Goal: Task Accomplishment & Management: Manage account settings

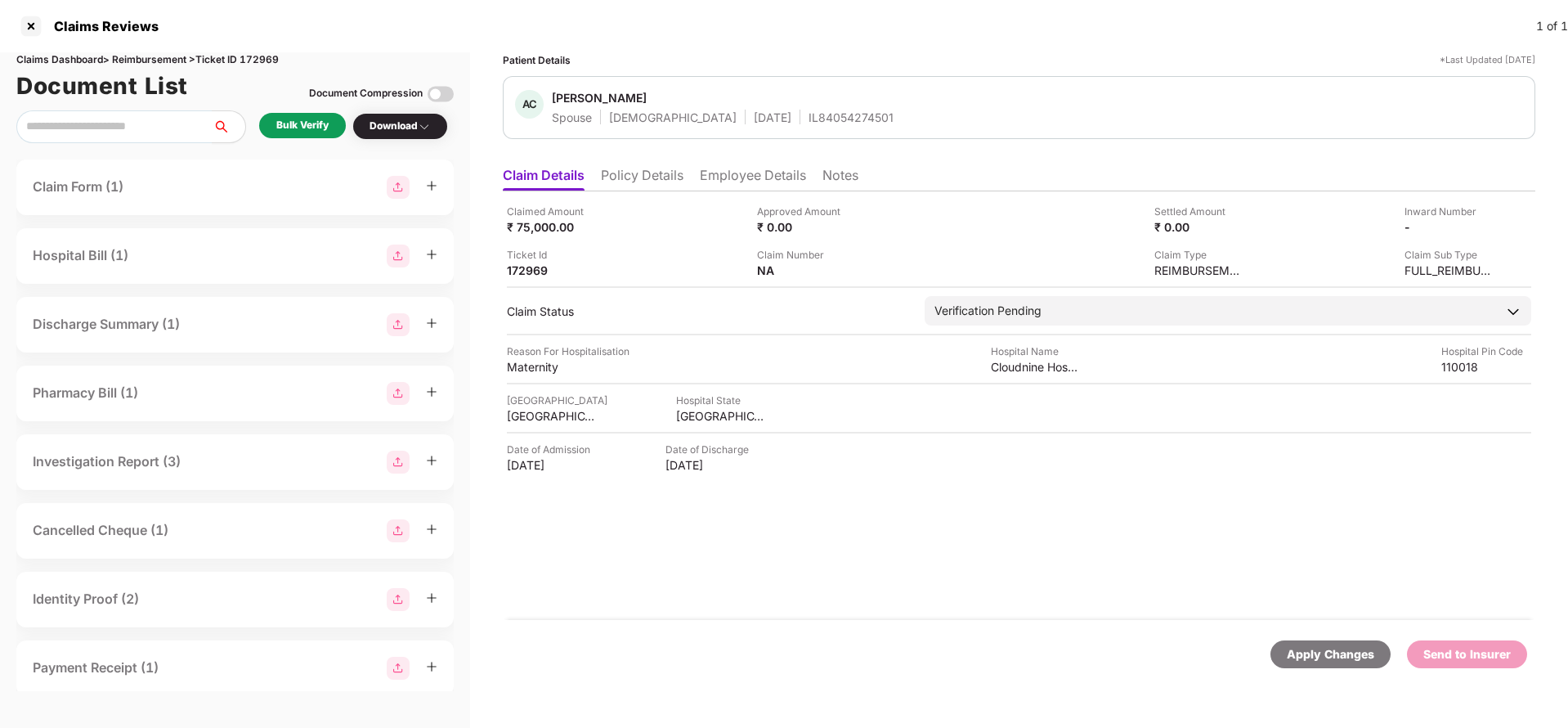
click at [637, 182] on li "Policy Details" at bounding box center [641, 179] width 82 height 24
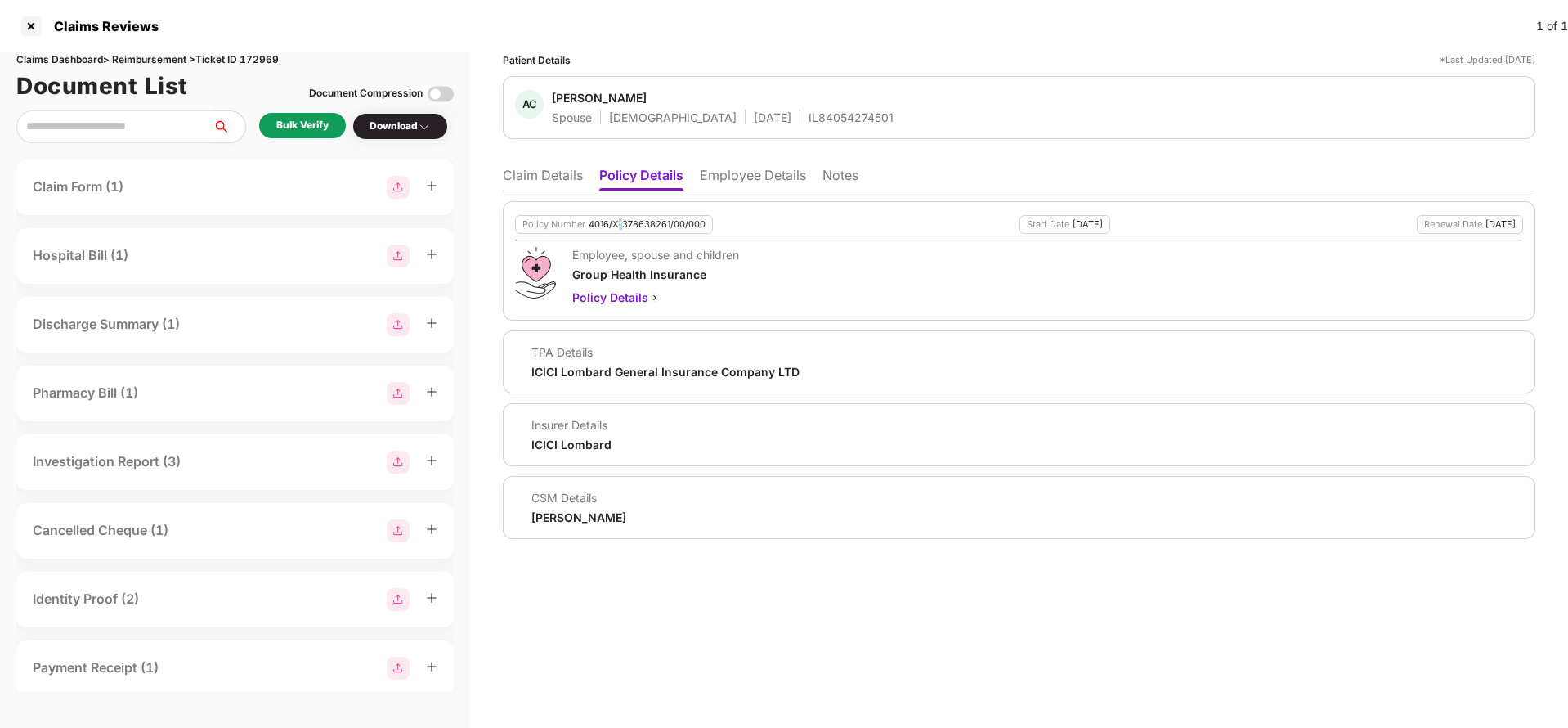
click at [619, 226] on div "4016/X/378638261/00/000" at bounding box center [647, 224] width 117 height 10
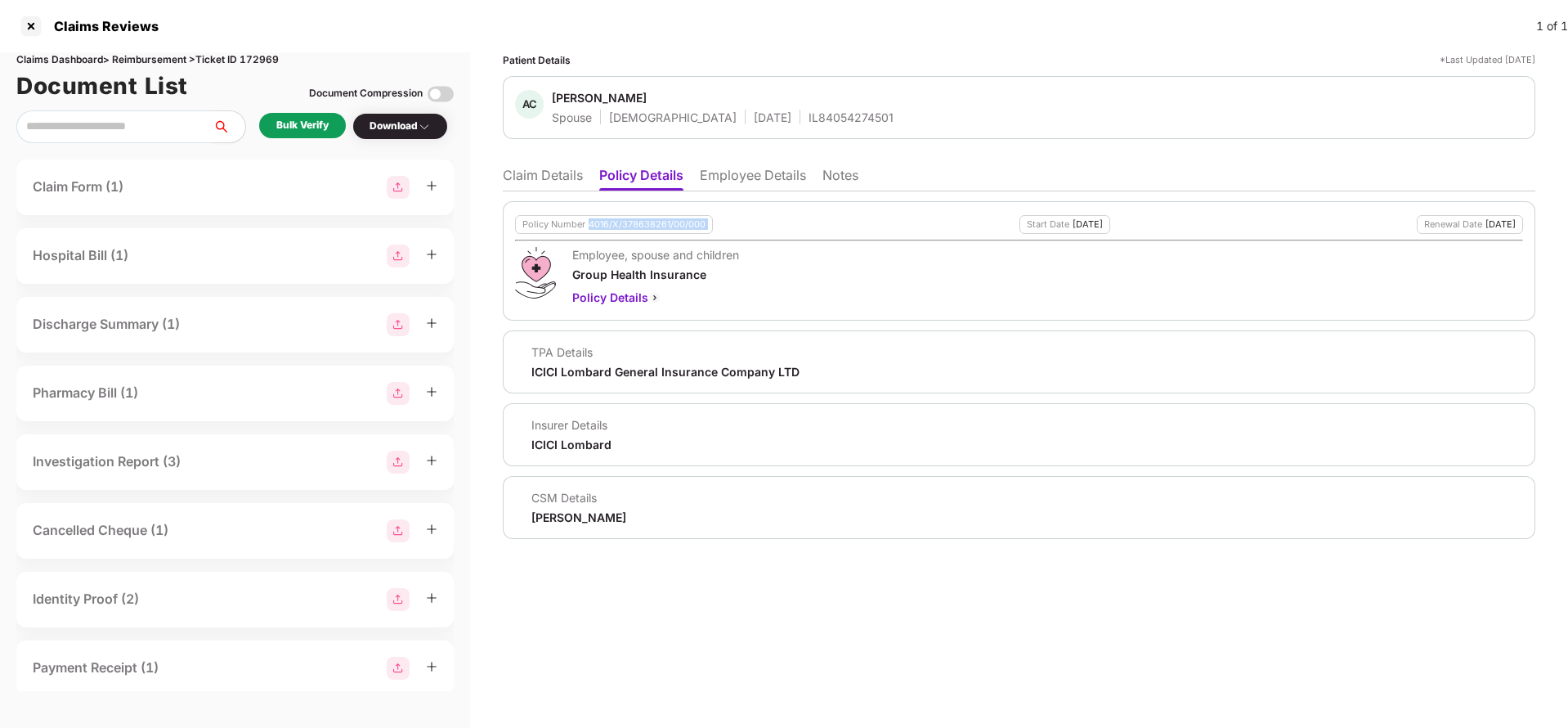
click at [619, 226] on div "4016/X/378638261/00/000" at bounding box center [647, 224] width 117 height 10
click at [809, 124] on div "IL84054274501" at bounding box center [852, 117] width 85 height 16
copy div "IL84054274501"
click at [556, 173] on li "Claim Details" at bounding box center [542, 179] width 81 height 24
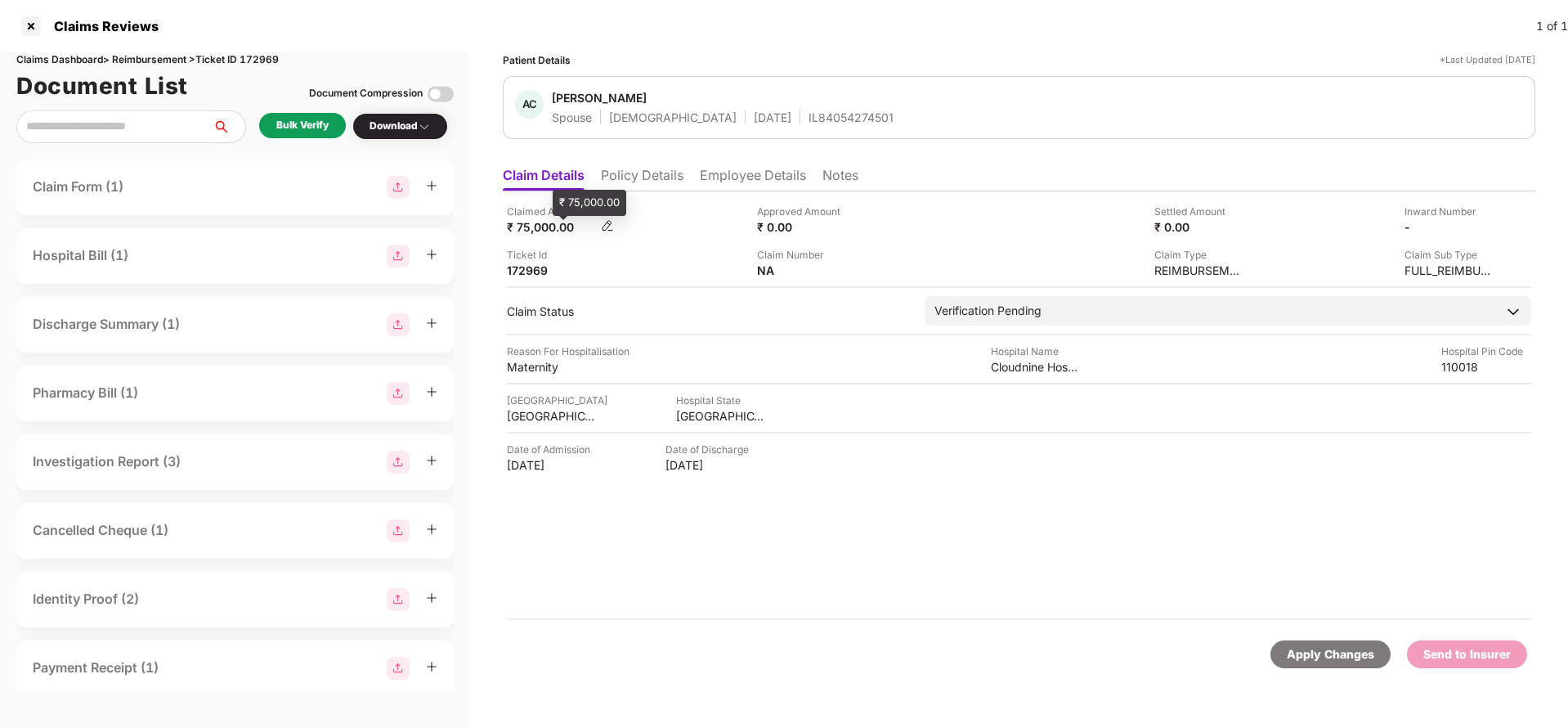
click at [546, 232] on div "₹ 75,000.00" at bounding box center [552, 227] width 90 height 16
copy div "75,000"
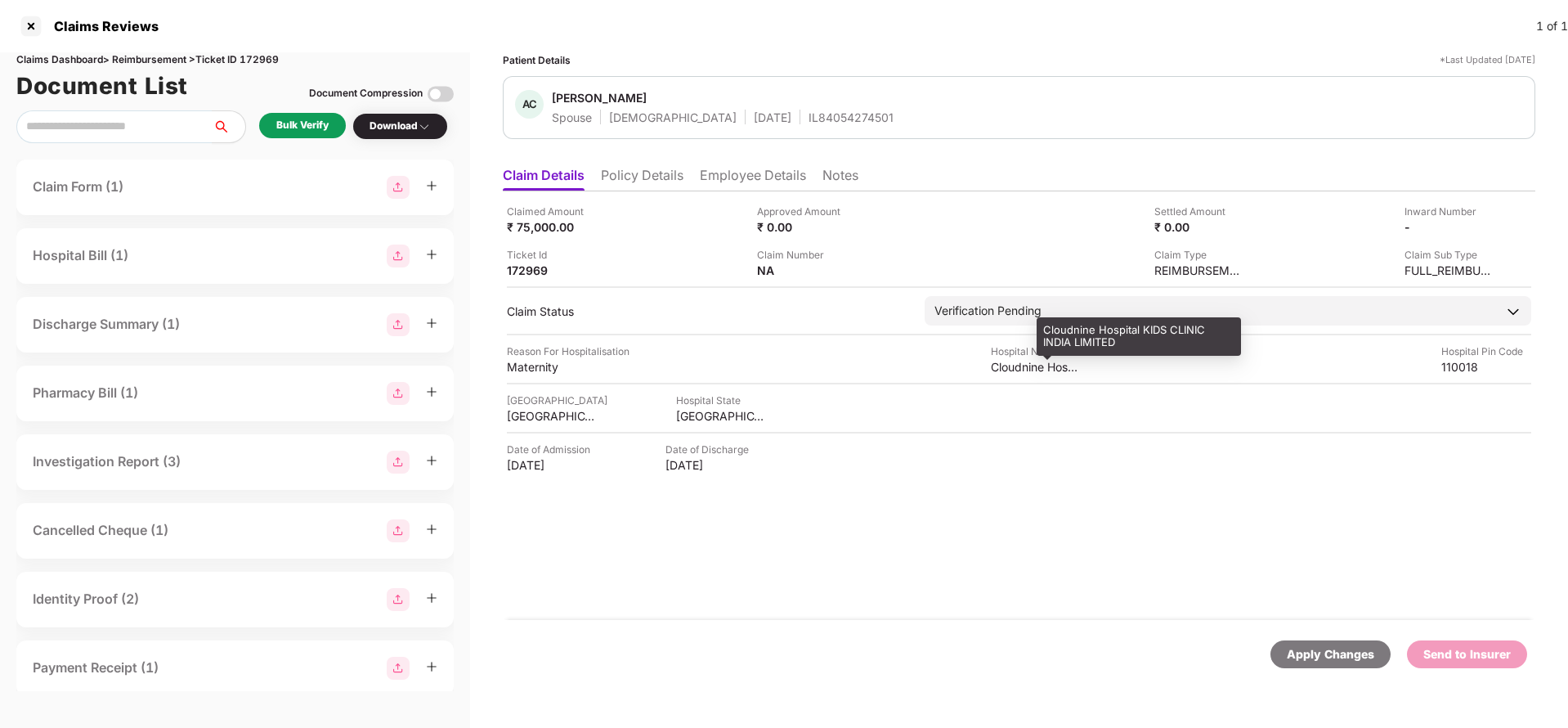
click at [1044, 364] on div "Cloudnine Hospital KIDS CLINIC INDIA LIMITED" at bounding box center [1036, 367] width 90 height 16
copy div "Cloudnine Hospital KIDS CLINIC INDIA LIMITED"
click at [297, 124] on div "Bulk Verify" at bounding box center [303, 125] width 53 height 16
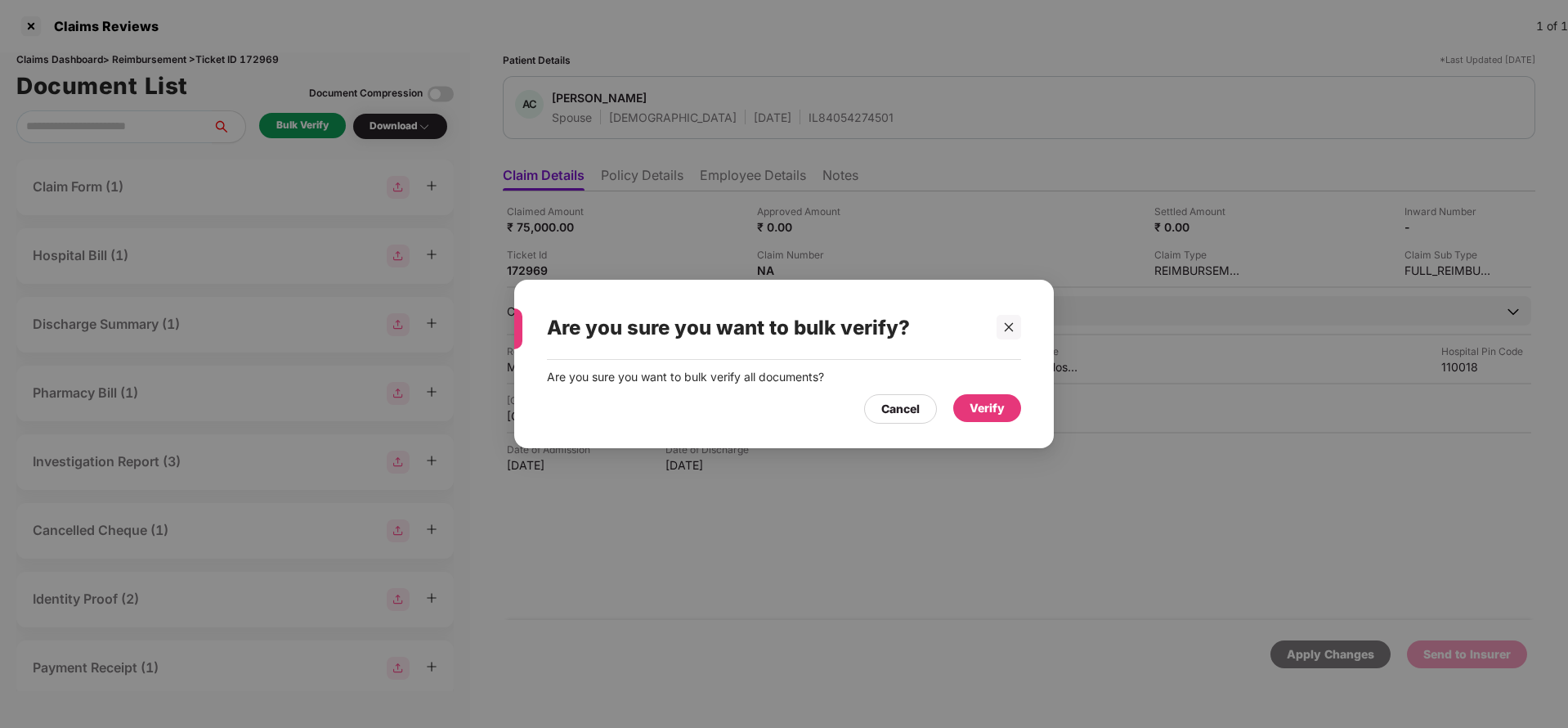
click at [1010, 407] on div "Verify" at bounding box center [987, 408] width 68 height 28
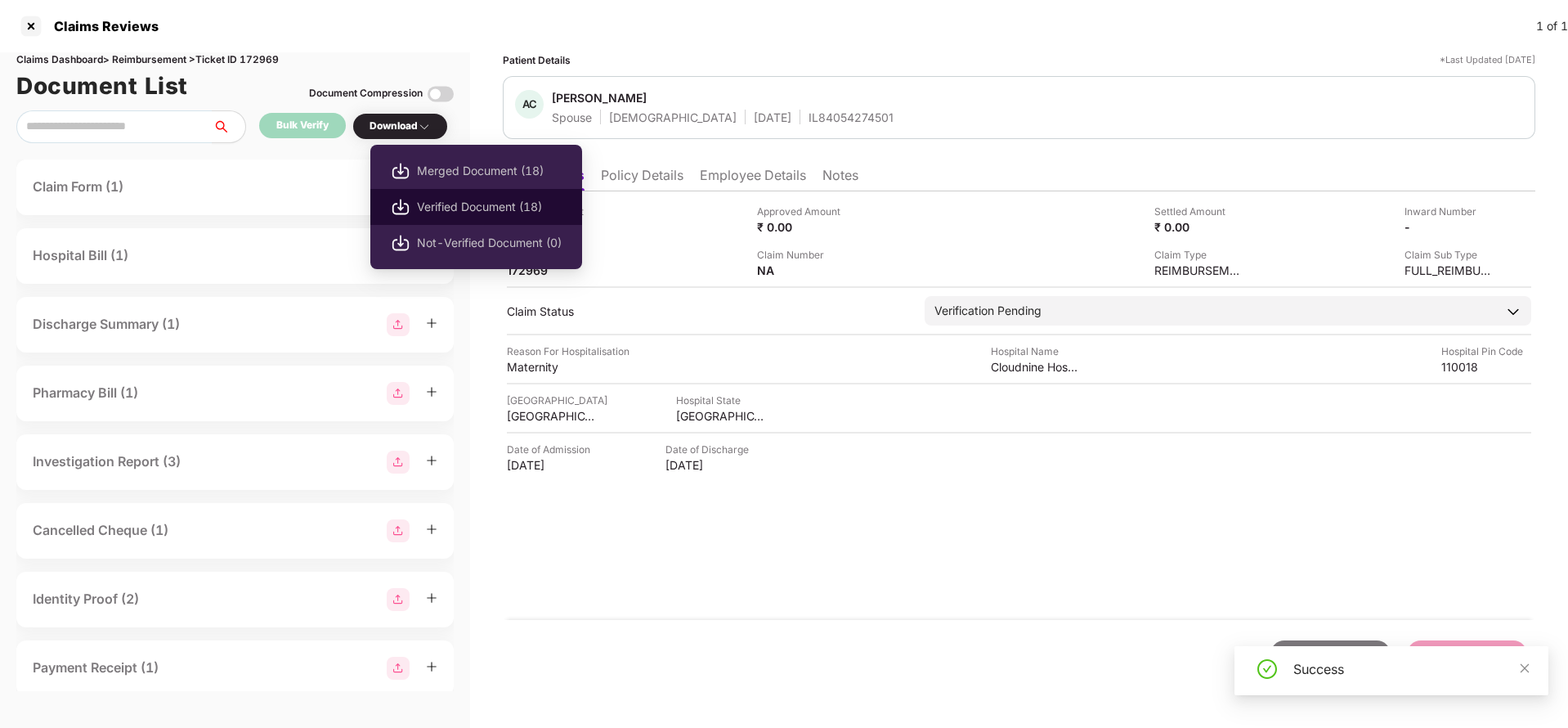
click at [479, 212] on span "Verified Document (18)" at bounding box center [490, 207] width 144 height 18
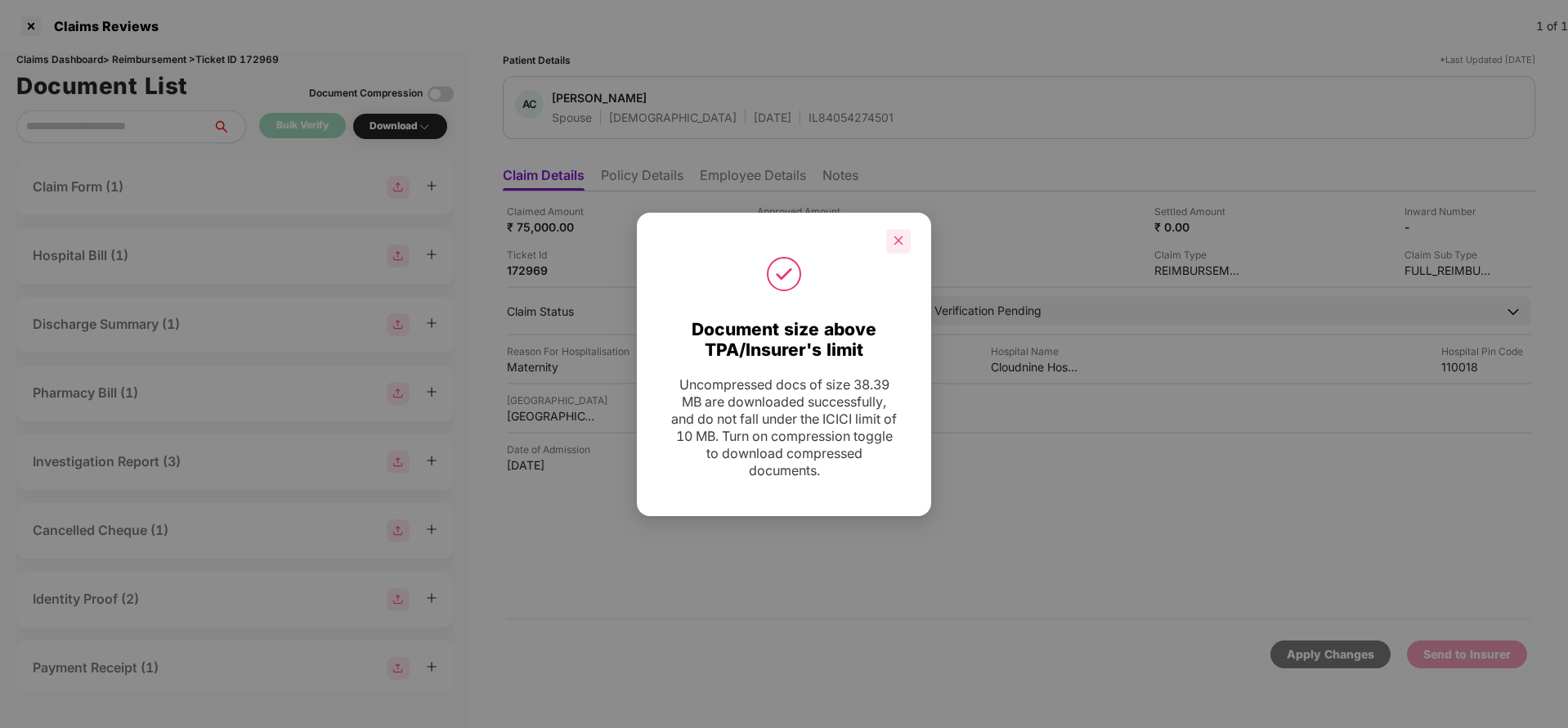
click at [902, 239] on icon "close" at bounding box center [899, 241] width 11 height 11
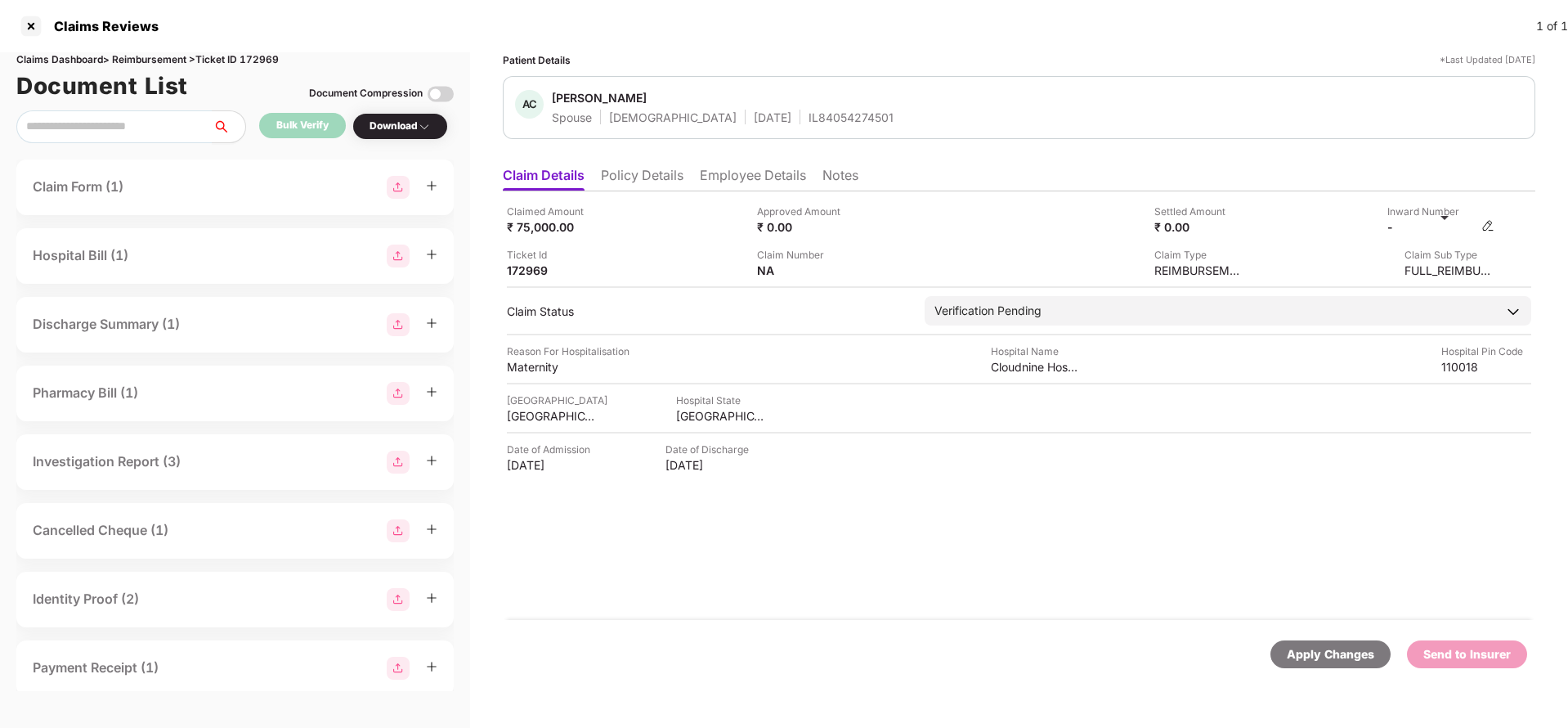
click at [1495, 232] on div "-" at bounding box center [1441, 227] width 107 height 16
click at [1488, 231] on img at bounding box center [1488, 226] width 13 height 13
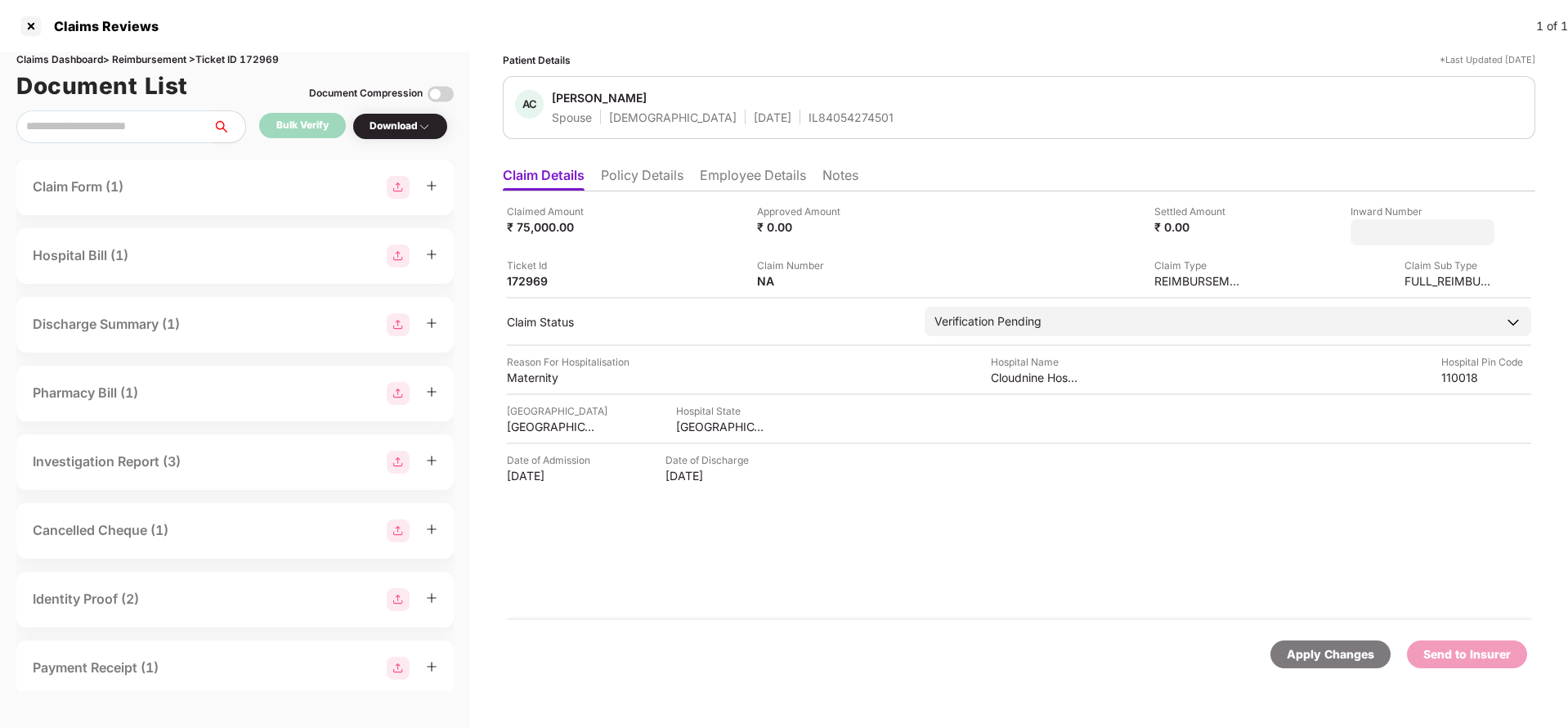
type input "**********"
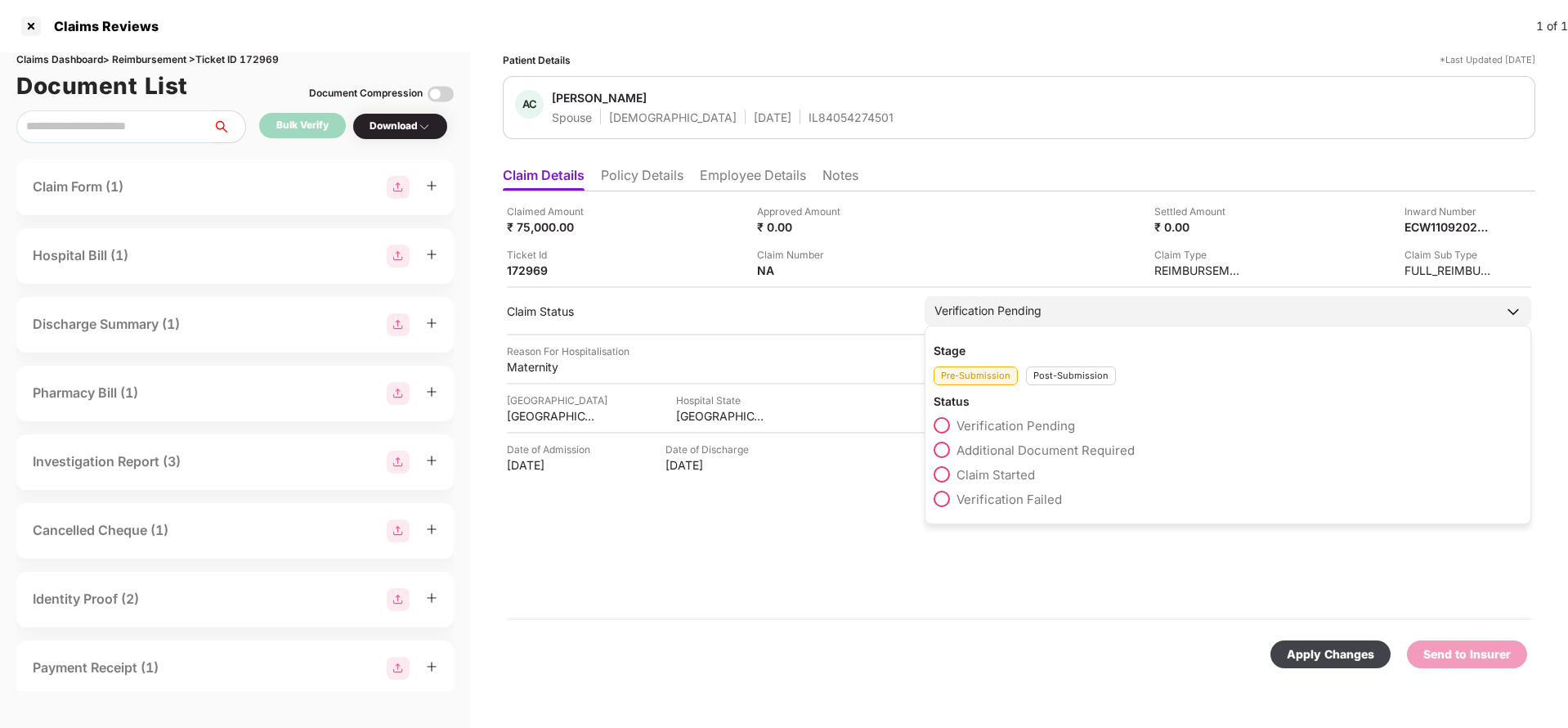
click at [1104, 317] on div "Verification Pending" at bounding box center [1228, 311] width 607 height 30
click at [1055, 375] on div "Post-Submission" at bounding box center [1071, 376] width 90 height 19
click at [1028, 451] on span "Claim Under Process" at bounding box center [1018, 450] width 123 height 16
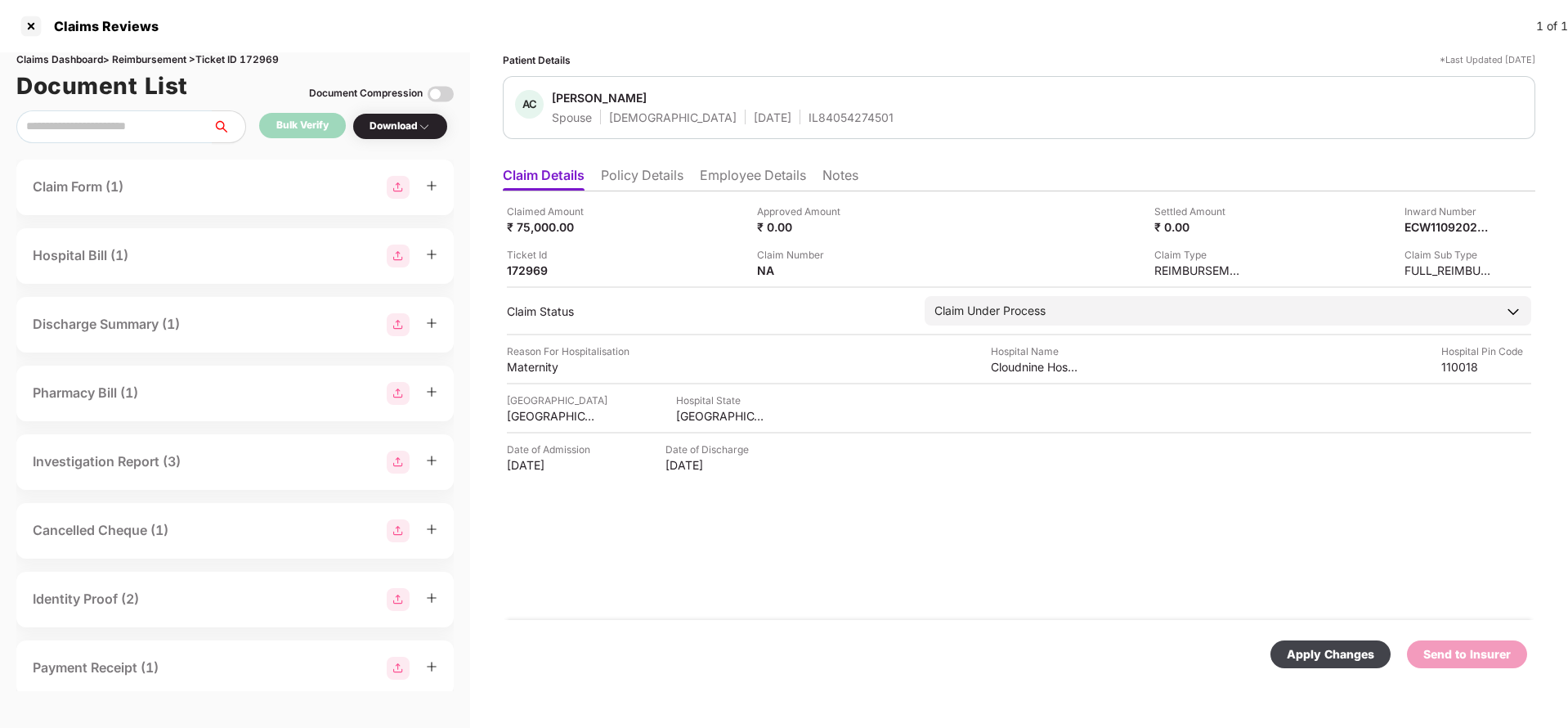
click at [1337, 643] on div "Apply Changes" at bounding box center [1331, 655] width 120 height 28
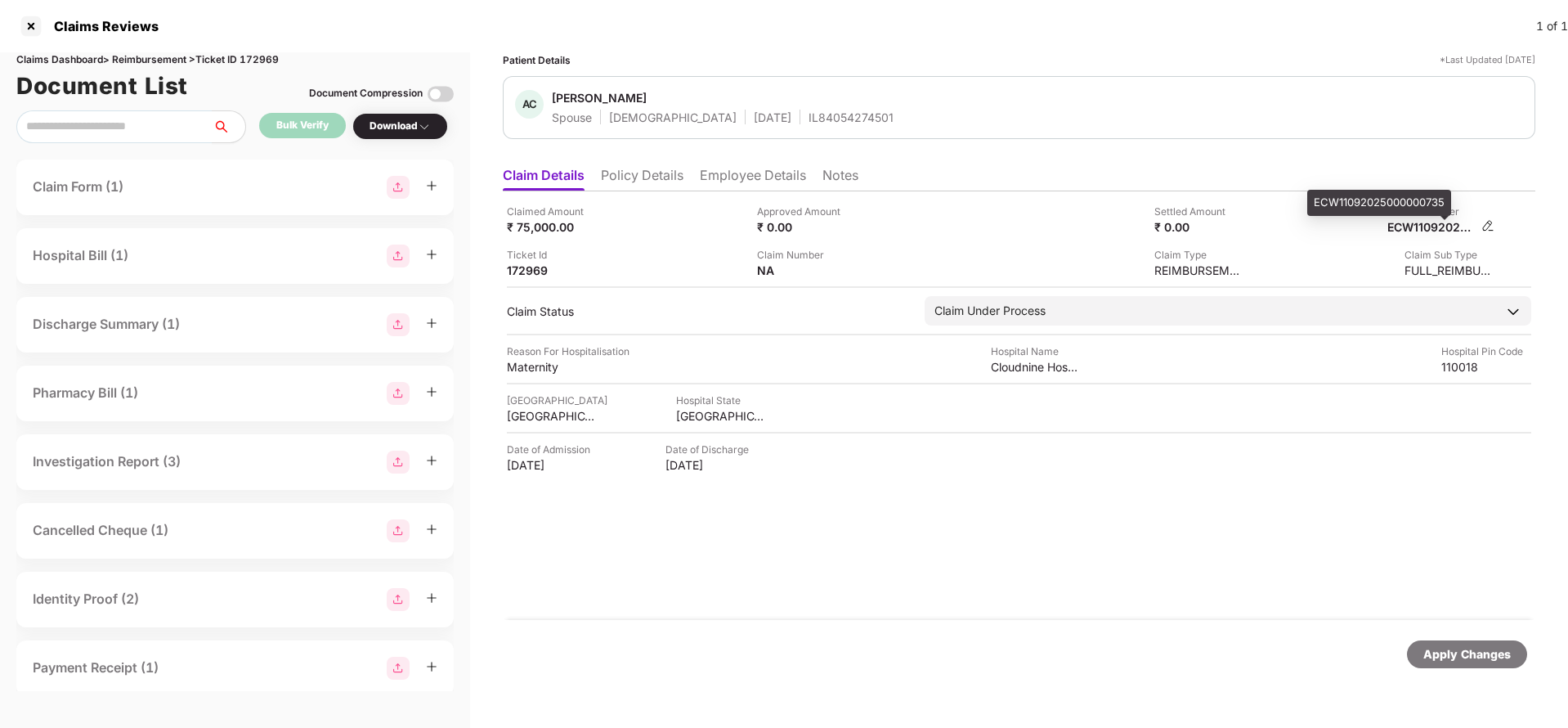
click at [1421, 228] on div "ECW11092025000000735" at bounding box center [1432, 227] width 90 height 16
copy div
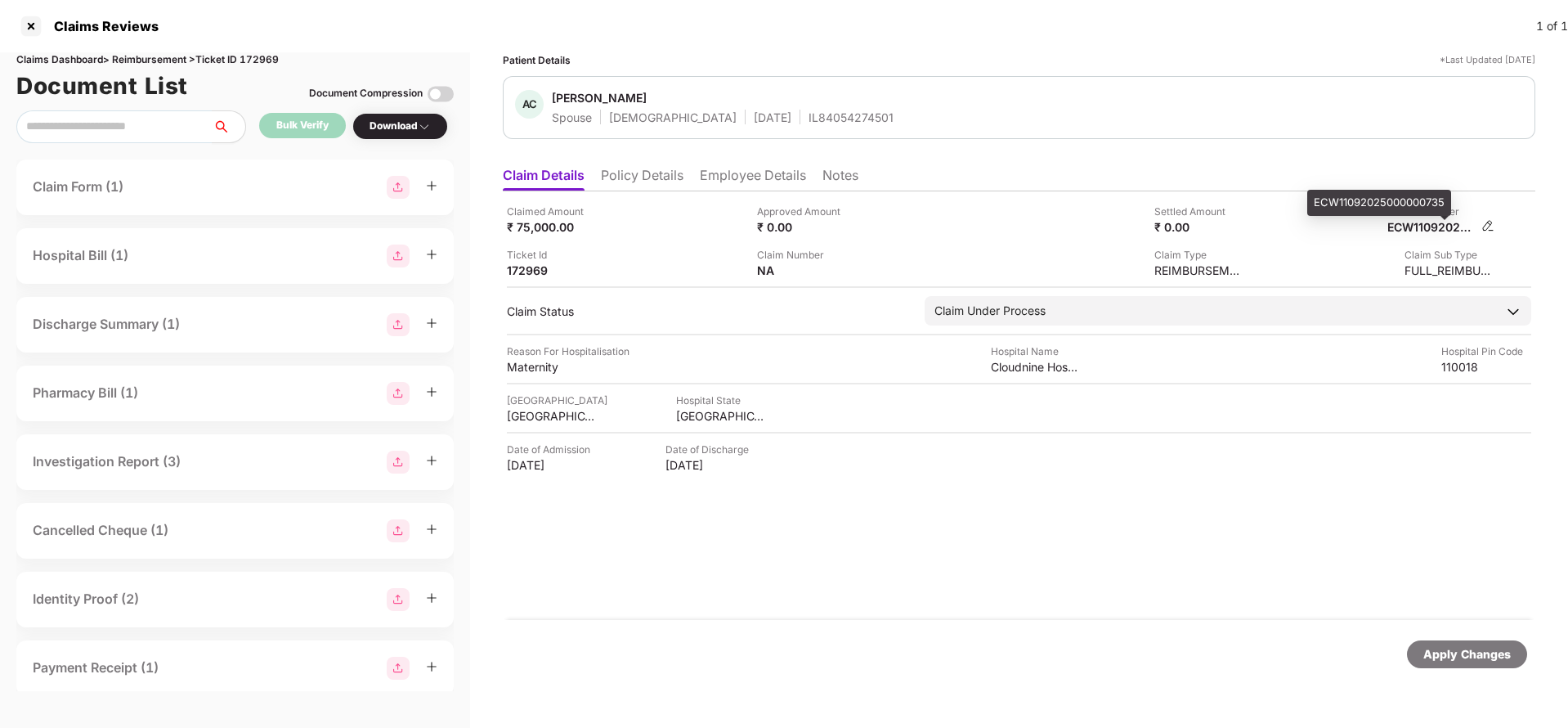
click at [1443, 224] on div "ECW11092025000000735" at bounding box center [1432, 227] width 90 height 16
click at [809, 111] on div "IL84054274501" at bounding box center [852, 117] width 85 height 16
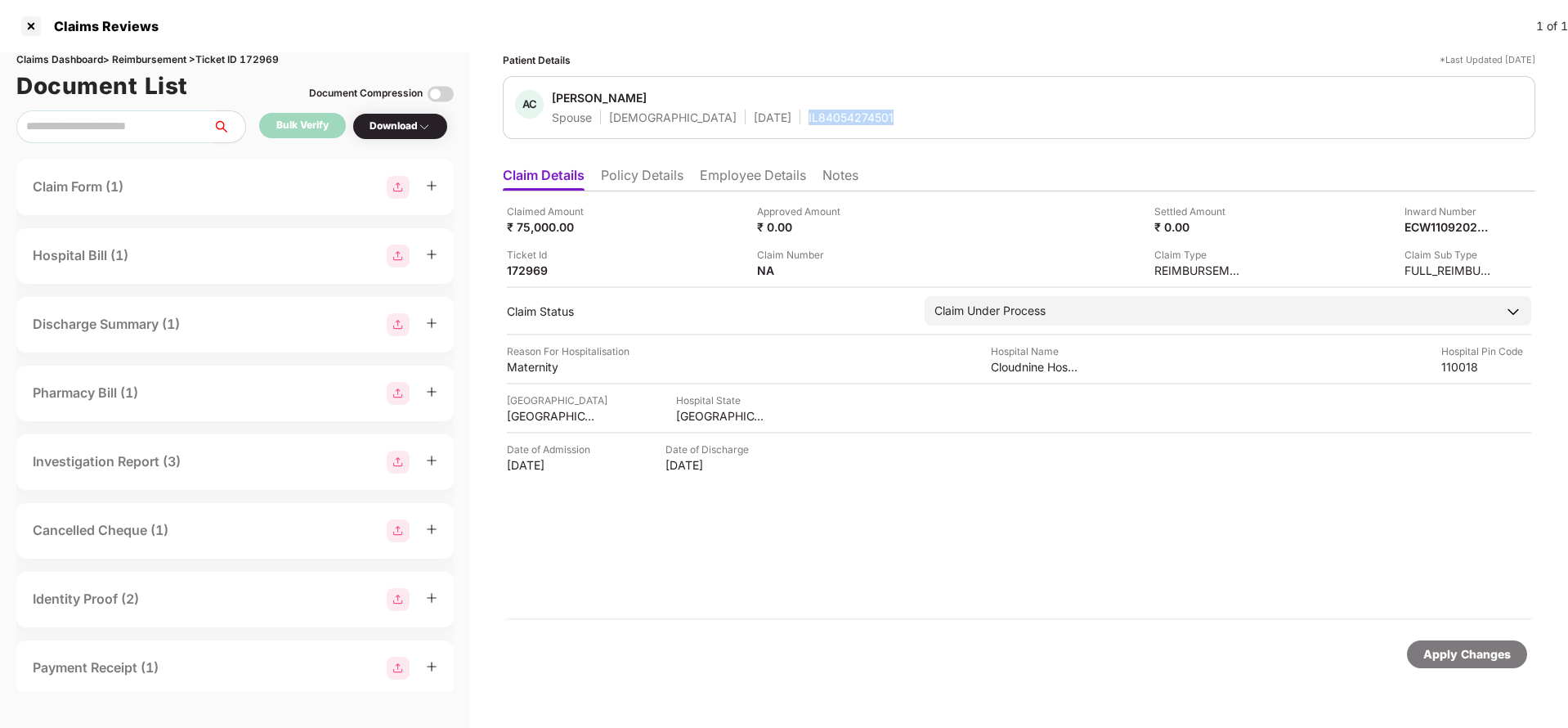
click at [809, 111] on div "IL84054274501" at bounding box center [852, 117] width 85 height 16
copy div "IL84054274501"
click at [1481, 665] on div "Apply Changes" at bounding box center [1467, 655] width 120 height 28
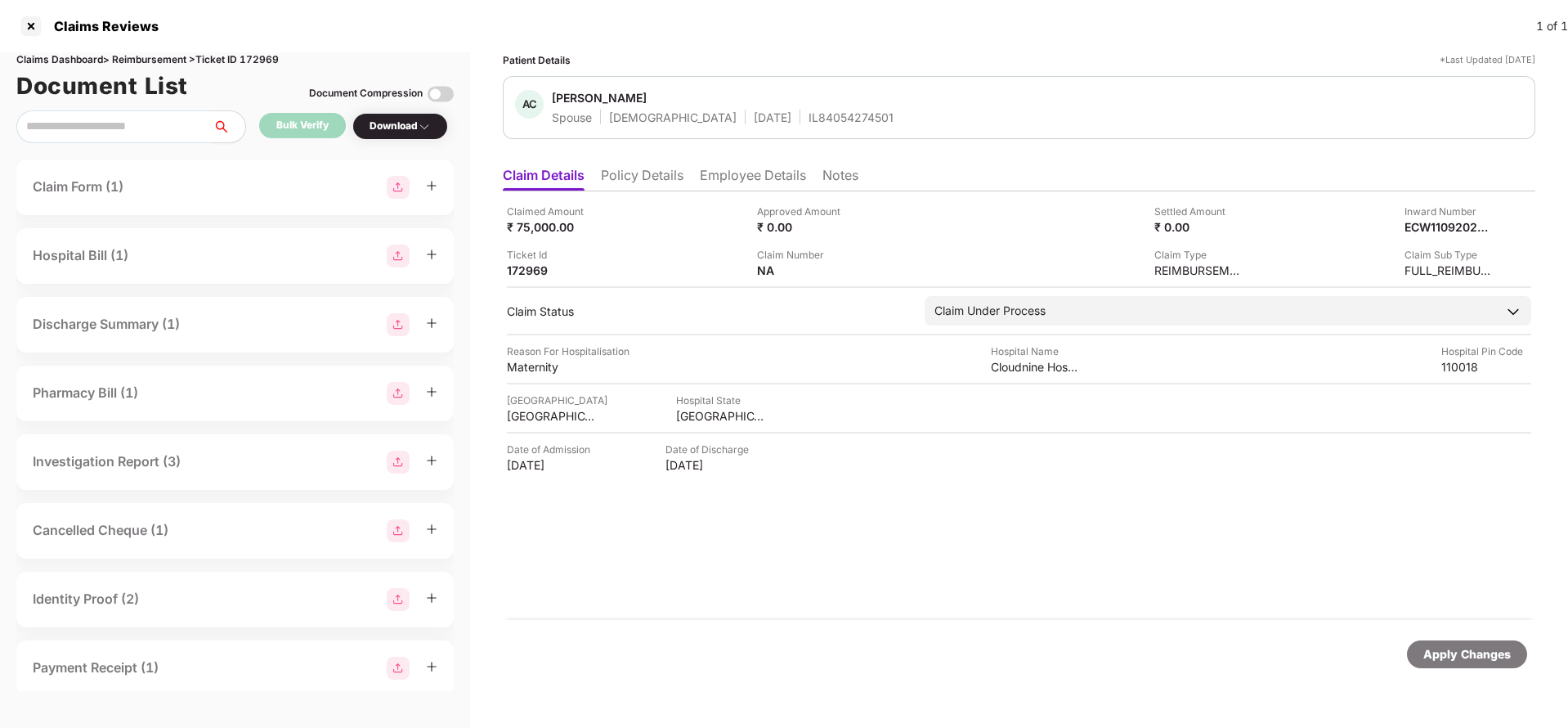
click at [270, 64] on div "Claims Dashboard > Reimbursement > Ticket ID 172969" at bounding box center [235, 60] width 438 height 16
copy div "172969"
click at [1492, 664] on div "Apply Changes" at bounding box center [1467, 655] width 120 height 28
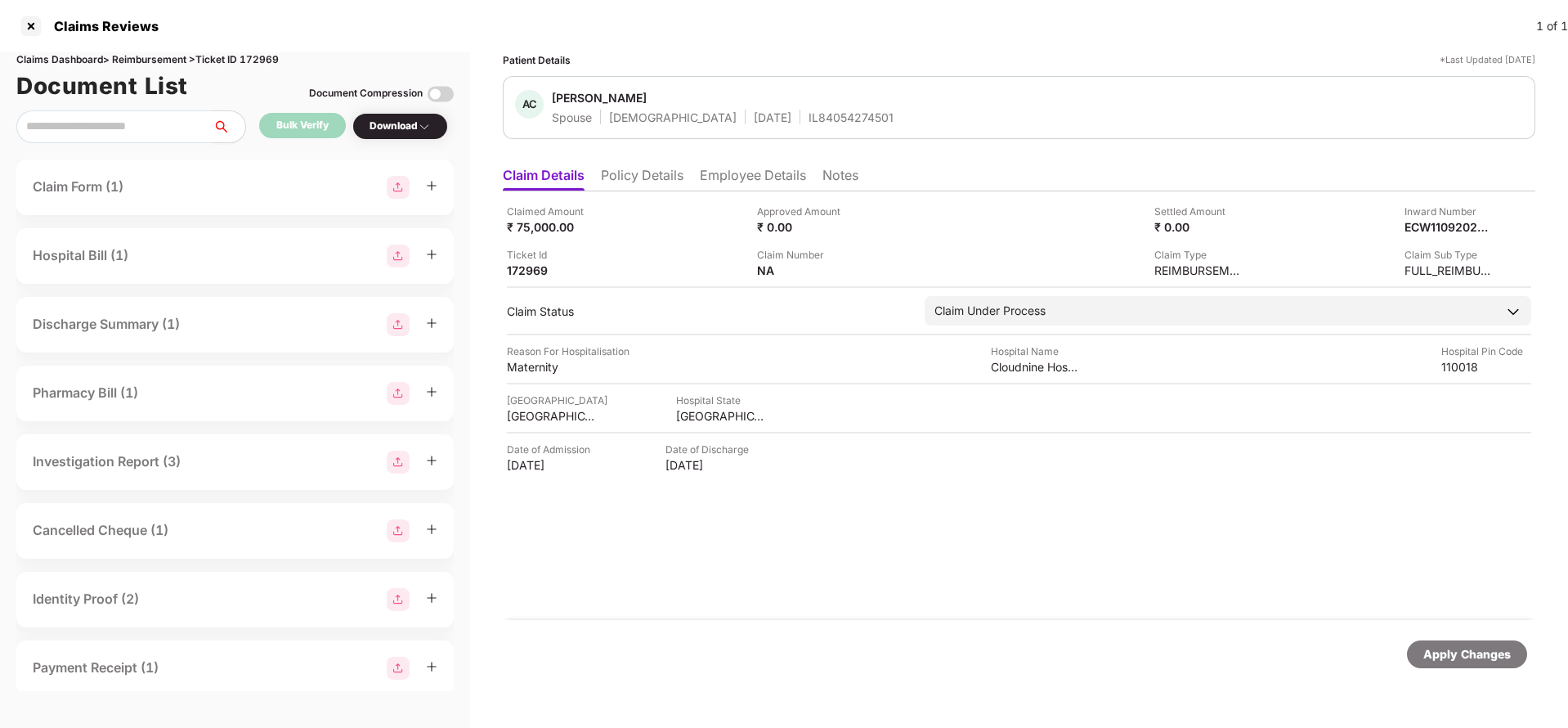
click at [1442, 659] on div "Apply Changes" at bounding box center [1467, 654] width 88 height 18
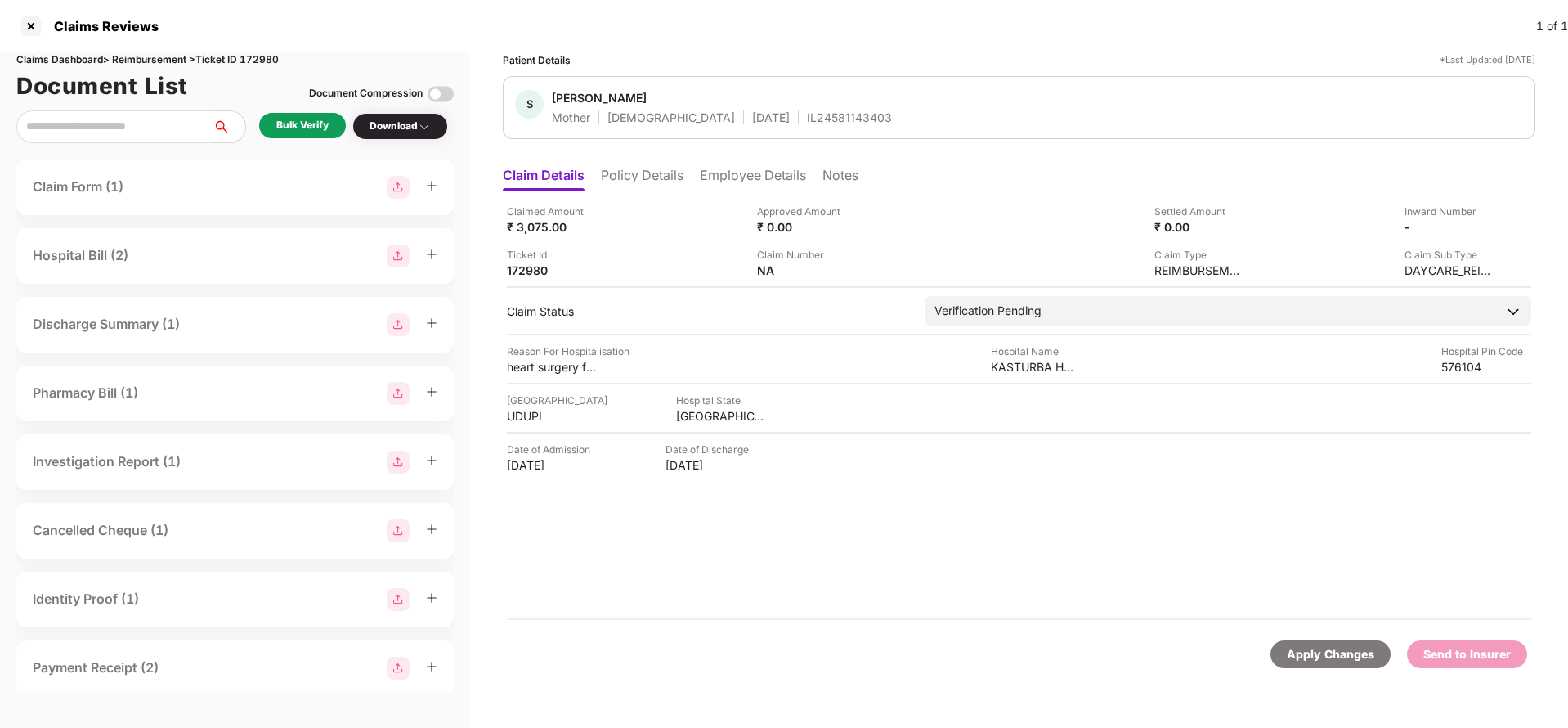
click at [671, 179] on li "Policy Details" at bounding box center [641, 179] width 82 height 24
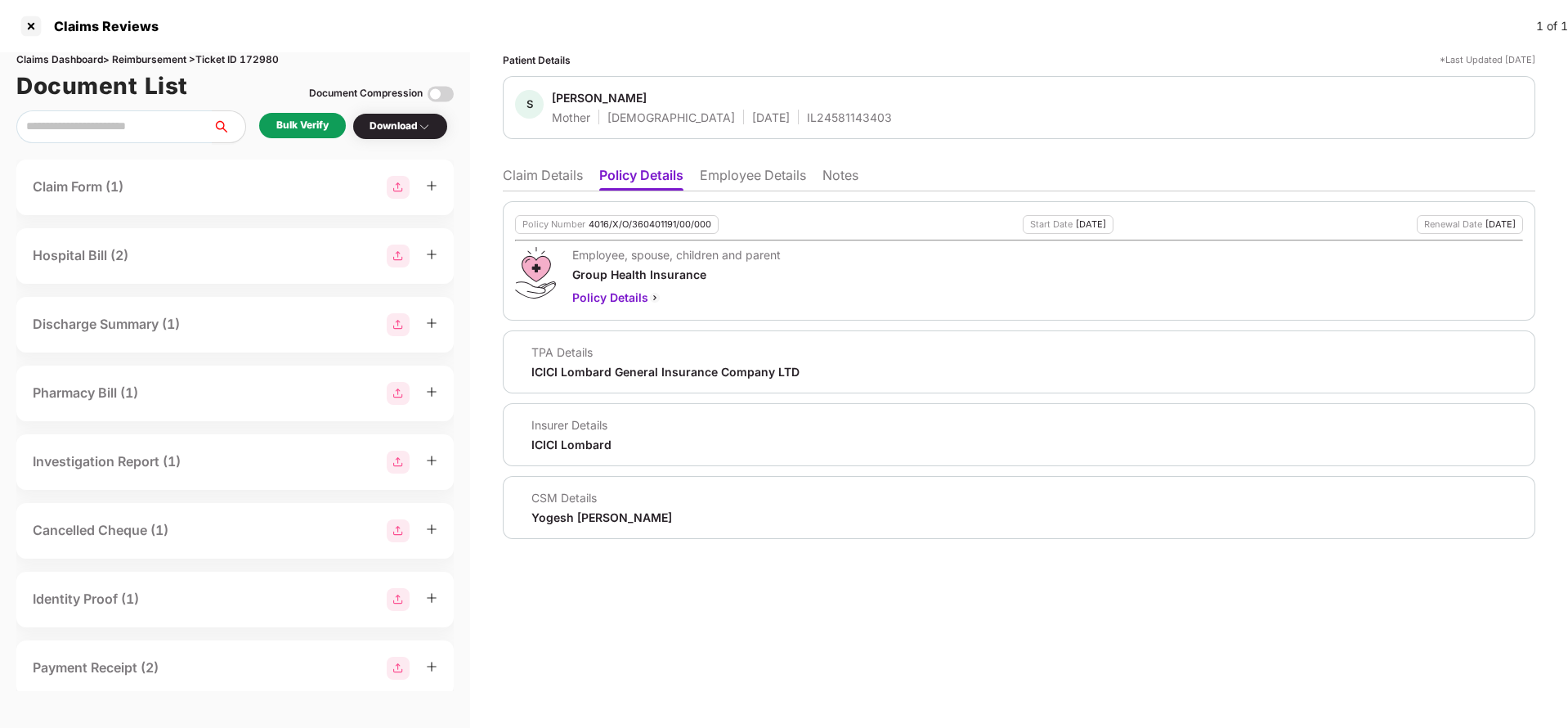
click at [646, 225] on div "4016/X/O/360401191/00/000" at bounding box center [650, 224] width 123 height 10
copy div "4016/X/O/360401191/00/000"
click at [807, 121] on div "IL24581143403" at bounding box center [850, 117] width 85 height 16
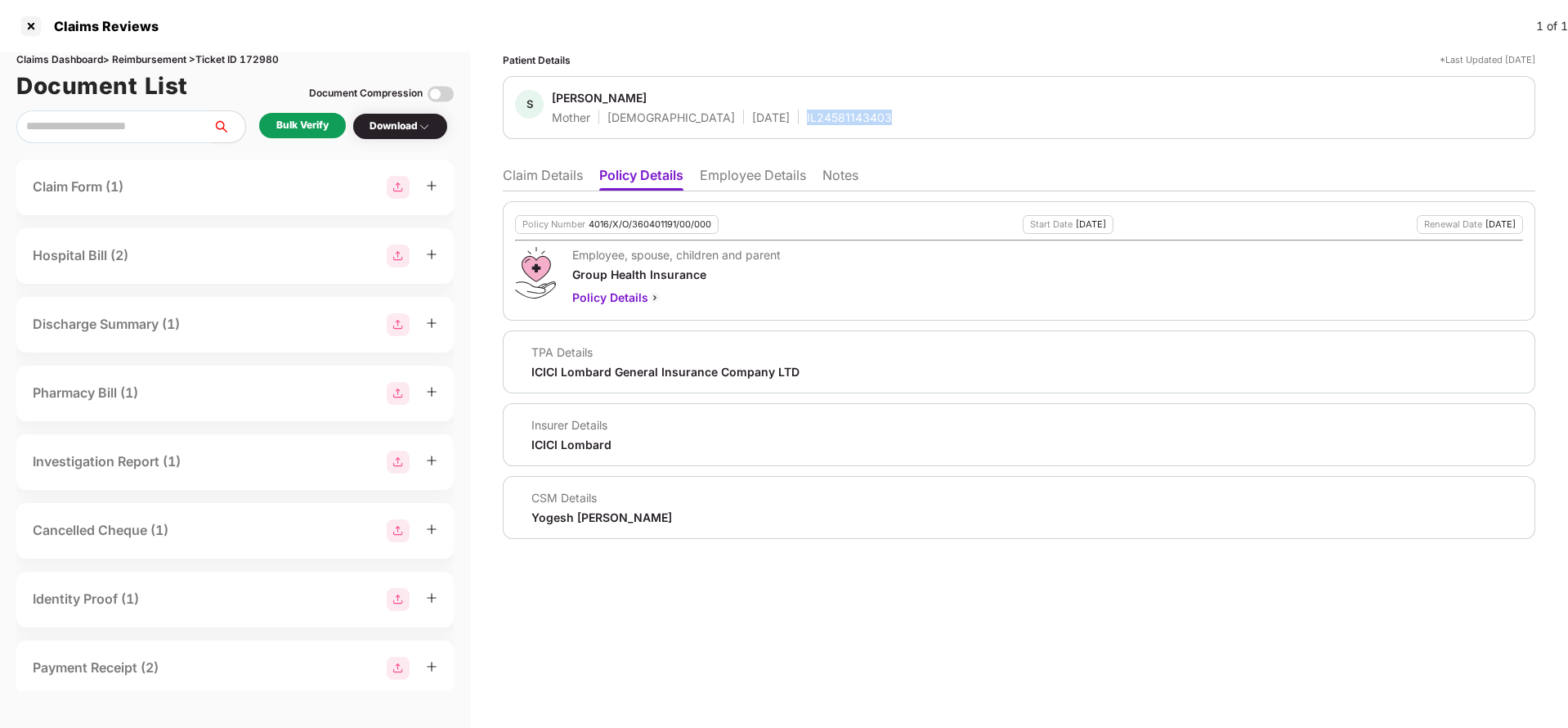
click at [807, 121] on div "IL24581143403" at bounding box center [850, 117] width 85 height 16
copy div "IL24581143403"
click at [741, 177] on li "Employee Details" at bounding box center [753, 179] width 106 height 24
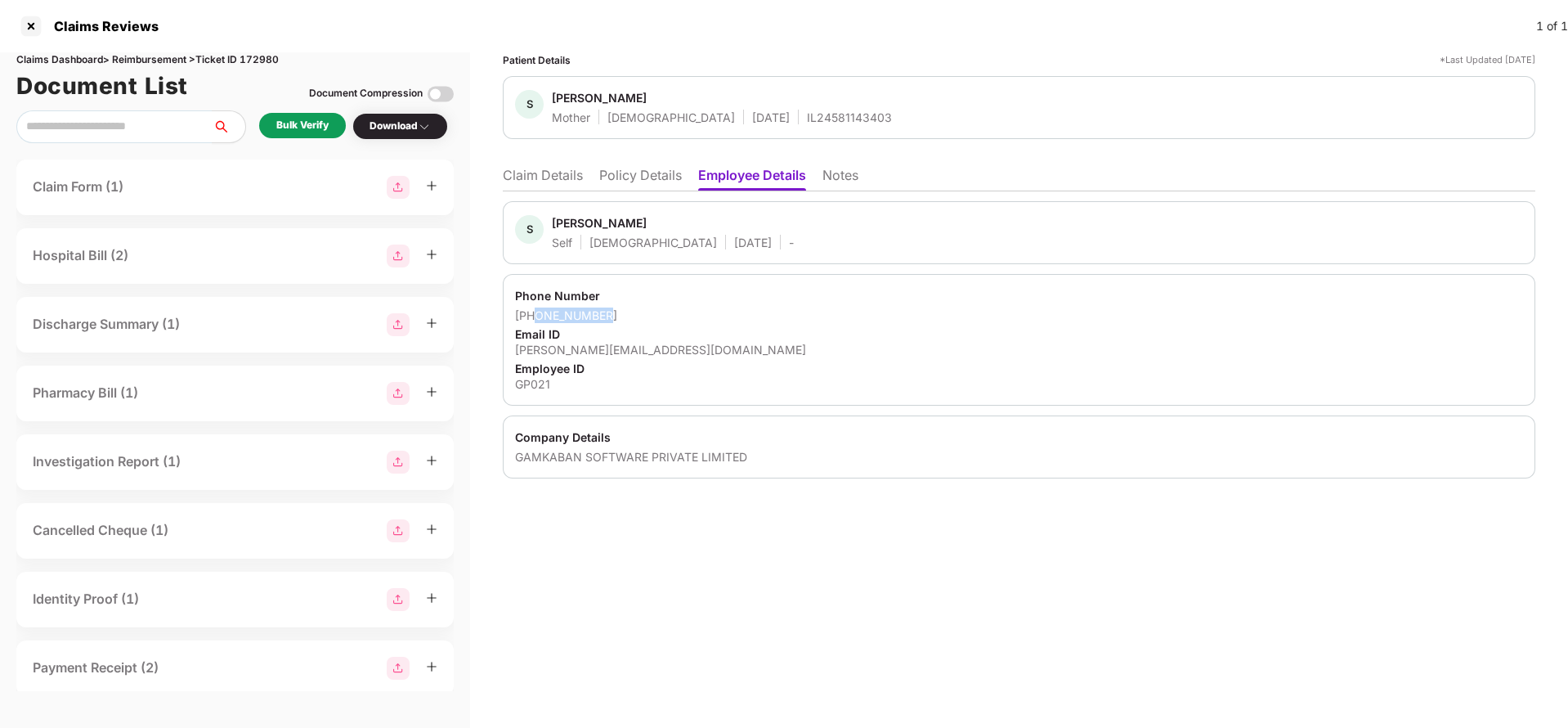
drag, startPoint x: 536, startPoint y: 318, endPoint x: 653, endPoint y: 318, distance: 117.0
click at [653, 318] on div "+917760957832" at bounding box center [1019, 315] width 1008 height 16
copy div "7760957832"
click at [580, 351] on div "sushanth@getphyllo.com" at bounding box center [1019, 349] width 1008 height 16
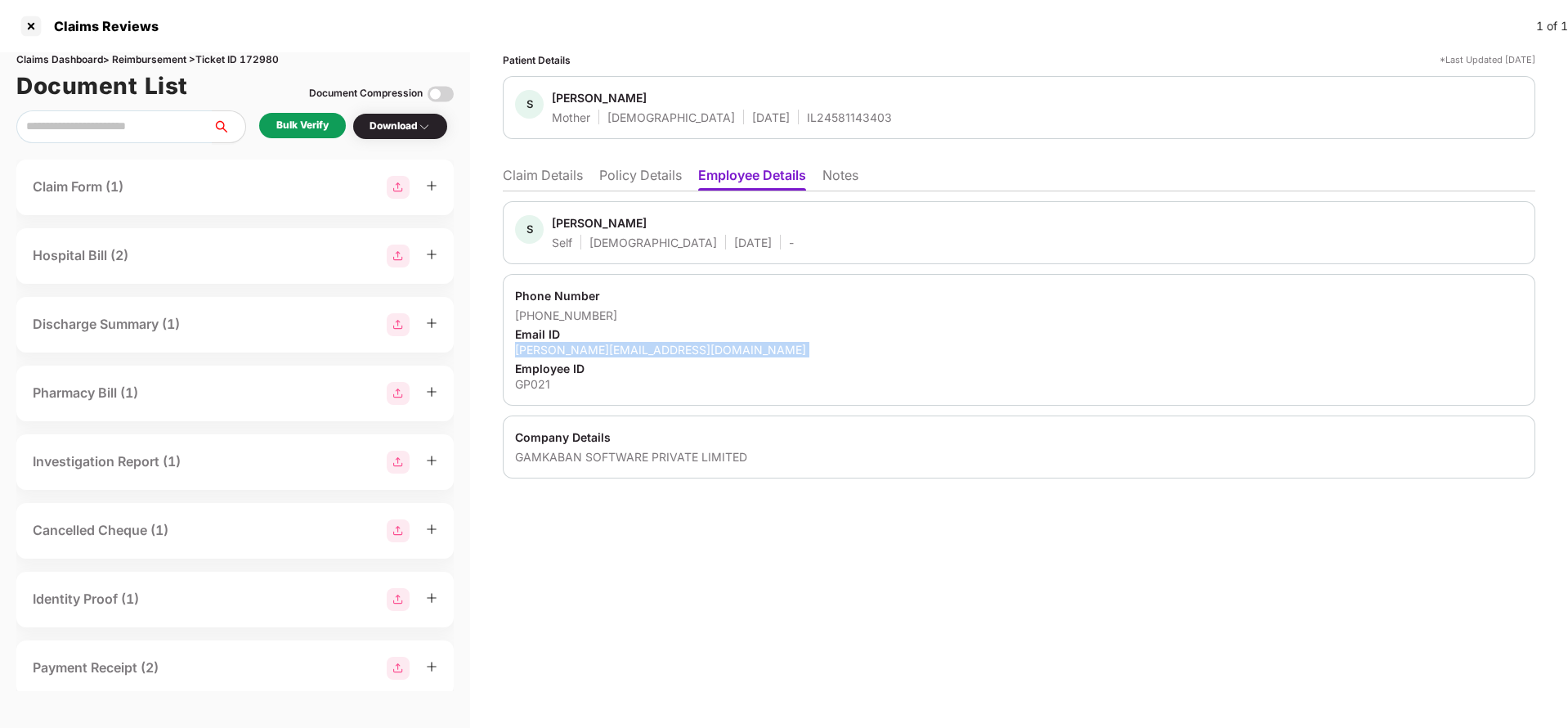
click at [580, 351] on div "sushanth@getphyllo.com" at bounding box center [1019, 349] width 1008 height 16
copy div "sushanth@getphyllo.com"
click at [550, 167] on li "Claim Details" at bounding box center [542, 179] width 81 height 24
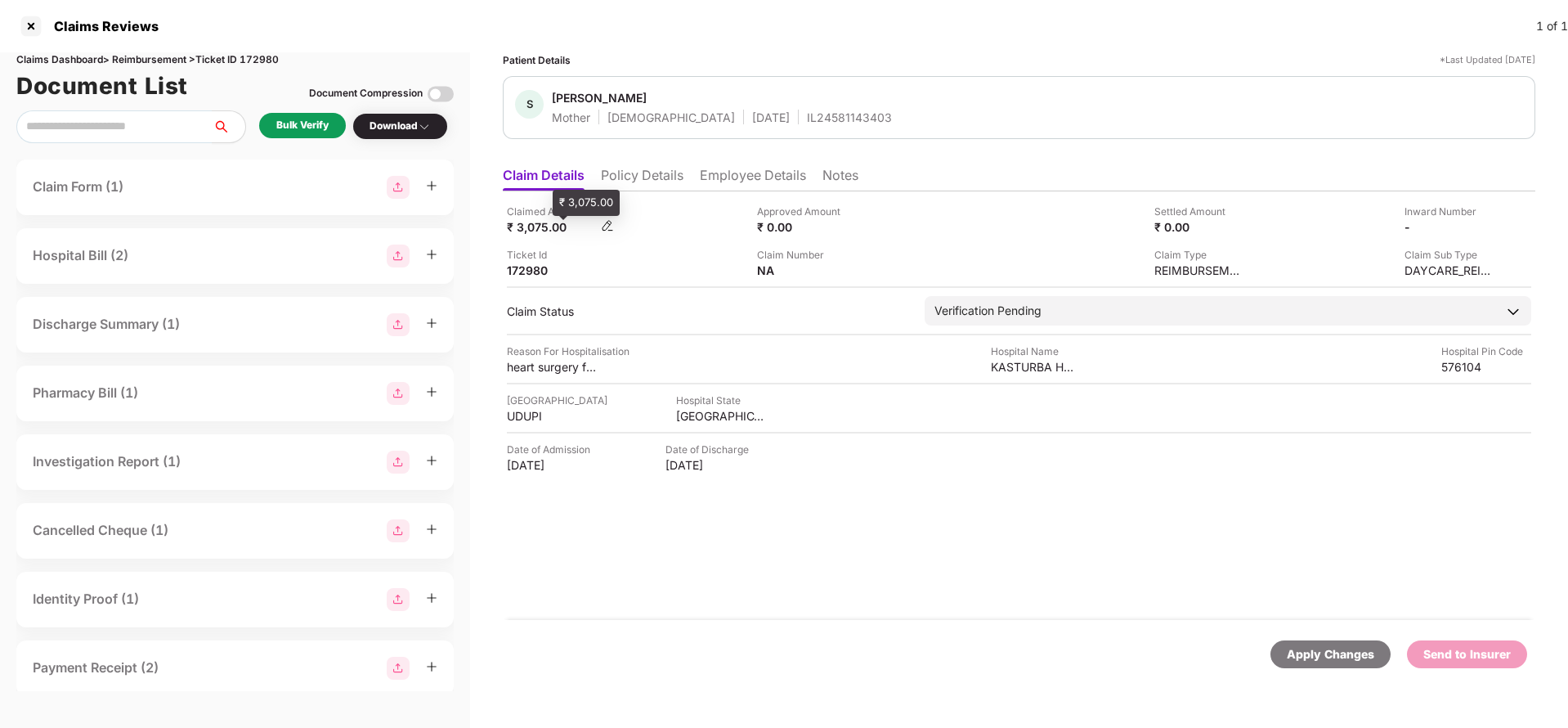
click at [537, 232] on div "₹ 3,075.00" at bounding box center [552, 227] width 90 height 16
copy div "3,075"
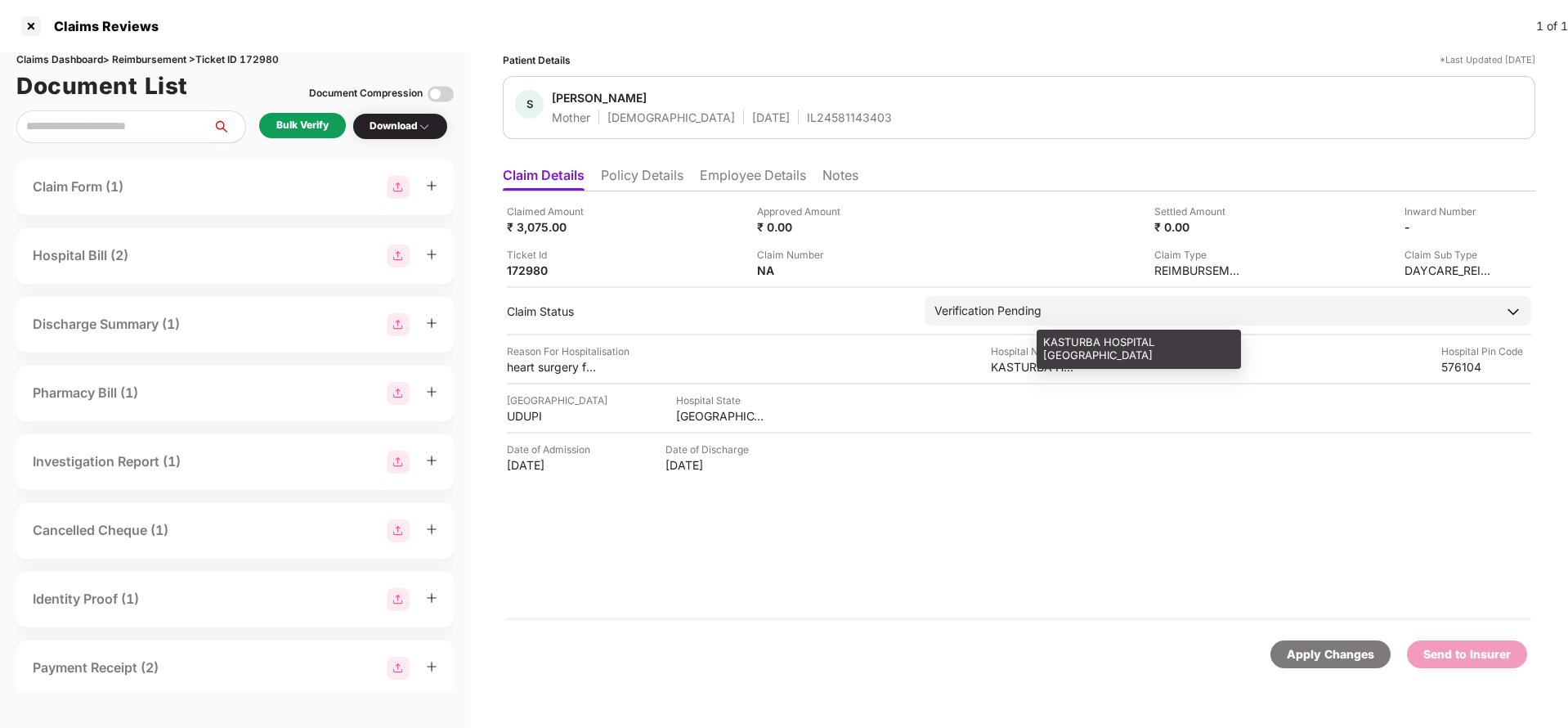
click at [1051, 372] on div "KASTURBA HOSPITAL MANIPAL" at bounding box center [1036, 367] width 90 height 16
click at [1051, 373] on div "KASTURBA HOSPITAL MANIPAL" at bounding box center [1036, 367] width 90 height 16
copy div "KASTURBA HOSPITAL MANIPAL"
click at [280, 118] on div "Bulk Verify" at bounding box center [303, 125] width 53 height 16
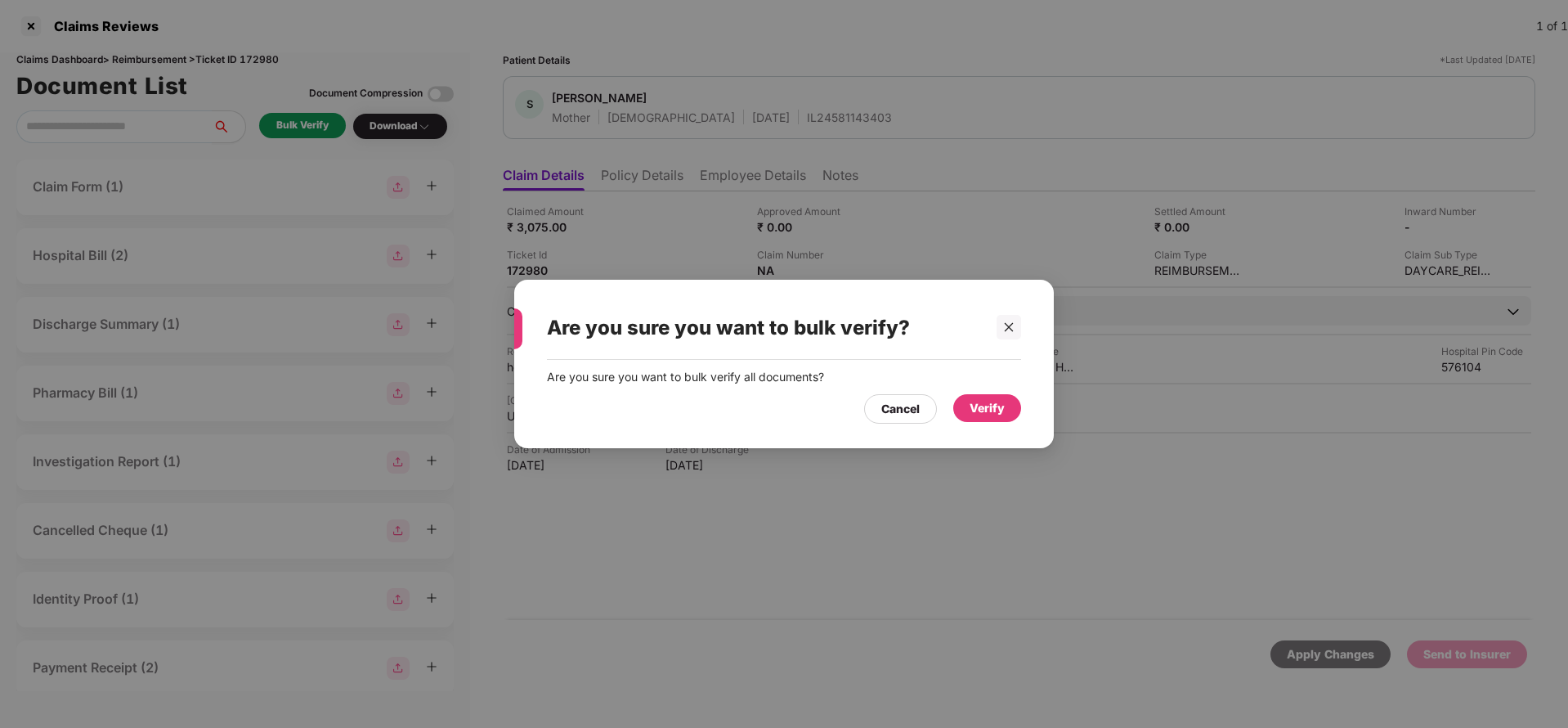
click at [996, 407] on div "Verify" at bounding box center [988, 408] width 35 height 18
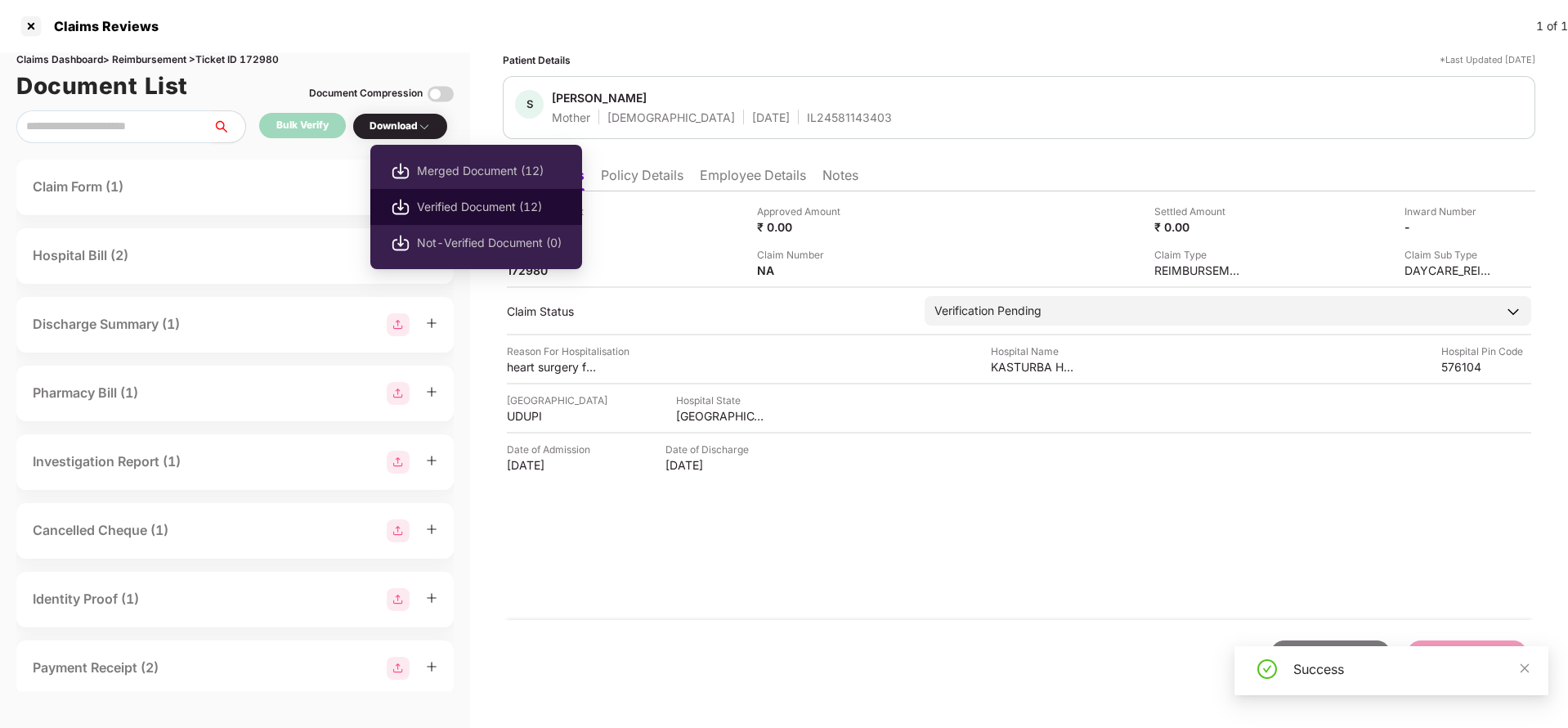
click at [445, 196] on li "Verified Document (12)" at bounding box center [476, 207] width 212 height 36
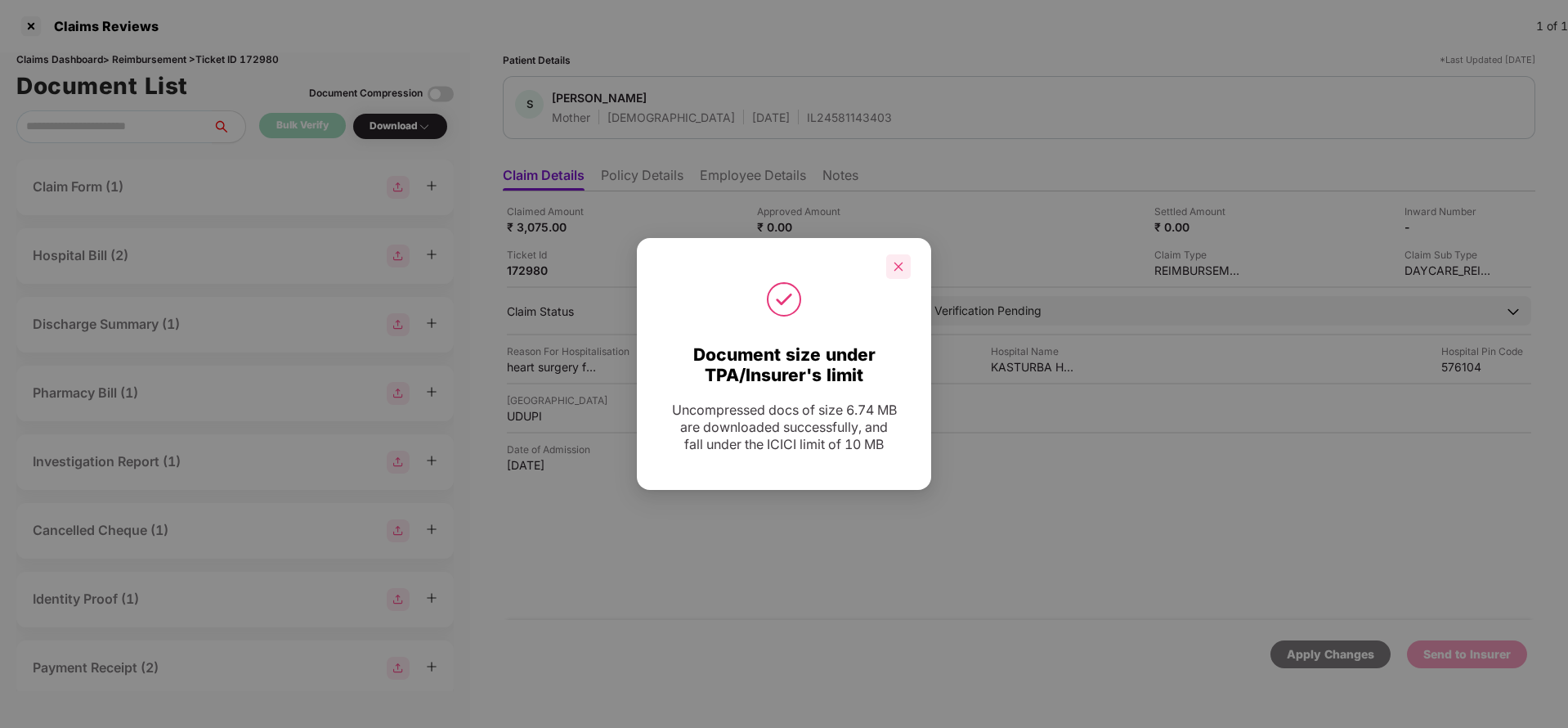
click at [898, 273] on div at bounding box center [899, 267] width 25 height 25
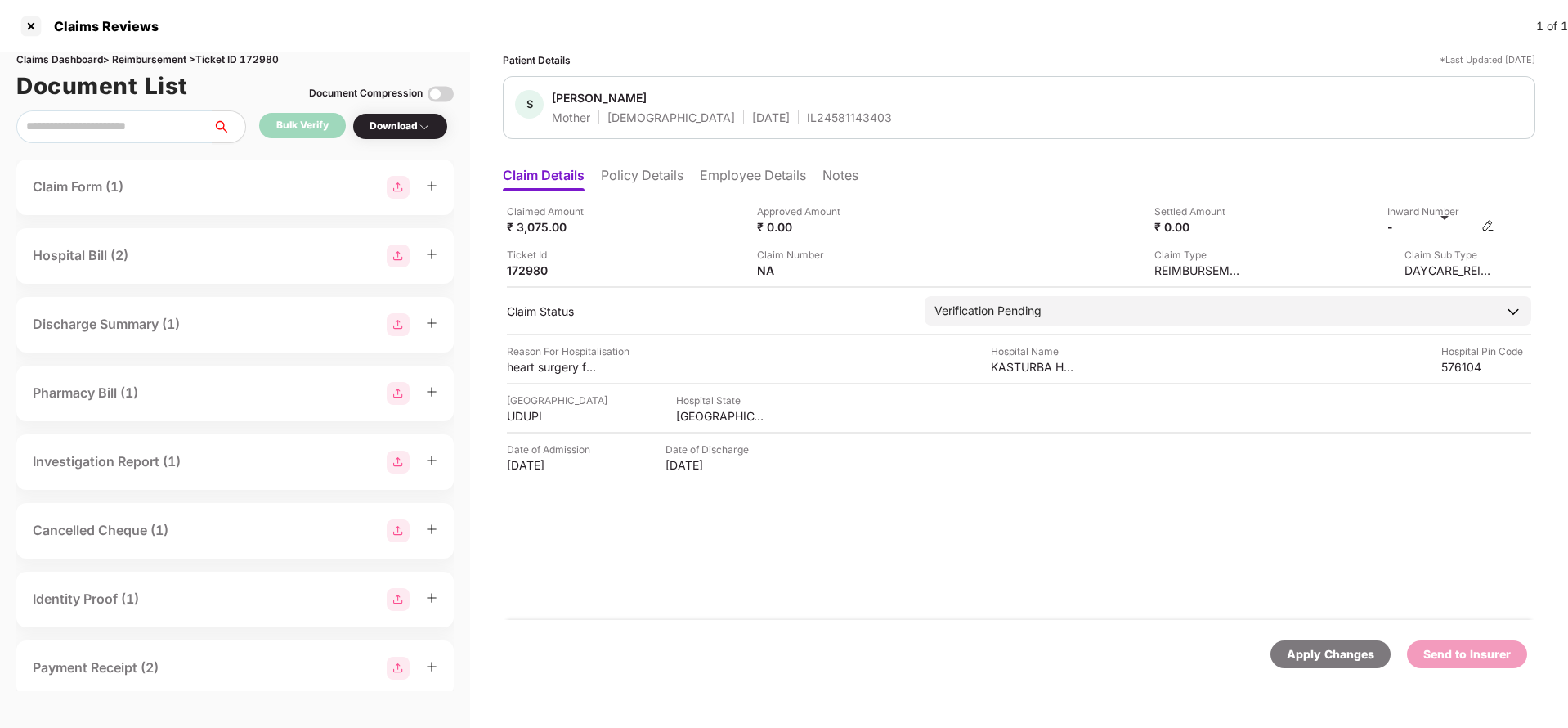
click at [1491, 232] on div "-" at bounding box center [1441, 227] width 107 height 16
click at [1490, 228] on img at bounding box center [1488, 226] width 13 height 13
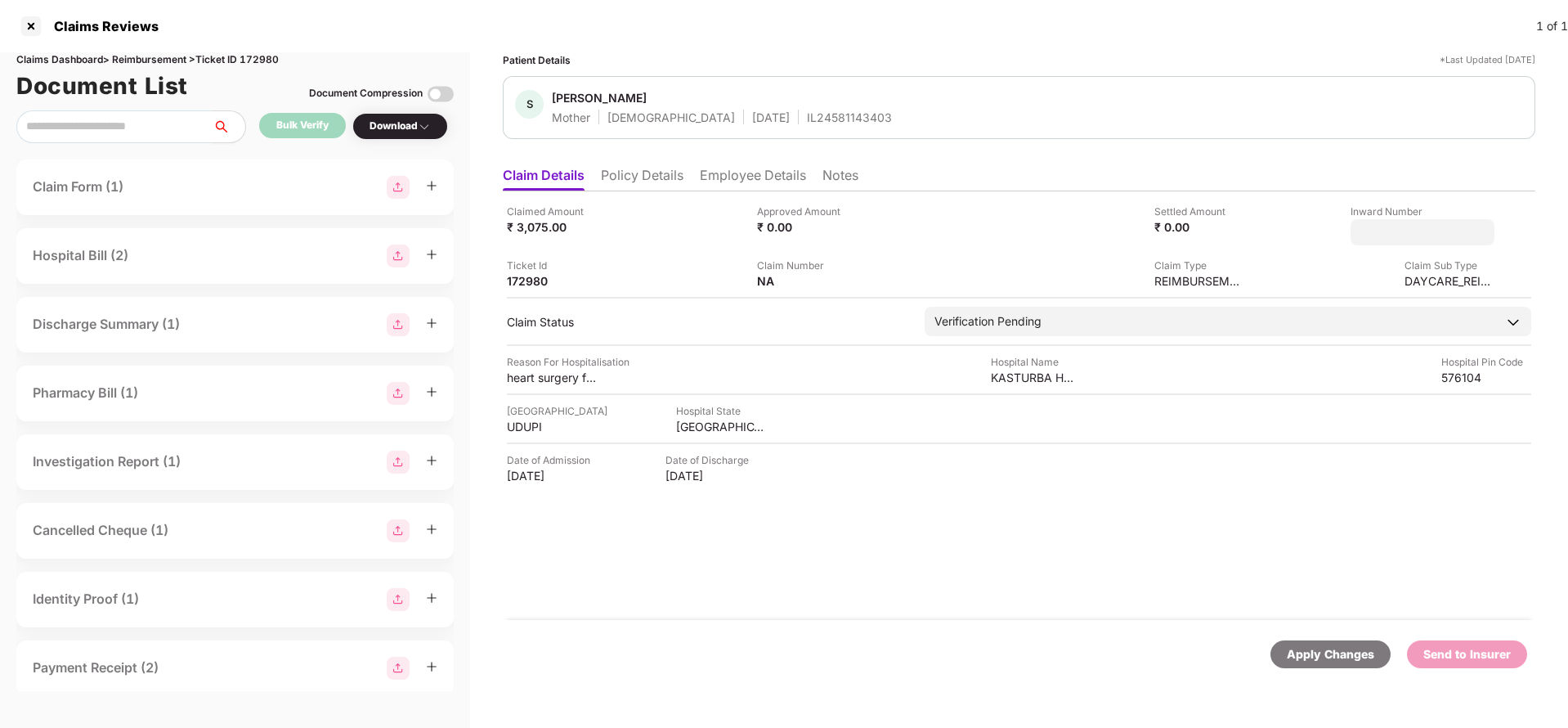
type input "**********"
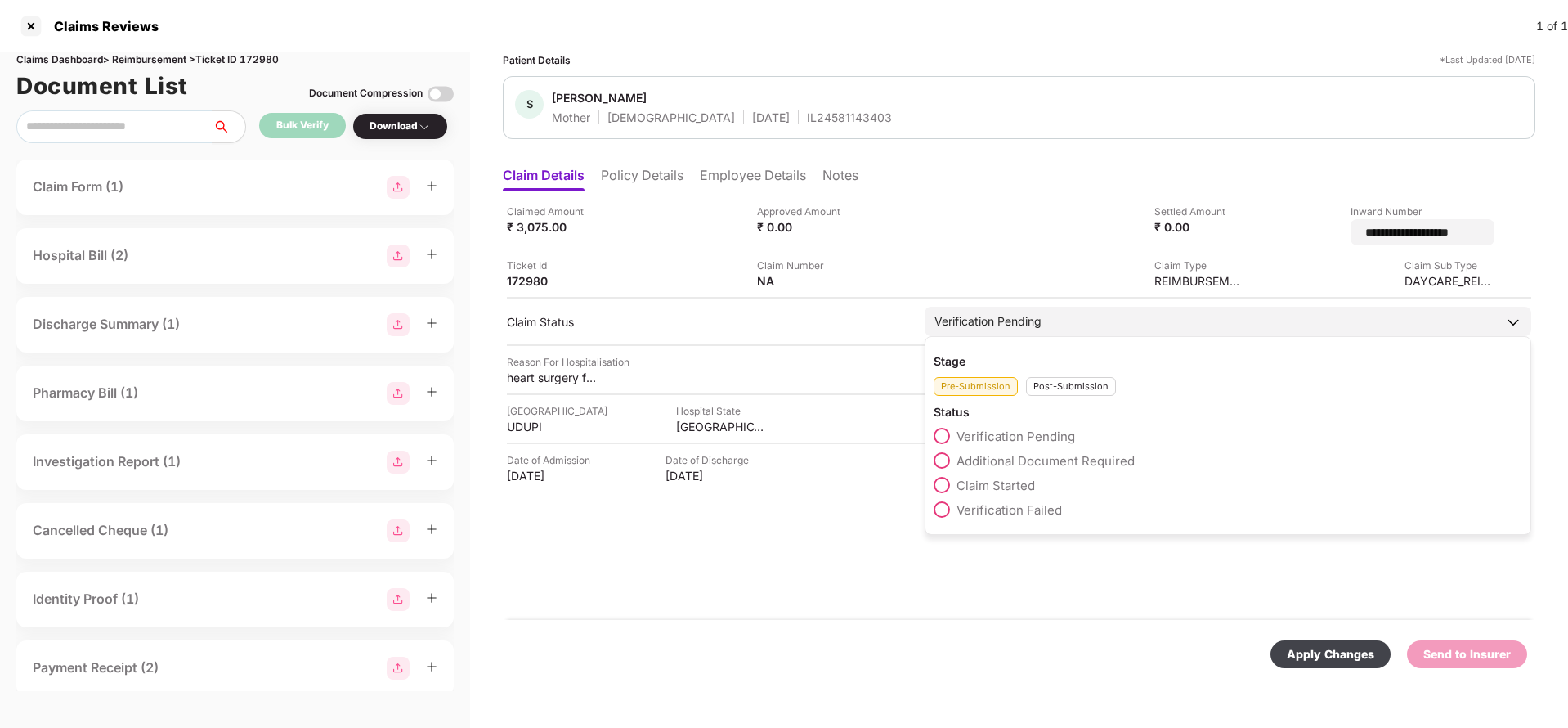
click at [1062, 322] on div "Verification Pending" at bounding box center [1228, 321] width 607 height 30
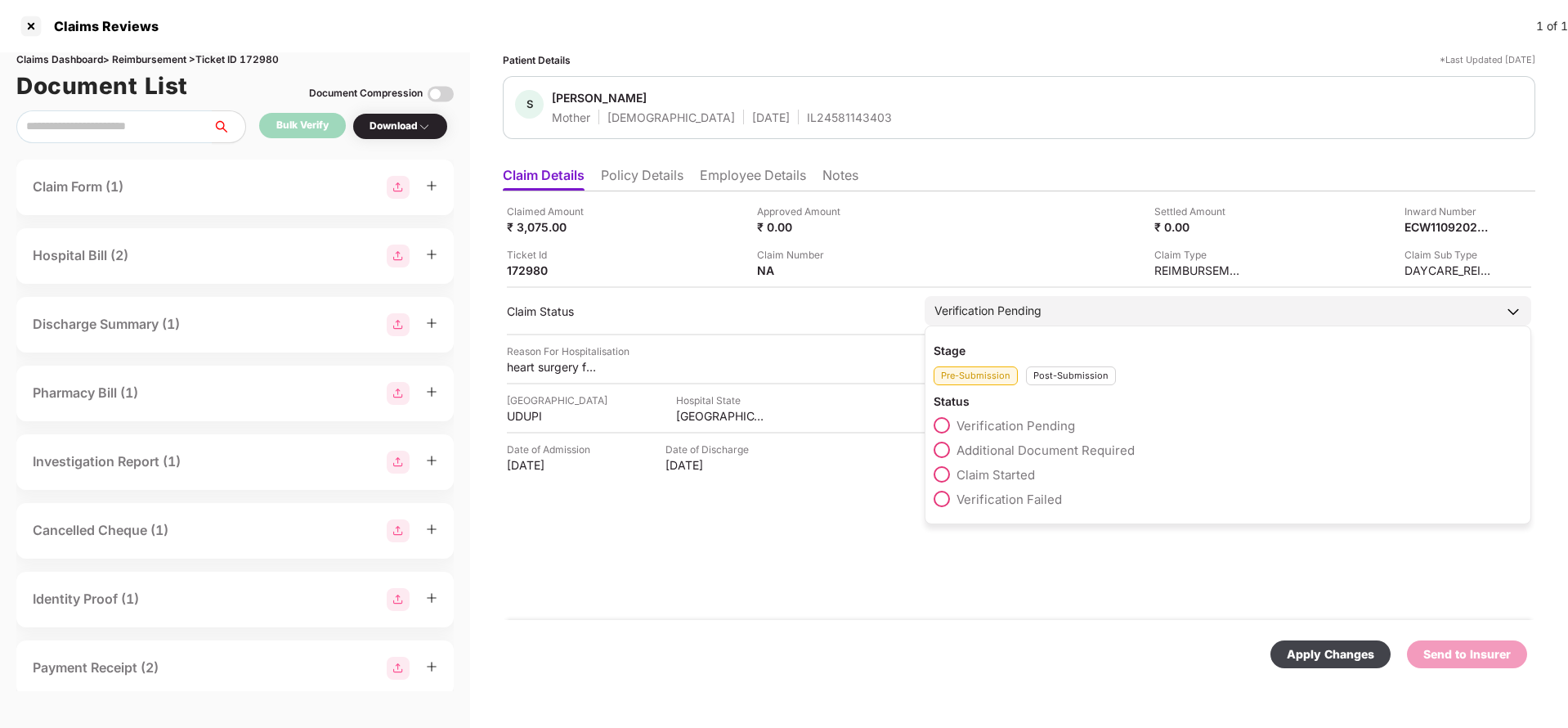
click at [1096, 374] on div "Post-Submission" at bounding box center [1071, 376] width 90 height 19
click at [1007, 452] on span "Claim Under Process" at bounding box center [1018, 450] width 123 height 16
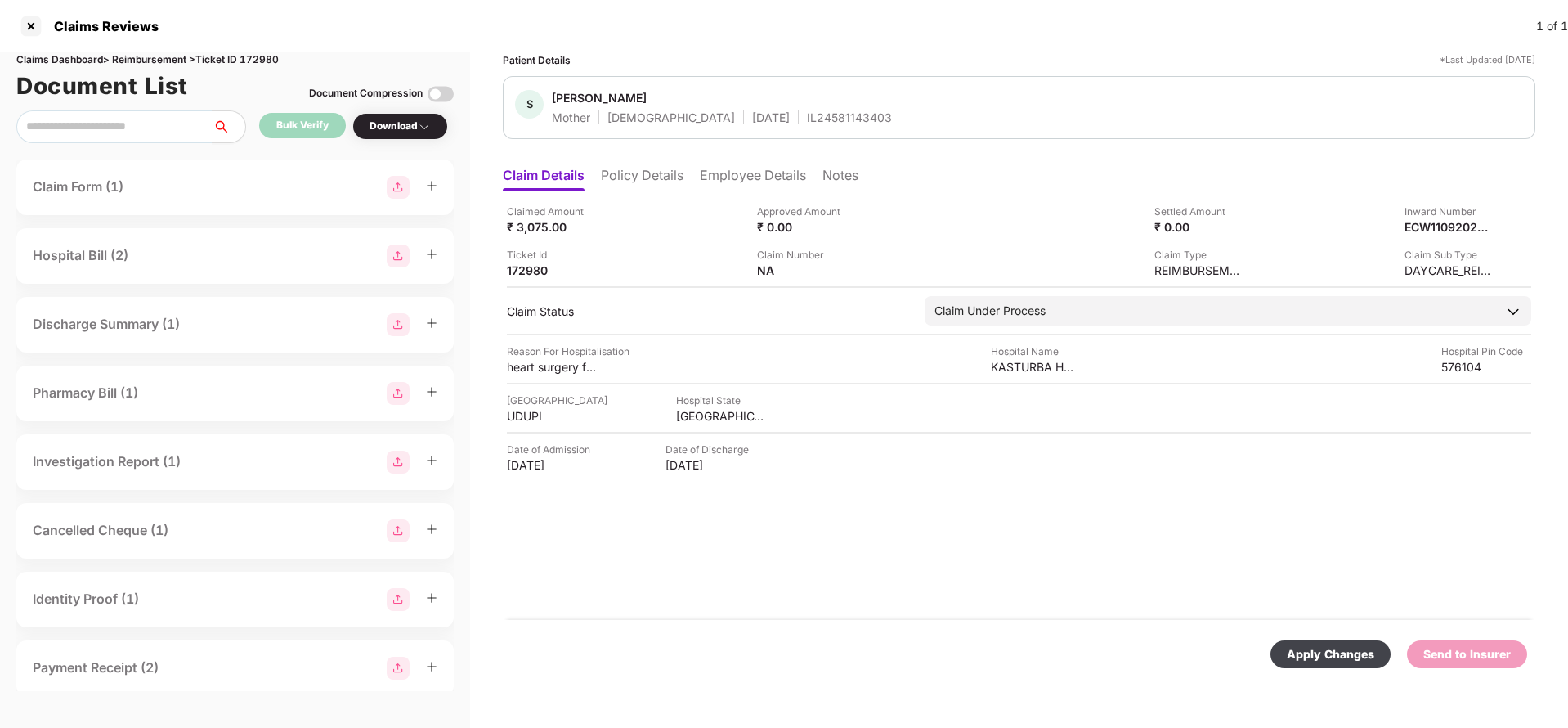
click at [1350, 652] on div "Apply Changes" at bounding box center [1331, 654] width 88 height 18
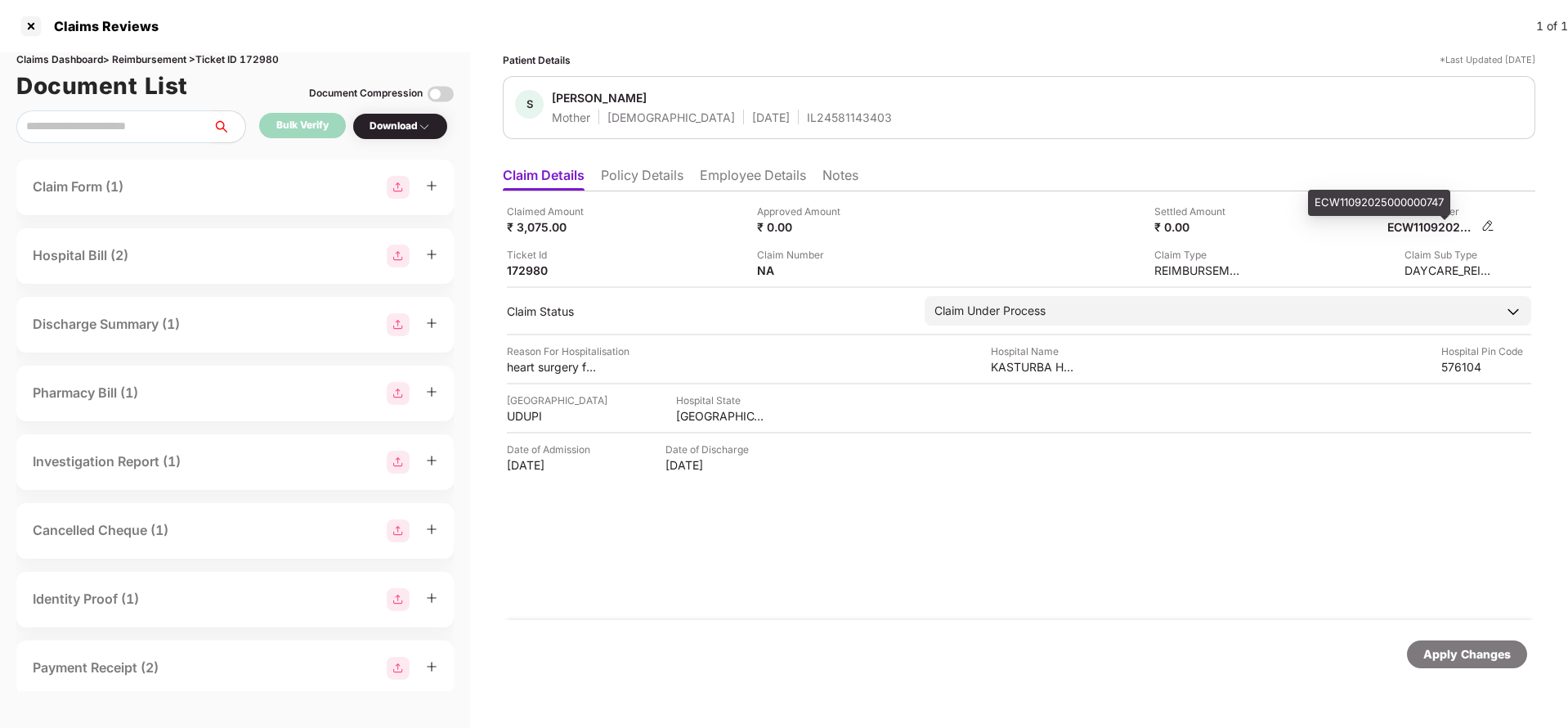
click at [1449, 225] on div "ECW11092025000000747" at bounding box center [1432, 227] width 90 height 16
copy div "ECW11092025000000747"
click at [807, 117] on div "IL24581143403" at bounding box center [850, 117] width 85 height 16
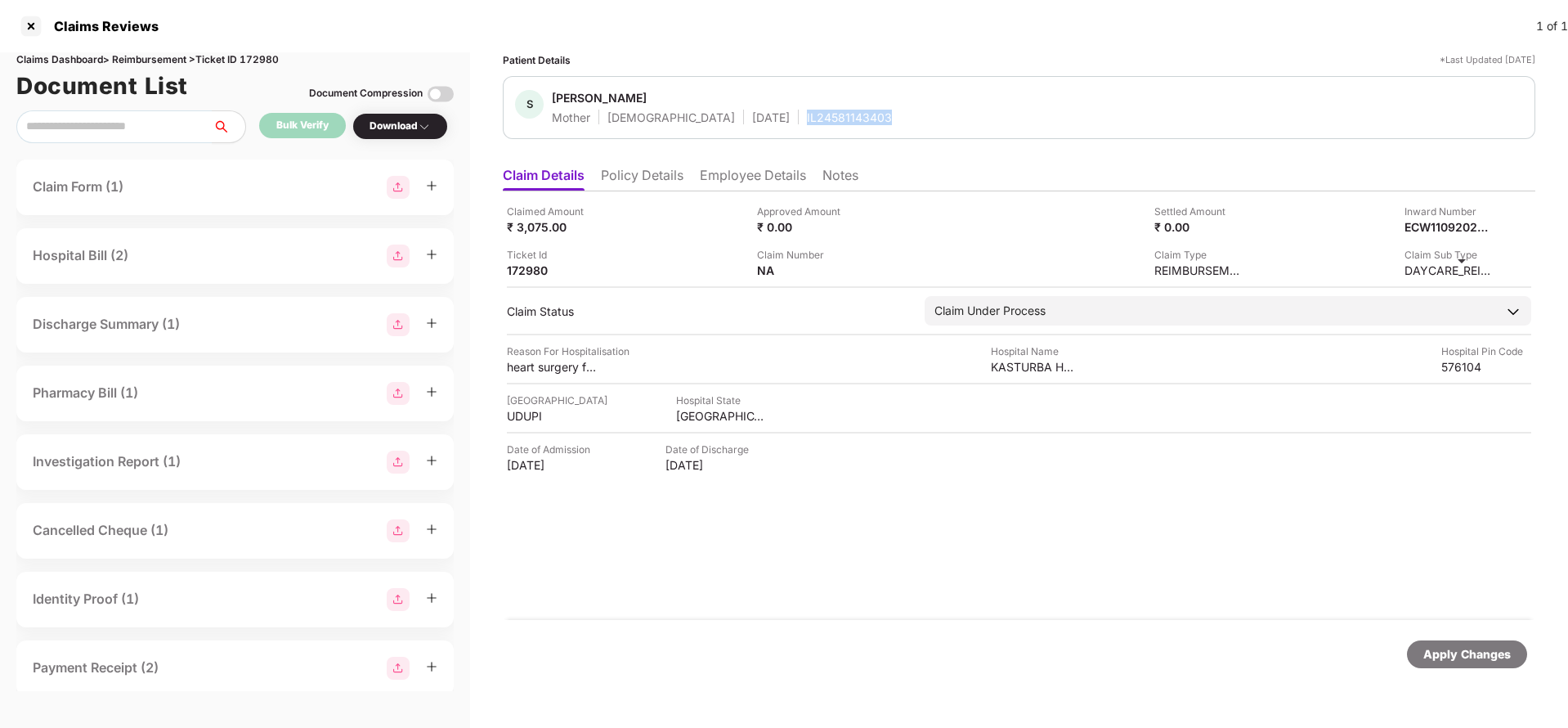
click at [807, 117] on div "IL24581143403" at bounding box center [850, 117] width 85 height 16
copy div "IL24581143403"
click at [1473, 657] on div "Apply Changes" at bounding box center [1467, 654] width 88 height 18
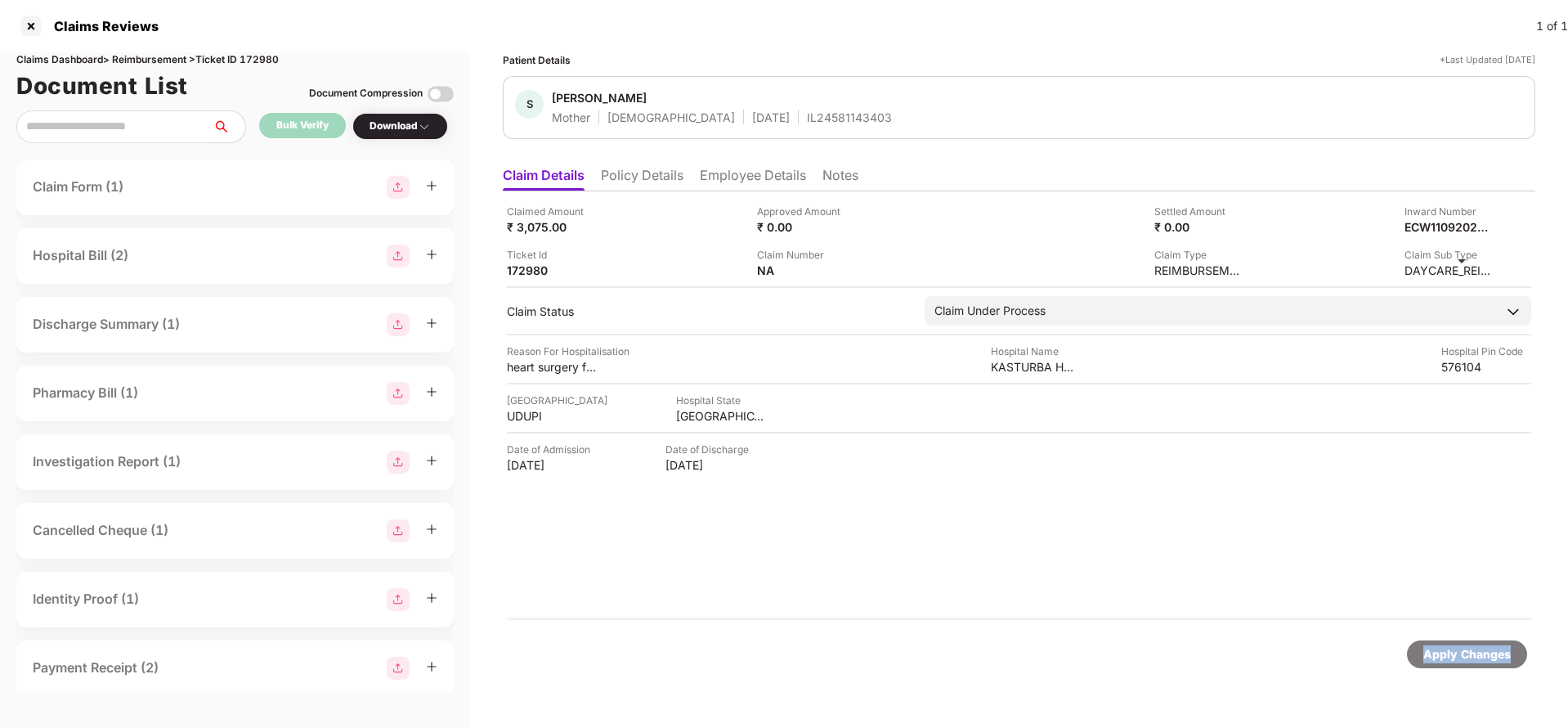
click at [1473, 657] on div "Apply Changes" at bounding box center [1467, 654] width 88 height 18
click at [257, 56] on div "Claims Dashboard > Reimbursement > Ticket ID 172980" at bounding box center [235, 60] width 438 height 16
copy div "172980"
click at [1463, 643] on div "Apply Changes" at bounding box center [1467, 655] width 120 height 28
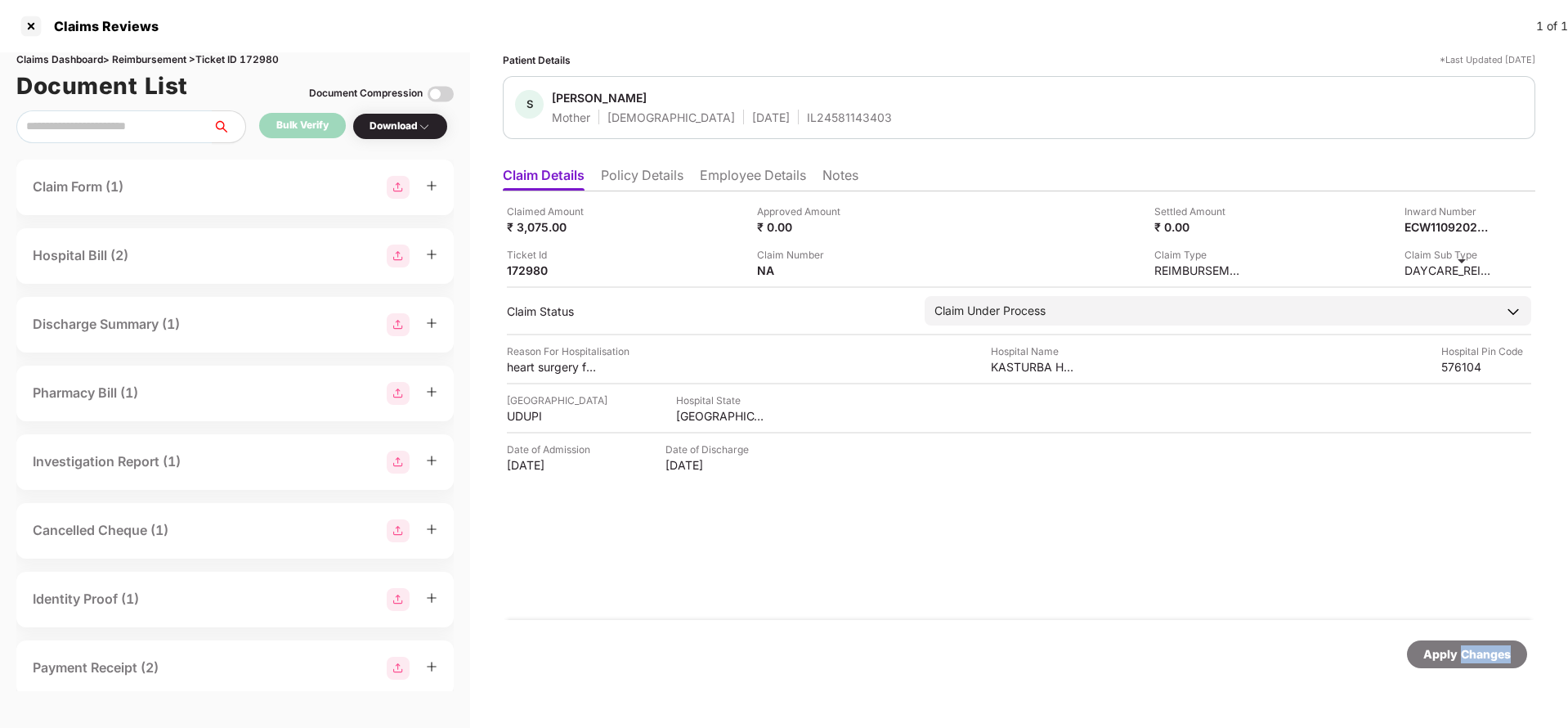
click at [1463, 643] on div "Apply Changes" at bounding box center [1467, 655] width 120 height 28
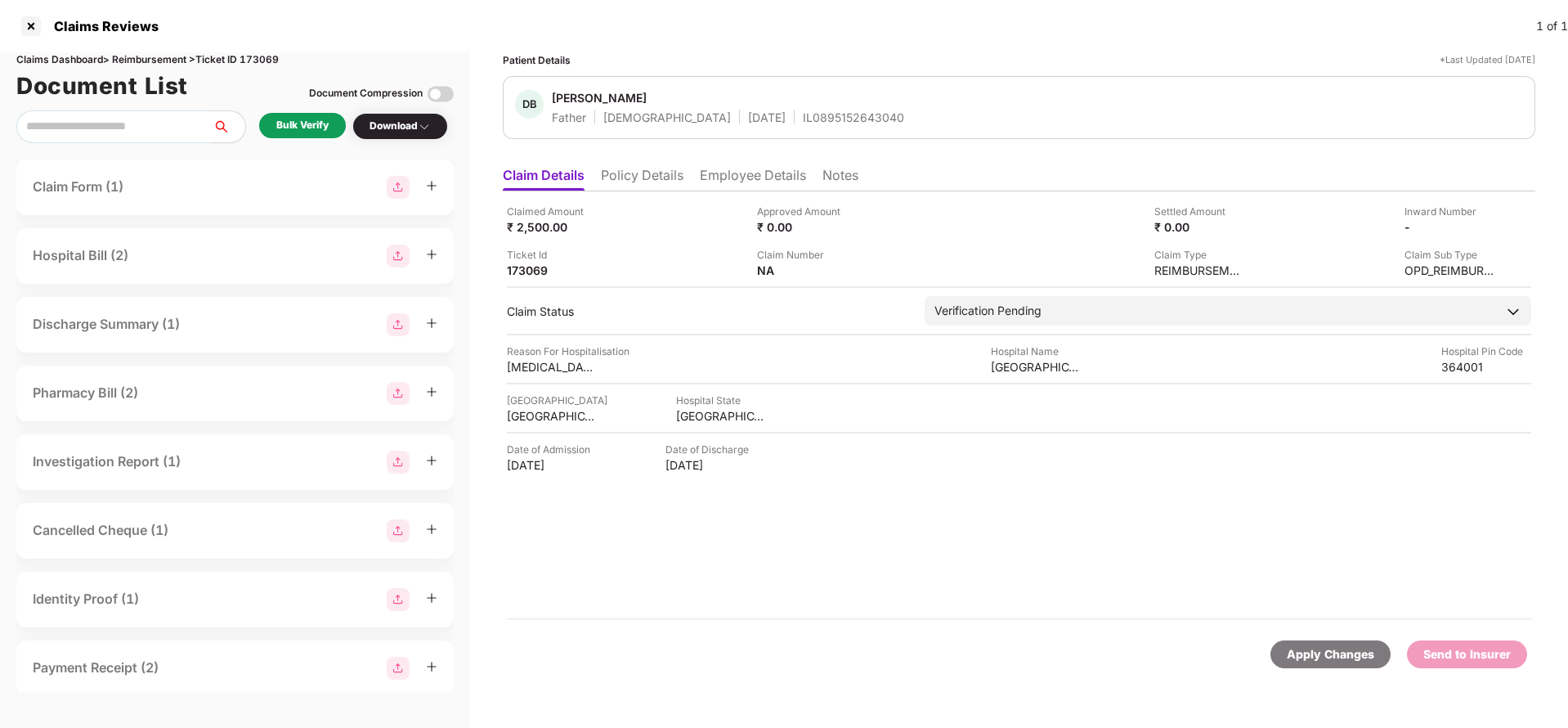
click at [624, 181] on li "Policy Details" at bounding box center [641, 179] width 82 height 24
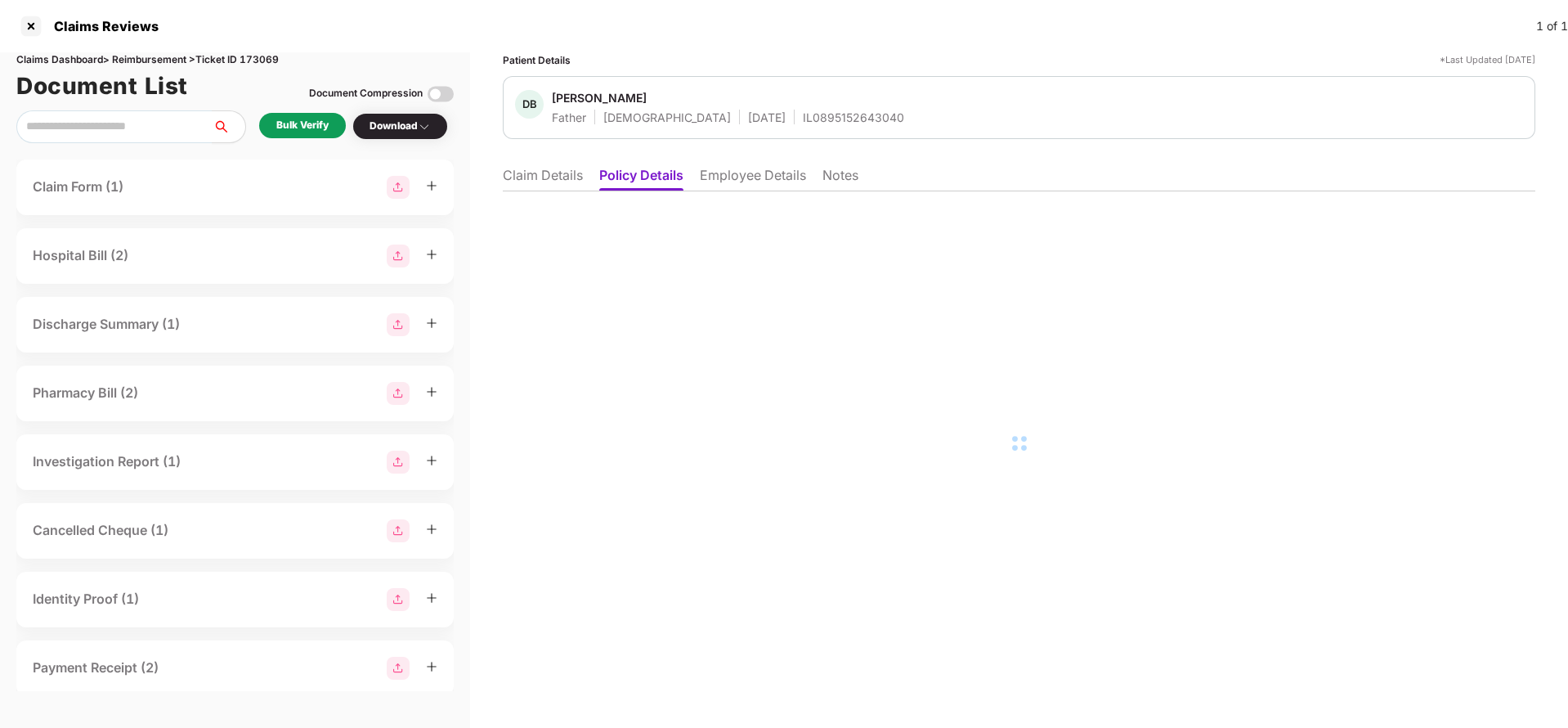
click at [744, 172] on li "Employee Details" at bounding box center [753, 179] width 106 height 24
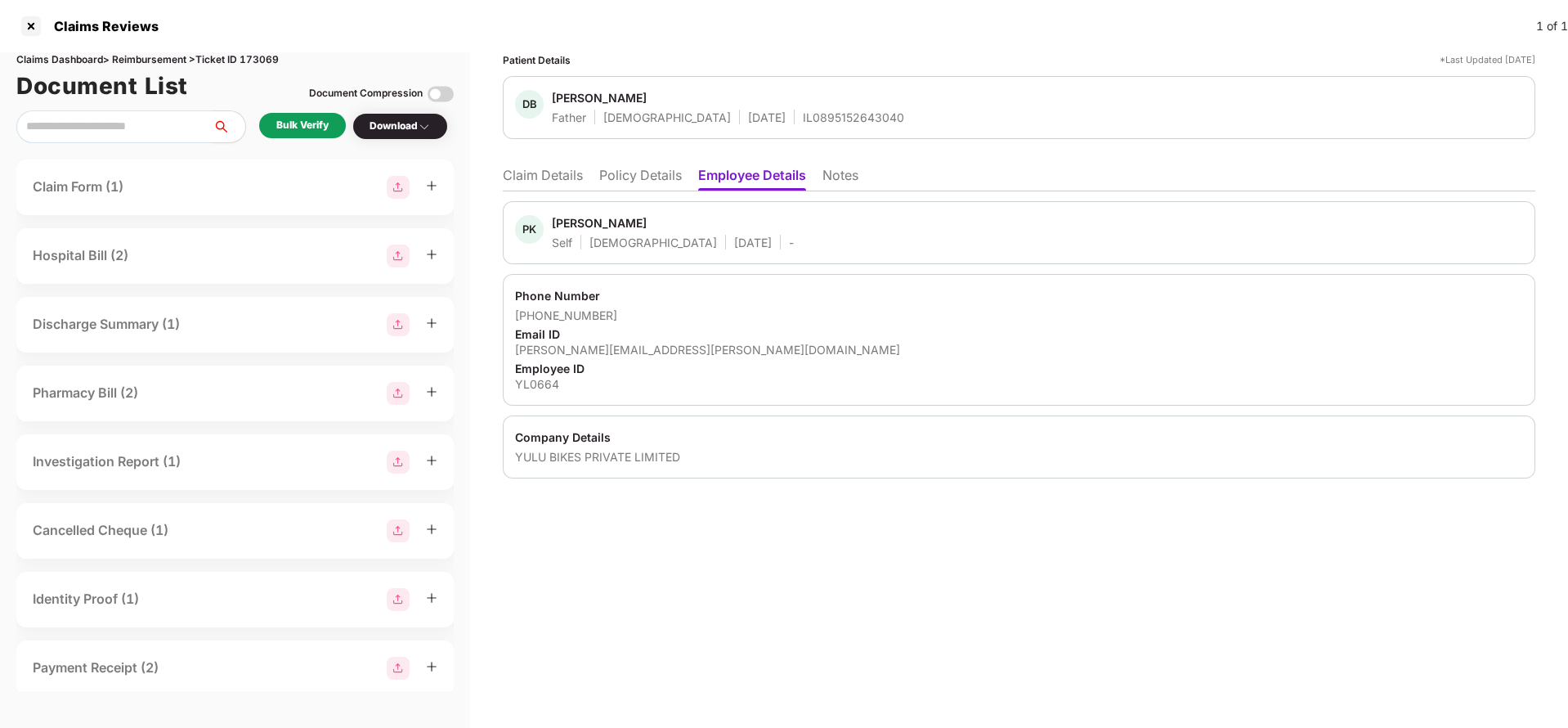
click at [803, 116] on div "IL0895152643040" at bounding box center [854, 117] width 102 height 16
copy div "IL0895152643040"
drag, startPoint x: 536, startPoint y: 315, endPoint x: 650, endPoint y: 312, distance: 114.0
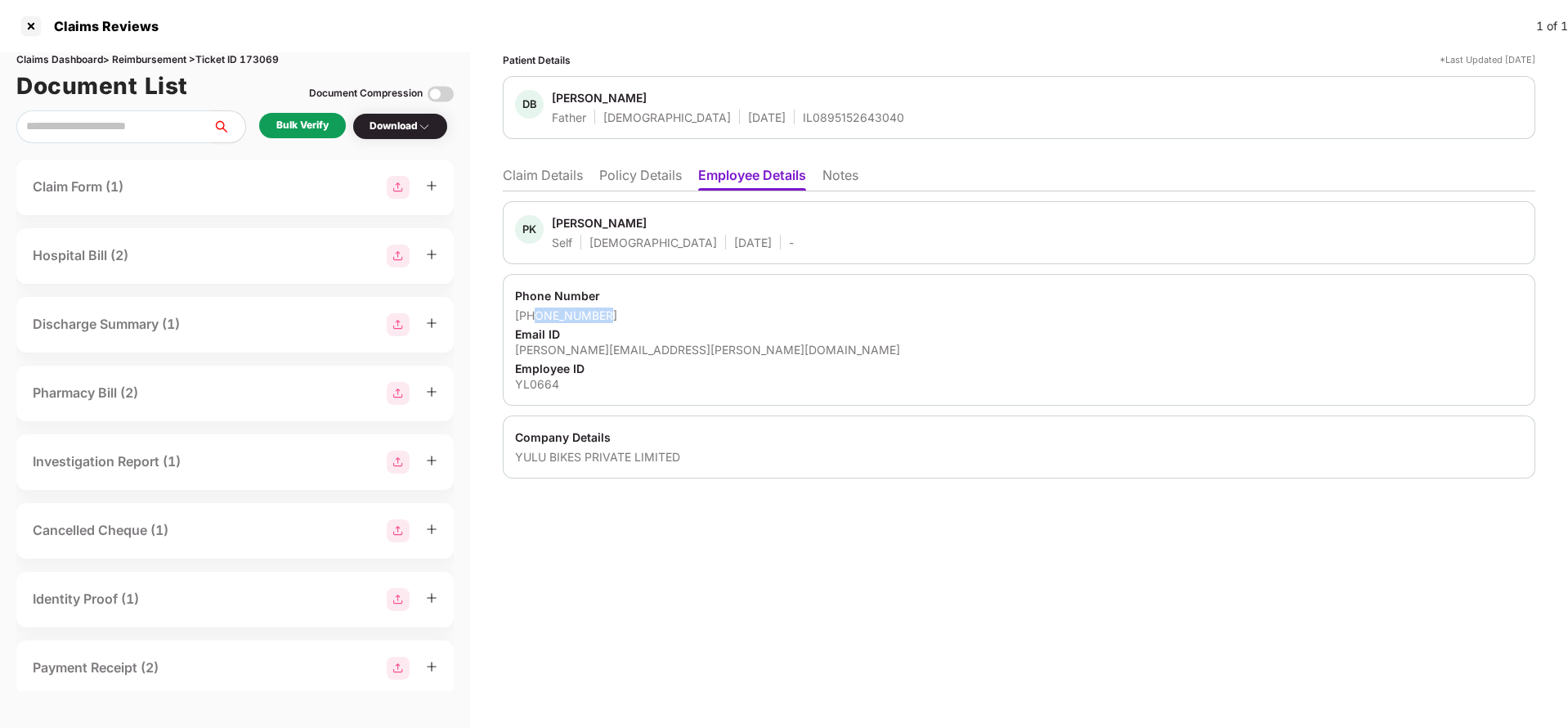
click at [650, 312] on div "+918154967649" at bounding box center [1019, 315] width 1008 height 16
copy div "8154967649"
click at [590, 343] on div "parth.kanani@yulu.bike" at bounding box center [1019, 349] width 1008 height 16
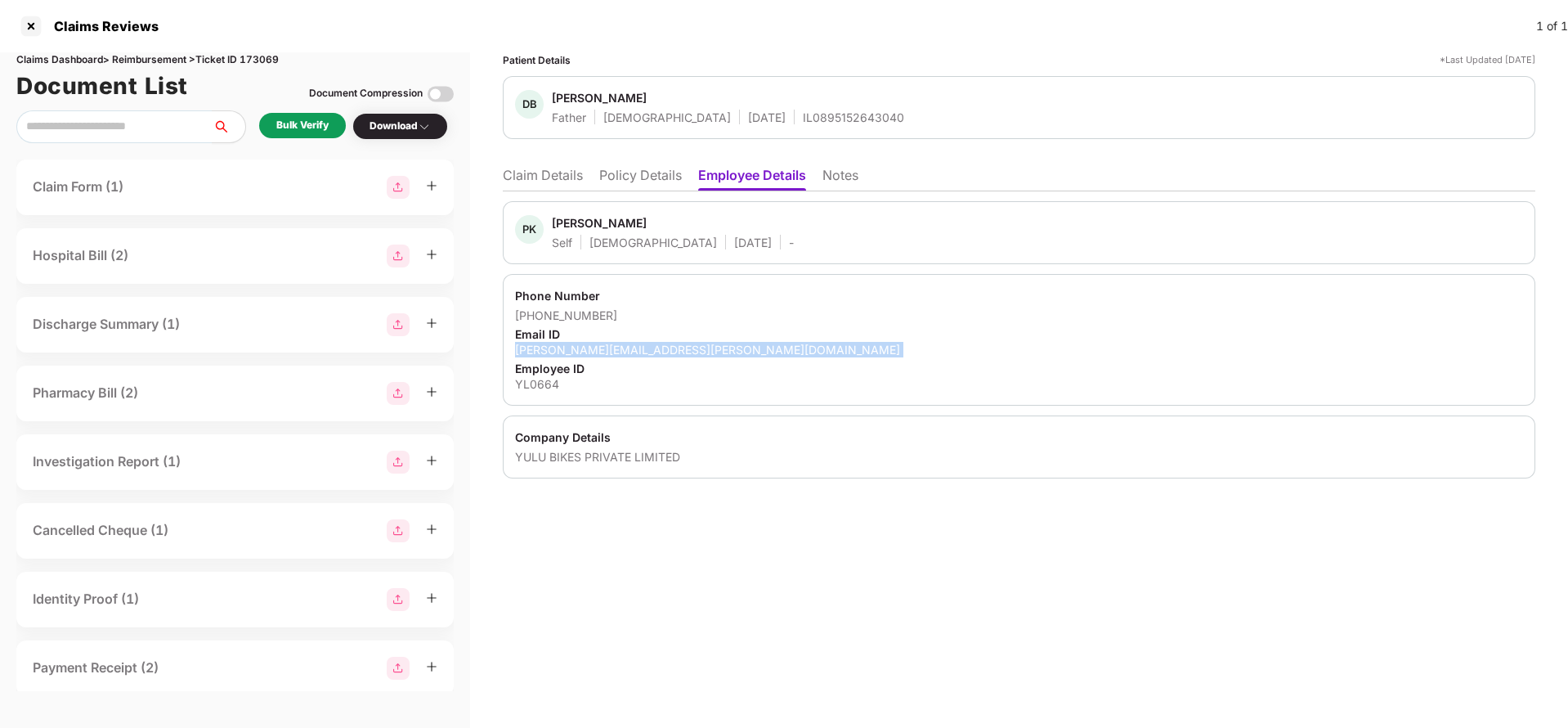
copy div "parth.kanani@yulu.bike"
click at [569, 177] on li "Claim Details" at bounding box center [542, 179] width 81 height 24
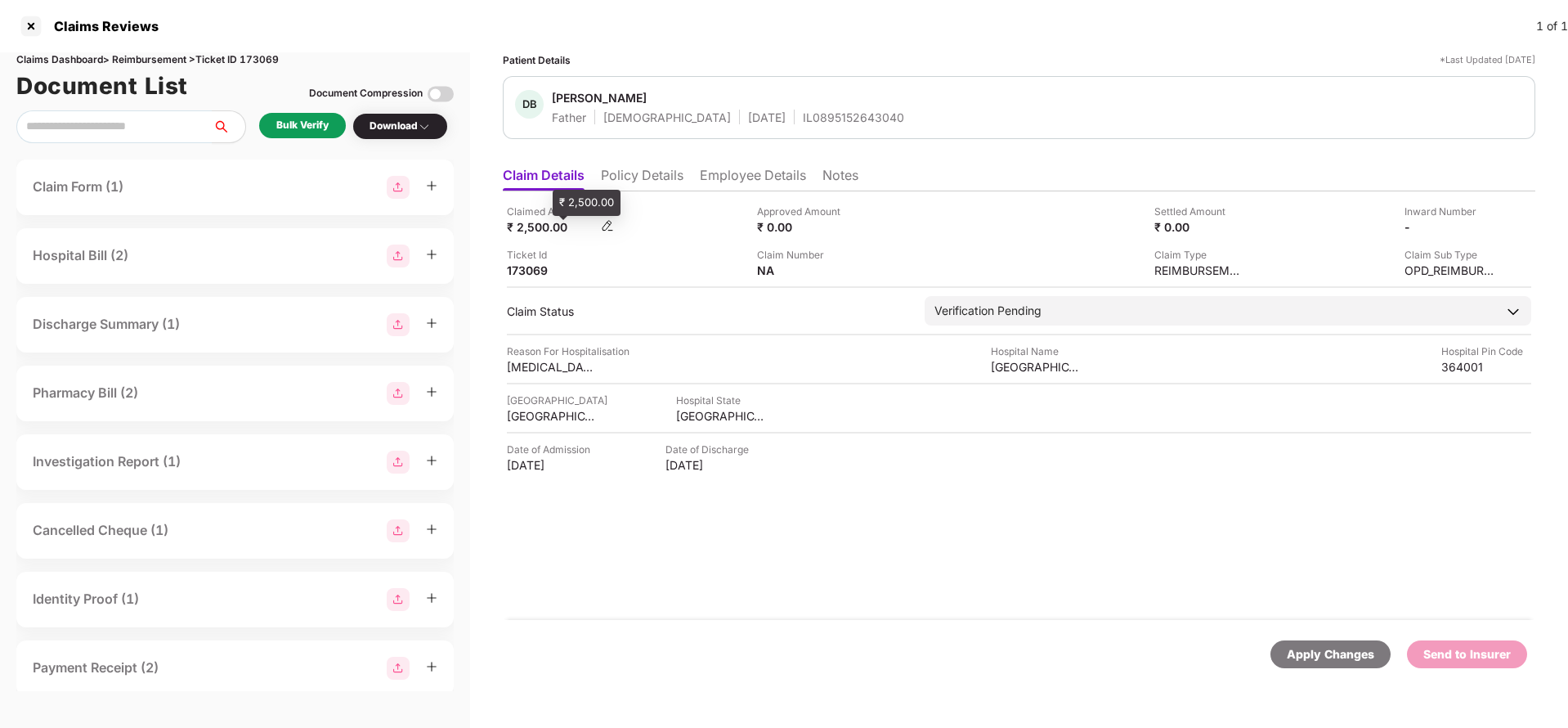
click at [531, 232] on div "₹ 2,500.00" at bounding box center [552, 227] width 90 height 16
copy div "2,500"
click at [1000, 361] on div "GS Hospital" at bounding box center [1036, 367] width 90 height 16
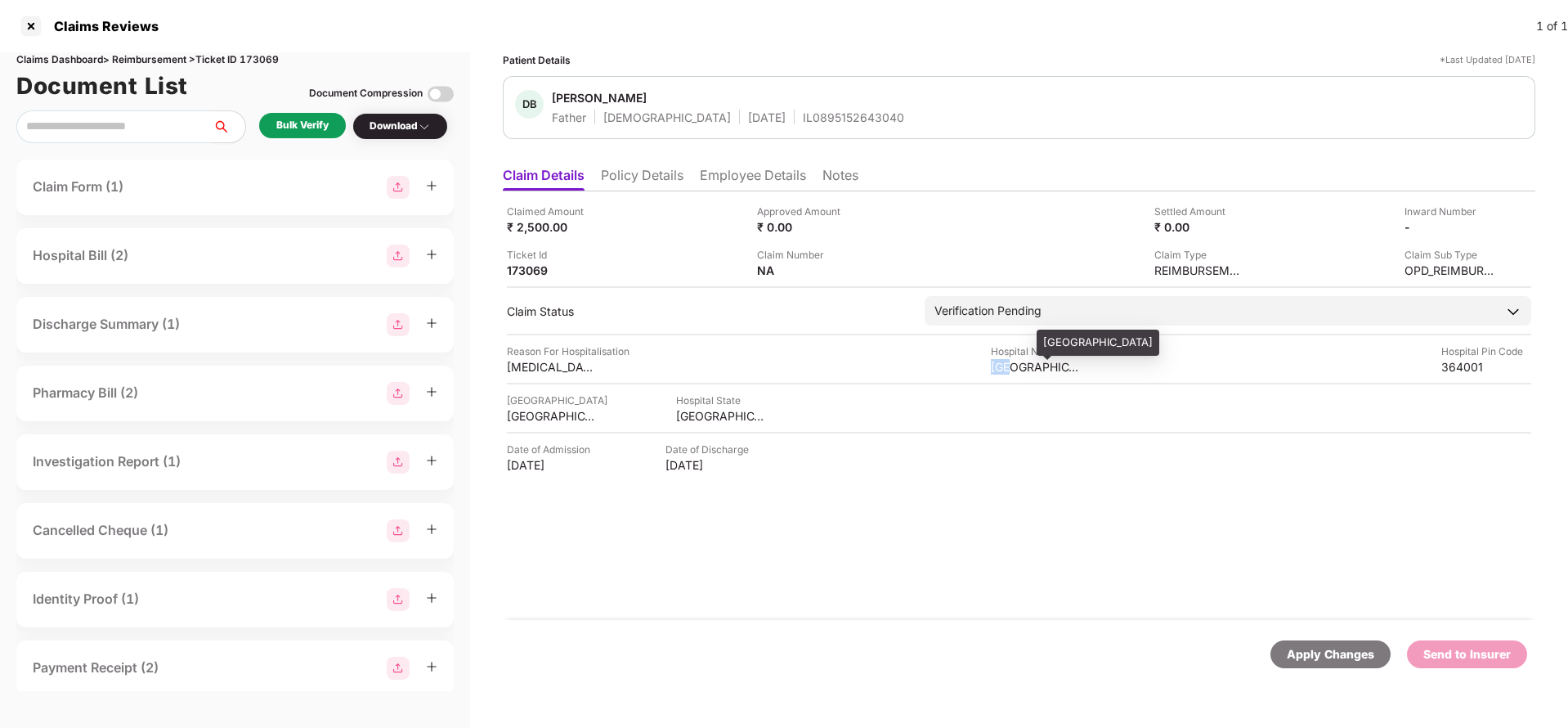
click at [1000, 361] on div "GS Hospital" at bounding box center [1036, 367] width 90 height 16
copy div "GS Hospital"
click at [296, 115] on div "Bulk Verify" at bounding box center [303, 125] width 87 height 25
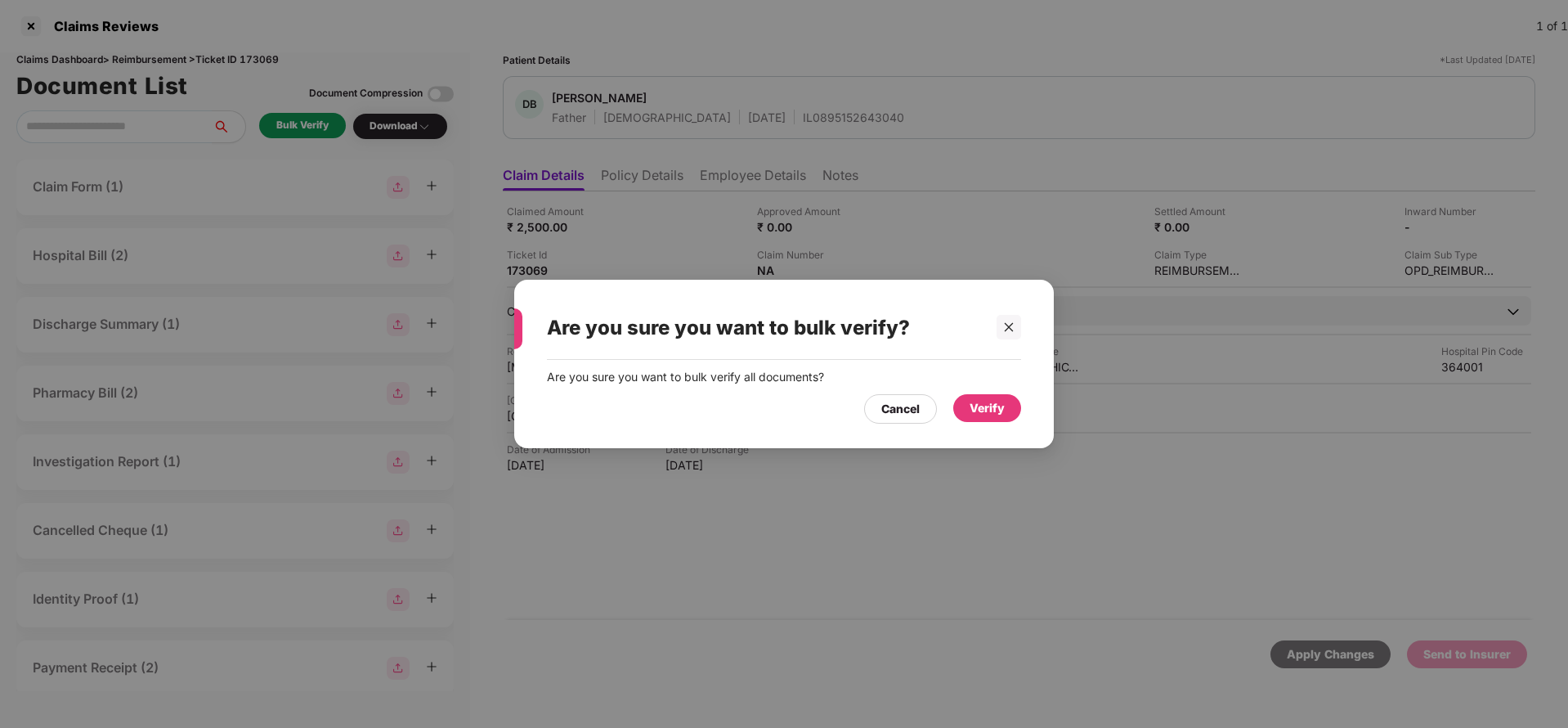
click at [972, 404] on div "Verify" at bounding box center [988, 408] width 35 height 18
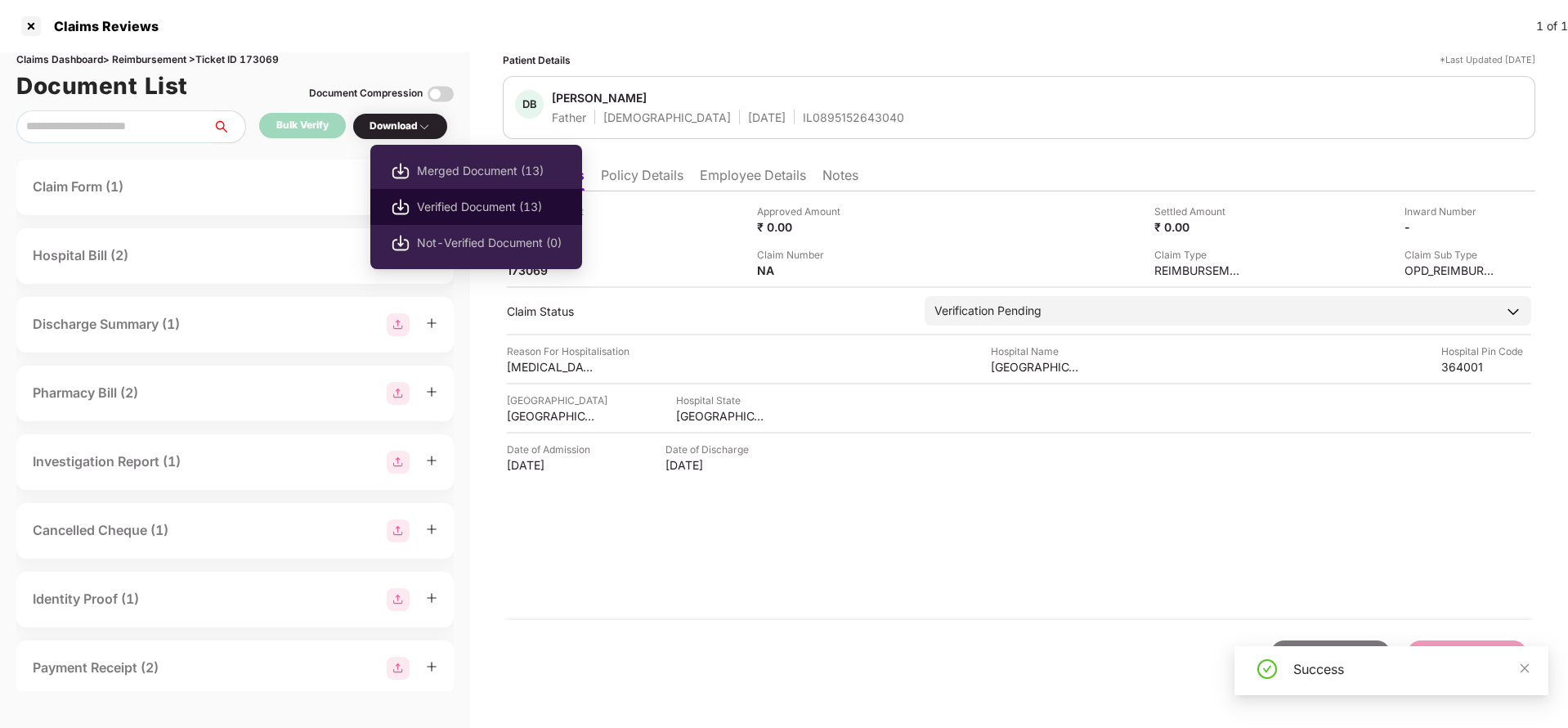
click at [443, 201] on span "Verified Document (13)" at bounding box center [490, 207] width 144 height 18
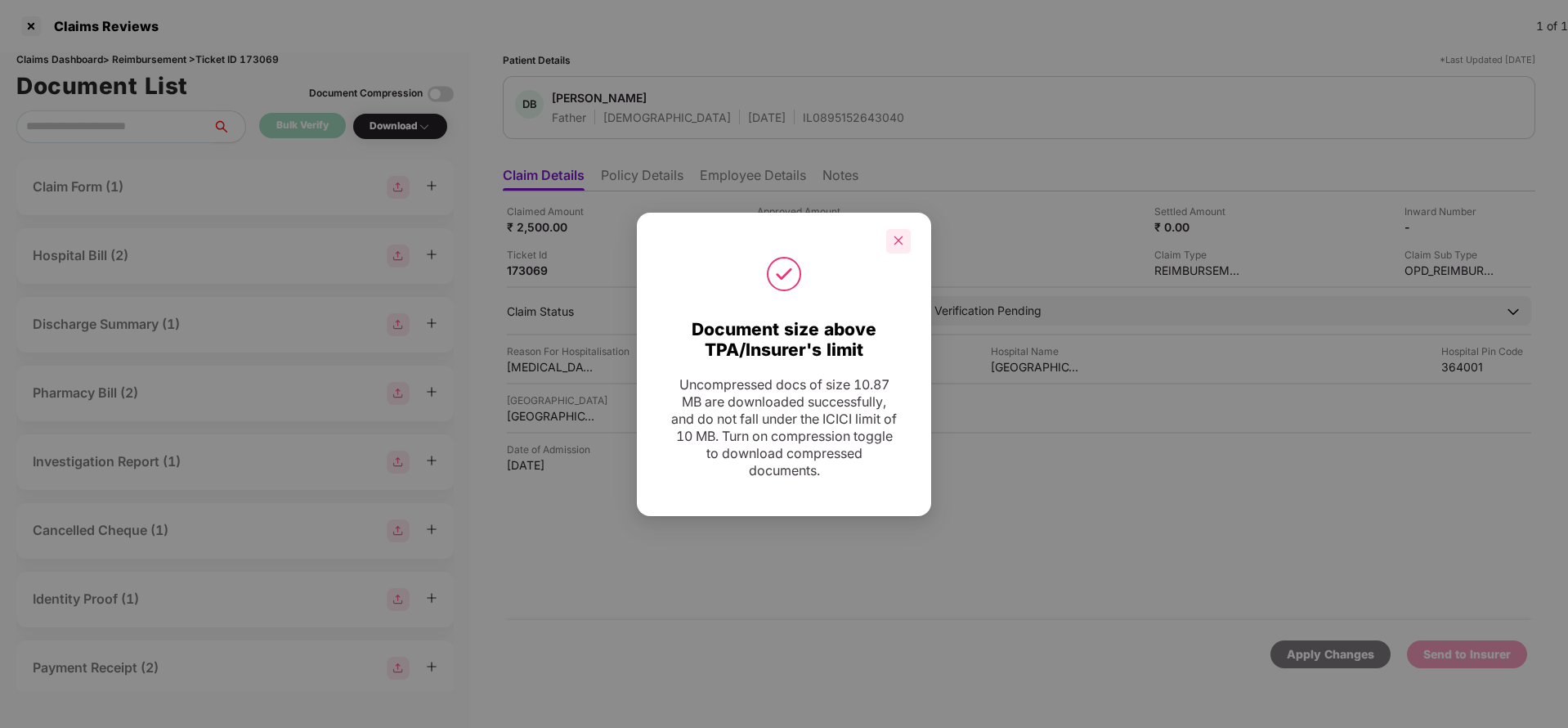
click at [895, 240] on icon "close" at bounding box center [899, 241] width 11 height 11
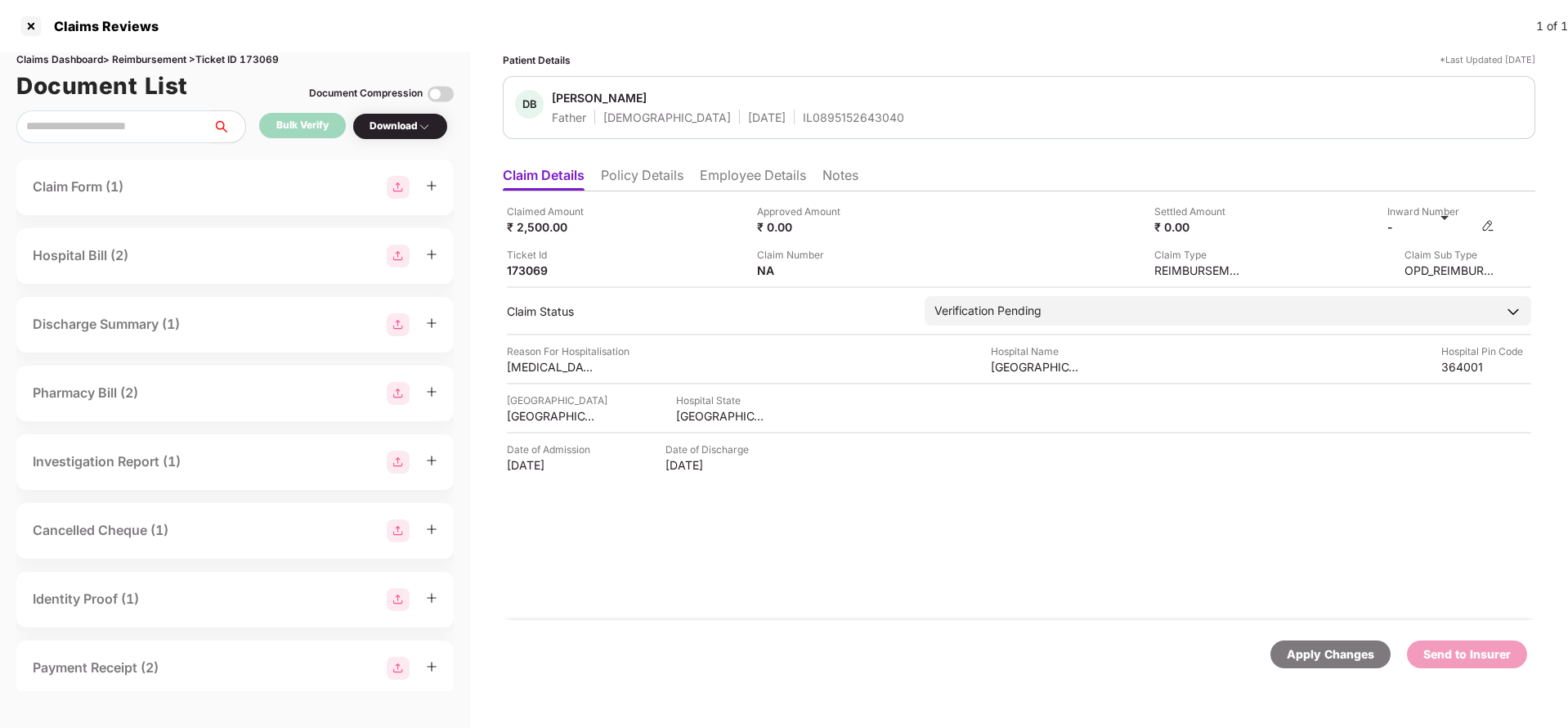
click at [1489, 230] on img at bounding box center [1488, 226] width 13 height 13
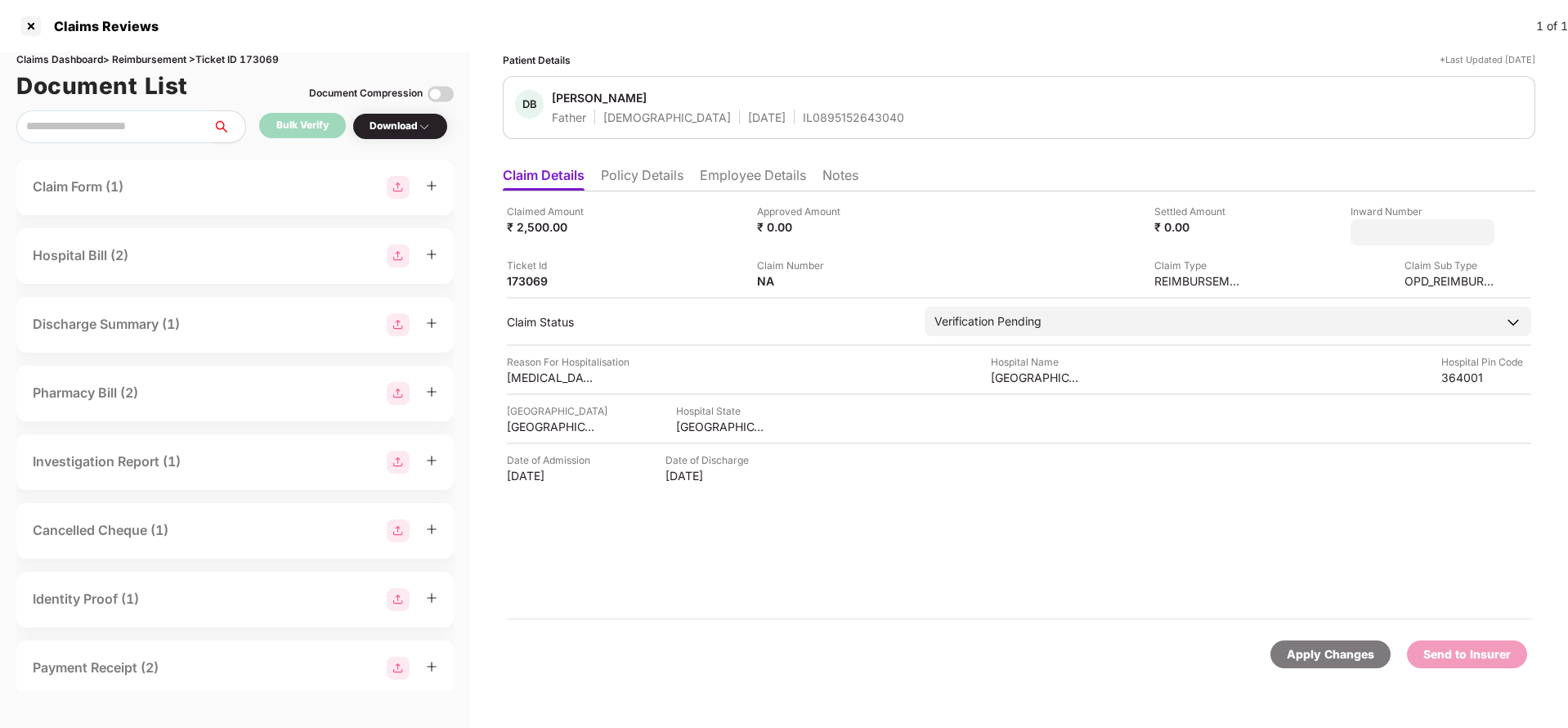
type input "**********"
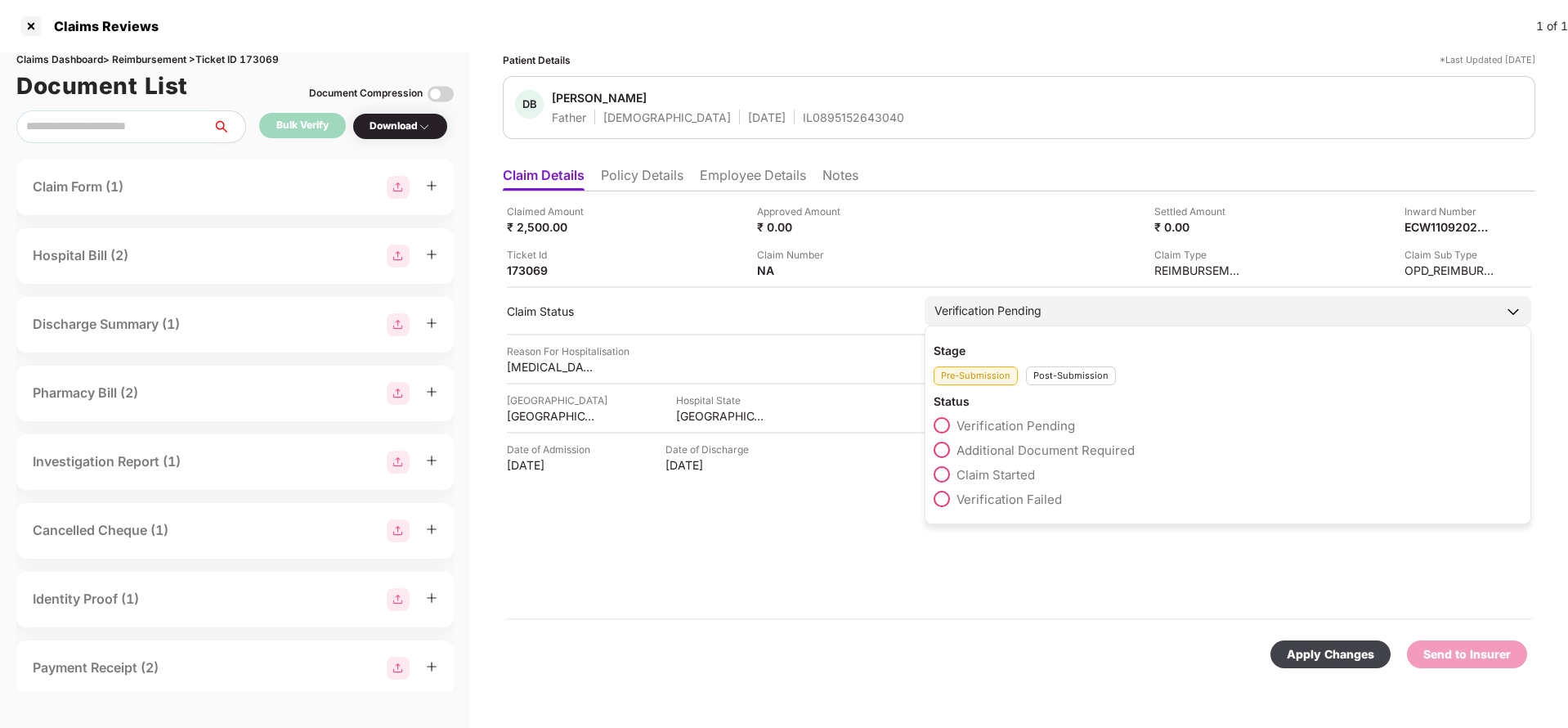
click at [982, 309] on div "Verification Pending" at bounding box center [1228, 311] width 607 height 30
click at [1090, 373] on div "Post-Submission" at bounding box center [1071, 376] width 90 height 19
click at [1028, 446] on span "Claim Under Process" at bounding box center [1018, 450] width 123 height 16
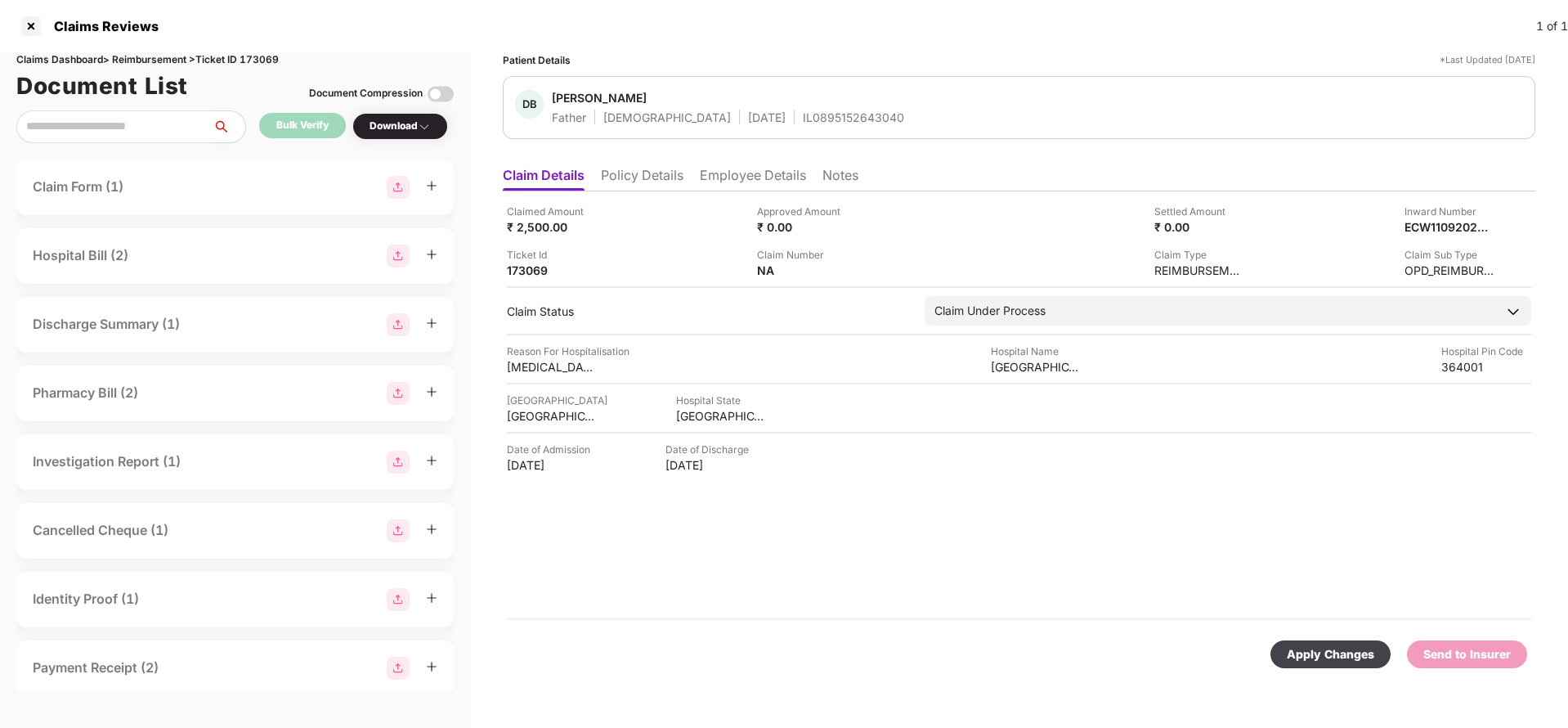
click at [1350, 639] on div "Apply Changes Send to Insurer" at bounding box center [1019, 655] width 1033 height 69
click at [1350, 643] on div "Apply Changes" at bounding box center [1331, 655] width 120 height 28
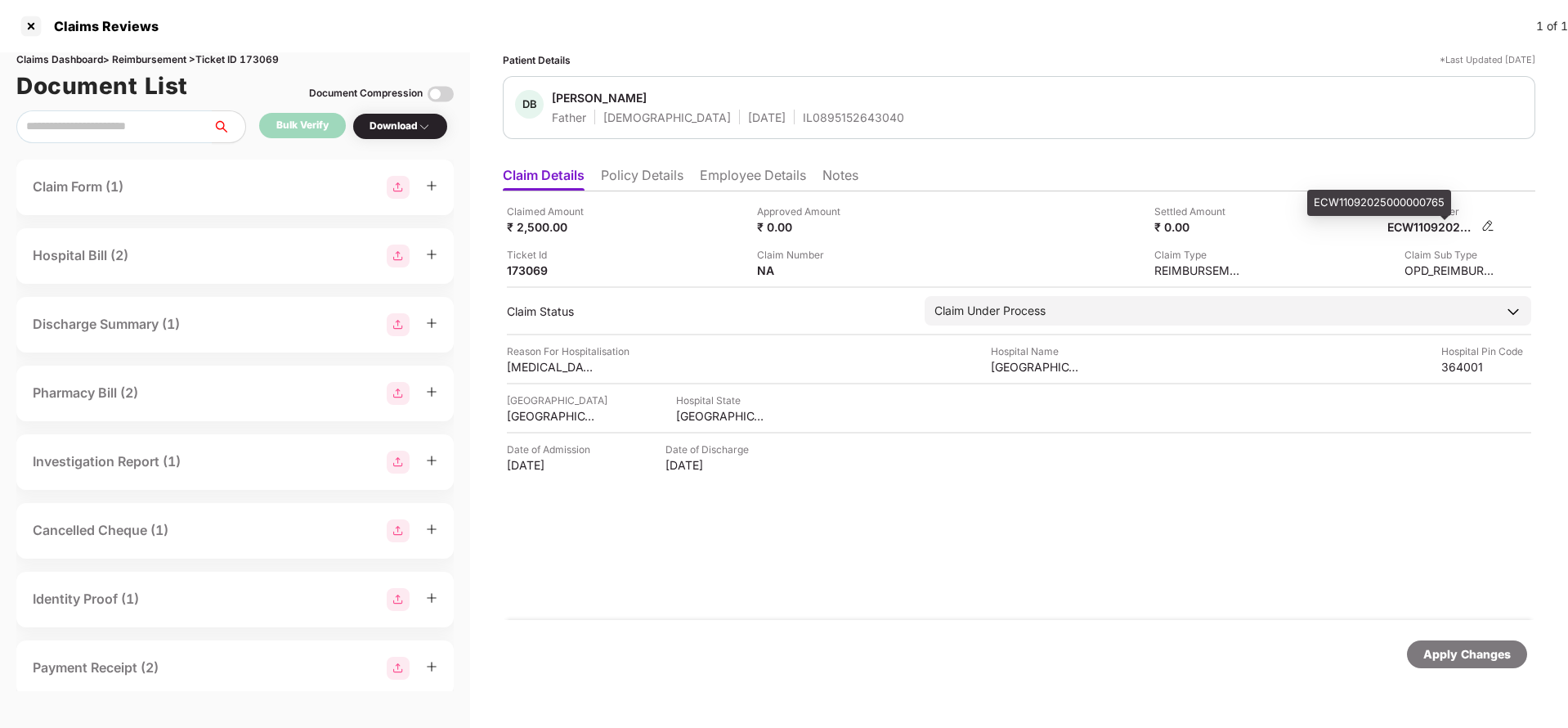
click at [1462, 231] on div "ECW11092025000000765" at bounding box center [1432, 227] width 90 height 16
copy div "ECW11092025000000765"
click at [803, 109] on div "IL0895152643040" at bounding box center [854, 117] width 102 height 16
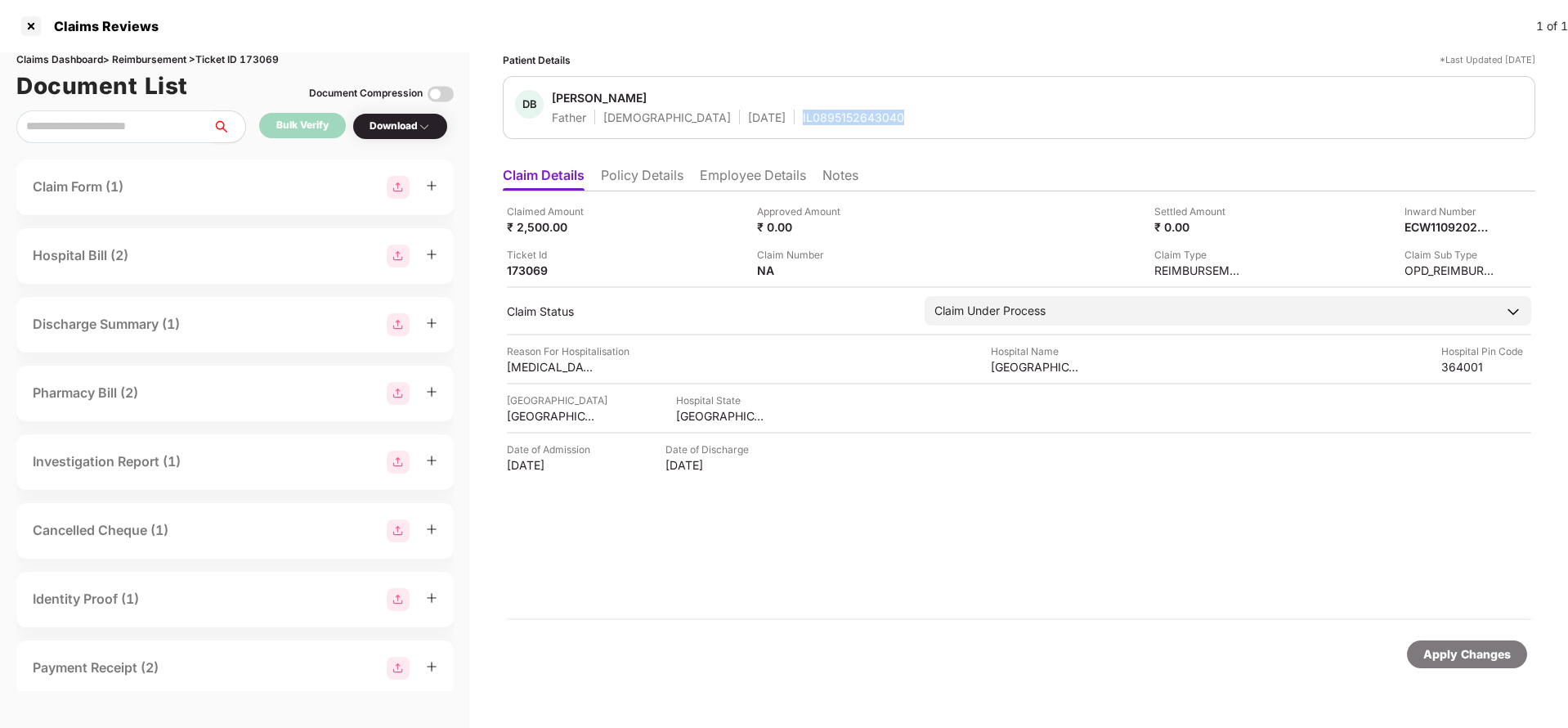
click at [803, 109] on div "IL0895152643040" at bounding box center [854, 117] width 102 height 16
copy div "IL0895152643040"
click at [1454, 648] on div "Apply Changes" at bounding box center [1467, 654] width 88 height 18
click at [289, 57] on div "Claims Dashboard > Reimbursement > Ticket ID 173069" at bounding box center [235, 60] width 438 height 16
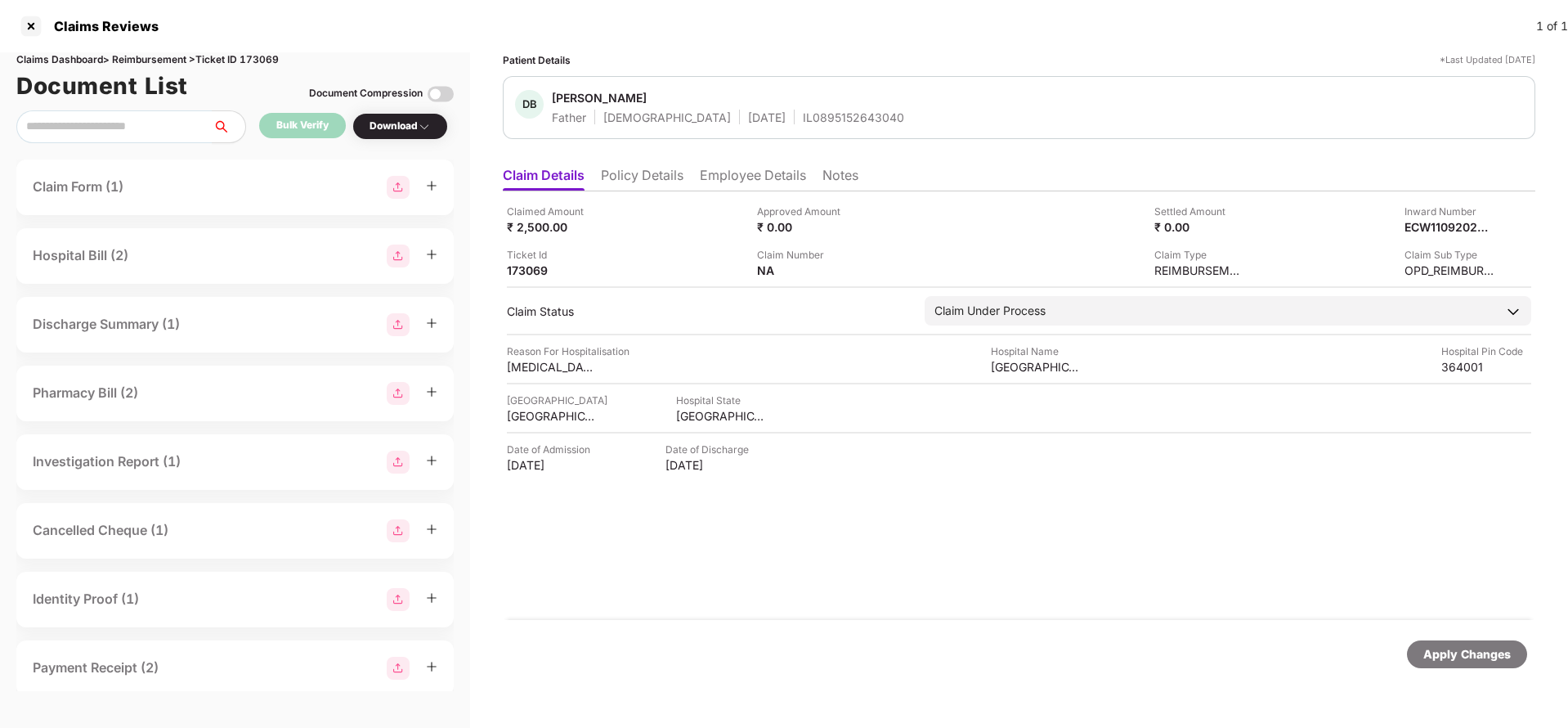
click at [264, 57] on div "Claims Dashboard > Reimbursement > Ticket ID 173069" at bounding box center [235, 60] width 438 height 16
copy div "173069"
click at [1464, 655] on div "Apply Changes" at bounding box center [1467, 654] width 88 height 18
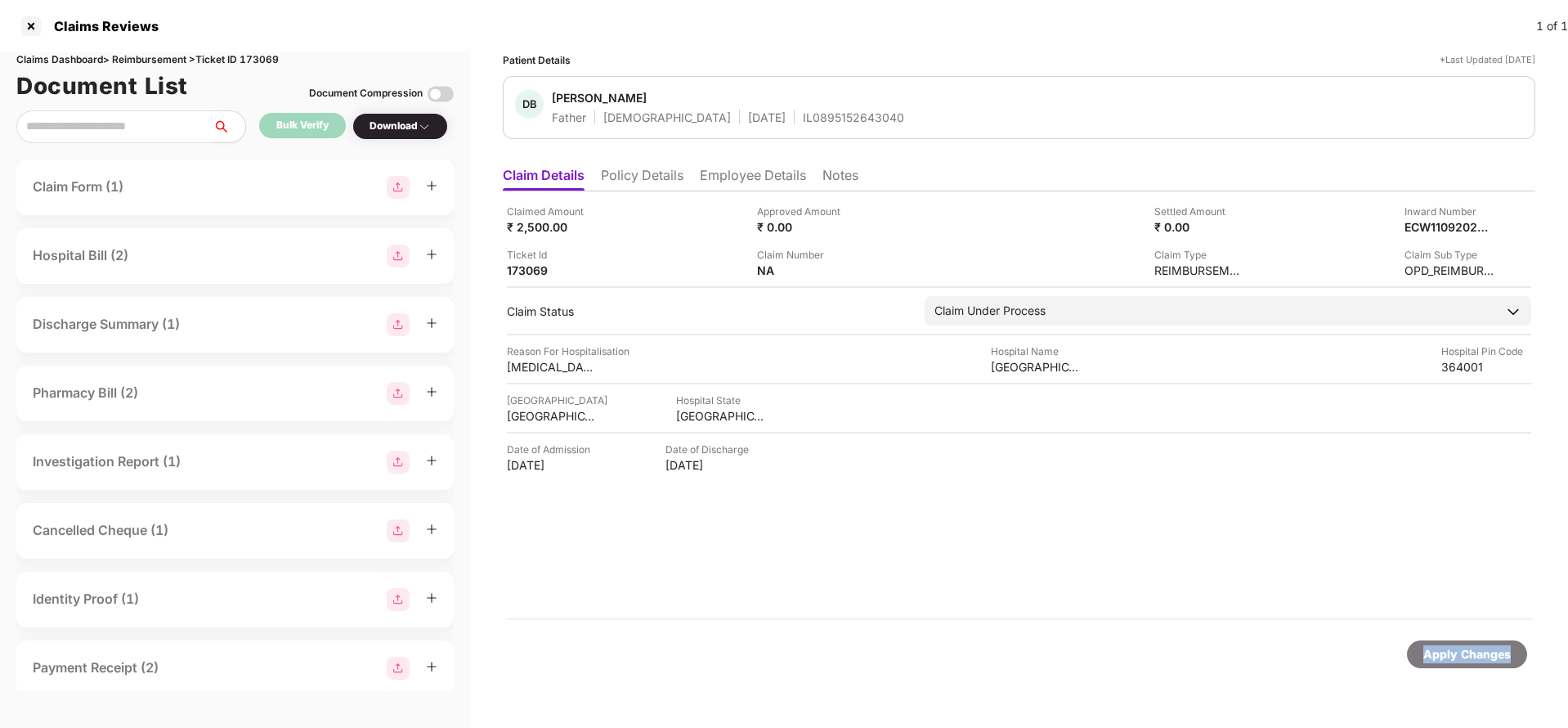
click at [1464, 655] on div "Apply Changes" at bounding box center [1467, 654] width 88 height 18
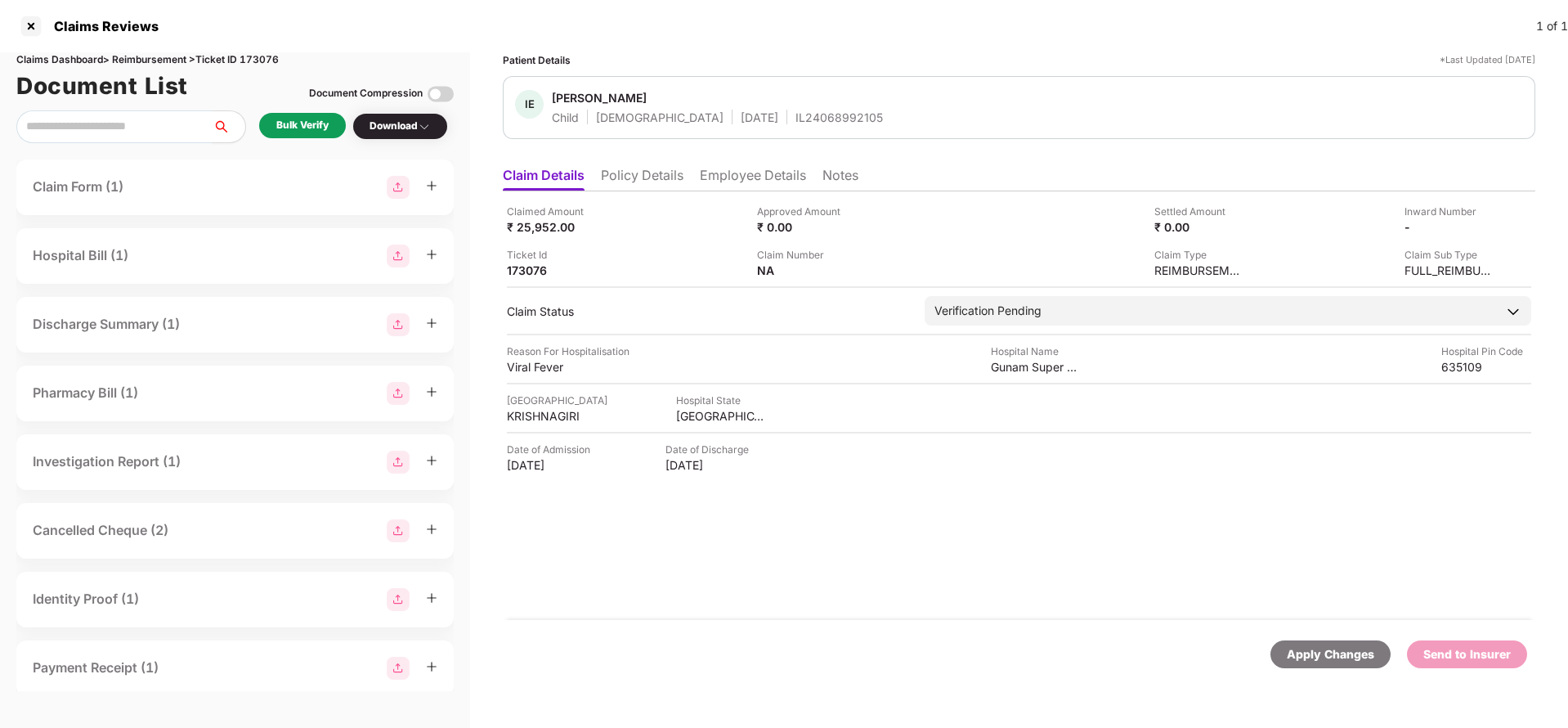
click at [653, 178] on li "Policy Details" at bounding box center [641, 179] width 82 height 24
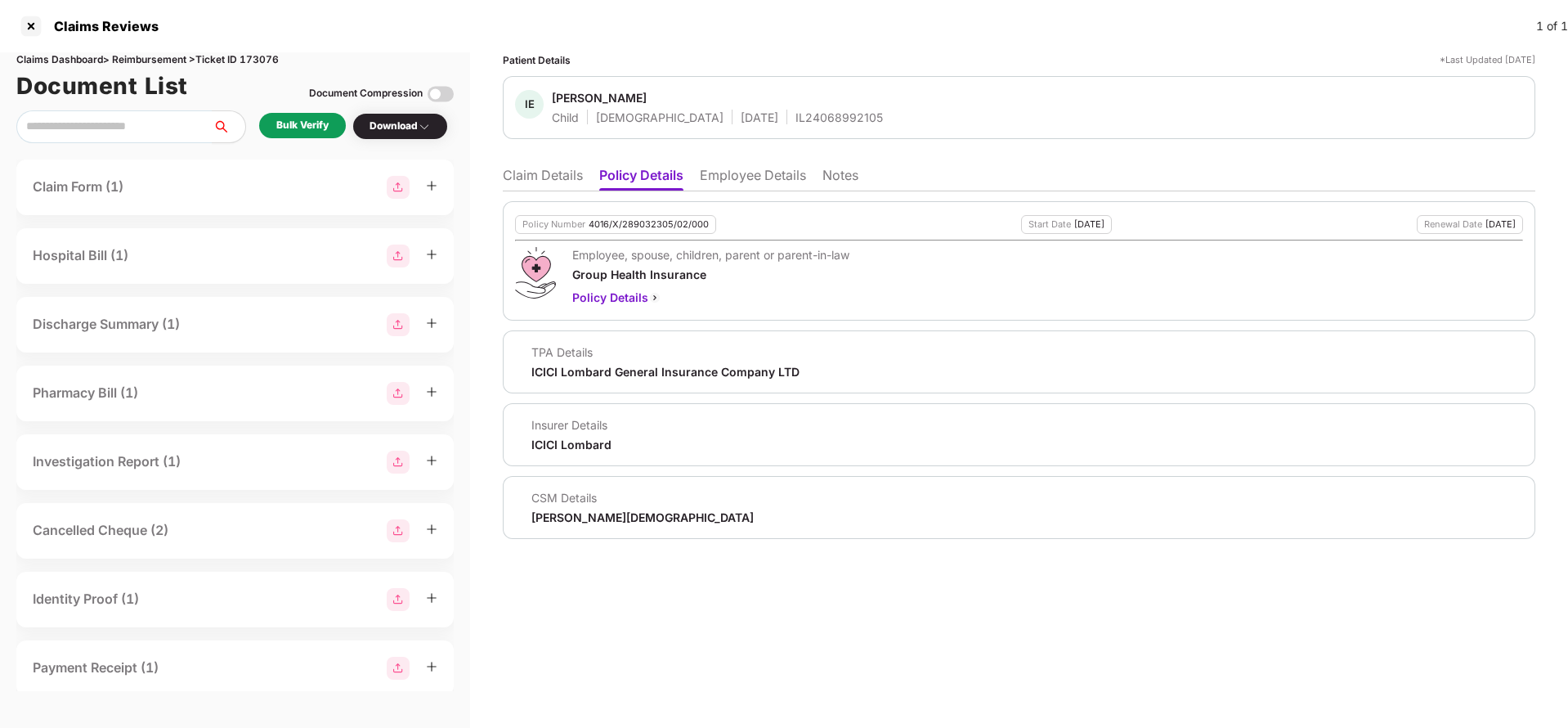
click at [642, 228] on div "4016/X/289032305/02/000" at bounding box center [649, 224] width 120 height 10
copy div "4016/X/289032305/02/000"
click at [751, 173] on li "Employee Details" at bounding box center [753, 179] width 106 height 24
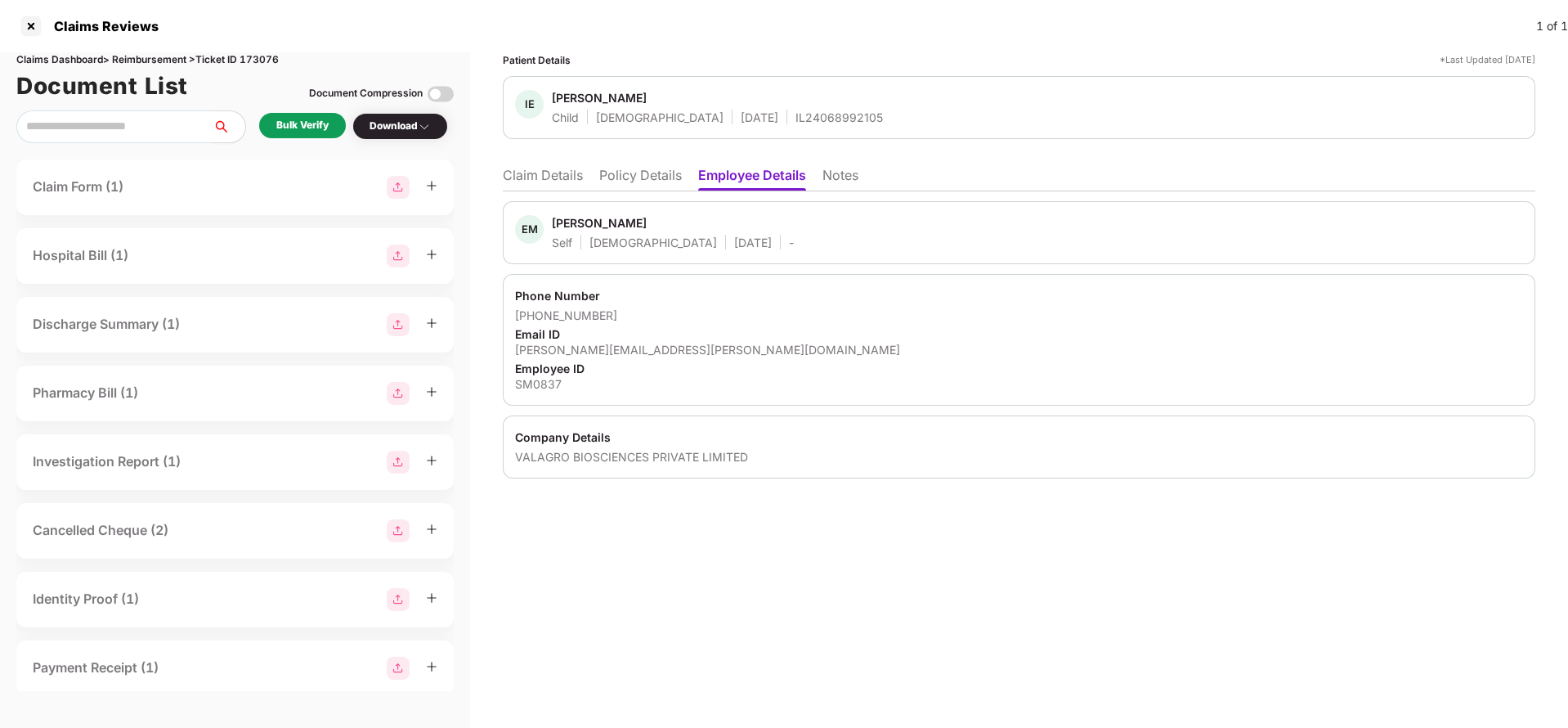
click at [796, 115] on div "IL24068992105" at bounding box center [840, 117] width 88 height 16
copy div "IL24068992105"
drag, startPoint x: 537, startPoint y: 316, endPoint x: 684, endPoint y: 318, distance: 147.0
click at [684, 318] on div "+919003312999" at bounding box center [1019, 315] width 1008 height 16
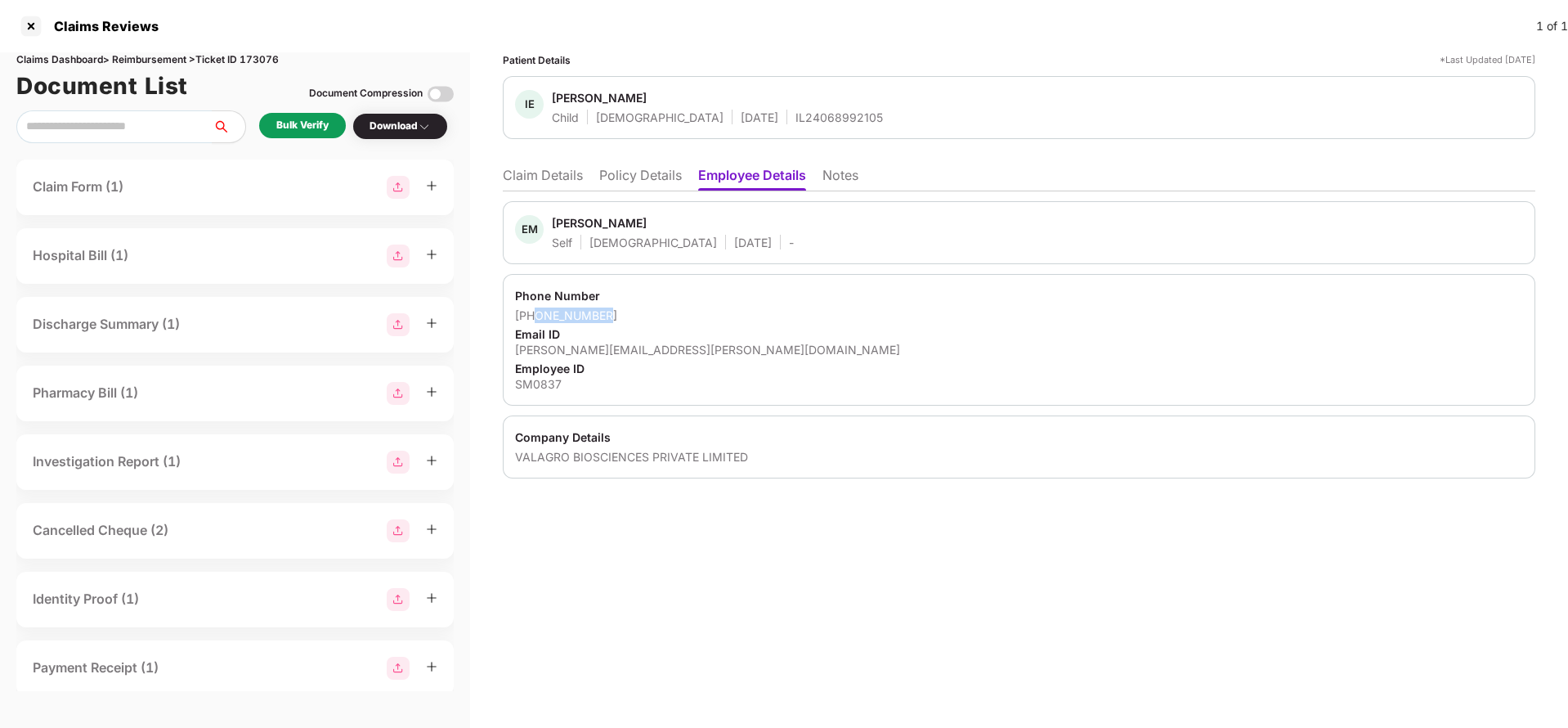
copy div "9003312999"
click at [558, 176] on li "Claim Details" at bounding box center [542, 179] width 81 height 24
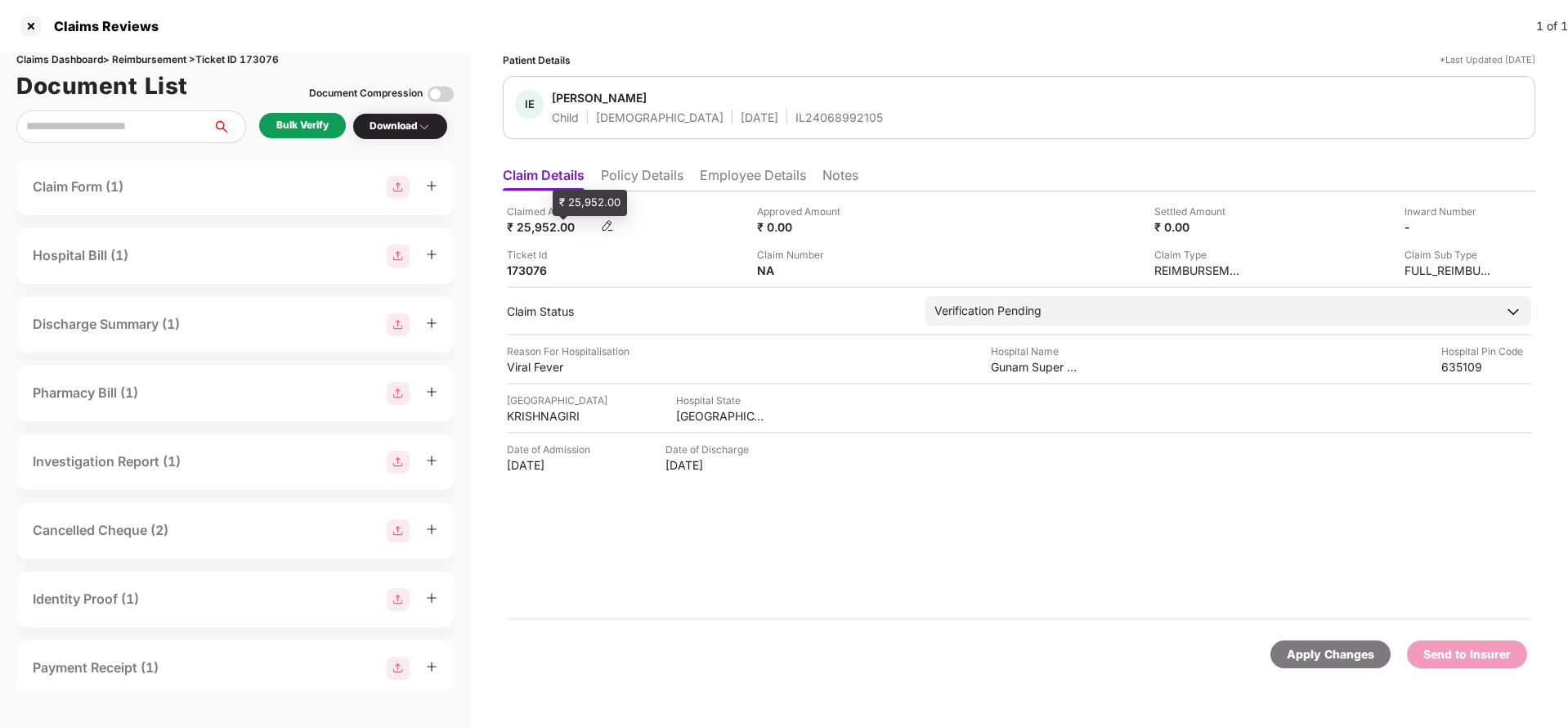
click at [536, 228] on div "₹ 25,952.00" at bounding box center [552, 227] width 90 height 16
copy div "25,952"
click at [1021, 368] on div "Gunam Super Speciality Hospital" at bounding box center [1036, 367] width 90 height 16
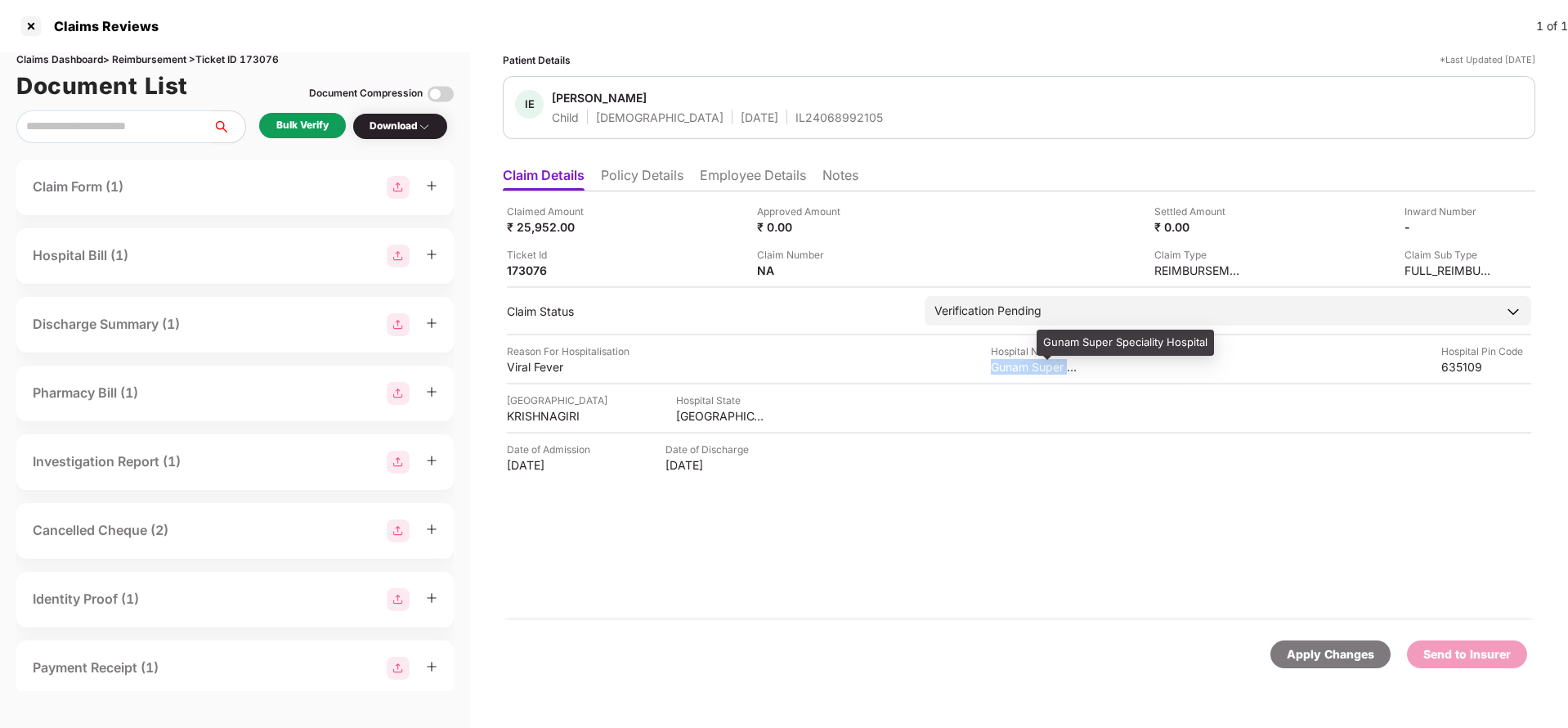
click at [1021, 368] on div "Gunam Super Speciality Hospital" at bounding box center [1036, 367] width 90 height 16
copy div "Gunam Super Speciality Hospital"
click at [313, 124] on div "Bulk Verify" at bounding box center [303, 125] width 53 height 16
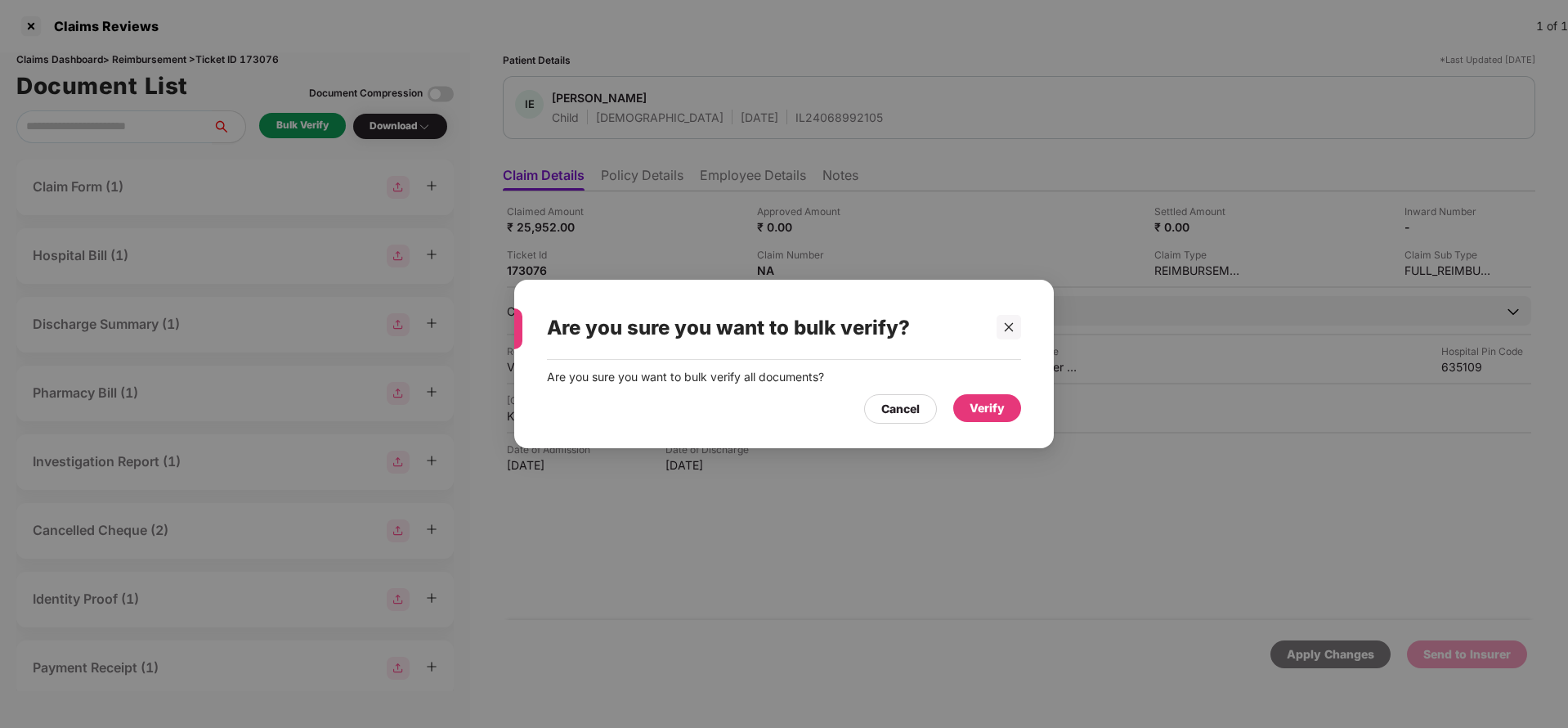
click at [978, 408] on div "Verify" at bounding box center [988, 408] width 35 height 18
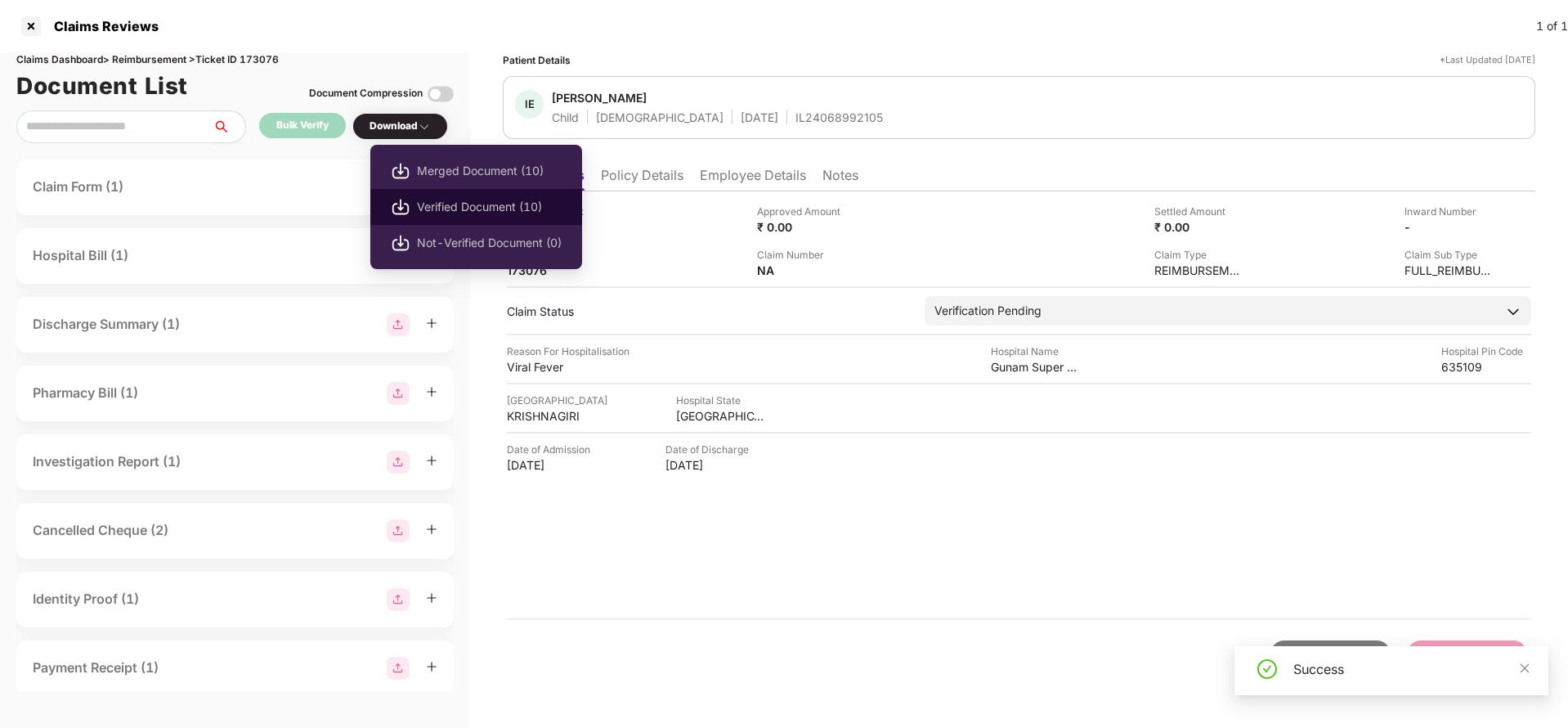
click at [450, 198] on span "Verified Document (10)" at bounding box center [490, 207] width 144 height 18
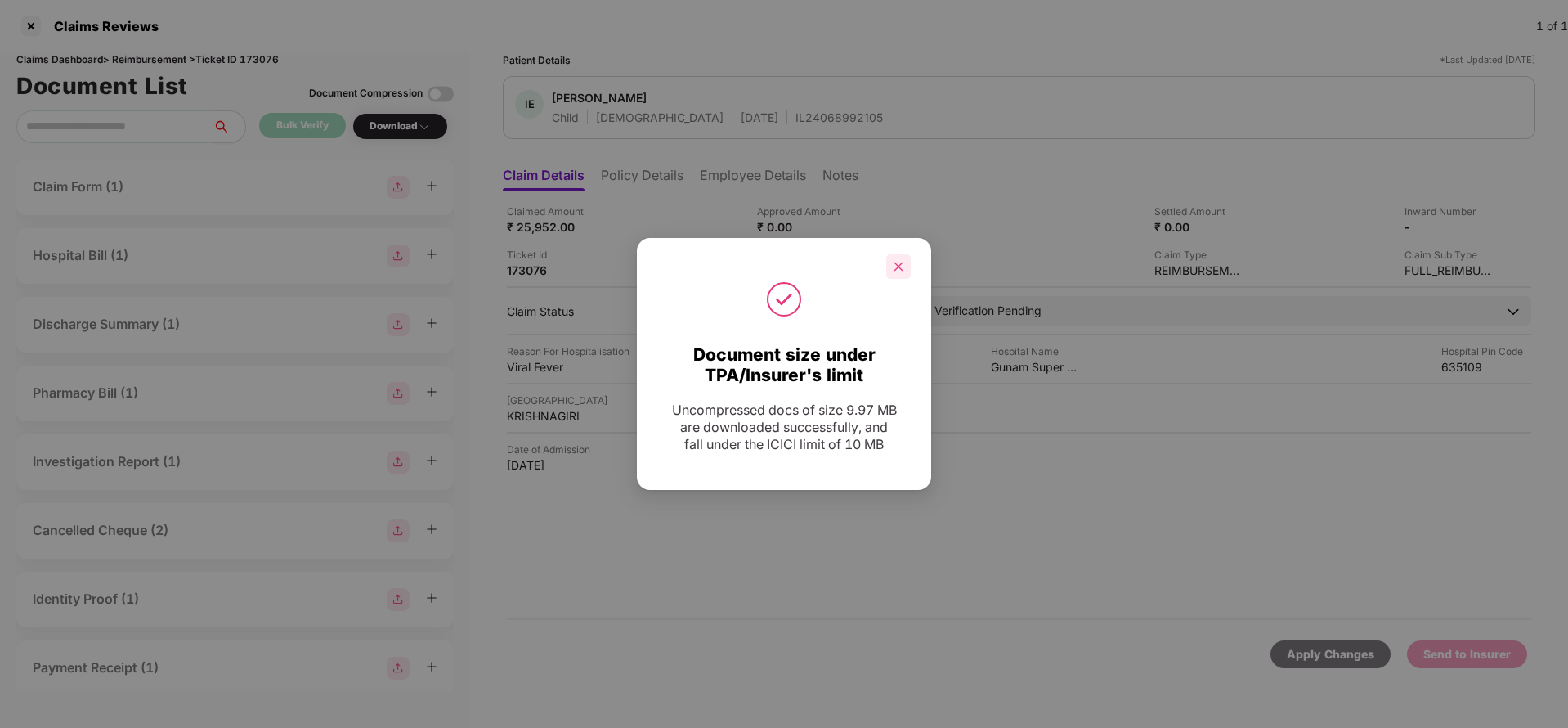
click at [909, 267] on div at bounding box center [899, 267] width 25 height 25
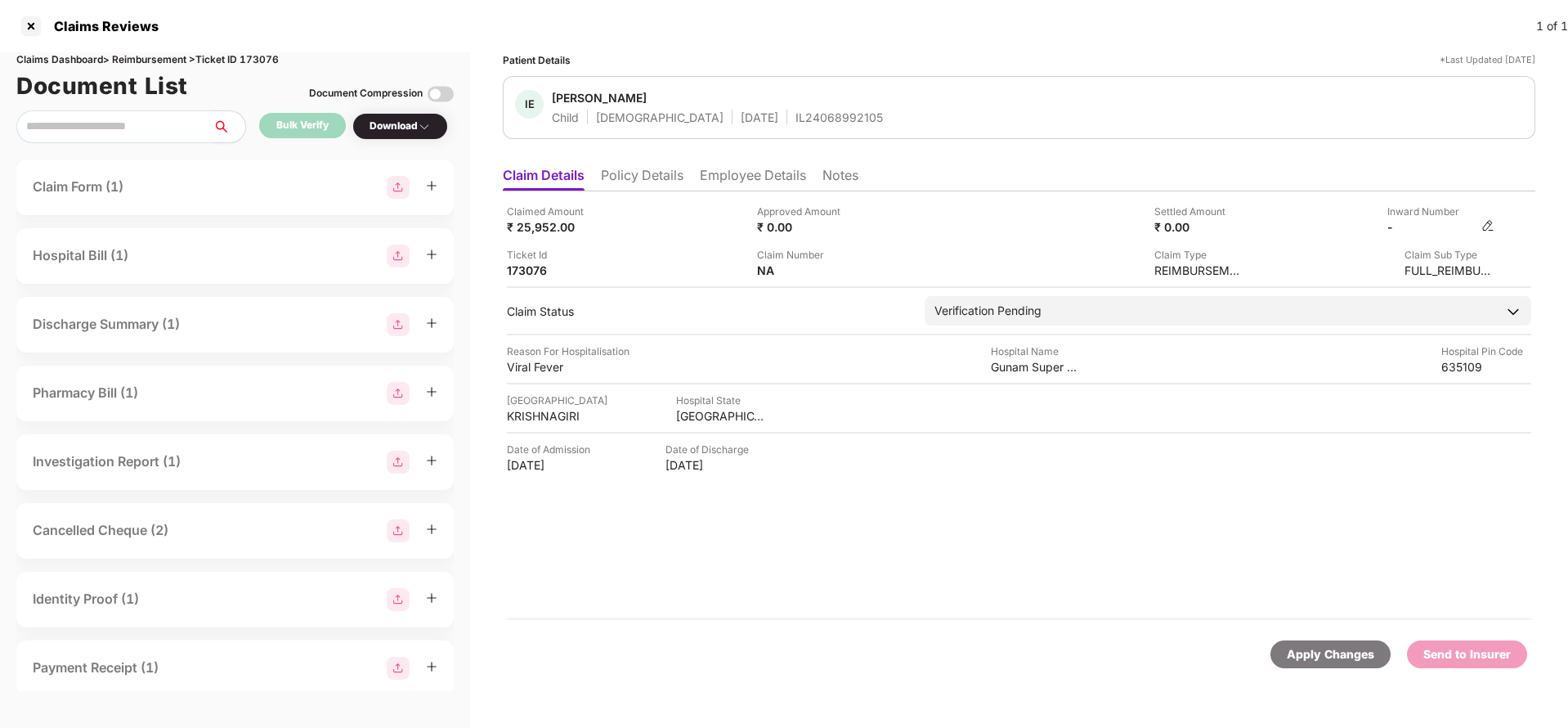
click at [1489, 221] on img at bounding box center [1488, 226] width 13 height 13
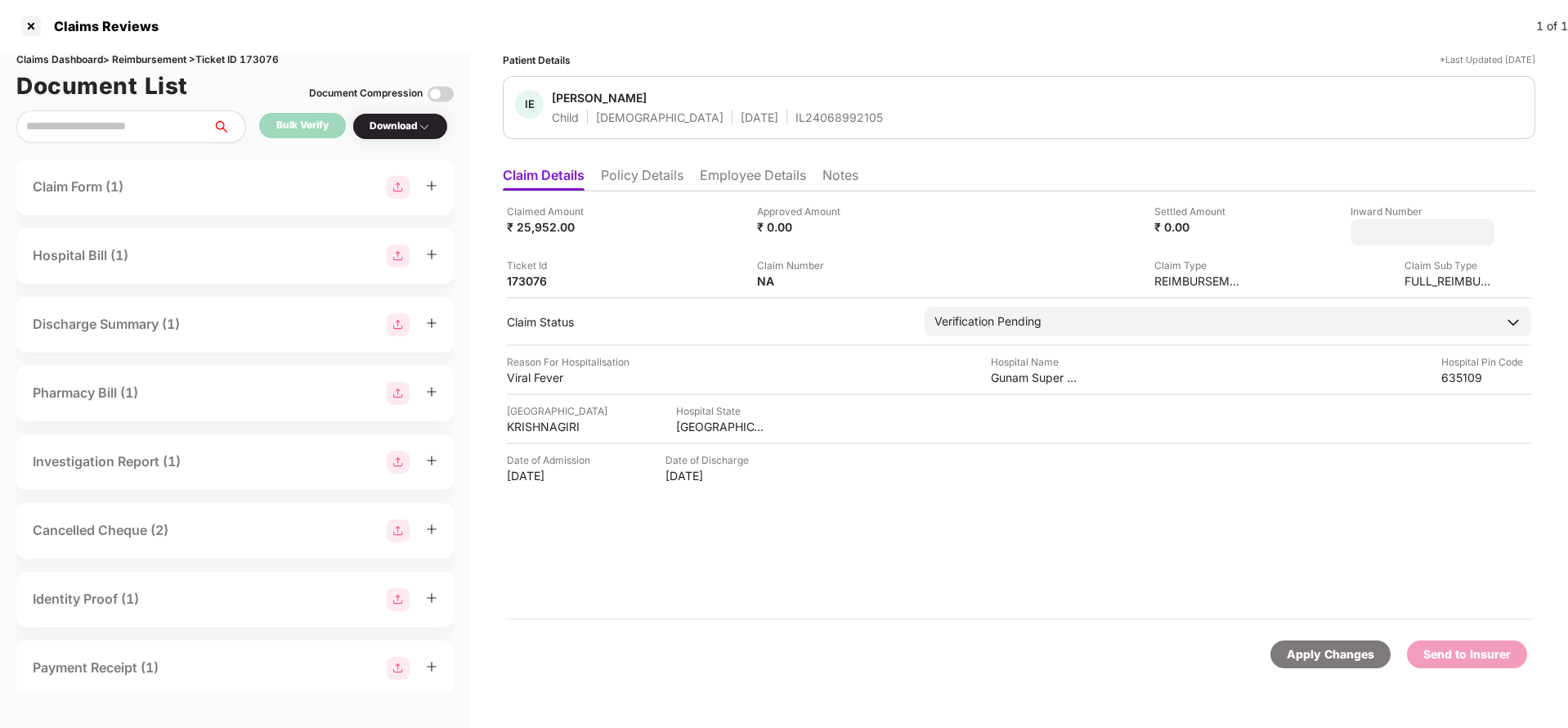
type input "**********"
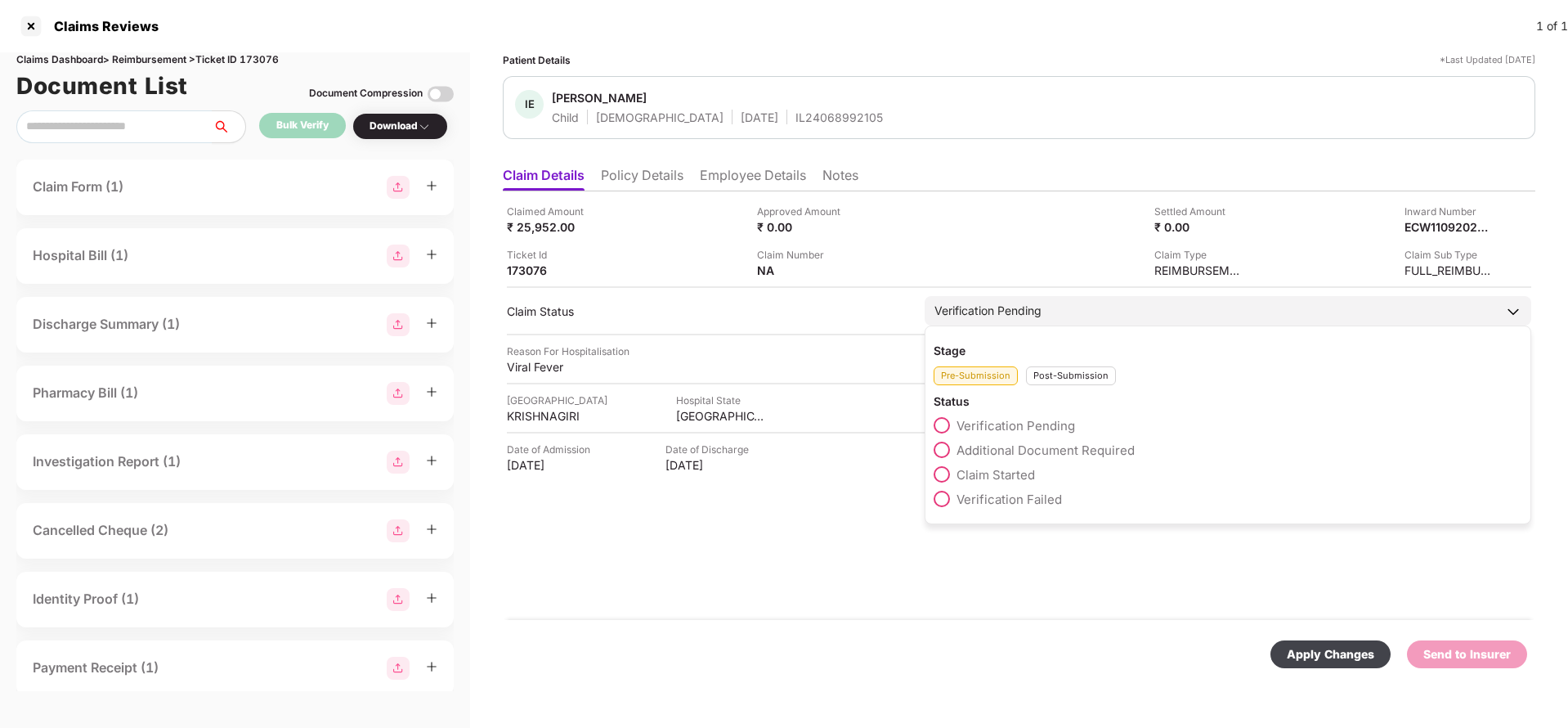
click at [1089, 308] on div "Verification Pending" at bounding box center [1228, 311] width 607 height 30
click at [1069, 380] on div "Post-Submission" at bounding box center [1071, 376] width 90 height 19
click at [1029, 459] on div "Claim Under Process" at bounding box center [1228, 454] width 589 height 25
click at [1032, 447] on span "Claim Under Process" at bounding box center [1018, 450] width 123 height 16
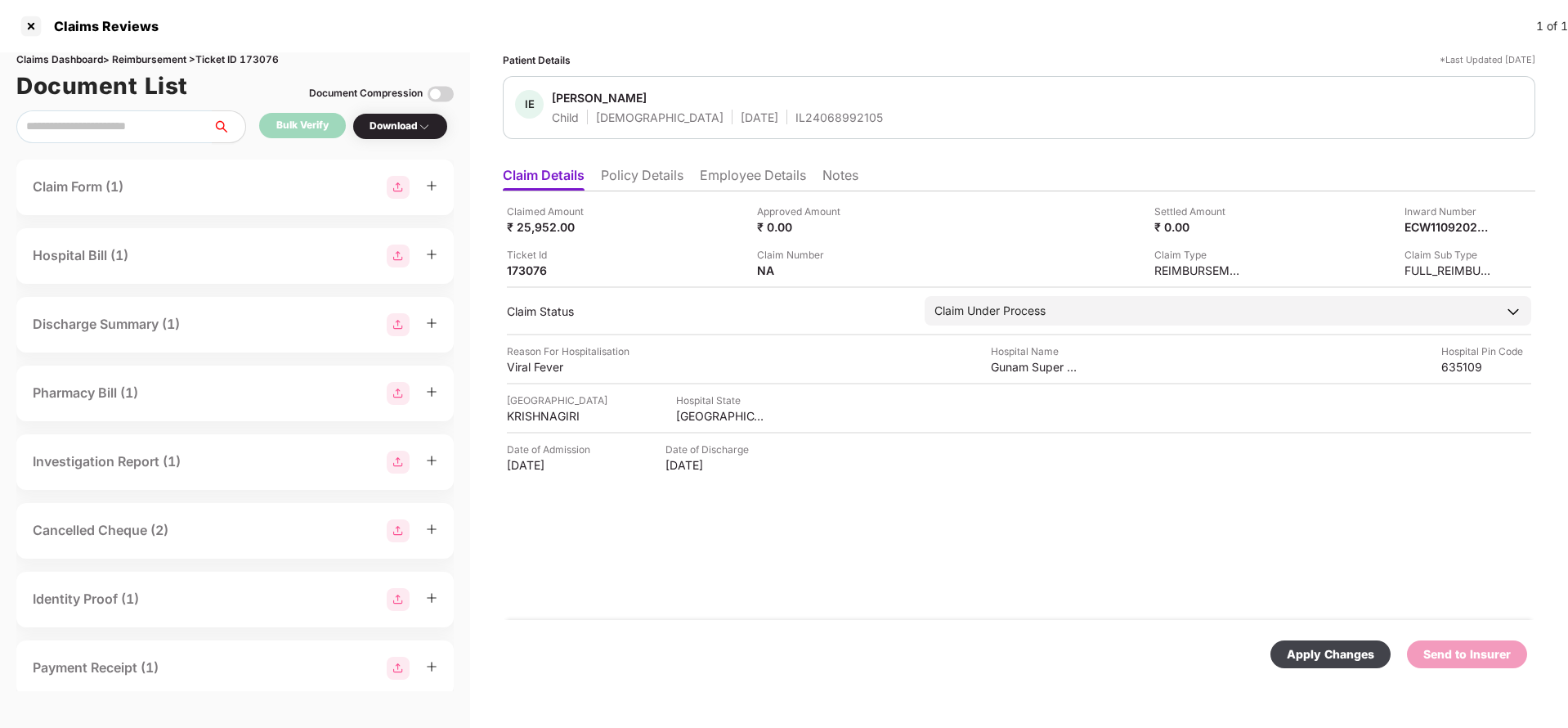
click at [1335, 657] on div "Apply Changes" at bounding box center [1331, 654] width 88 height 18
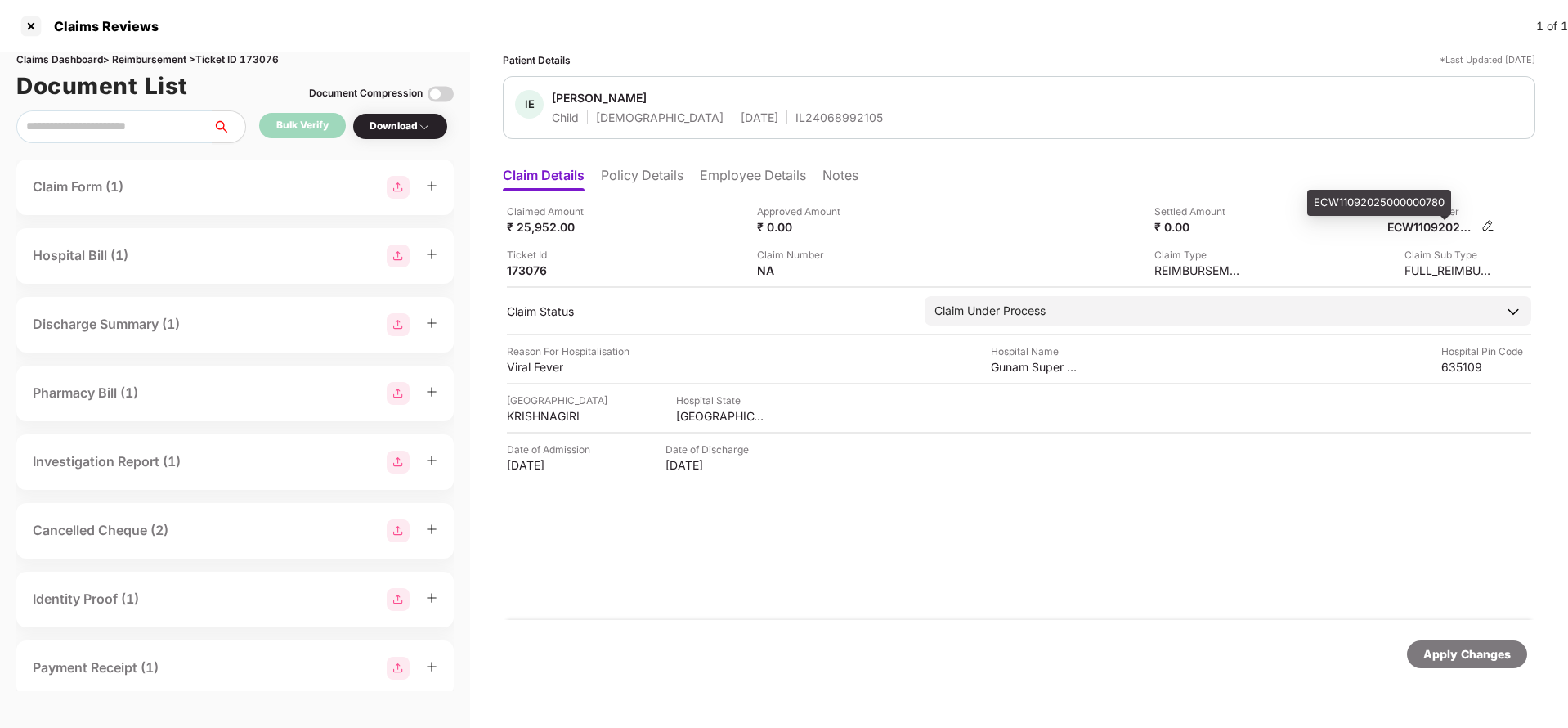
click at [1425, 227] on div "ECW11092025000000780" at bounding box center [1432, 227] width 90 height 16
copy div "ECW11092025000000780"
click at [796, 117] on div "IL24068992105" at bounding box center [840, 117] width 88 height 16
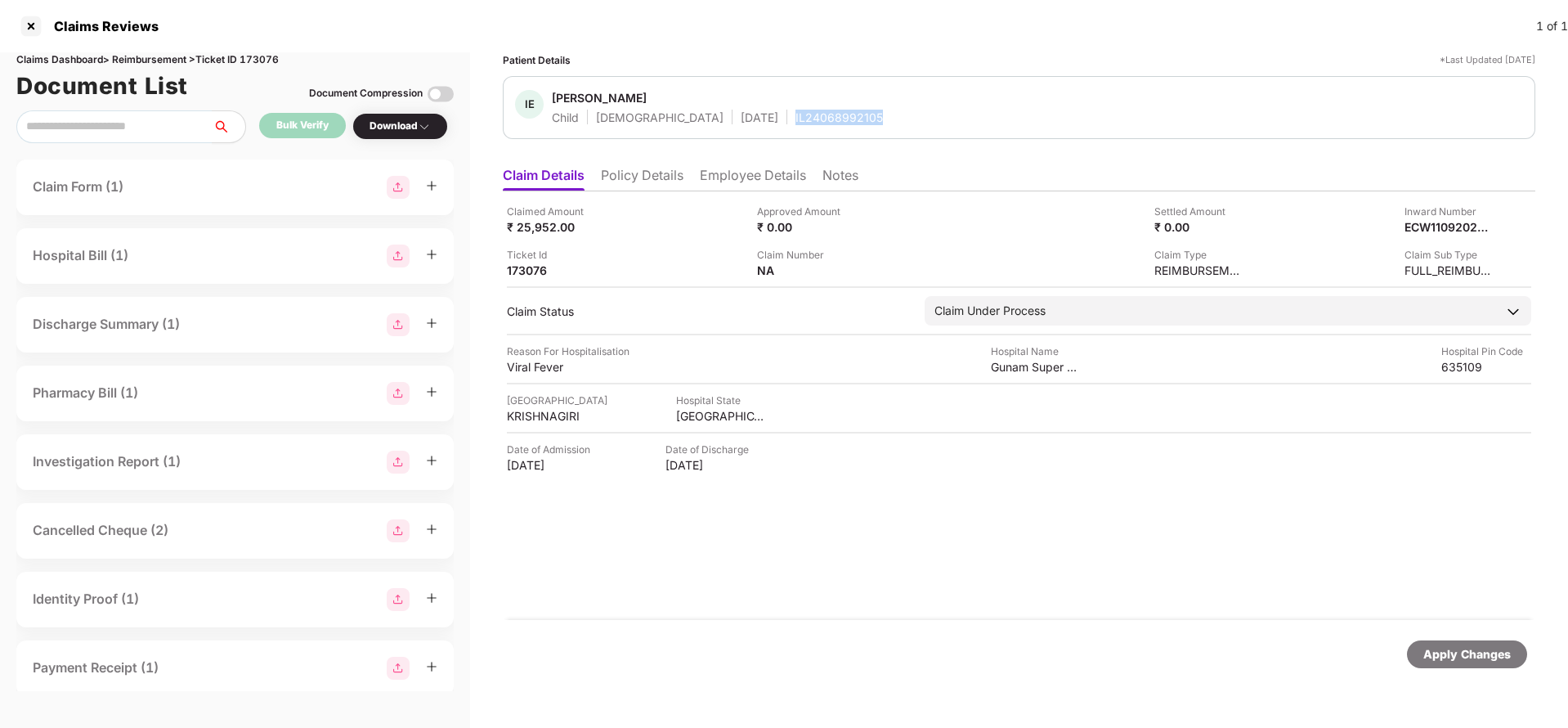
click at [796, 117] on div "IL24068992105" at bounding box center [840, 117] width 88 height 16
copy div "IL24068992105"
click at [1438, 649] on div "Apply Changes" at bounding box center [1467, 654] width 88 height 18
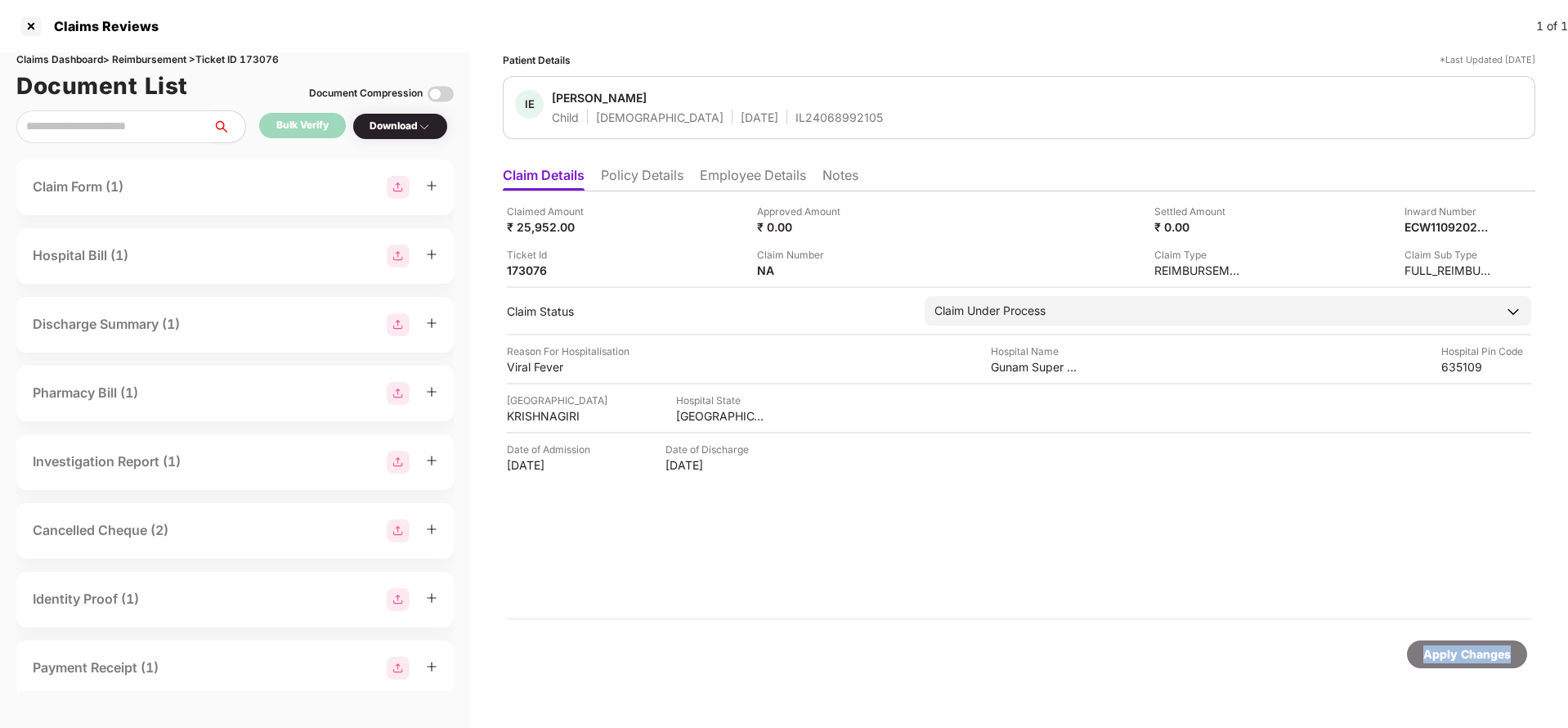
click at [1438, 649] on div "Apply Changes" at bounding box center [1467, 654] width 88 height 18
click at [265, 57] on div "Claims Dashboard > Reimbursement > Ticket ID 173076" at bounding box center [235, 60] width 438 height 16
copy div "173076"
click at [1451, 657] on div "Apply Changes" at bounding box center [1467, 654] width 88 height 18
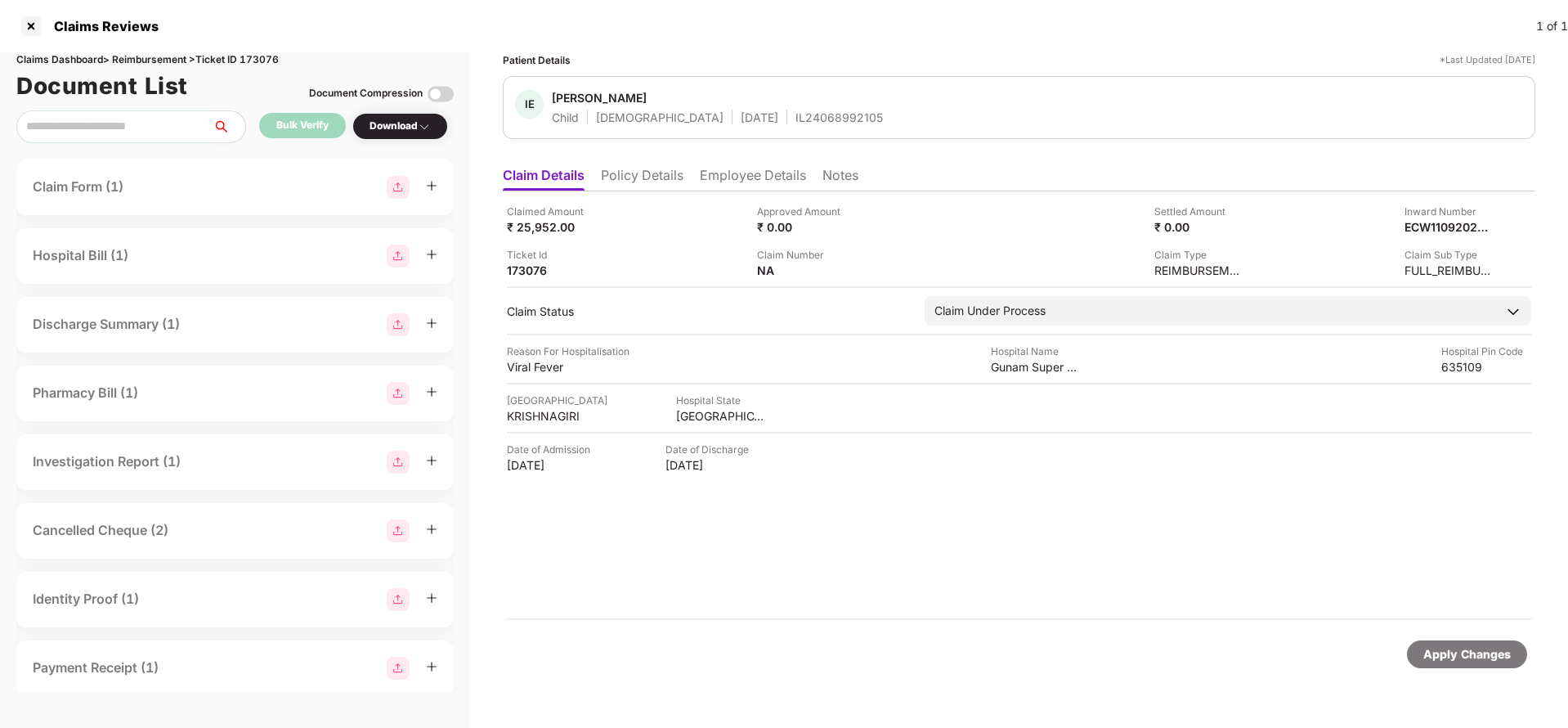
click at [1451, 657] on div "Apply Changes" at bounding box center [1467, 654] width 88 height 18
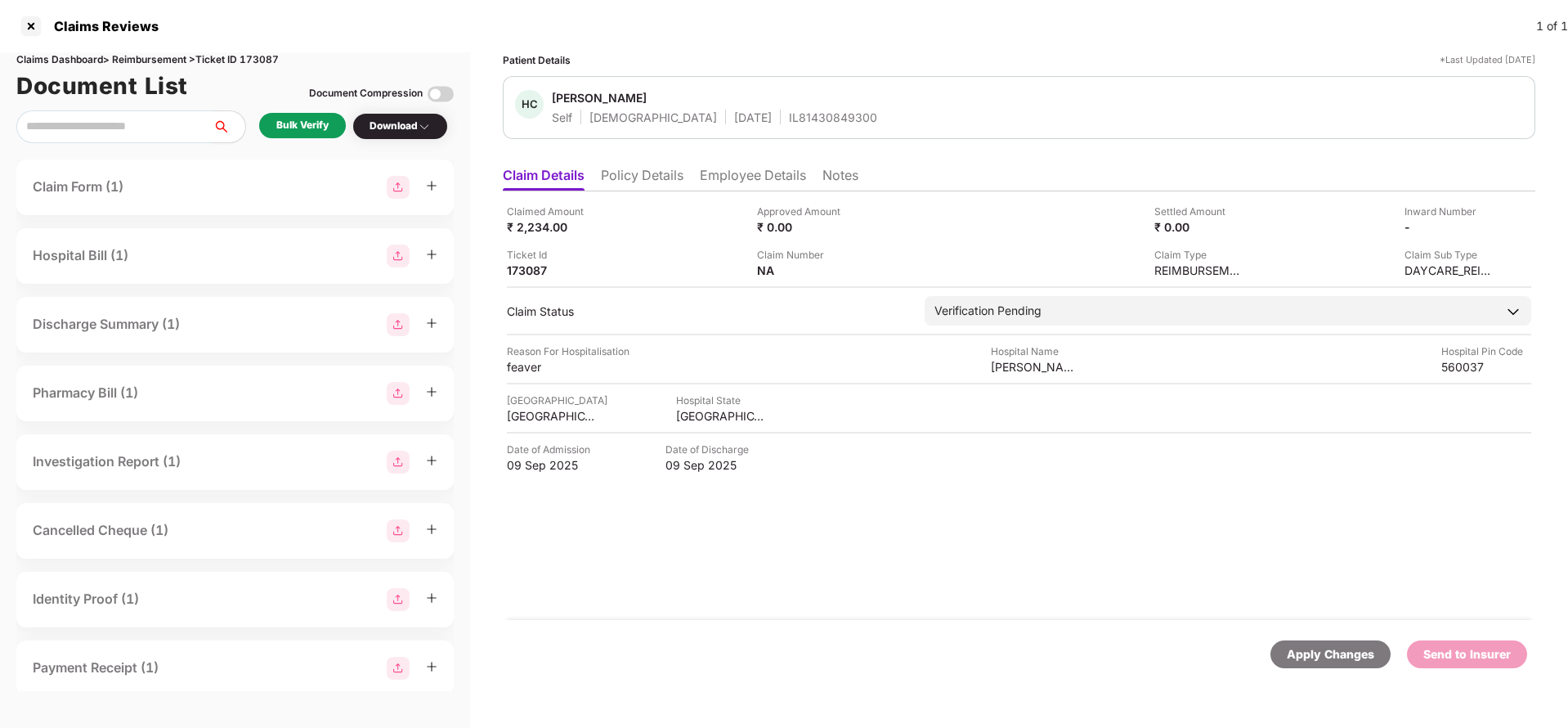
click at [667, 177] on li "Policy Details" at bounding box center [641, 179] width 82 height 24
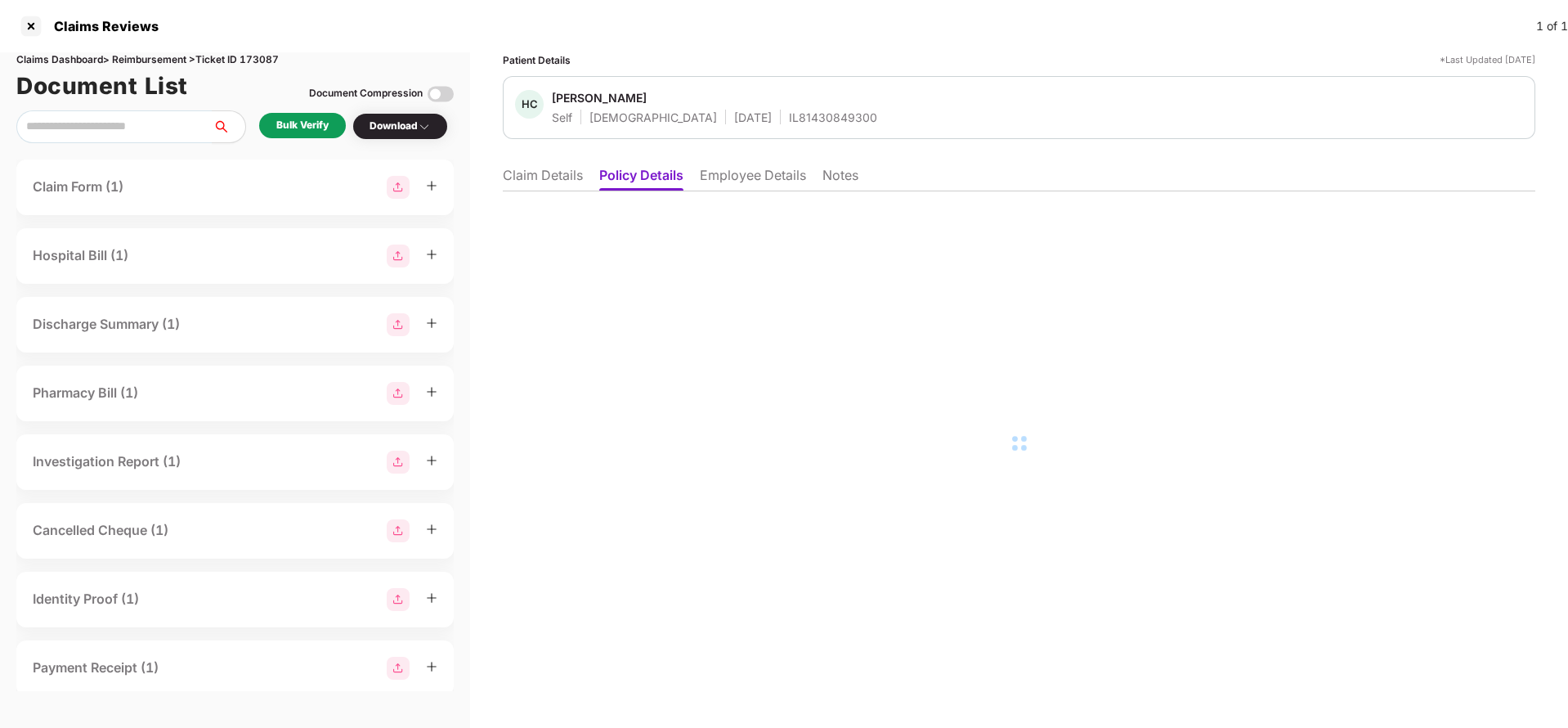
click at [753, 179] on li "Employee Details" at bounding box center [753, 179] width 106 height 24
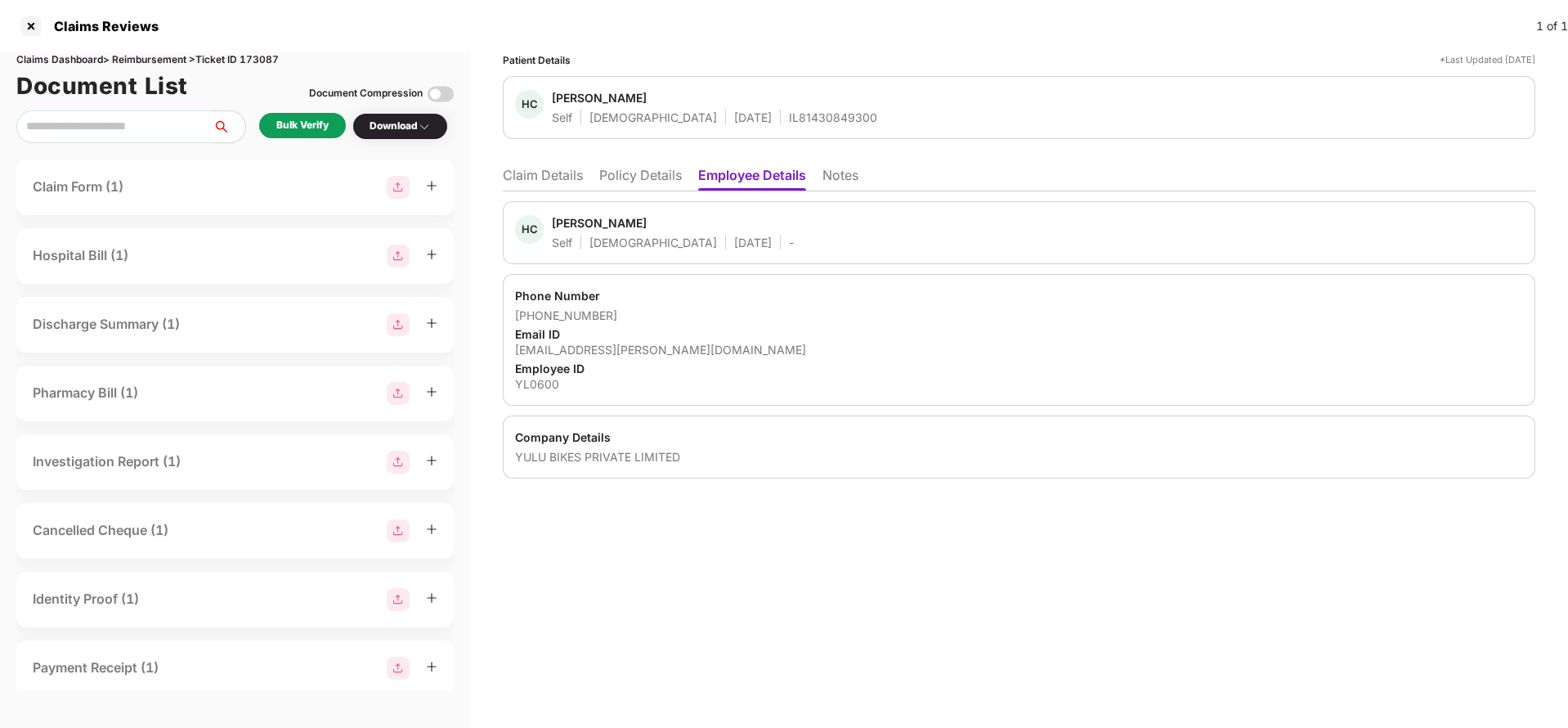
click at [790, 109] on div "IL81430849300" at bounding box center [833, 117] width 88 height 16
copy div "IL81430849300"
drag, startPoint x: 537, startPoint y: 317, endPoint x: 667, endPoint y: 316, distance: 130.0
click at [667, 316] on div "[PHONE_NUMBER]" at bounding box center [1019, 315] width 1008 height 16
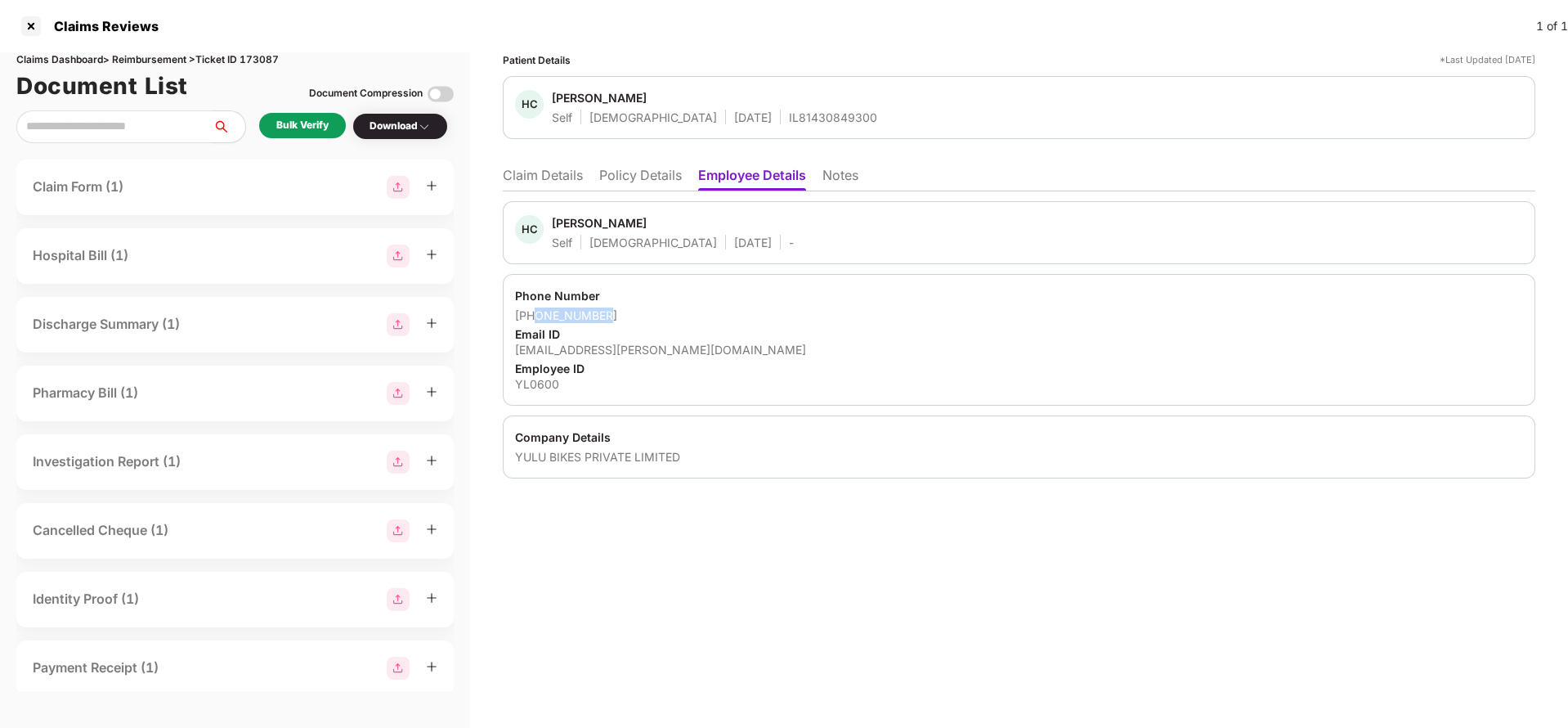
copy div "6300391140"
click at [579, 348] on div "[EMAIL_ADDRESS][PERSON_NAME][DOMAIN_NAME]" at bounding box center [1019, 349] width 1008 height 16
copy div "[EMAIL_ADDRESS][PERSON_NAME][DOMAIN_NAME]"
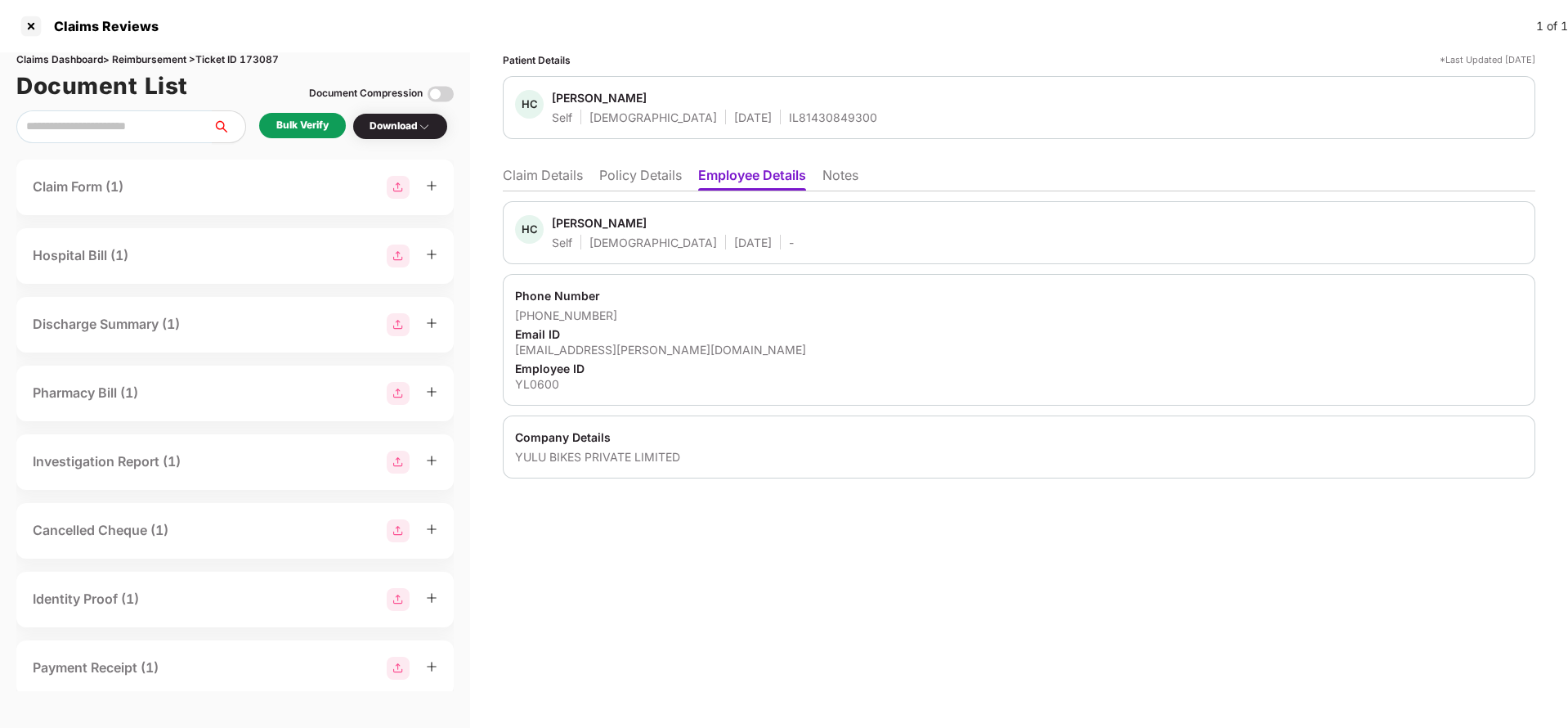
click at [556, 183] on li "Claim Details" at bounding box center [542, 179] width 81 height 24
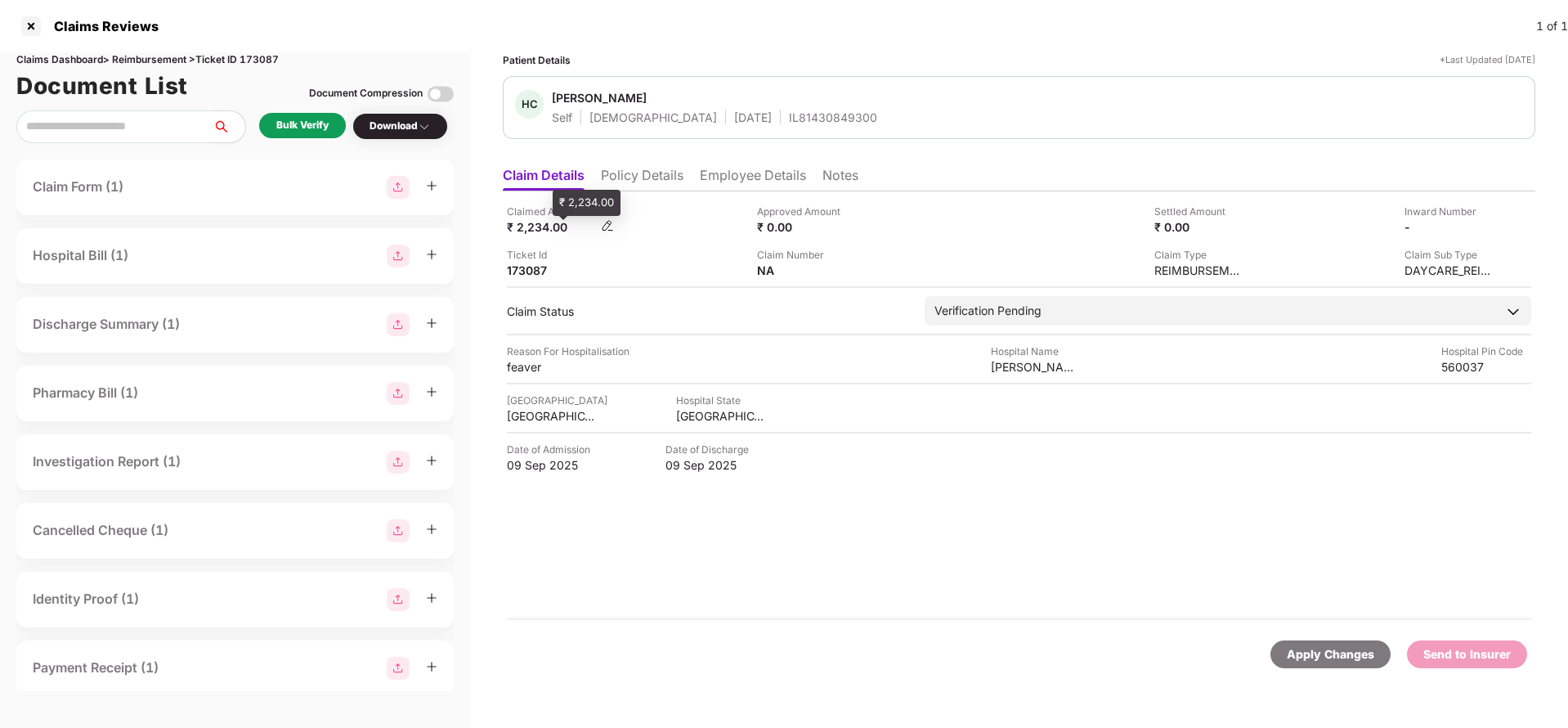
click at [534, 226] on div "₹ 2,234.00" at bounding box center [552, 227] width 90 height 16
copy div "2,234"
click at [1043, 367] on div "[PERSON_NAME] medicals" at bounding box center [1036, 367] width 90 height 16
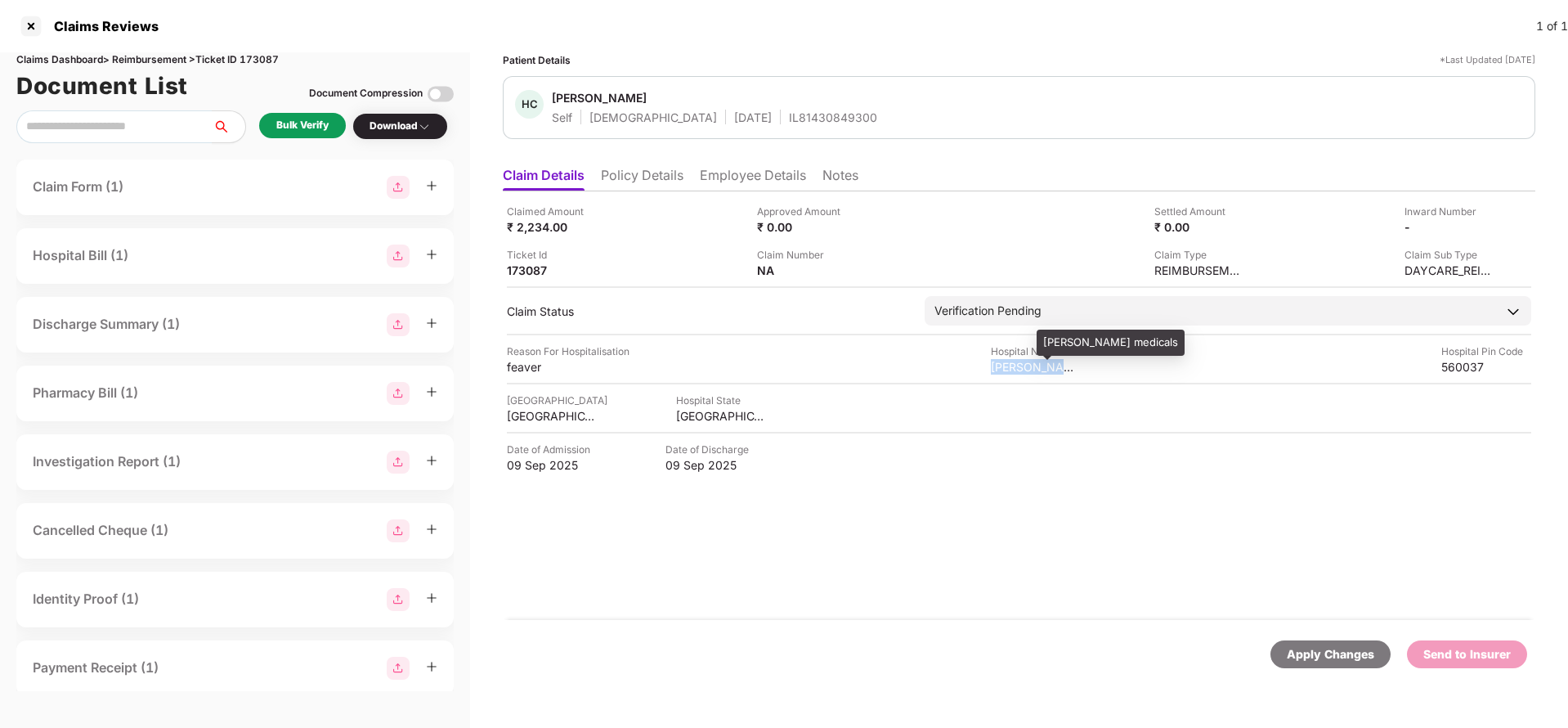
click at [1043, 367] on div "[PERSON_NAME] medicals" at bounding box center [1036, 367] width 90 height 16
copy div "[PERSON_NAME] medicals"
click at [303, 132] on div "Bulk Verify" at bounding box center [303, 125] width 53 height 16
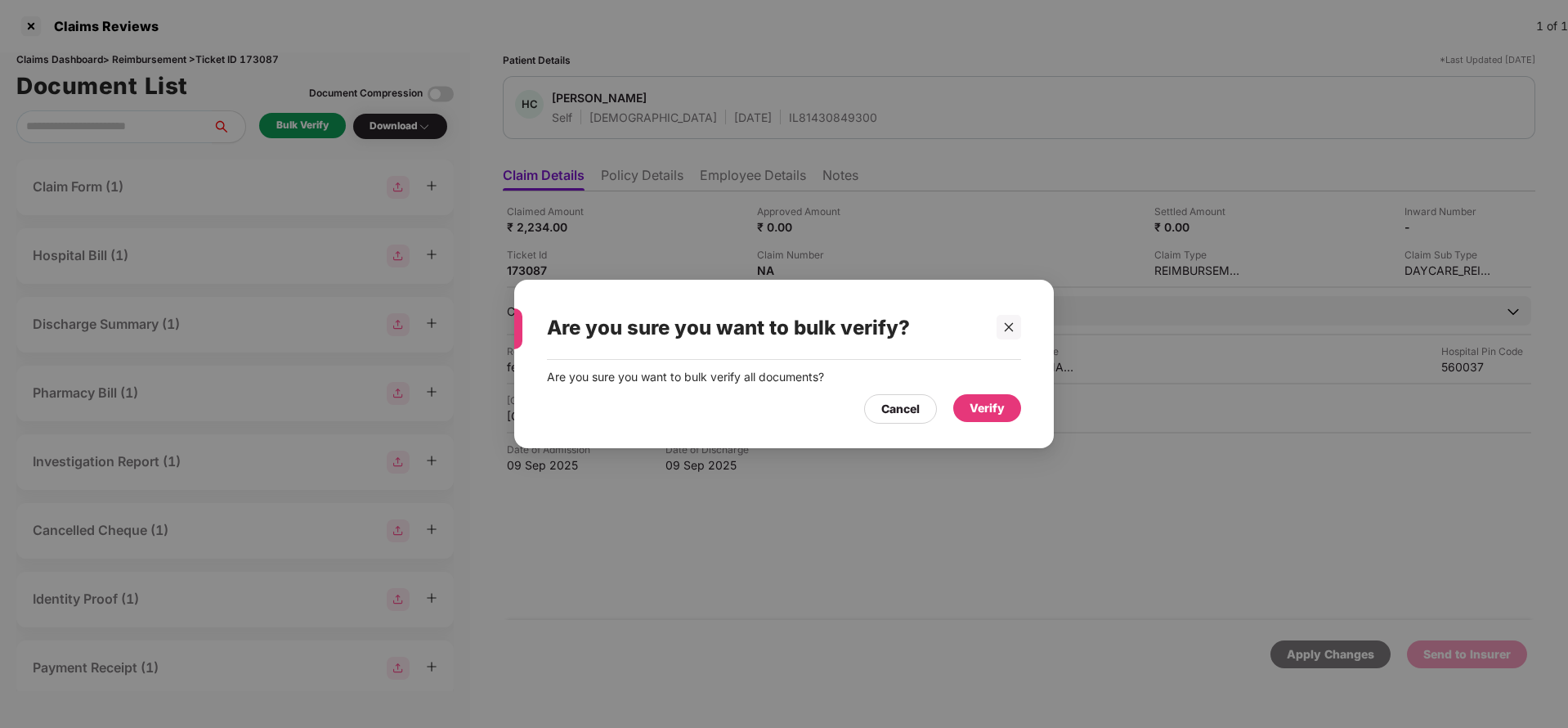
click at [1002, 413] on div "Verify" at bounding box center [988, 408] width 35 height 18
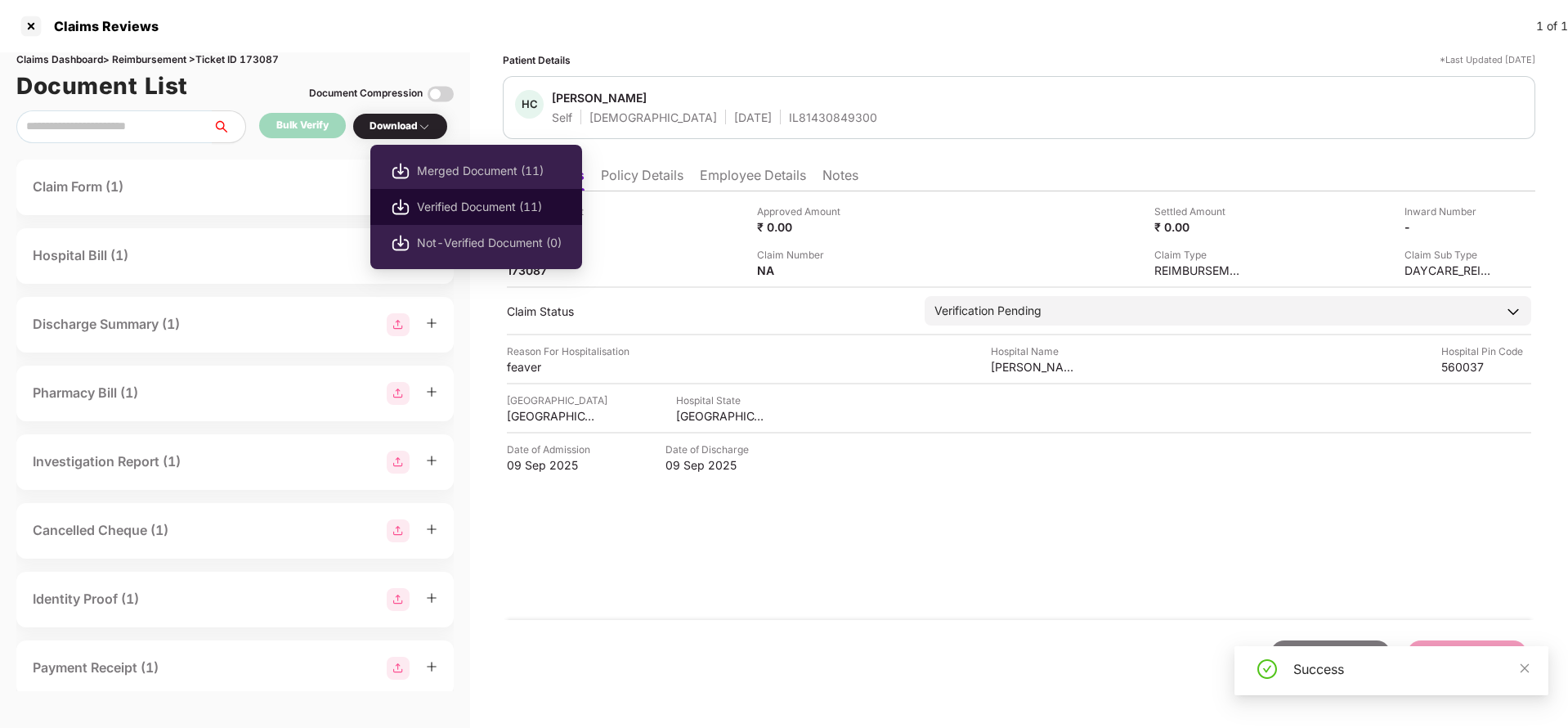
click at [457, 209] on span "Verified Document (11)" at bounding box center [490, 207] width 144 height 18
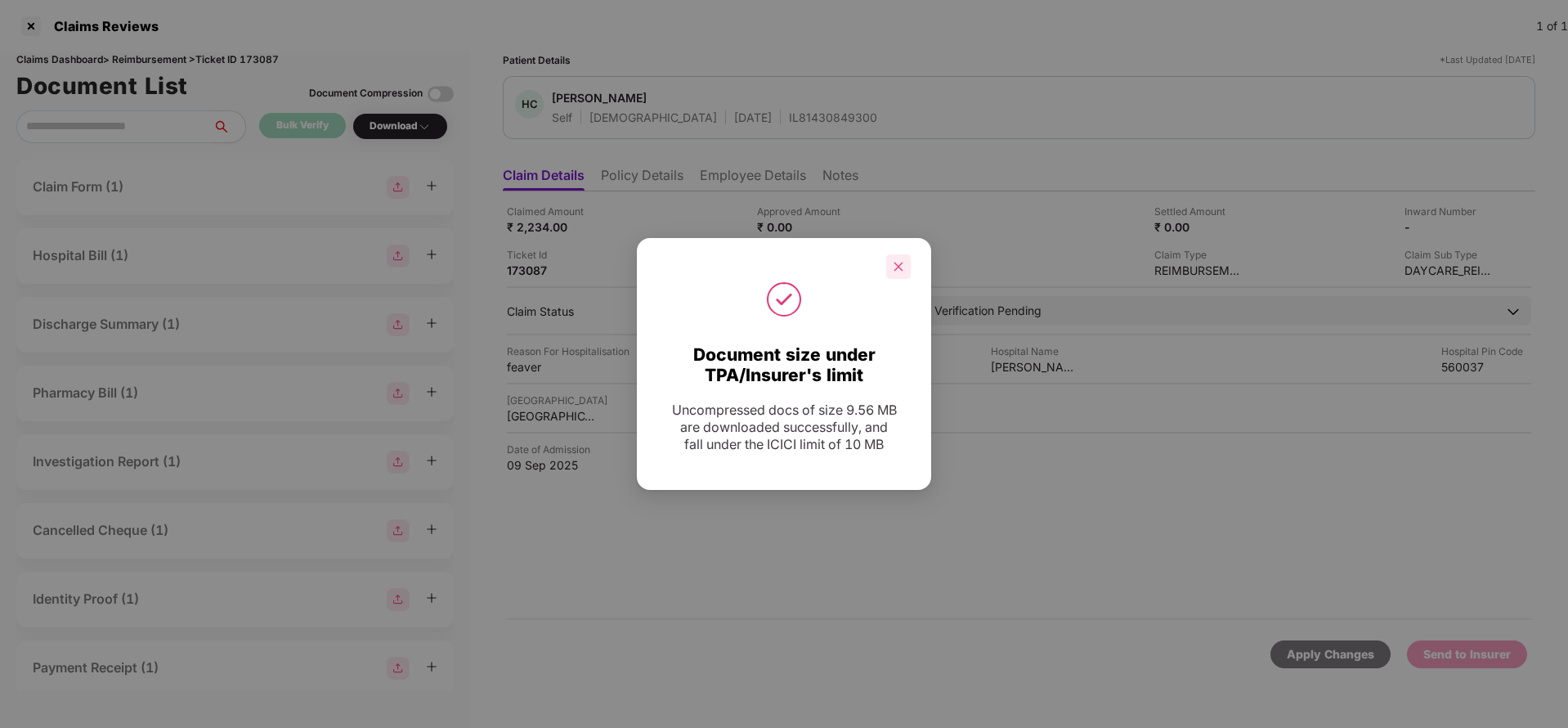
click at [909, 268] on div at bounding box center [899, 267] width 25 height 25
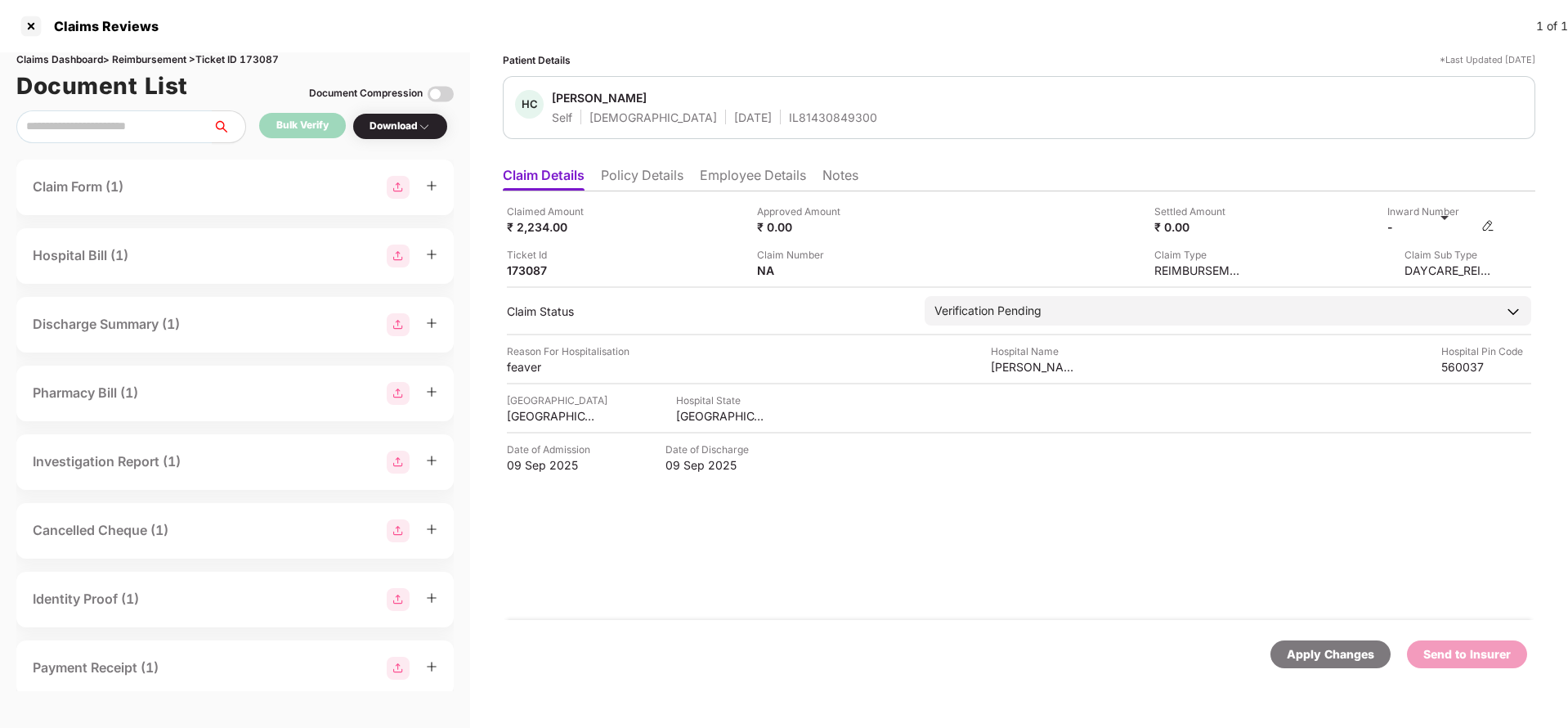
click at [1486, 228] on img at bounding box center [1488, 226] width 13 height 13
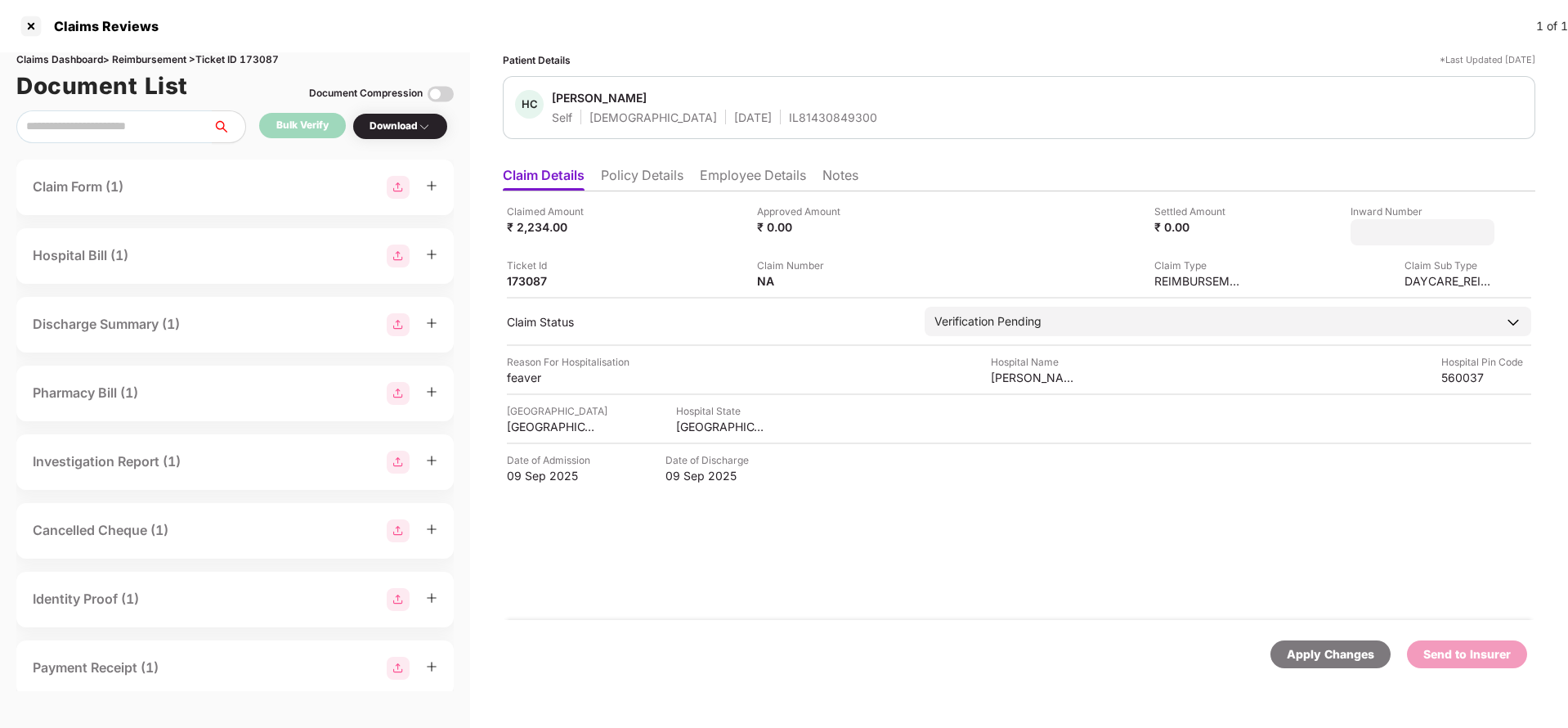
type input "**********"
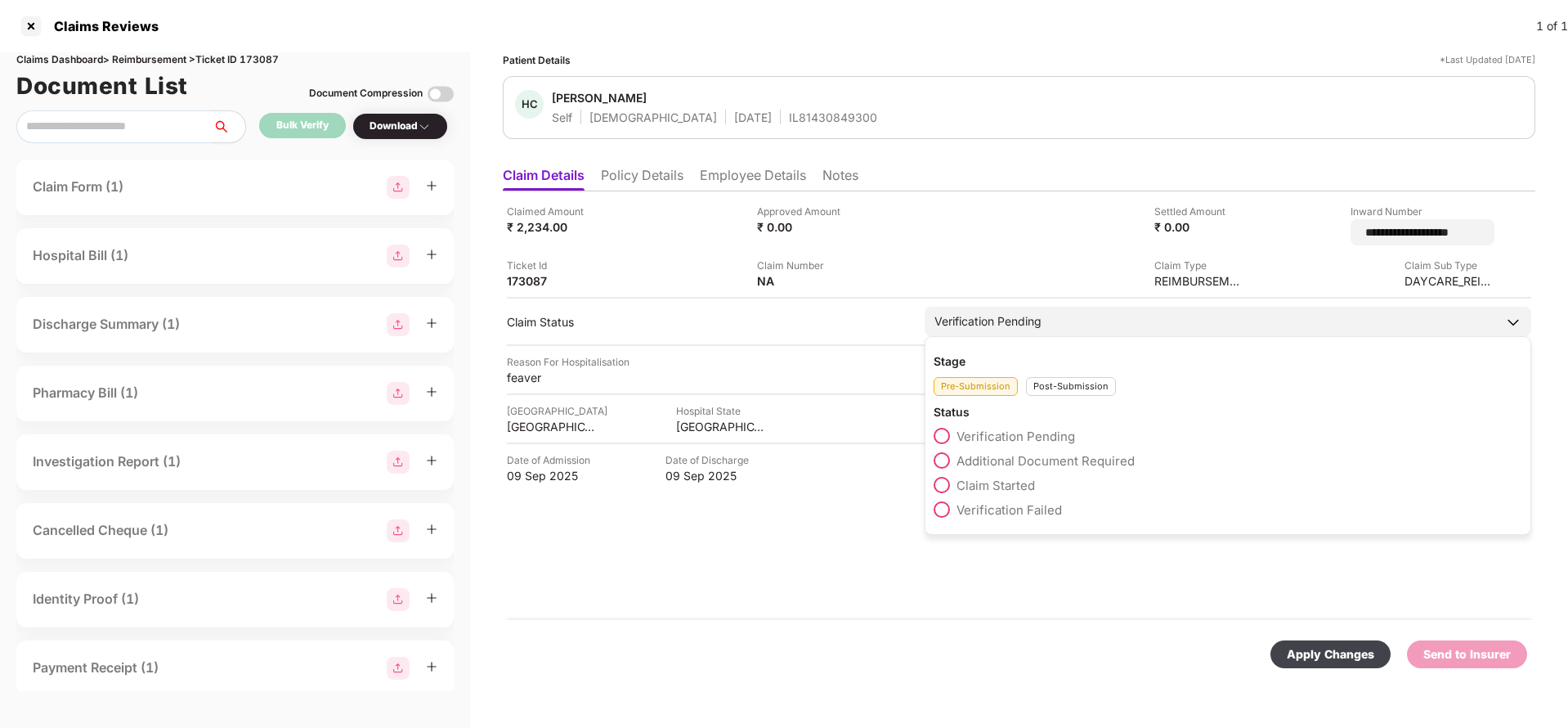
click at [1017, 322] on div "Verification Pending" at bounding box center [1228, 321] width 607 height 30
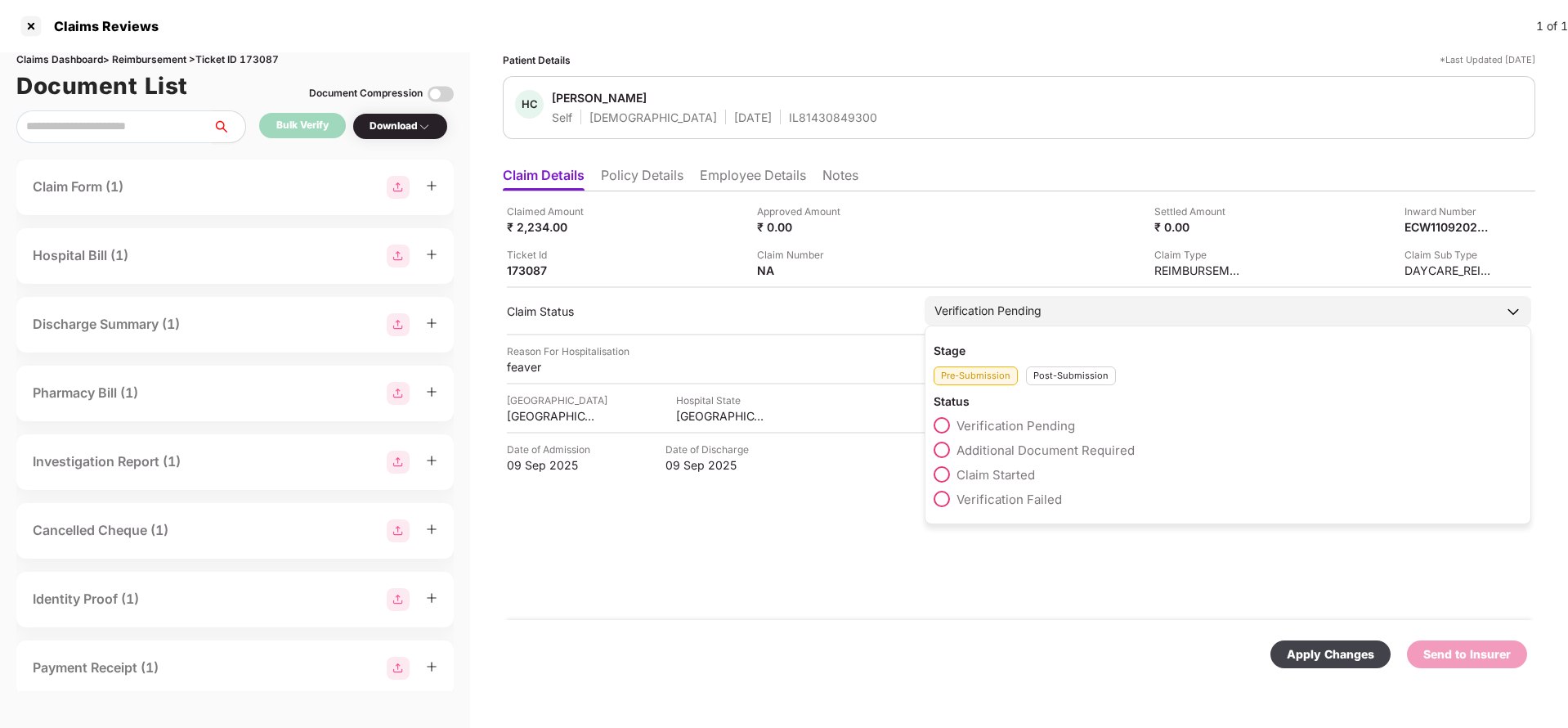
click at [1065, 370] on div "Post-Submission" at bounding box center [1071, 376] width 90 height 19
click at [1015, 457] on span "Claim Under Process" at bounding box center [1018, 450] width 123 height 16
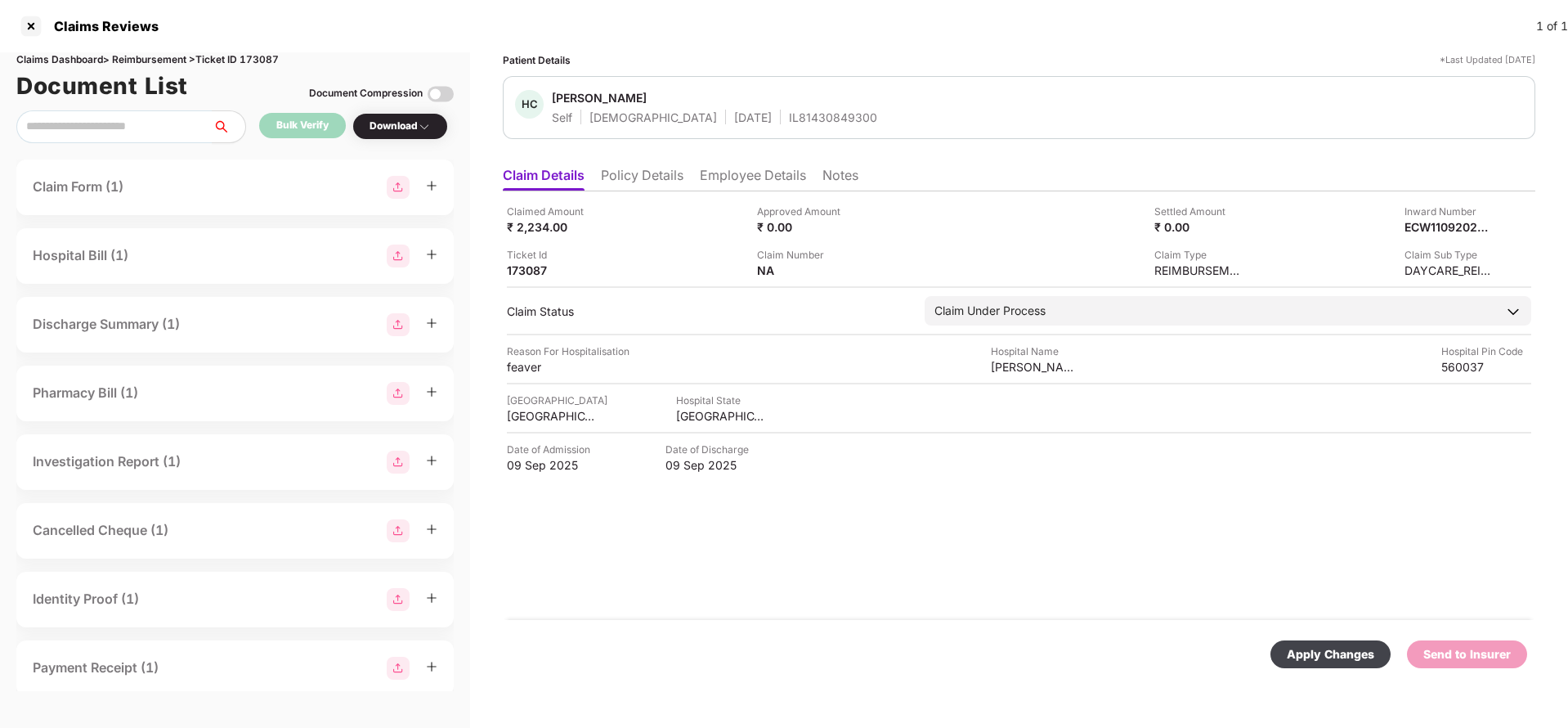
click at [1364, 654] on div "Apply Changes" at bounding box center [1331, 654] width 88 height 18
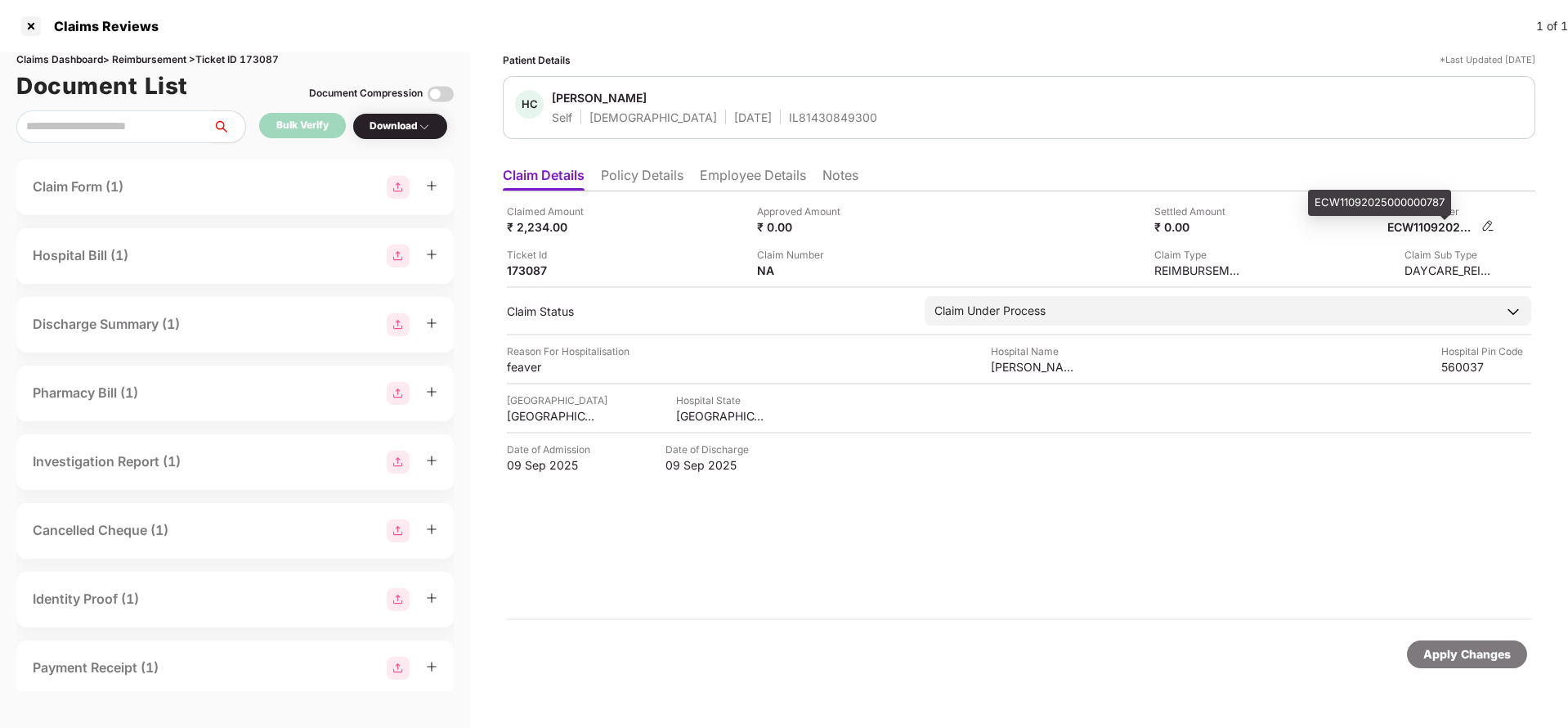
click at [1438, 227] on div "ECW11092025000000787" at bounding box center [1432, 227] width 90 height 16
copy div "ECW11092025000000787"
click at [773, 108] on span "[PERSON_NAME]" at bounding box center [715, 99] width 326 height 19
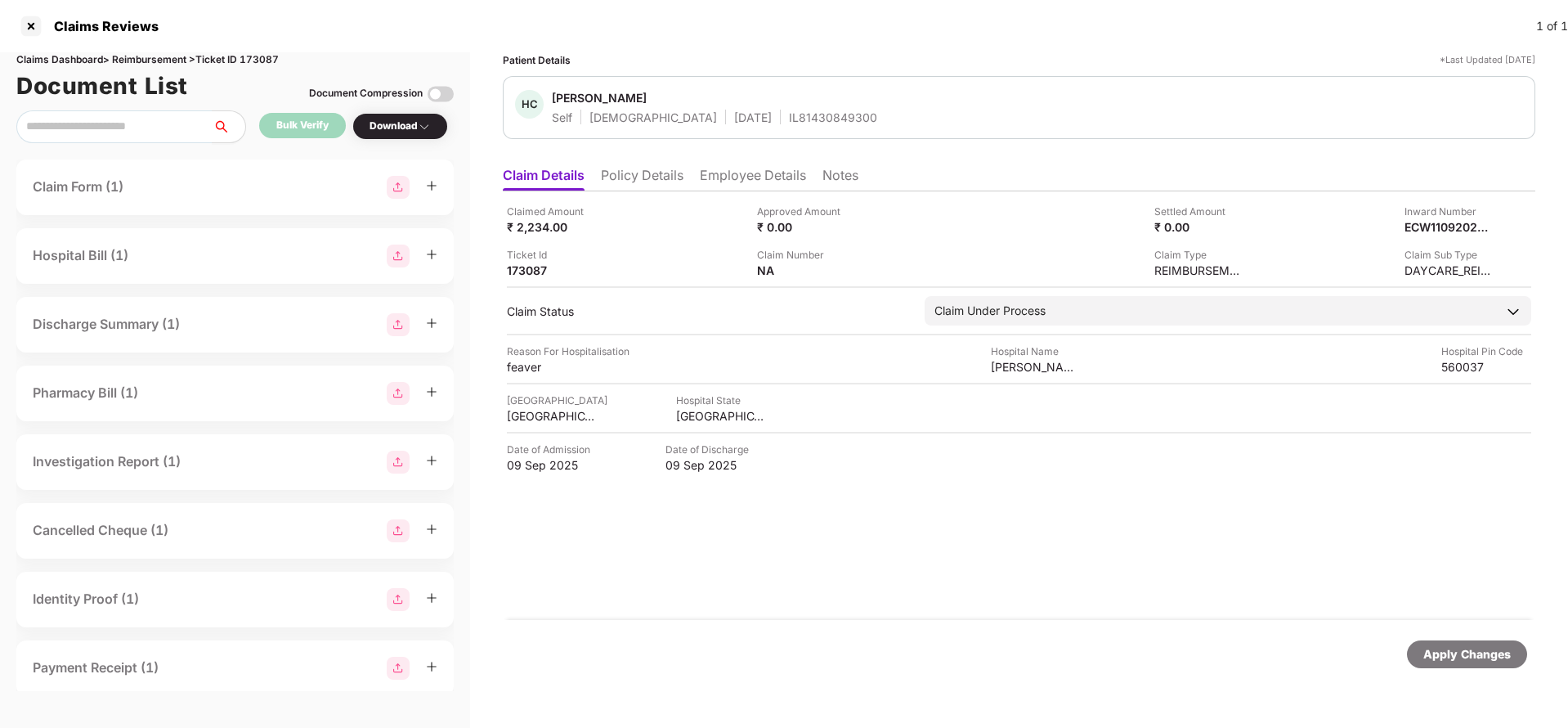
click at [773, 108] on span "Harika Chittem" at bounding box center [715, 99] width 326 height 19
click at [790, 116] on div "IL81430849300" at bounding box center [833, 117] width 88 height 16
copy div "IL81430849300"
click at [1470, 654] on div "Apply Changes" at bounding box center [1467, 654] width 88 height 18
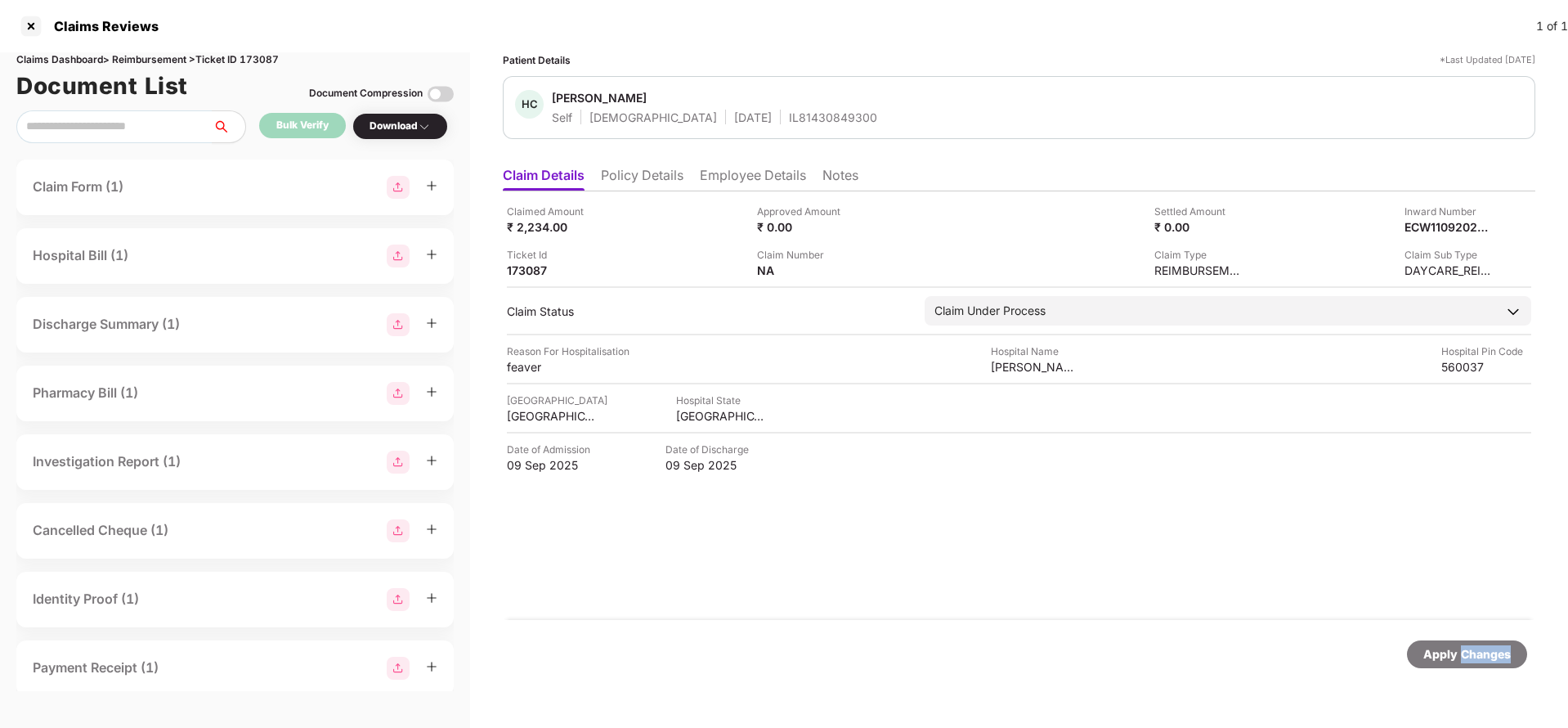
click at [1470, 654] on div "Apply Changes" at bounding box center [1467, 654] width 88 height 18
click at [255, 60] on div "Claims Dashboard > Reimbursement > Ticket ID 173087" at bounding box center [235, 60] width 438 height 16
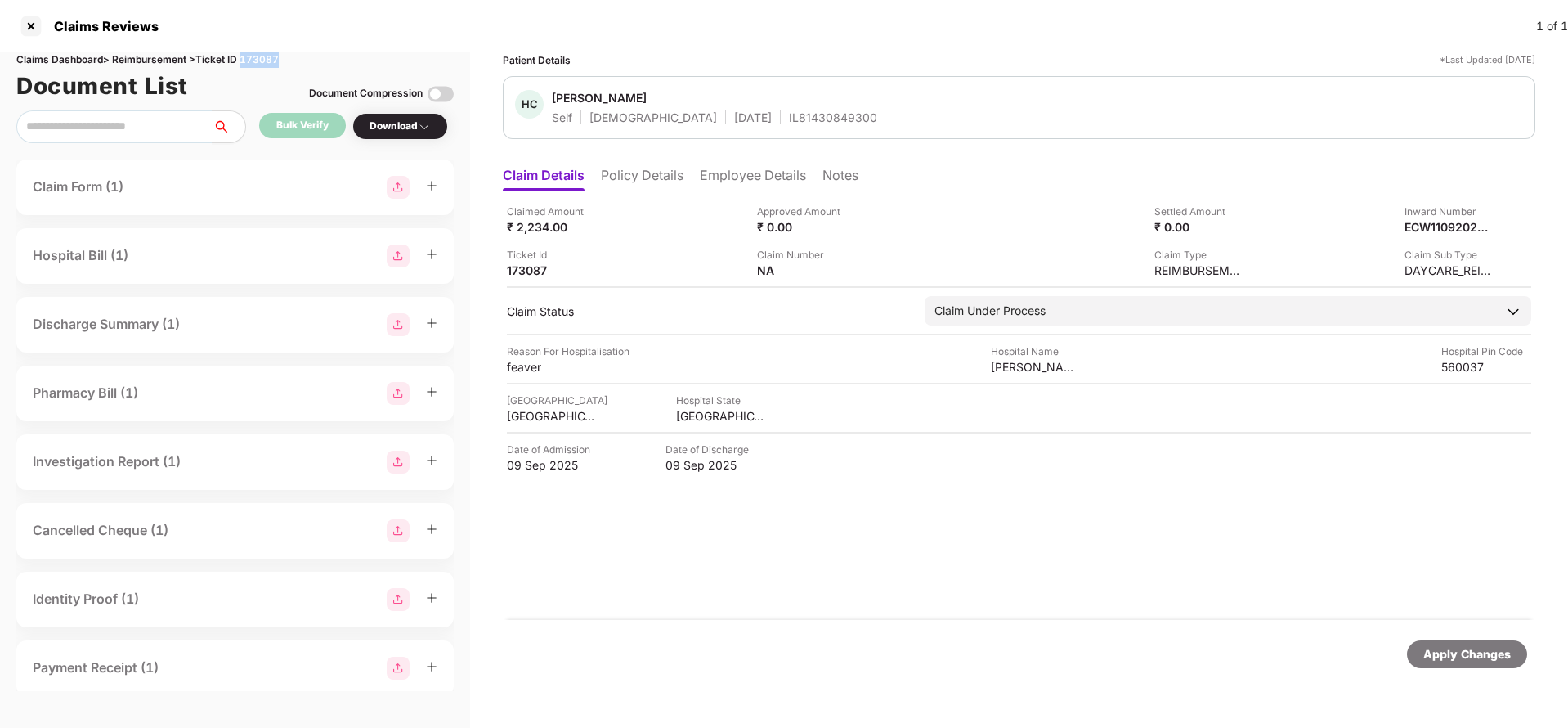
copy div "173087"
click at [1484, 662] on div "Apply Changes" at bounding box center [1467, 654] width 88 height 18
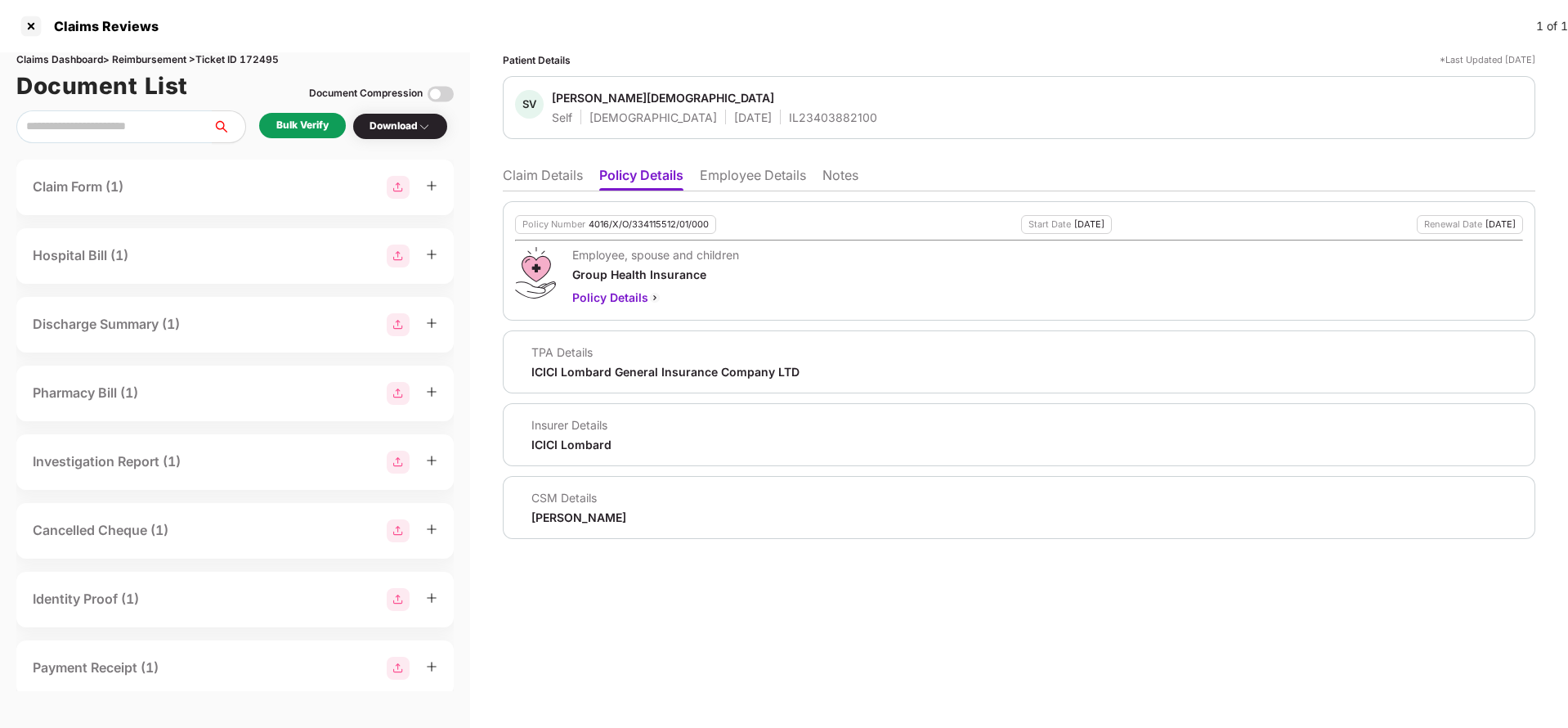
click at [607, 225] on div "4016/X/O/334115512/01/000" at bounding box center [649, 224] width 120 height 10
copy div "4016/X/O/334115512/01/000"
click at [790, 112] on div "IL23403882100" at bounding box center [833, 117] width 88 height 16
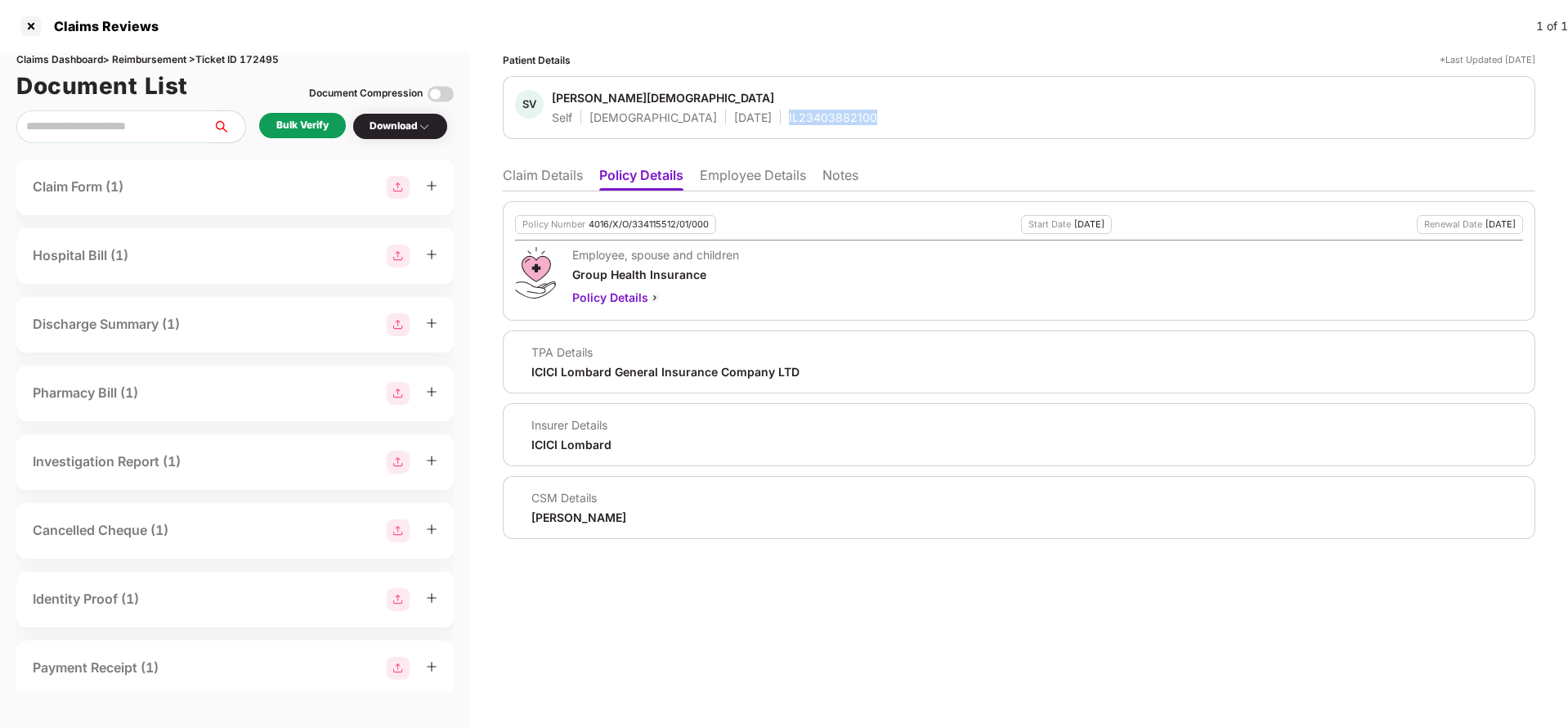
click at [790, 112] on div "IL23403882100" at bounding box center [833, 117] width 88 height 16
copy div "IL23403882100"
click at [712, 167] on li "Employee Details" at bounding box center [753, 179] width 106 height 24
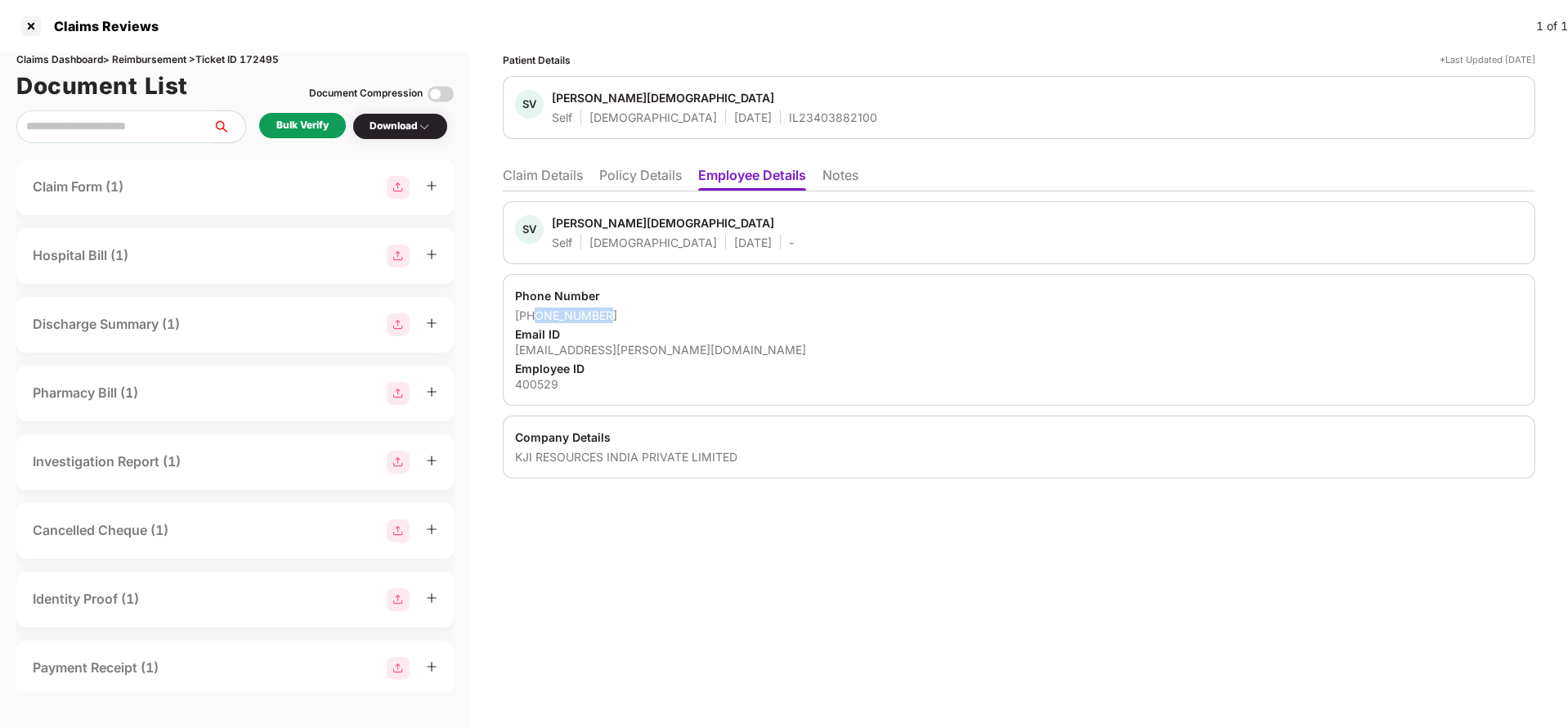
drag, startPoint x: 538, startPoint y: 316, endPoint x: 662, endPoint y: 308, distance: 124.3
click at [662, 308] on div "[PHONE_NUMBER]" at bounding box center [1019, 315] width 1008 height 16
copy div "8655999373"
click at [607, 342] on div "[EMAIL_ADDRESS][PERSON_NAME][DOMAIN_NAME]" at bounding box center [1019, 349] width 1008 height 16
click at [604, 354] on div "[EMAIL_ADDRESS][PERSON_NAME][DOMAIN_NAME]" at bounding box center [1019, 349] width 1008 height 16
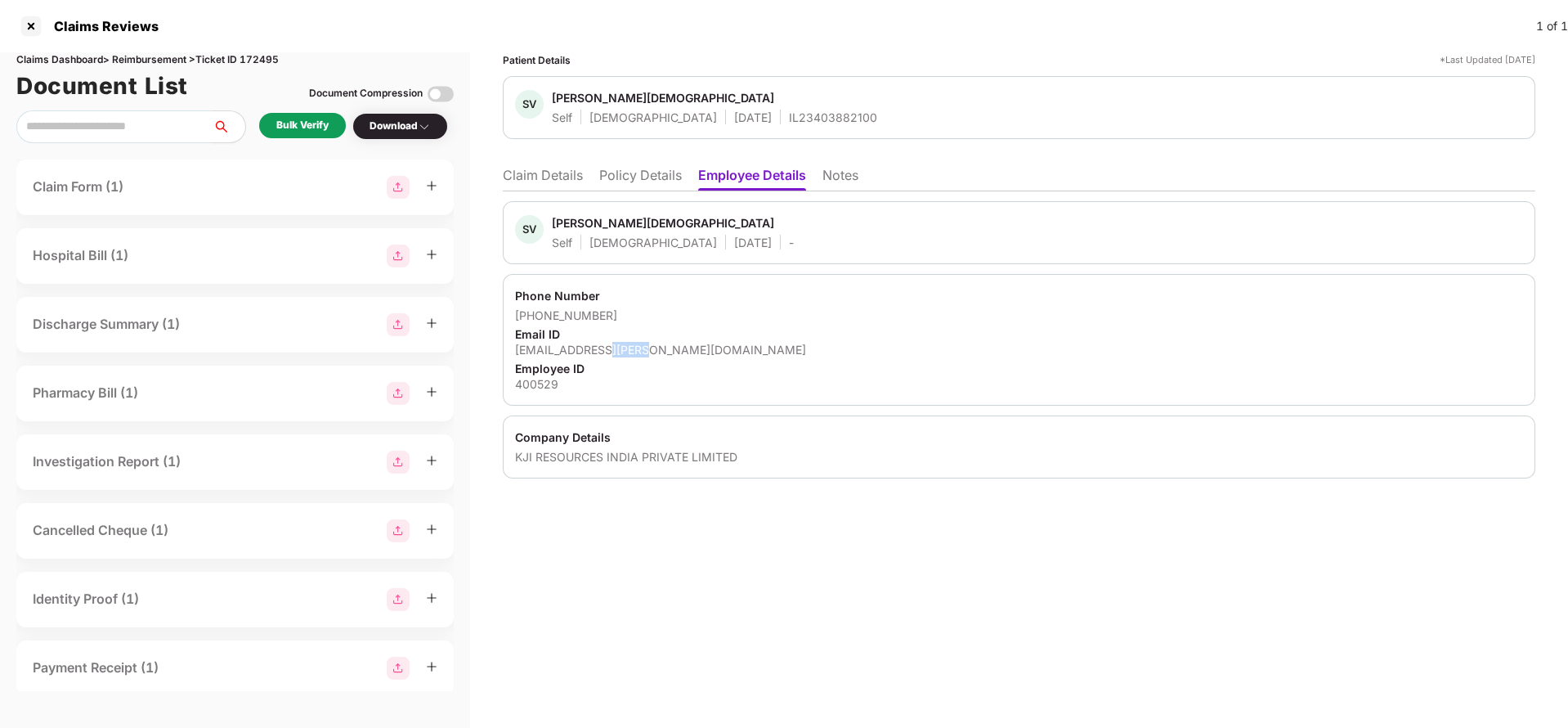
click at [604, 354] on div "[EMAIL_ADDRESS][PERSON_NAME][DOMAIN_NAME]" at bounding box center [1019, 349] width 1008 height 16
copy div "[EMAIL_ADDRESS][PERSON_NAME][DOMAIN_NAME]"
click at [541, 186] on li "Claim Details" at bounding box center [542, 179] width 81 height 24
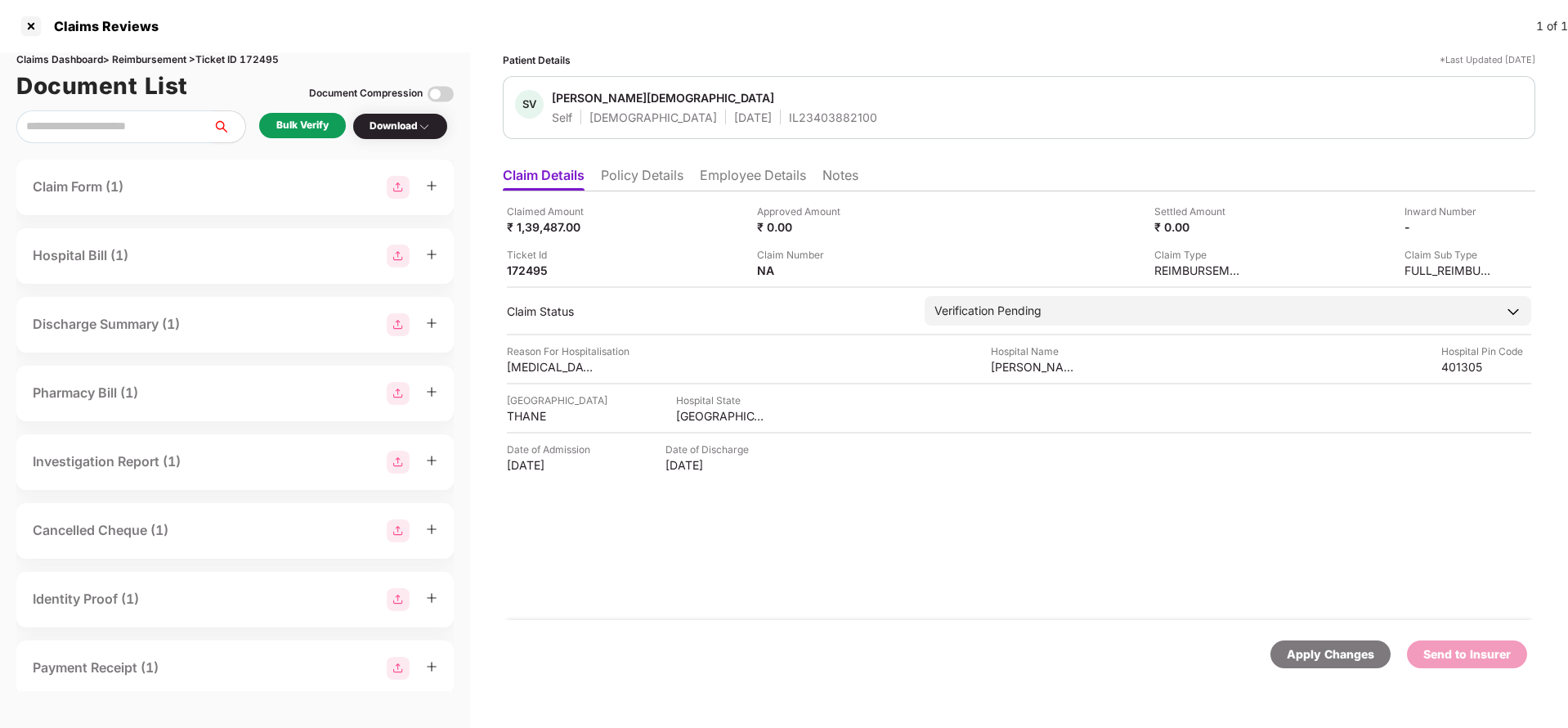
click at [550, 235] on div "Claimed Amount ₹ 1,39,487.00 Approved Amount ₹ 0.00 Settled Amount ₹ 0.00 Inwar…" at bounding box center [1019, 241] width 1025 height 74
click at [550, 227] on div "₹ 1,39,487.00" at bounding box center [552, 227] width 90 height 16
copy div "1,39,487"
click at [1012, 364] on div "[PERSON_NAME][GEOGRAPHIC_DATA]" at bounding box center [1036, 367] width 90 height 16
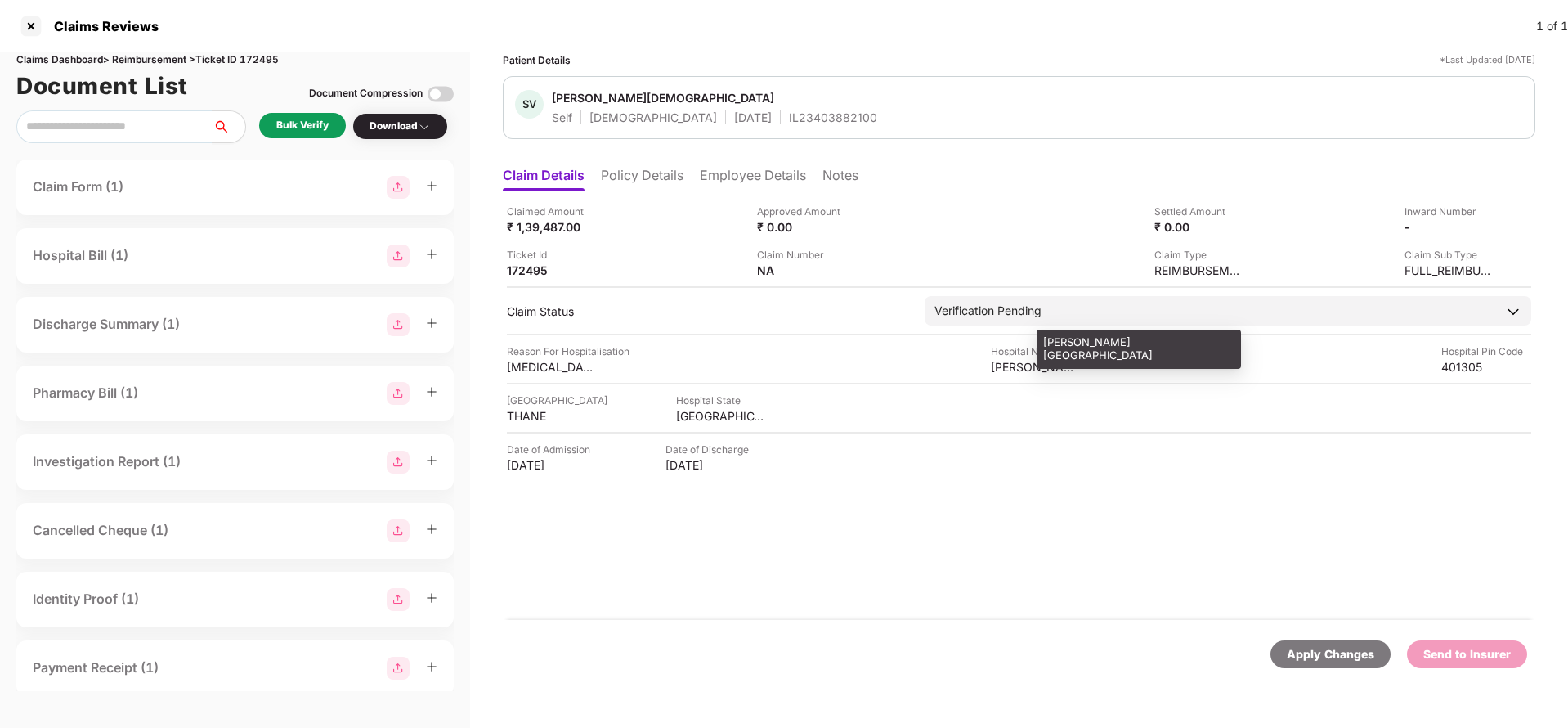
click at [1012, 364] on div "[PERSON_NAME][GEOGRAPHIC_DATA]" at bounding box center [1036, 367] width 90 height 16
copy div "sairaj hospital"
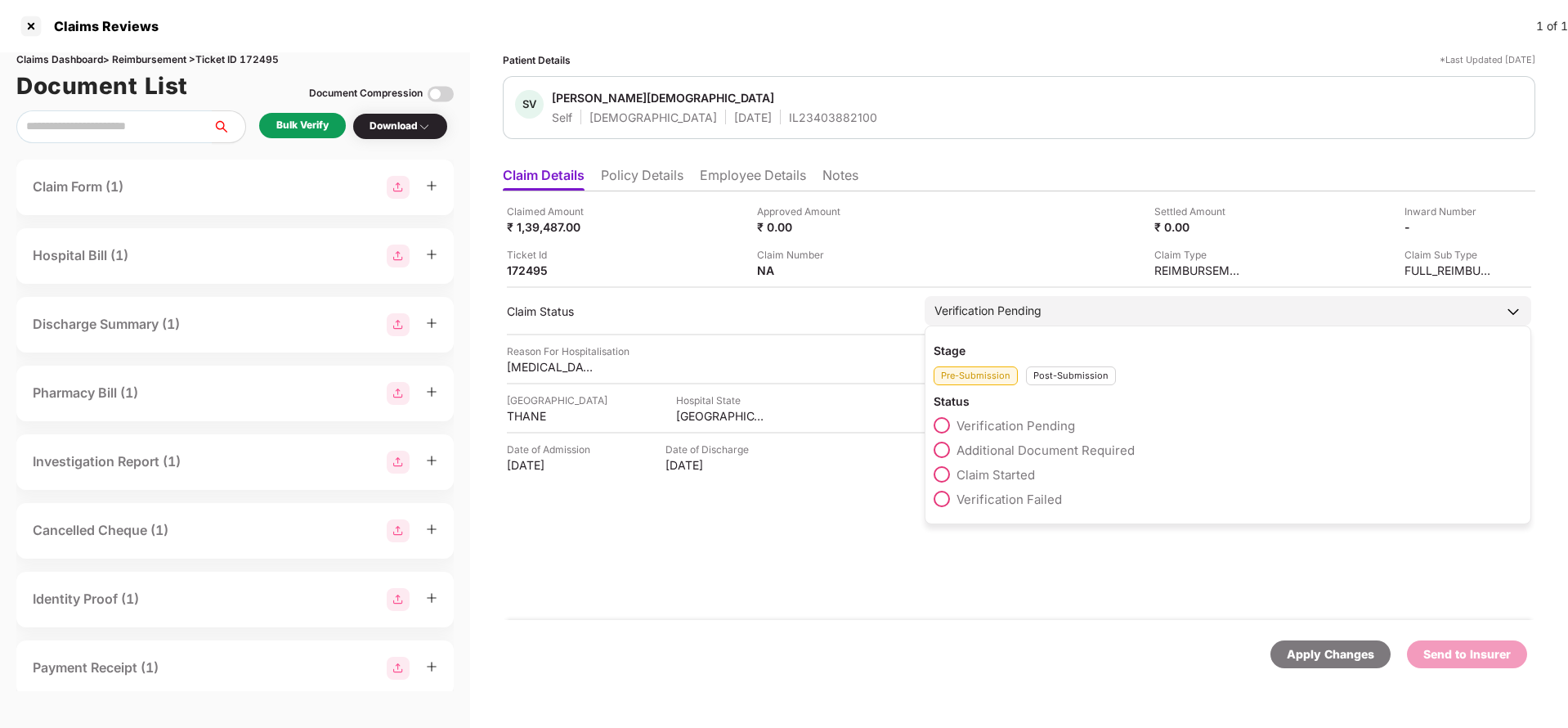
copy div "sairaj hospital"
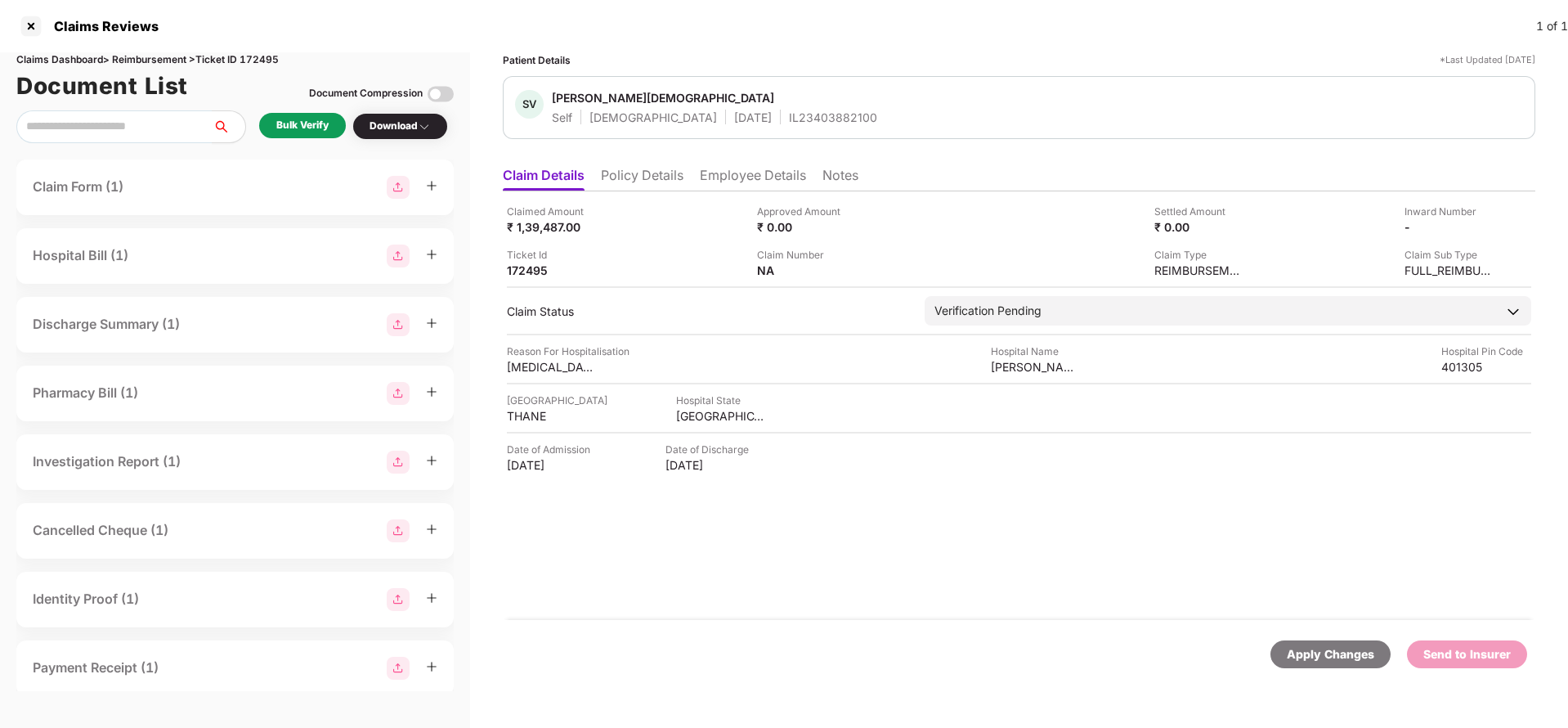
click at [271, 119] on div "Bulk Verify" at bounding box center [303, 125] width 87 height 25
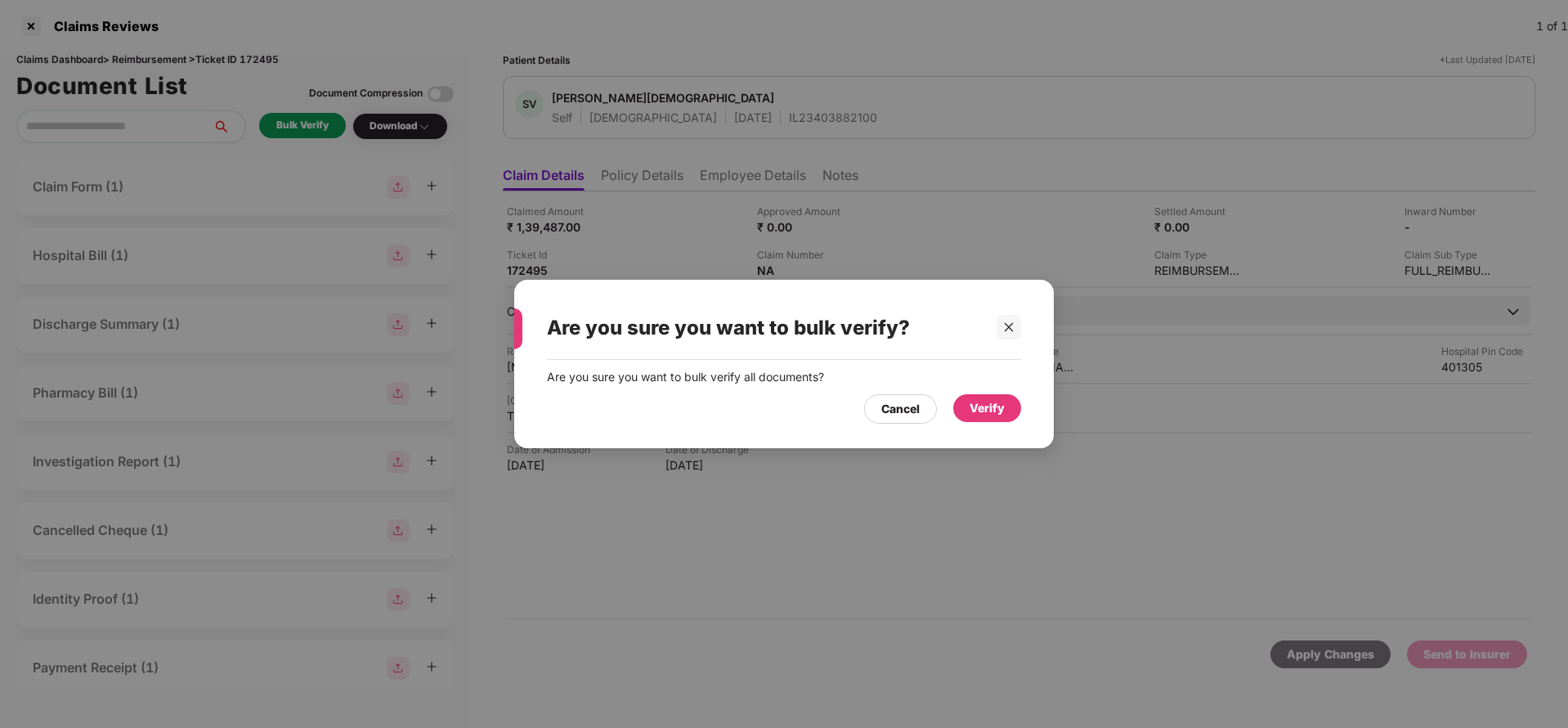
click at [1006, 400] on div "Verify" at bounding box center [987, 408] width 68 height 28
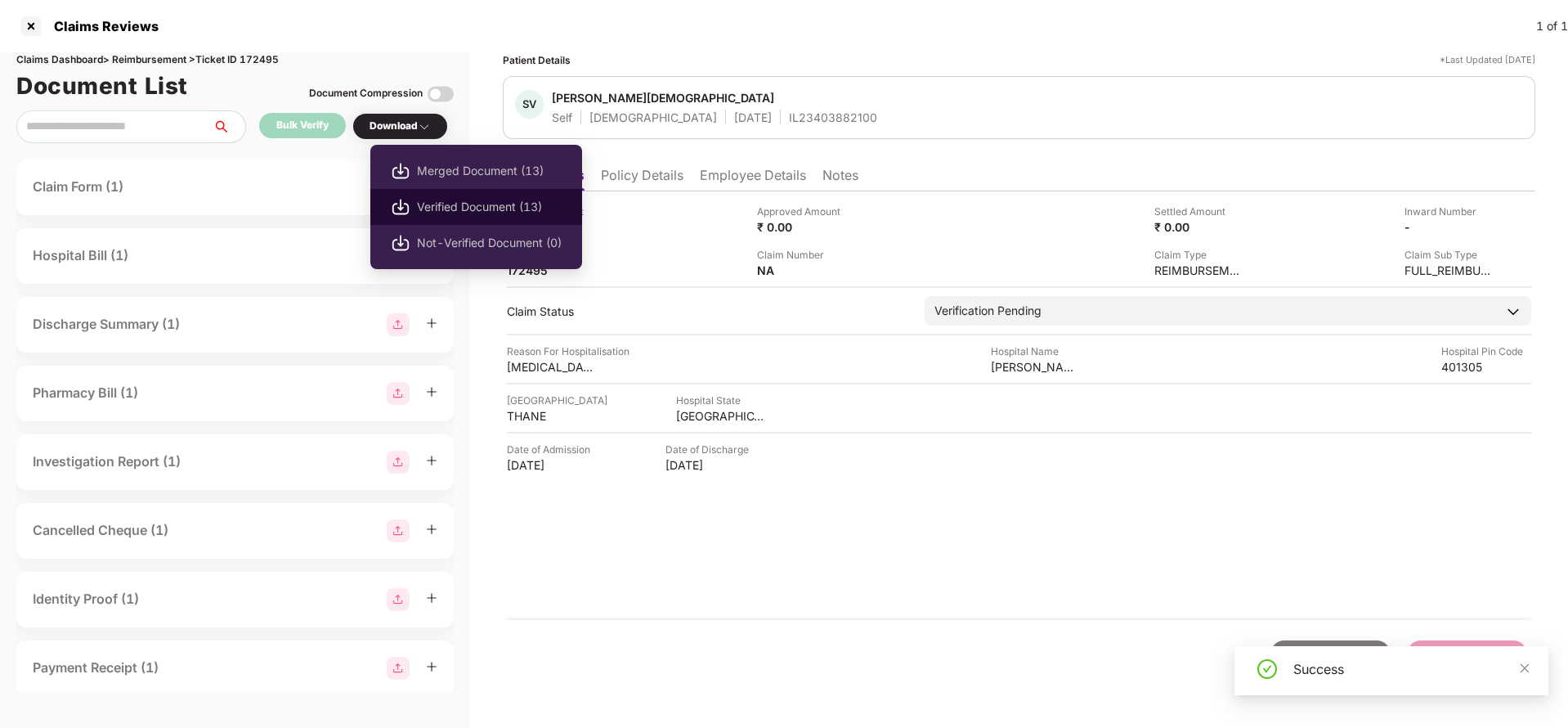
click at [453, 214] on span "Verified Document (13)" at bounding box center [490, 207] width 144 height 18
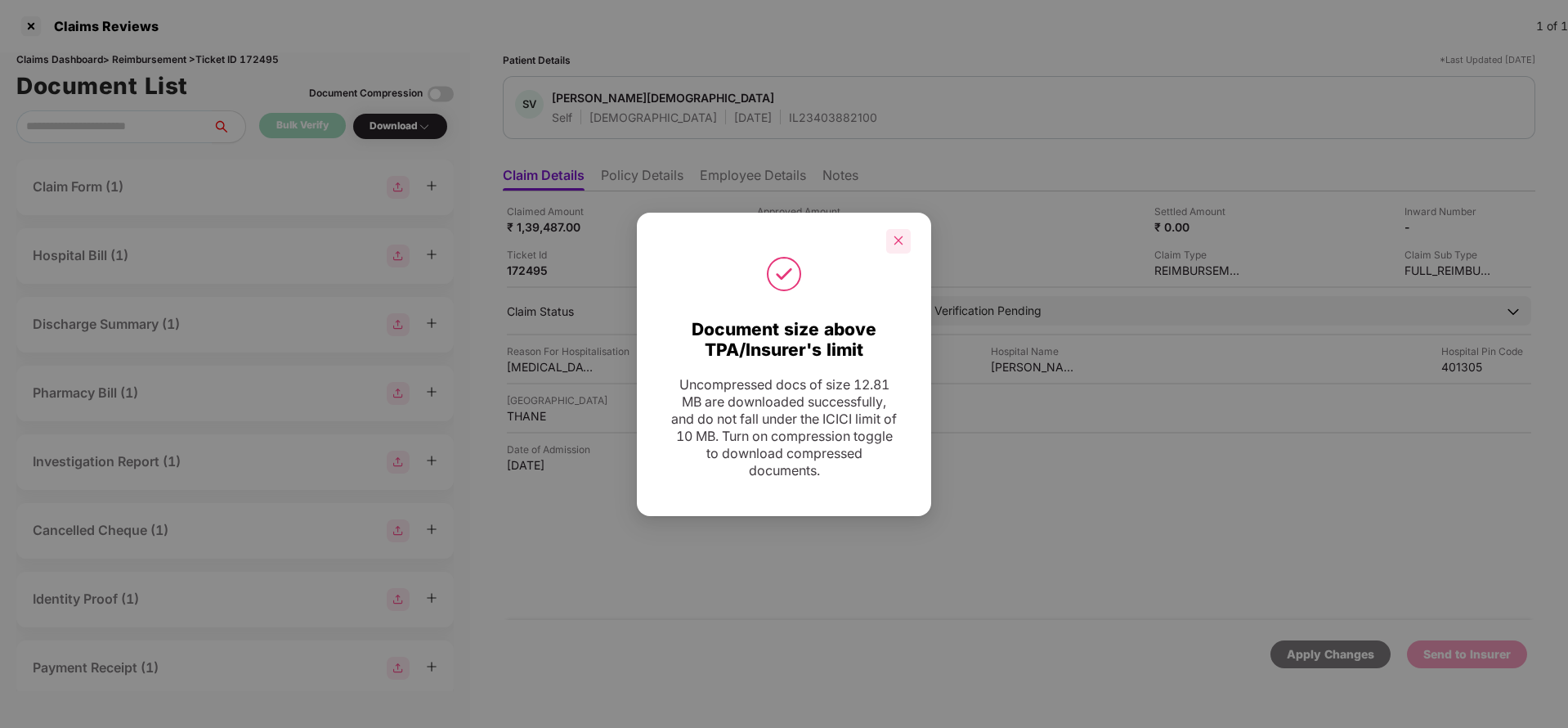
click at [890, 243] on div at bounding box center [899, 241] width 25 height 25
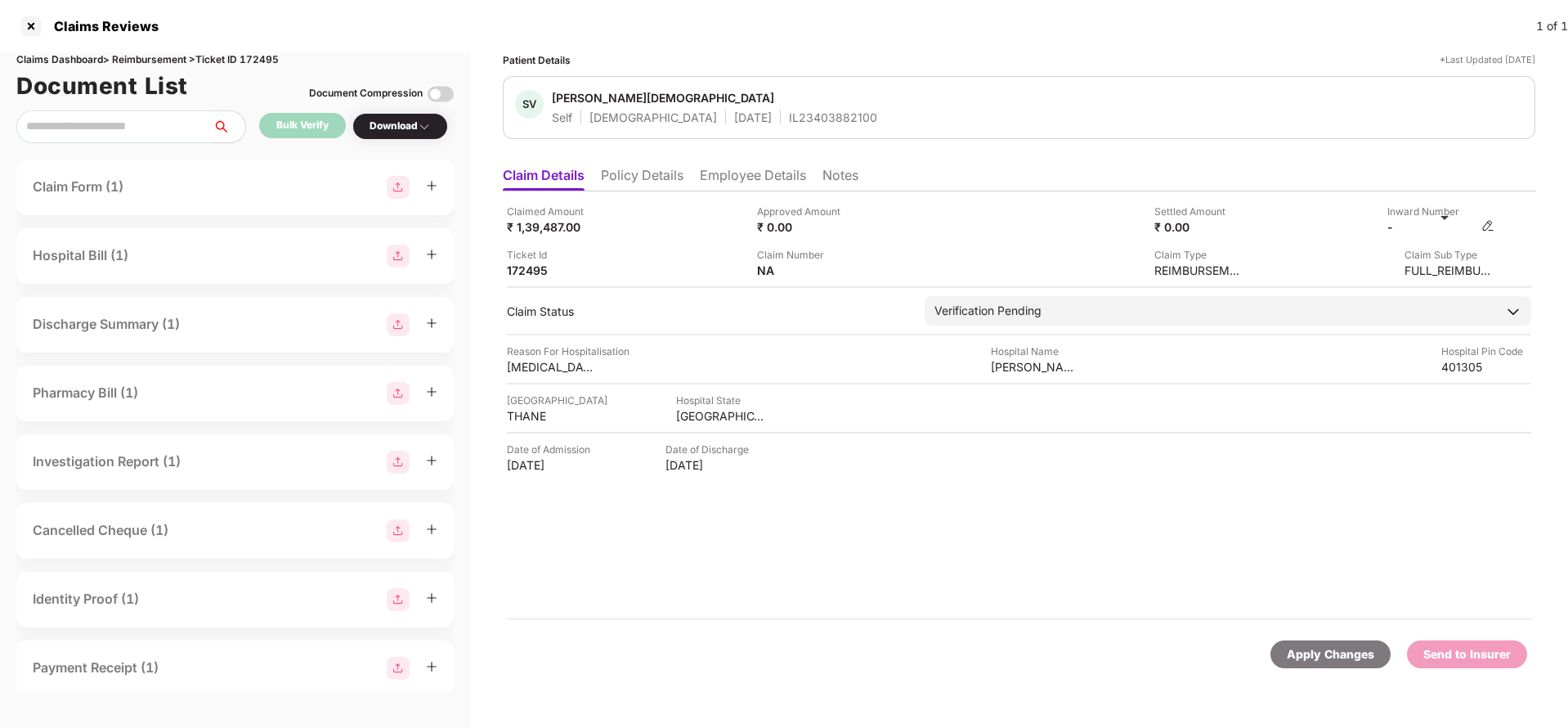
click at [1493, 222] on img at bounding box center [1488, 226] width 13 height 13
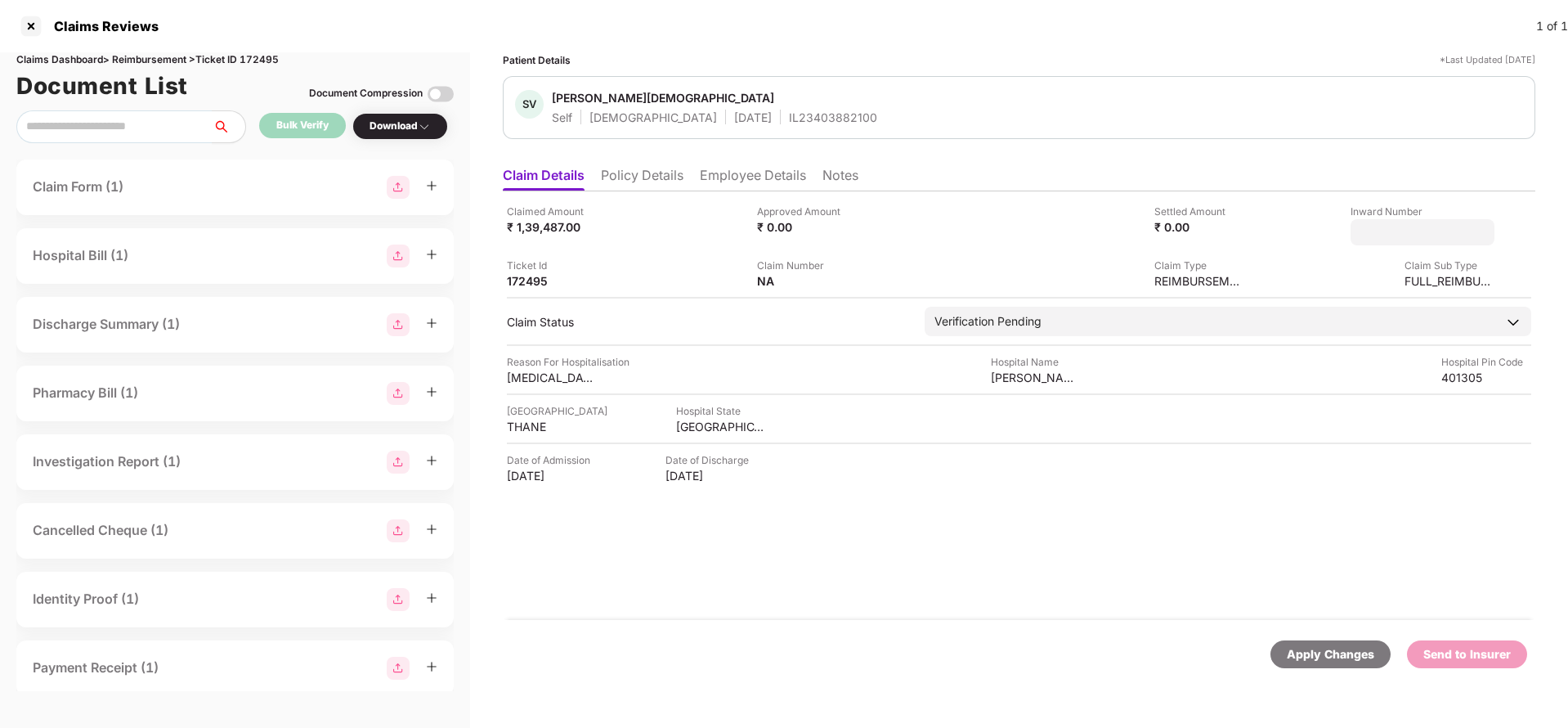
type input "**********"
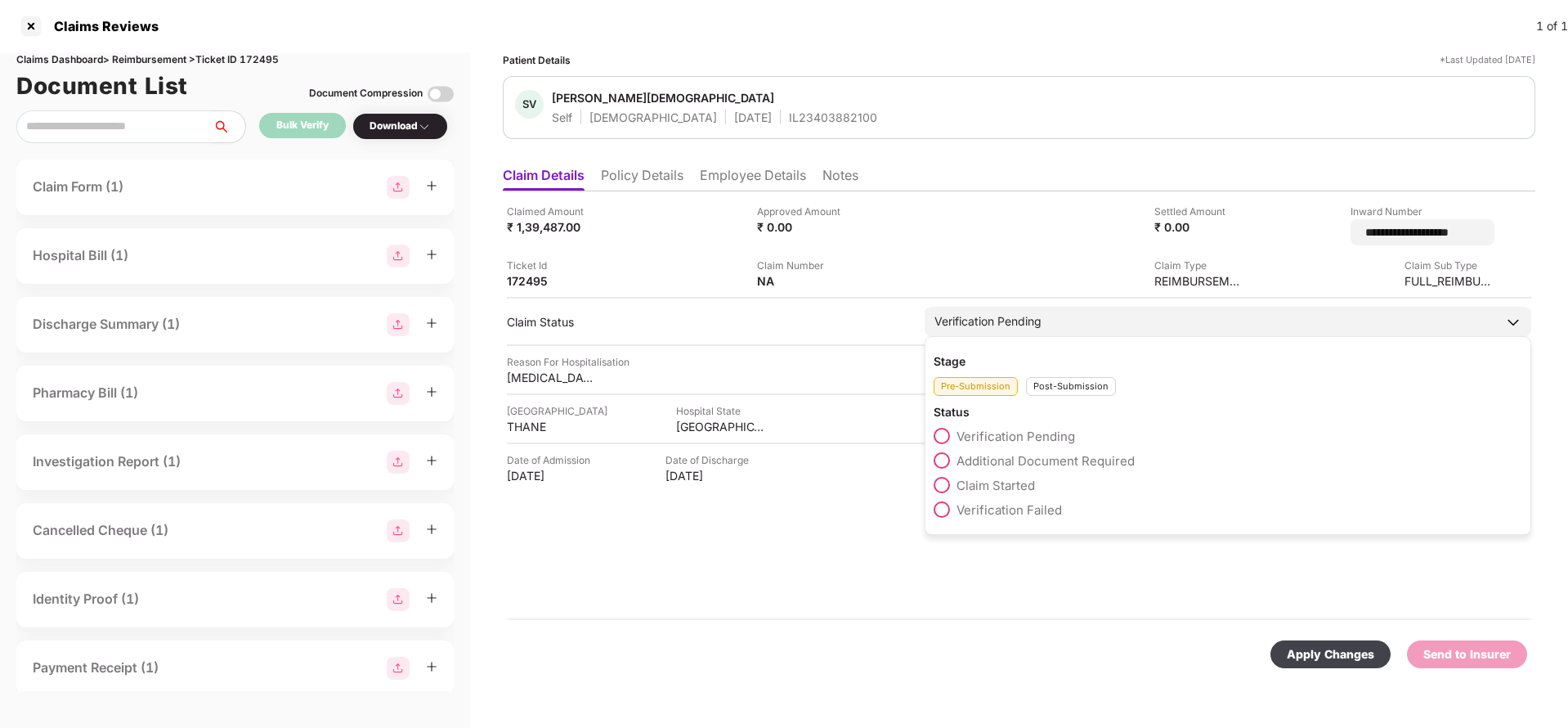
click at [1021, 359] on div "Stage Pre-Submission Post-Submission" at bounding box center [1228, 375] width 589 height 43
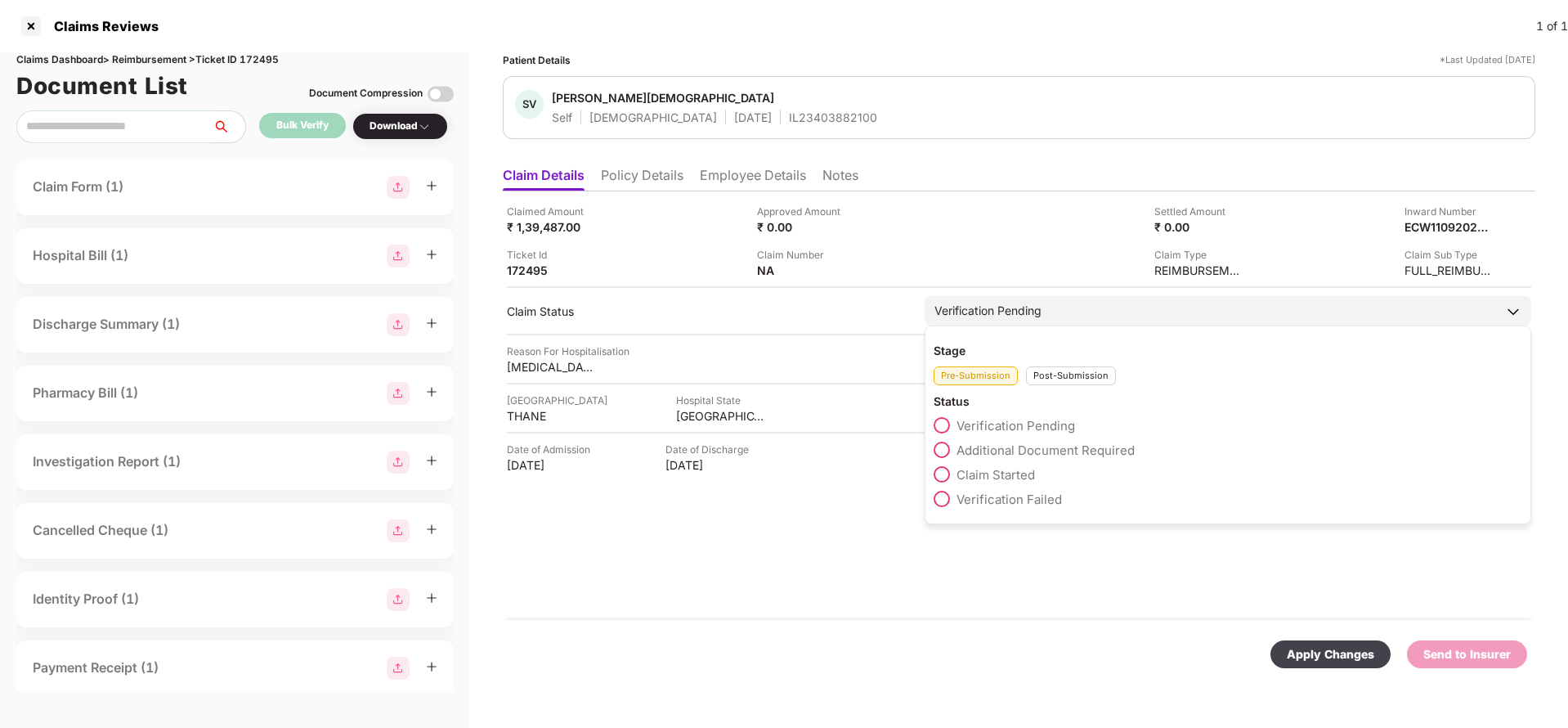
click at [1019, 303] on div "Verification Pending" at bounding box center [989, 310] width 107 height 18
click at [1074, 380] on div "Post-Submission" at bounding box center [1071, 376] width 90 height 19
click at [1002, 448] on span "Claim Under Process" at bounding box center [1018, 450] width 123 height 16
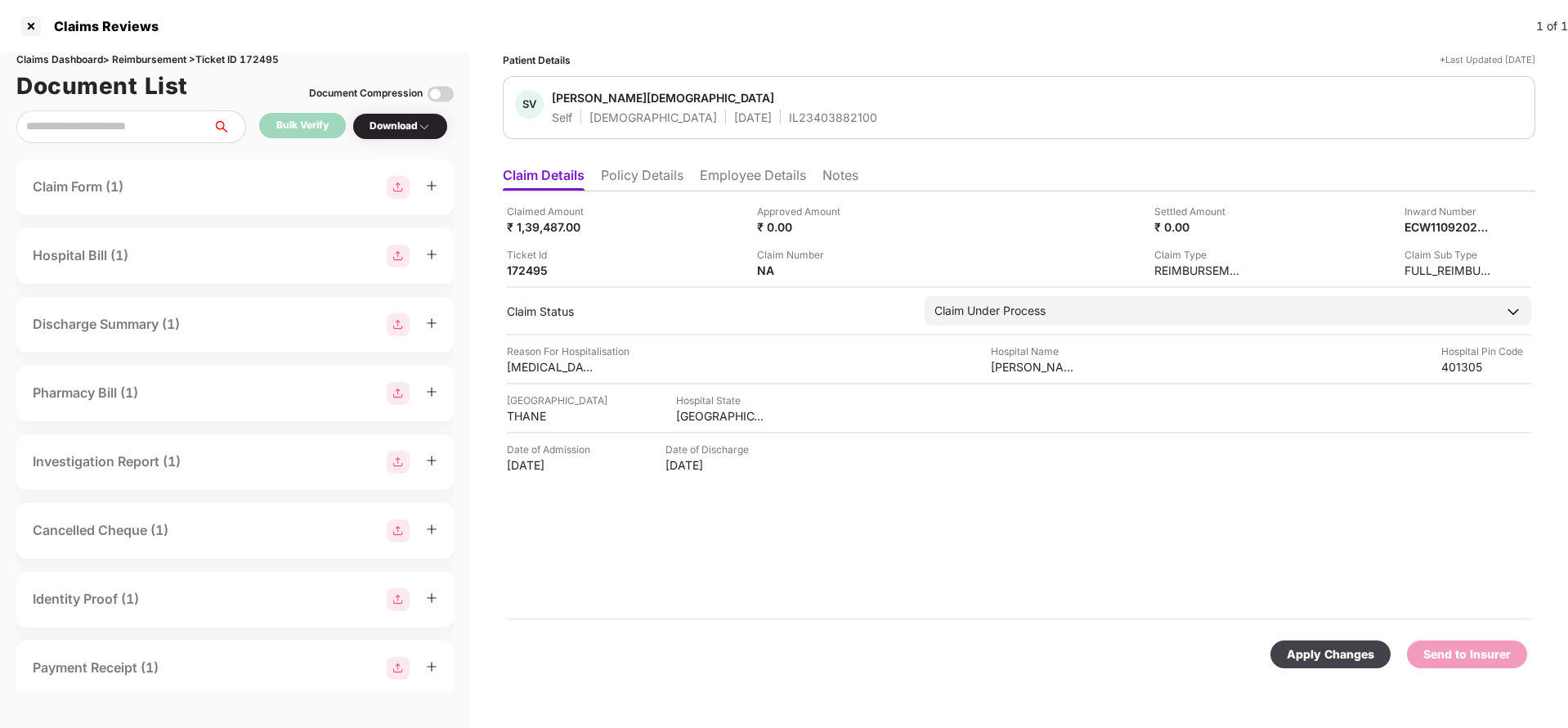
click at [1339, 659] on div "Apply Changes" at bounding box center [1331, 654] width 88 height 18
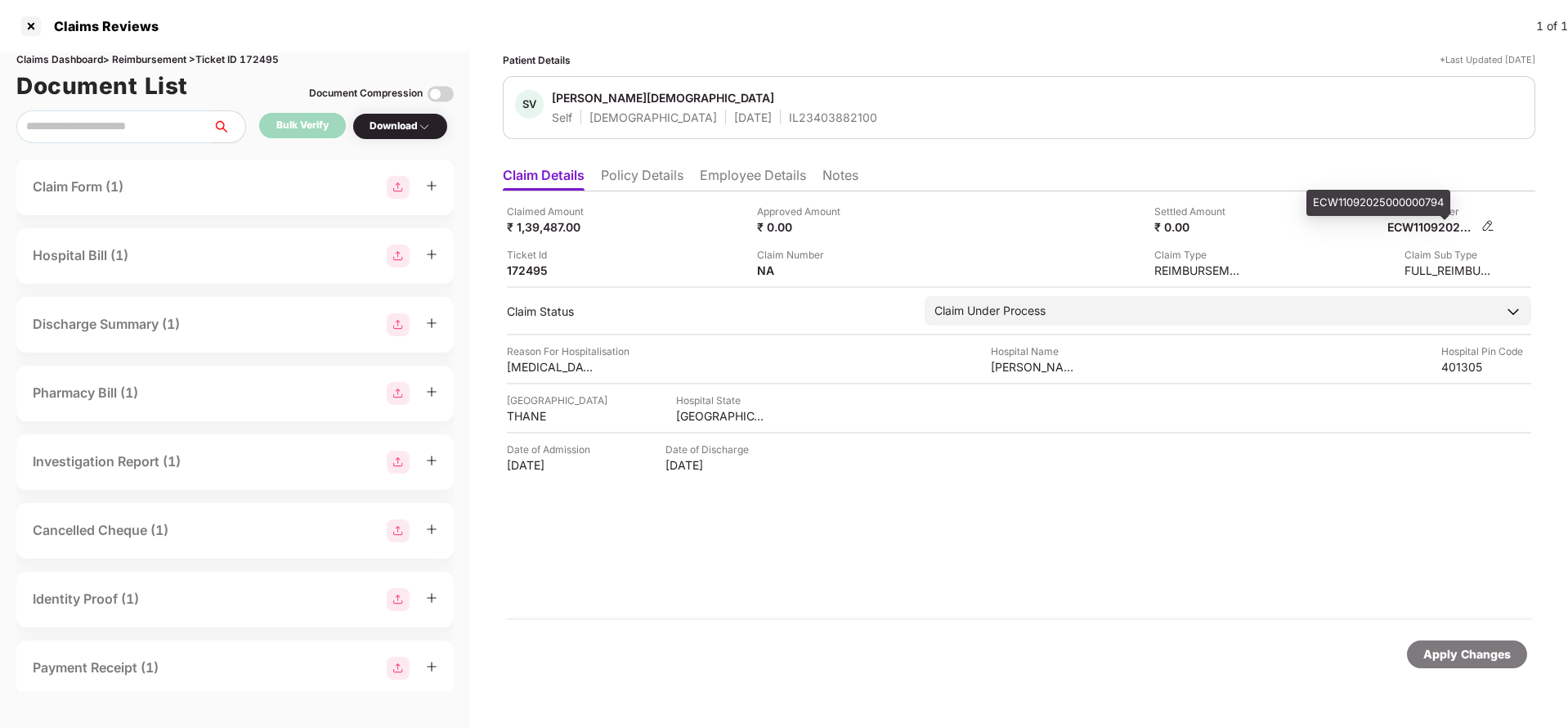
click at [1437, 230] on div "ECW11092025000000794" at bounding box center [1432, 227] width 90 height 16
copy div "ECW11092025000000794"
click at [790, 123] on div "IL23403882100" at bounding box center [833, 117] width 88 height 16
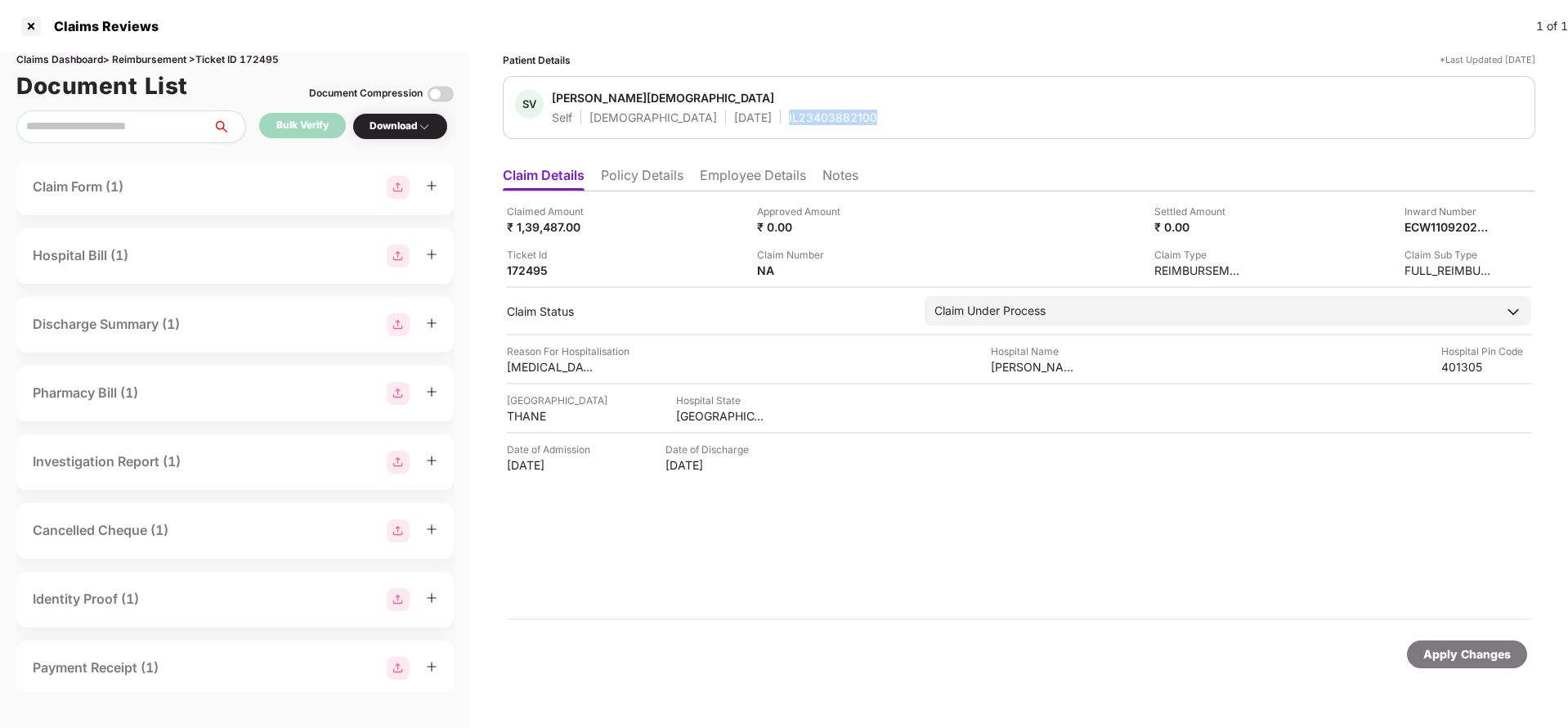
click at [790, 123] on div "IL23403882100" at bounding box center [833, 117] width 88 height 16
copy div "IL23403882100"
click at [1456, 655] on div "Apply Changes" at bounding box center [1467, 654] width 88 height 18
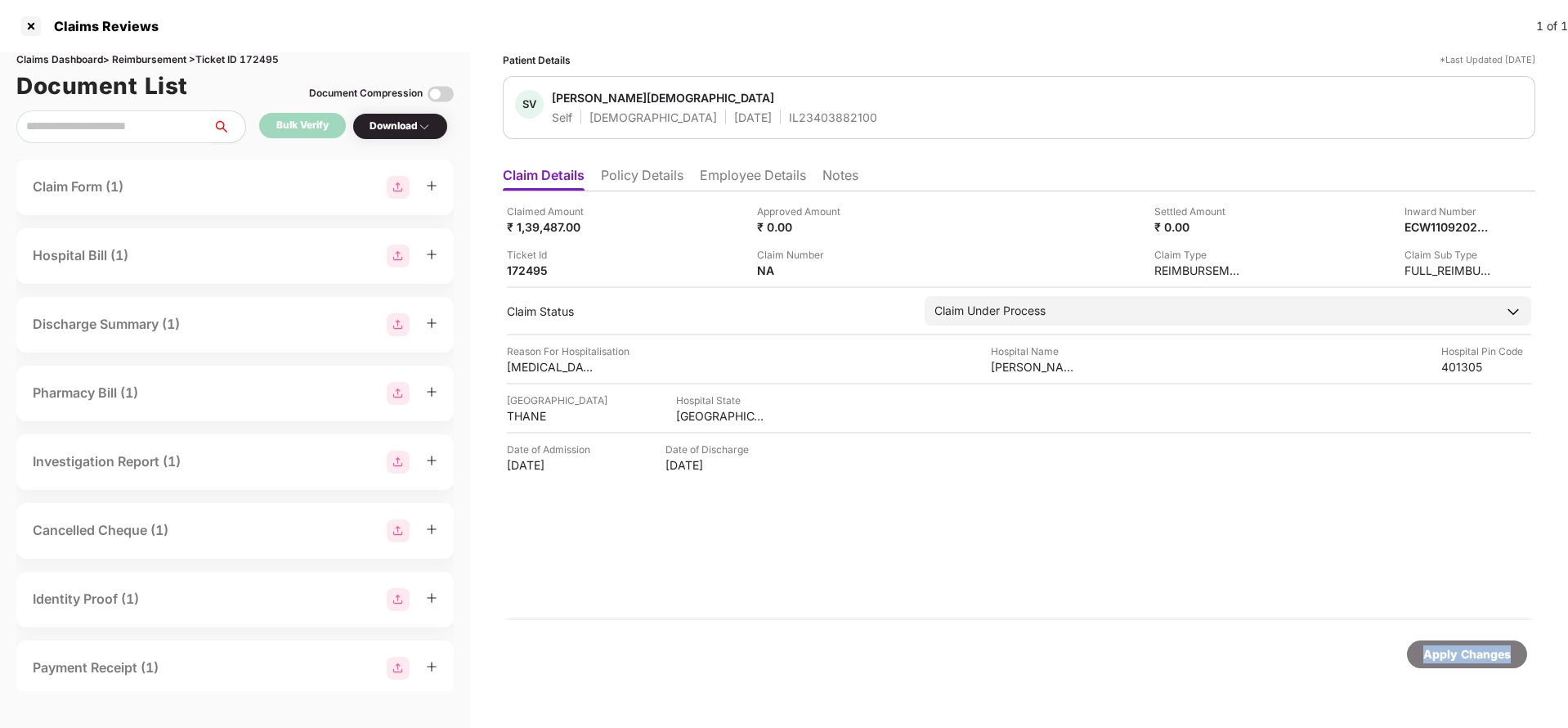
click at [1456, 655] on div "Apply Changes" at bounding box center [1467, 654] width 88 height 18
click at [263, 64] on div "Claims Dashboard > Reimbursement > Ticket ID 172495" at bounding box center [235, 60] width 438 height 16
click at [1510, 658] on div "Apply Changes" at bounding box center [1467, 654] width 88 height 18
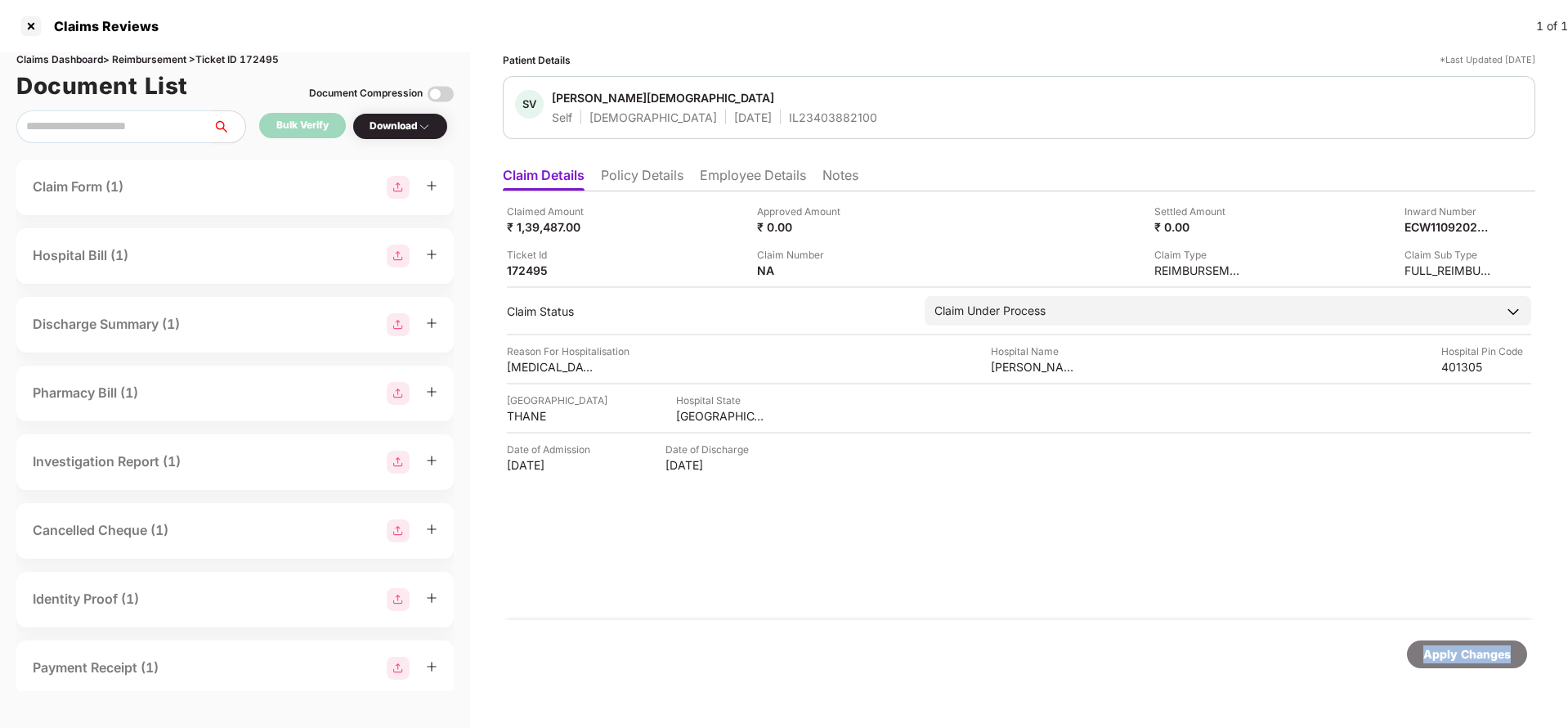
click at [1510, 658] on div "Apply Changes" at bounding box center [1467, 654] width 88 height 18
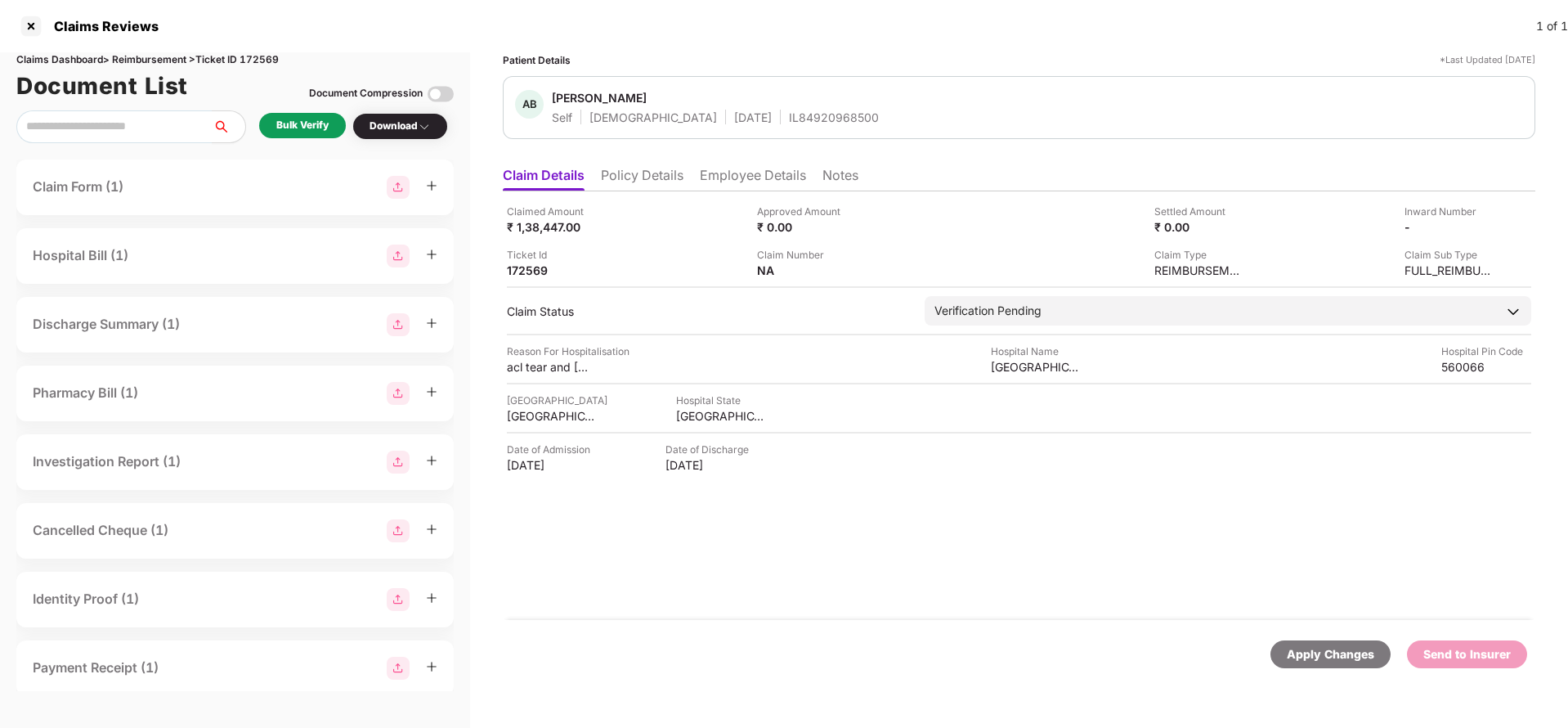
click at [663, 176] on li "Policy Details" at bounding box center [641, 179] width 82 height 24
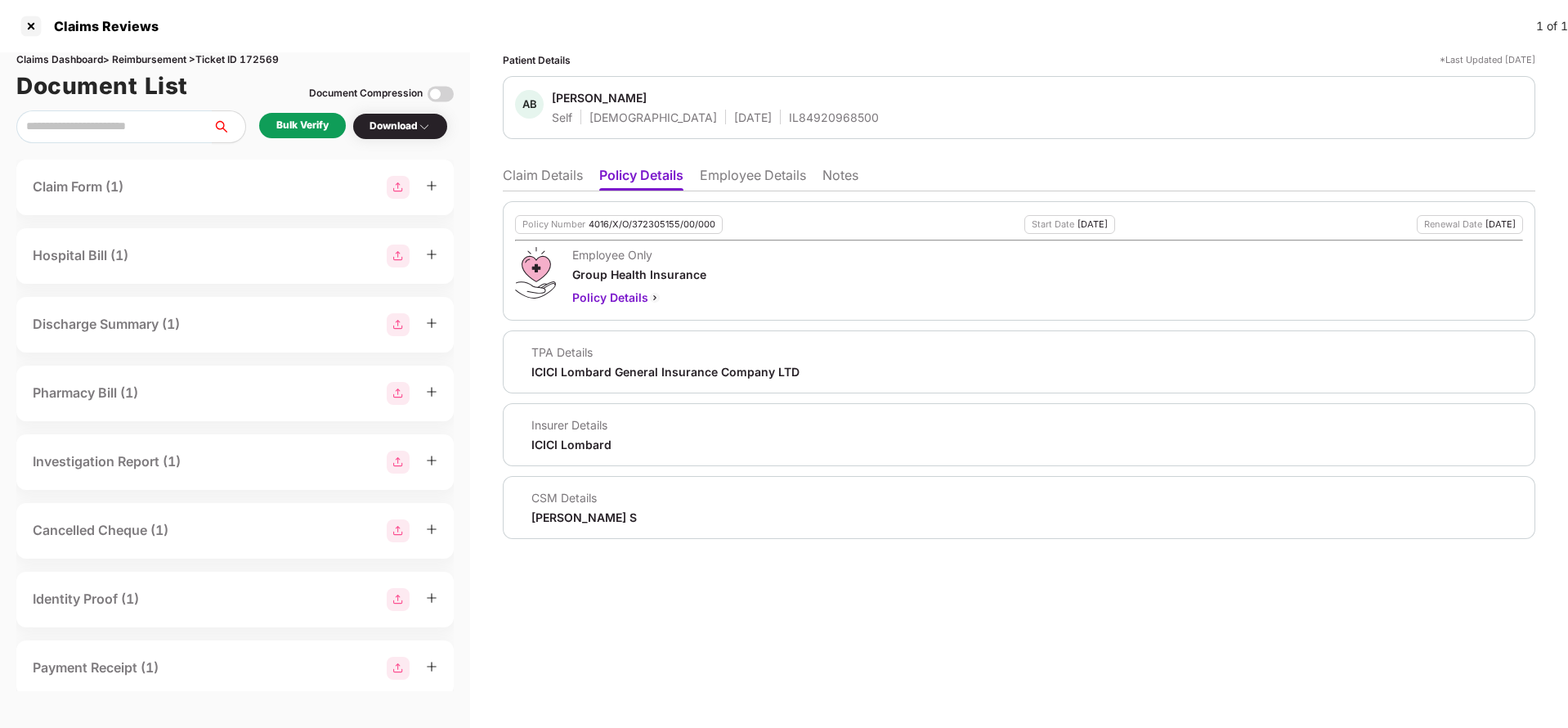
click at [643, 226] on div "4016/X/O/372305155/00/000" at bounding box center [652, 224] width 127 height 10
copy div "4016/X/O/372305155/00/000"
click at [790, 116] on div "IL84920968500" at bounding box center [834, 117] width 90 height 16
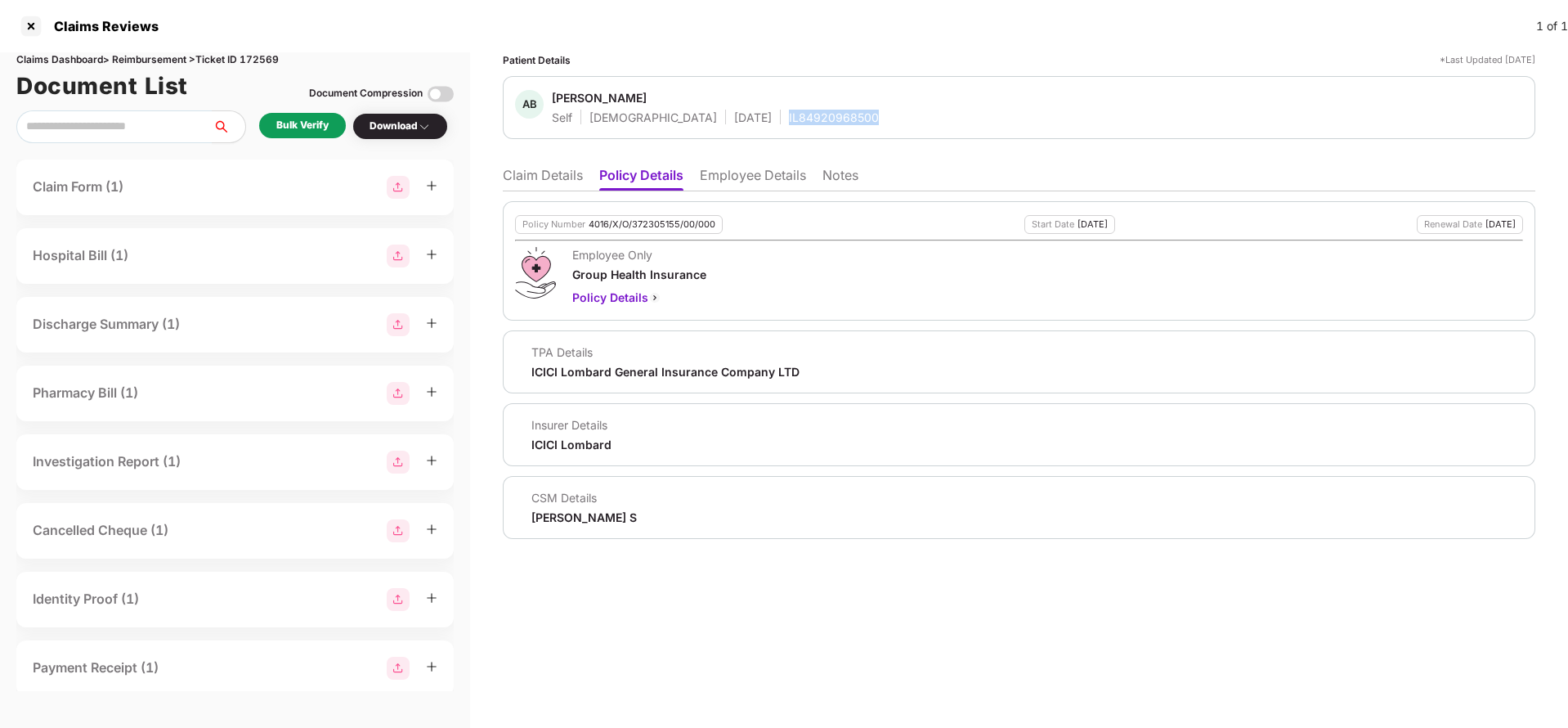
click at [790, 116] on div "IL84920968500" at bounding box center [834, 117] width 90 height 16
copy div "IL84920968500"
click at [768, 170] on li "Employee Details" at bounding box center [753, 179] width 106 height 24
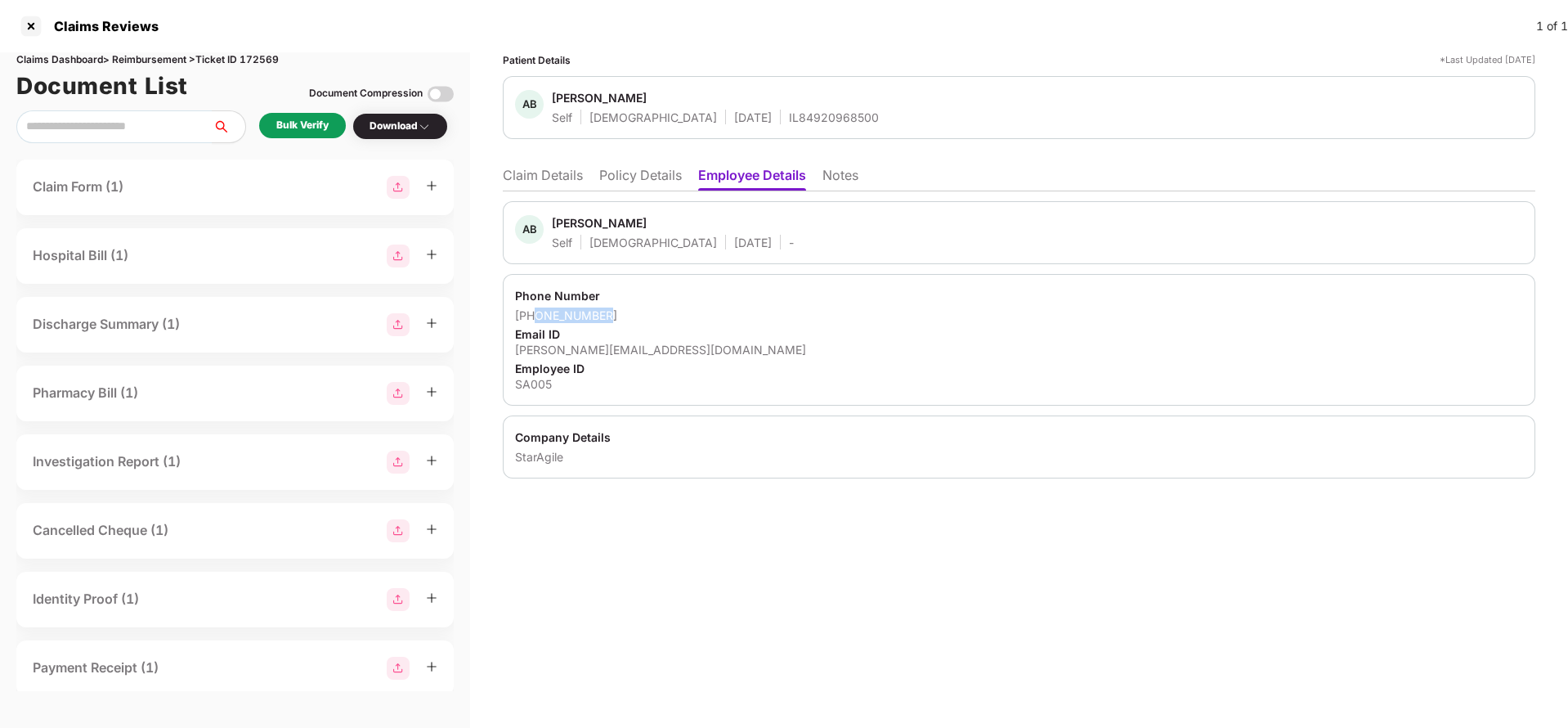
drag, startPoint x: 534, startPoint y: 314, endPoint x: 655, endPoint y: 307, distance: 121.2
click at [655, 308] on div "[PHONE_NUMBER]" at bounding box center [1019, 315] width 1008 height 16
copy div "8332045299"
click at [577, 345] on div "[PERSON_NAME][EMAIL_ADDRESS][DOMAIN_NAME]" at bounding box center [1019, 349] width 1008 height 16
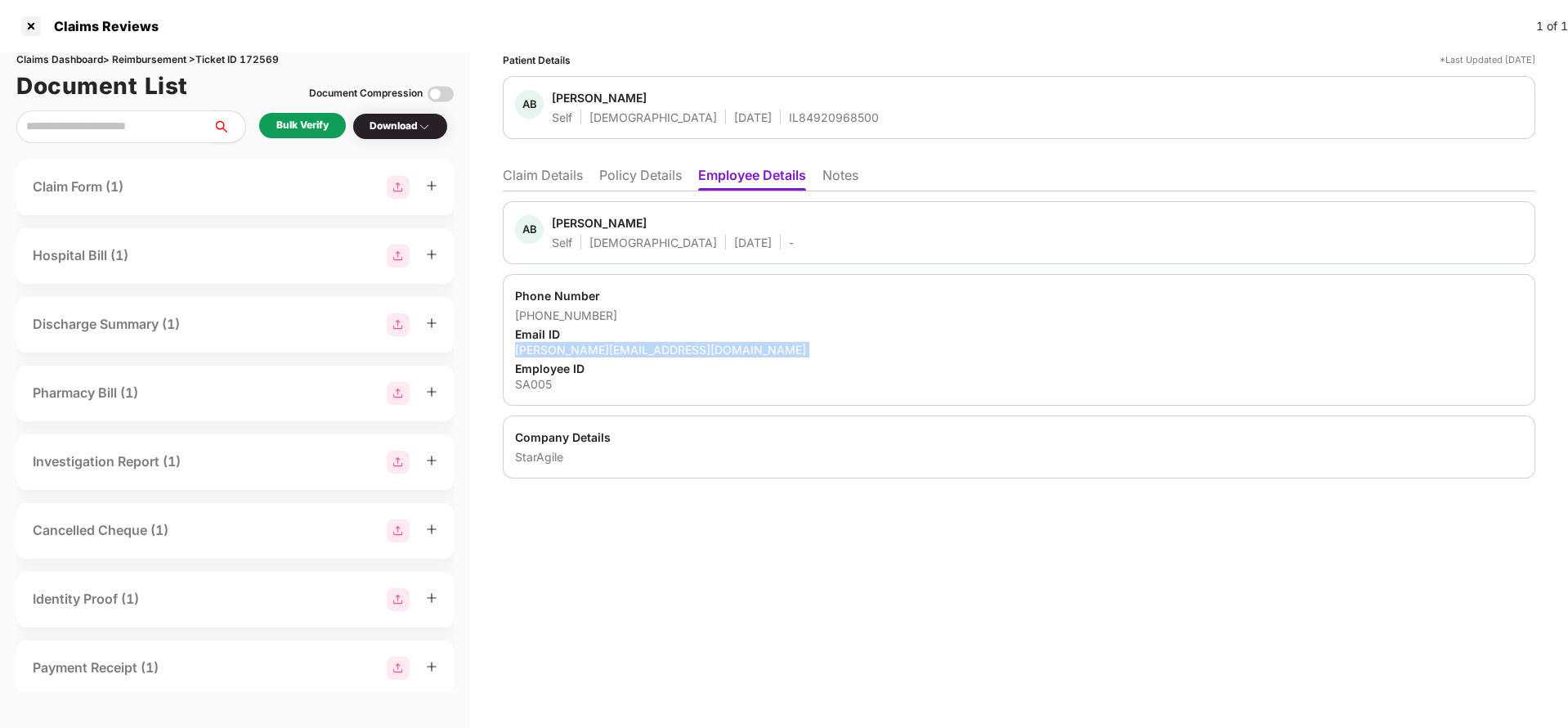
click at [577, 345] on div "[PERSON_NAME][EMAIL_ADDRESS][DOMAIN_NAME]" at bounding box center [1019, 349] width 1008 height 16
copy div "[PERSON_NAME][EMAIL_ADDRESS][DOMAIN_NAME]"
click at [531, 175] on li "Claim Details" at bounding box center [542, 179] width 81 height 24
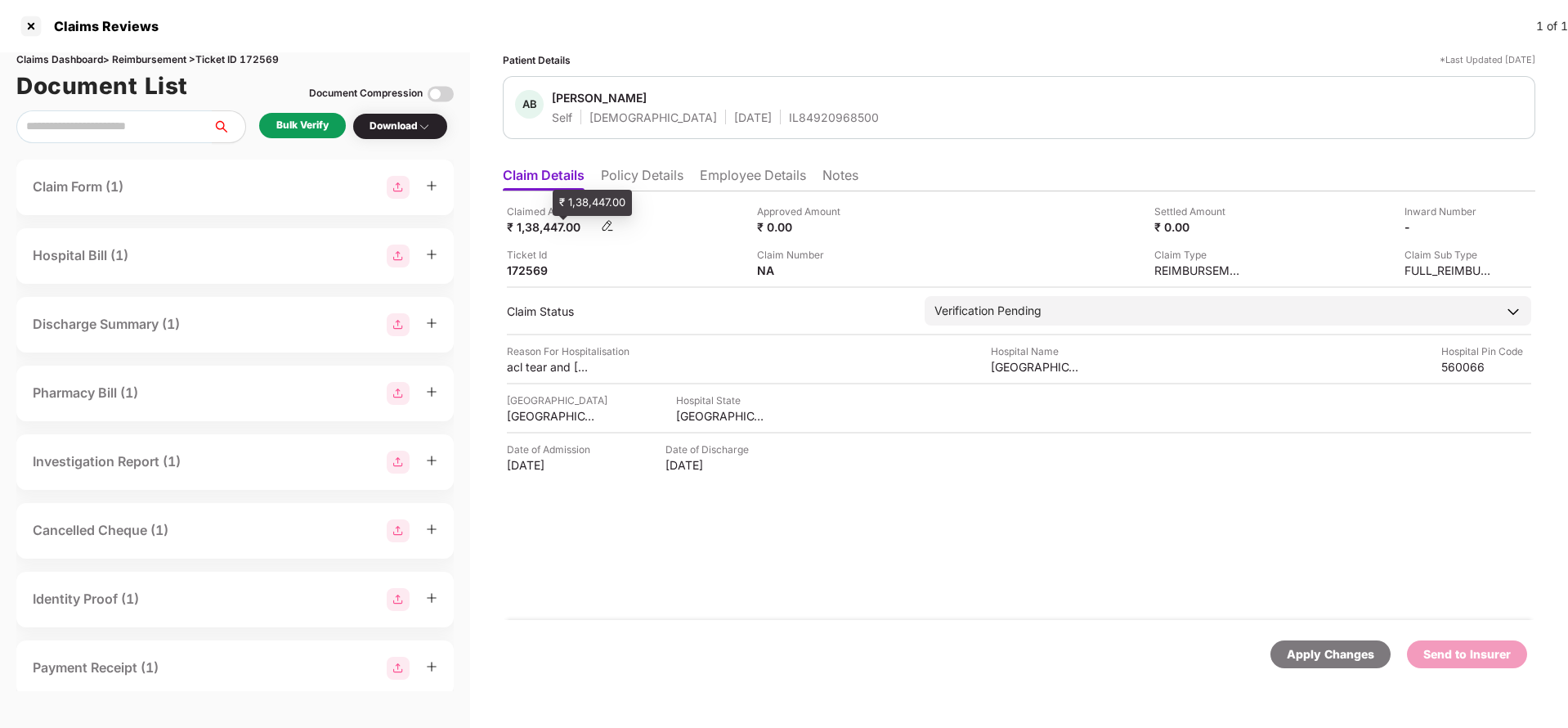
click at [529, 230] on div "₹ 1,38,447.00" at bounding box center [552, 227] width 90 height 16
copy div "1,38,447"
click at [1029, 368] on div "[GEOGRAPHIC_DATA]" at bounding box center [1036, 367] width 90 height 16
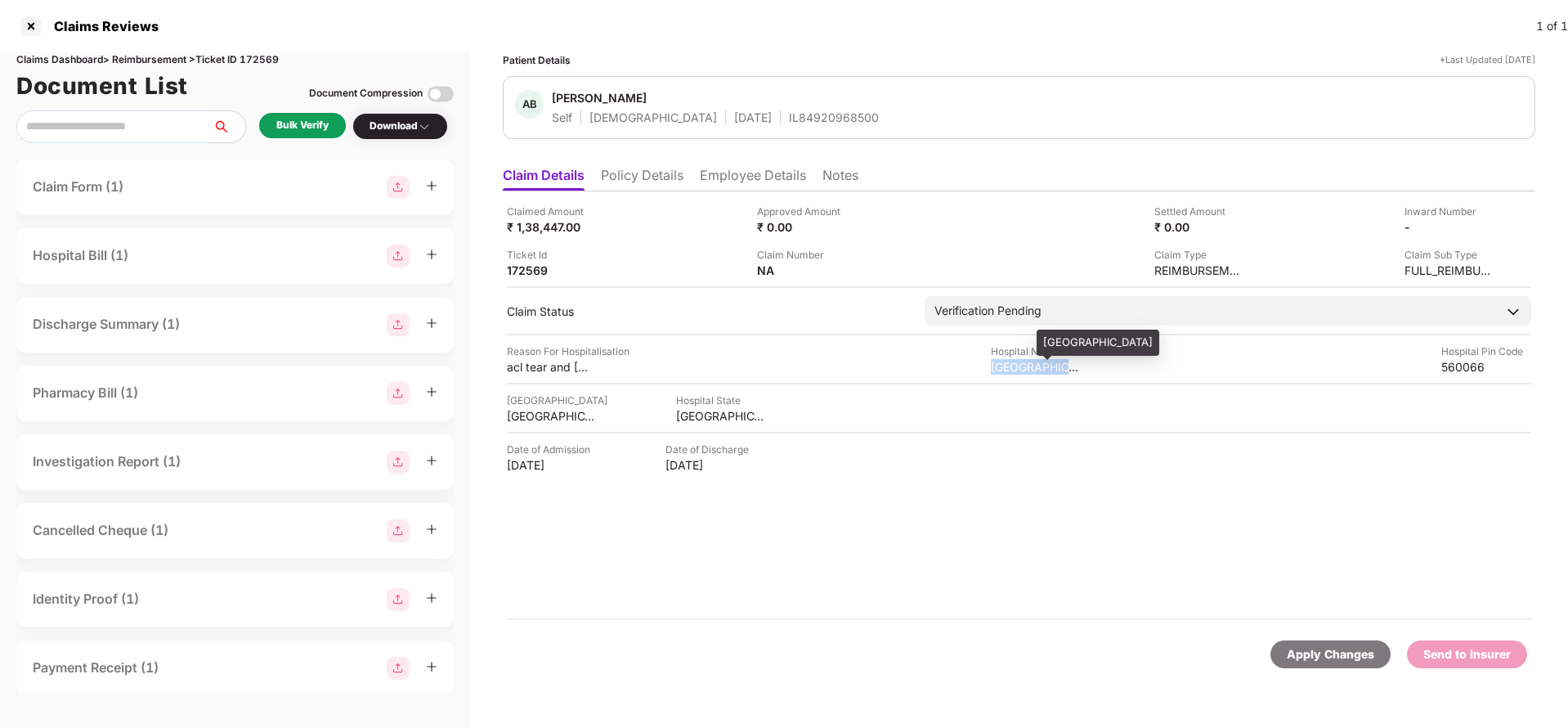
click at [1029, 368] on div "[GEOGRAPHIC_DATA]" at bounding box center [1036, 367] width 90 height 16
copy div "[GEOGRAPHIC_DATA]"
click at [283, 123] on div "Bulk Verify" at bounding box center [303, 125] width 53 height 16
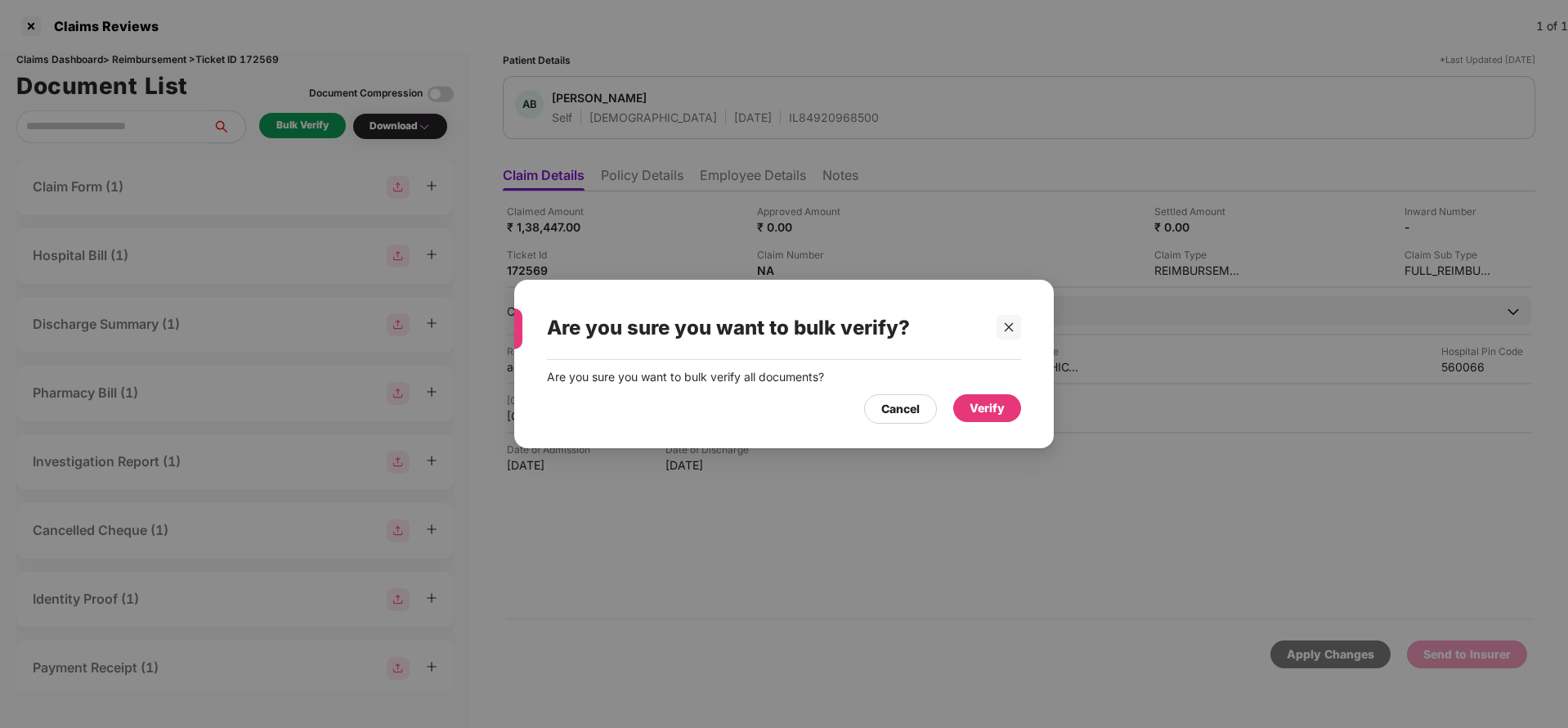
click at [990, 410] on div "Verify" at bounding box center [988, 408] width 35 height 18
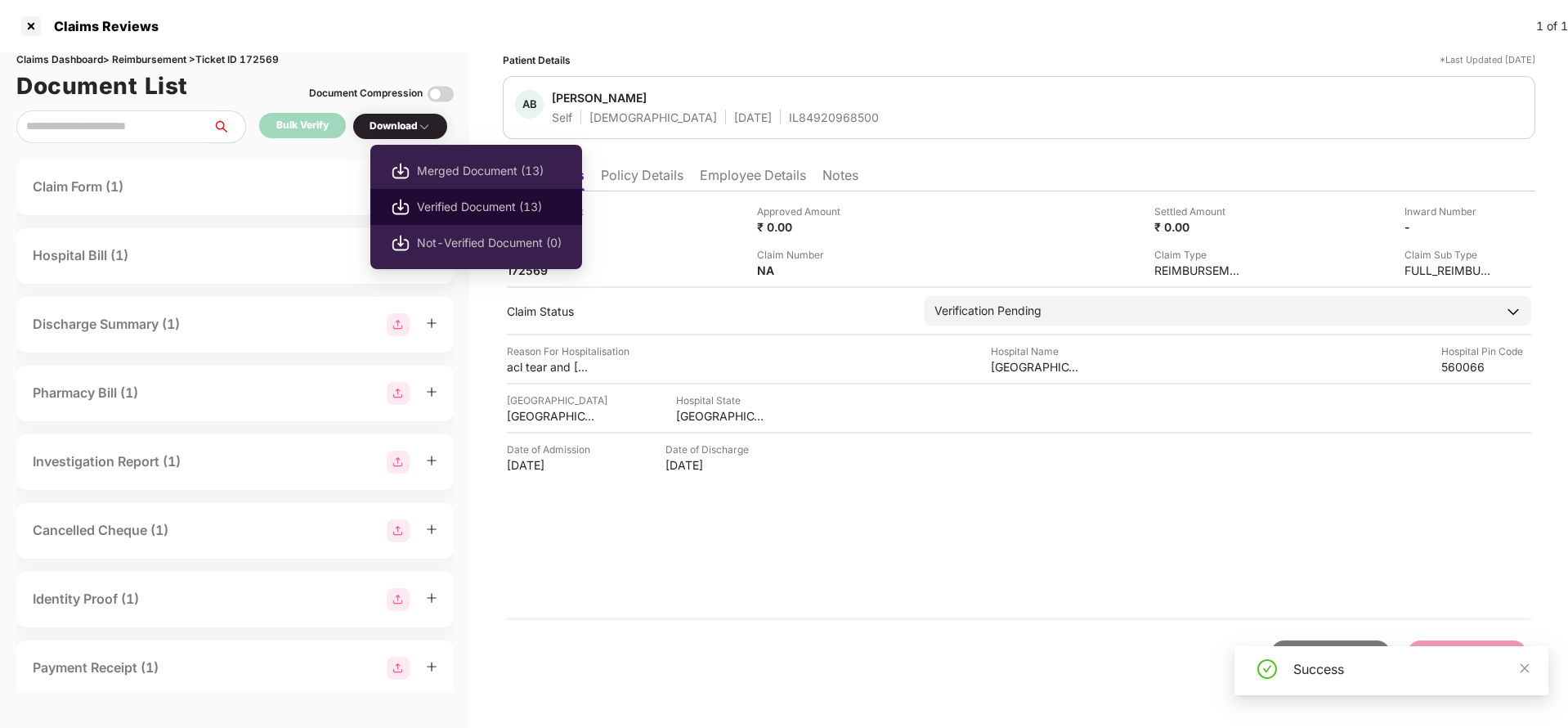
click at [452, 195] on li "Verified Document (13)" at bounding box center [476, 207] width 212 height 36
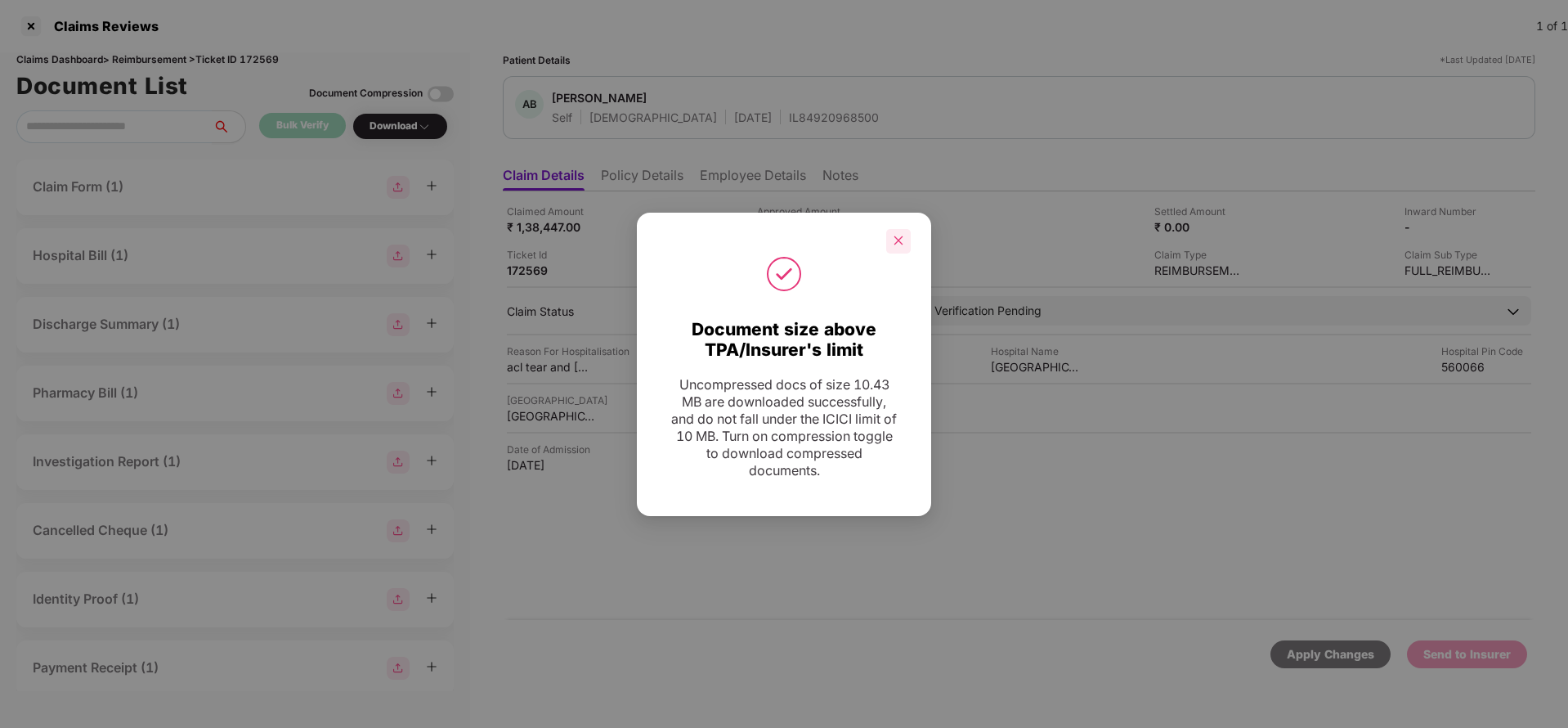
click at [891, 240] on div at bounding box center [899, 241] width 25 height 25
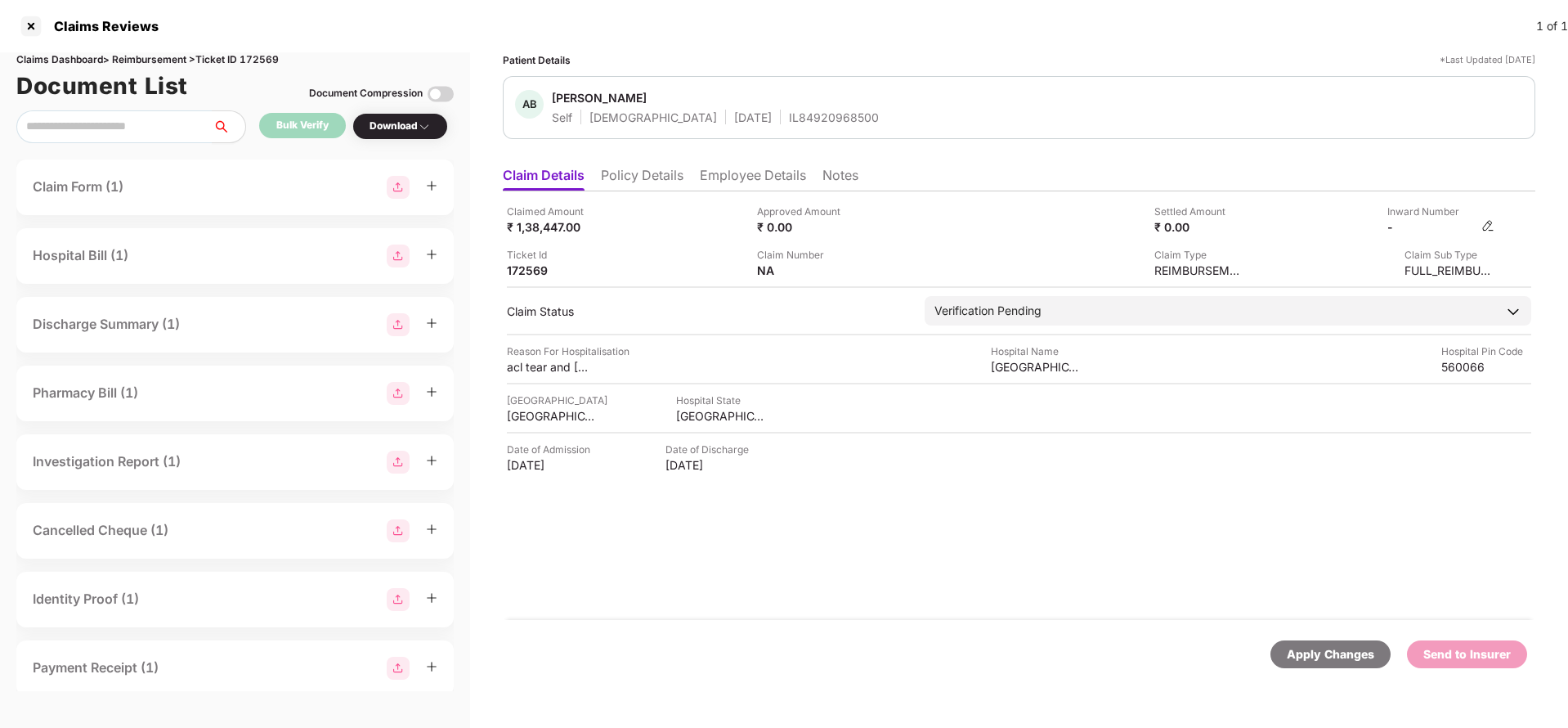
click at [1483, 224] on img at bounding box center [1488, 226] width 13 height 13
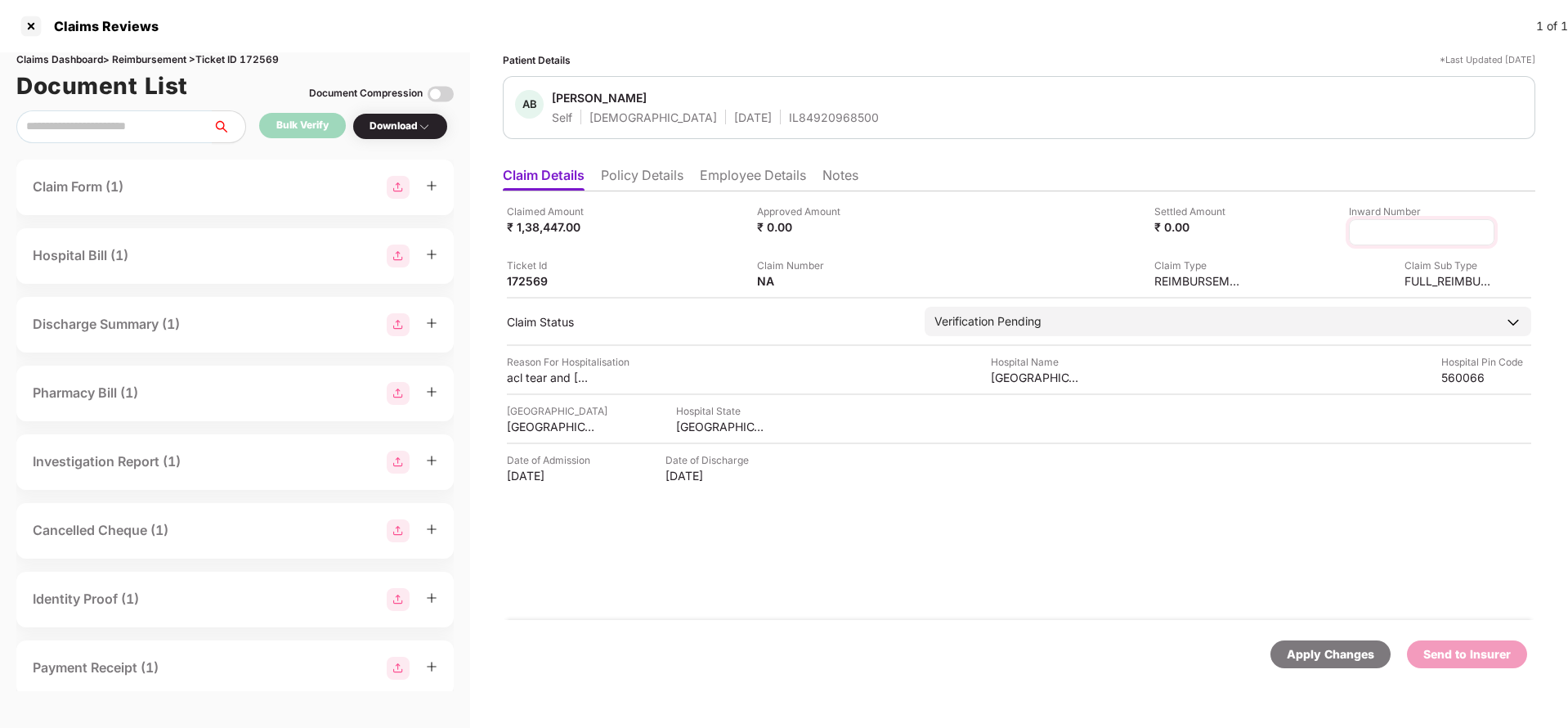
type input "**********"
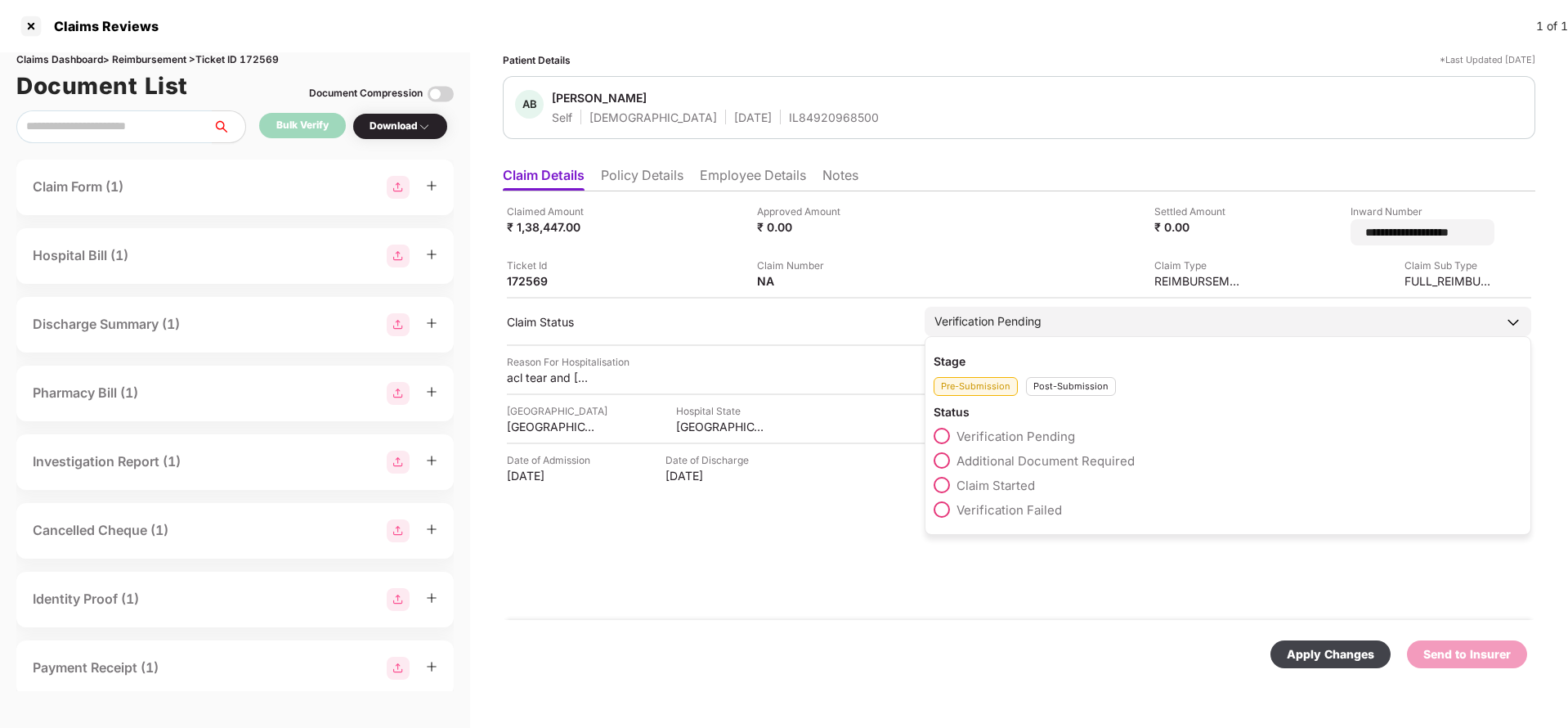
click at [1030, 333] on div "Verification Pending Stage Pre-Submission Post-Submission Status Verification P…" at bounding box center [1228, 321] width 607 height 30
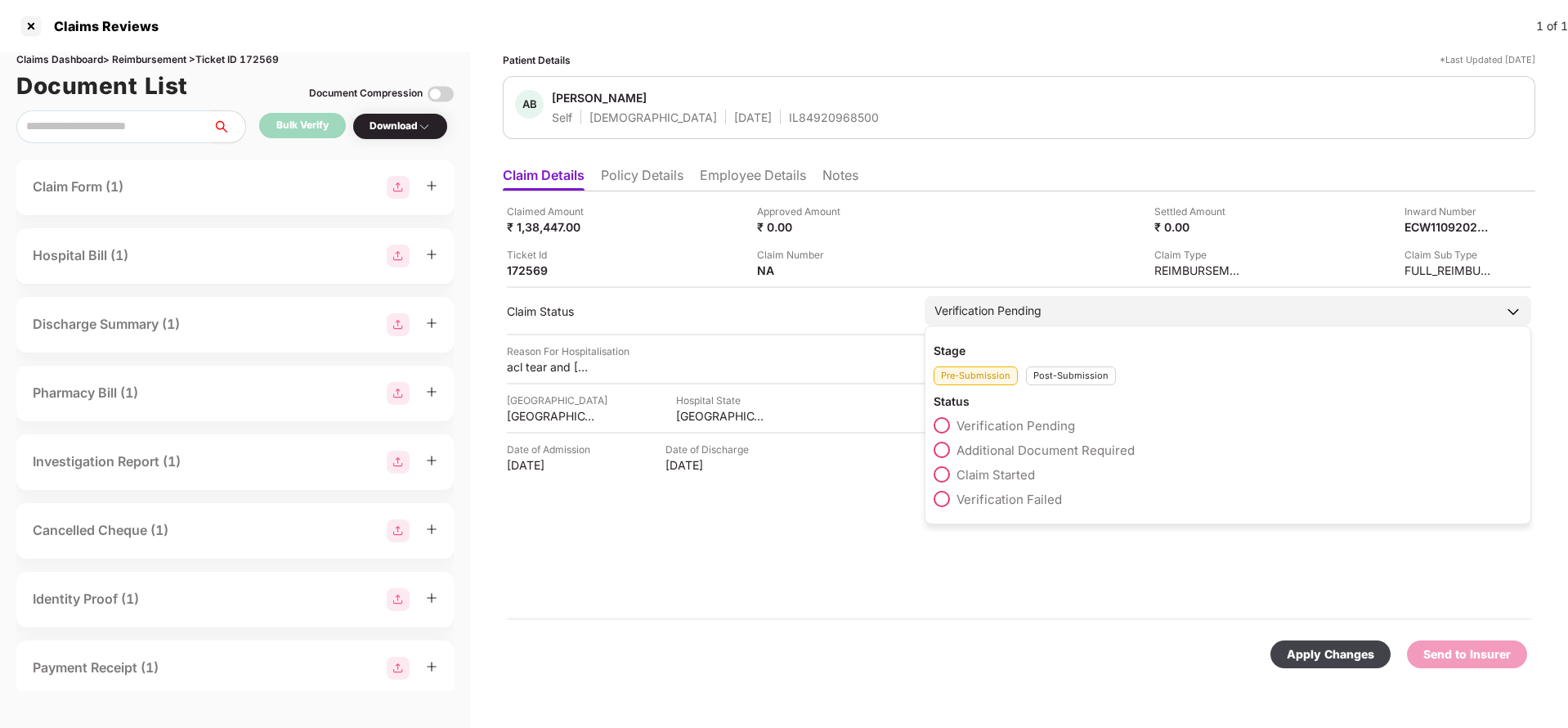
click at [1070, 376] on div "Post-Submission" at bounding box center [1071, 376] width 90 height 19
click at [1035, 446] on span "Claim Under Process" at bounding box center [1018, 450] width 123 height 16
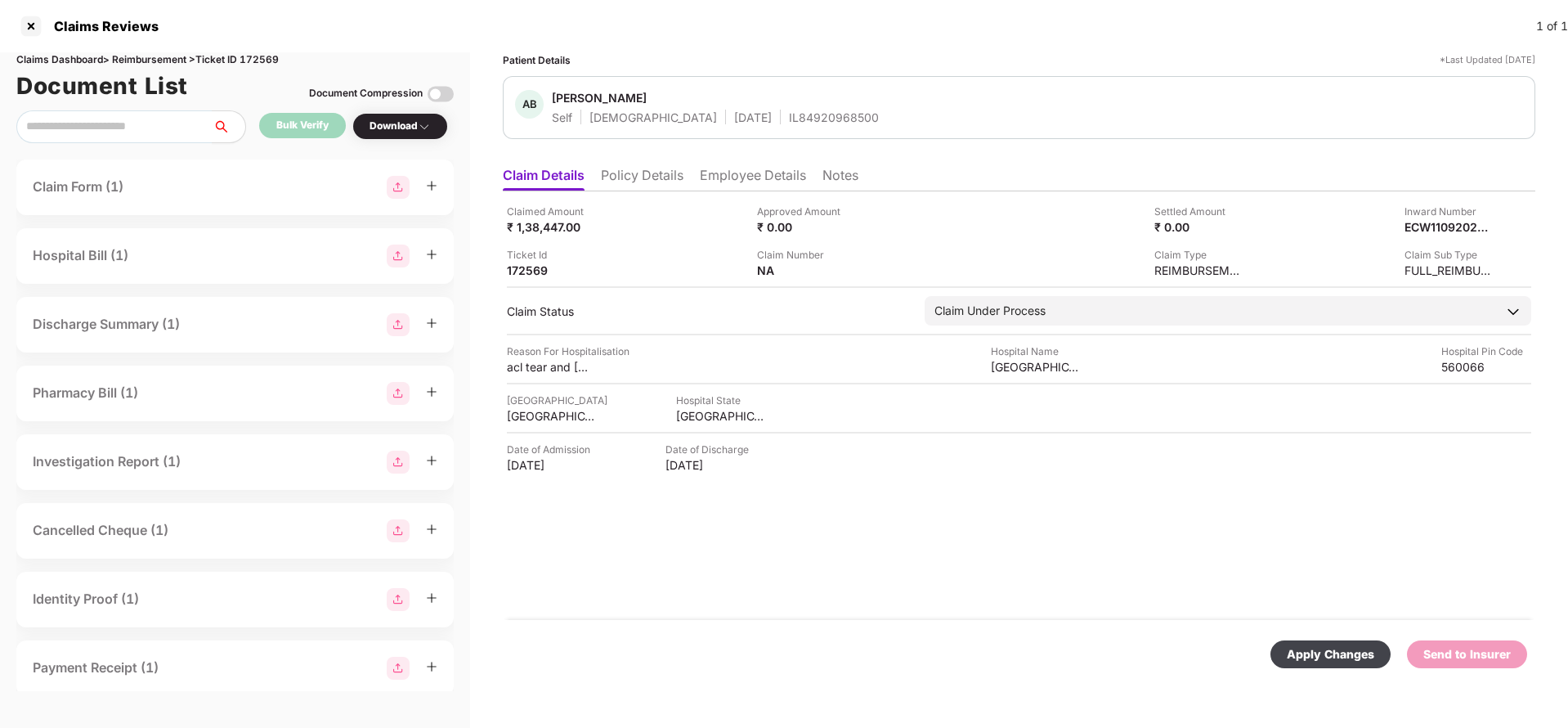
click at [1325, 646] on div "Apply Changes" at bounding box center [1331, 654] width 88 height 18
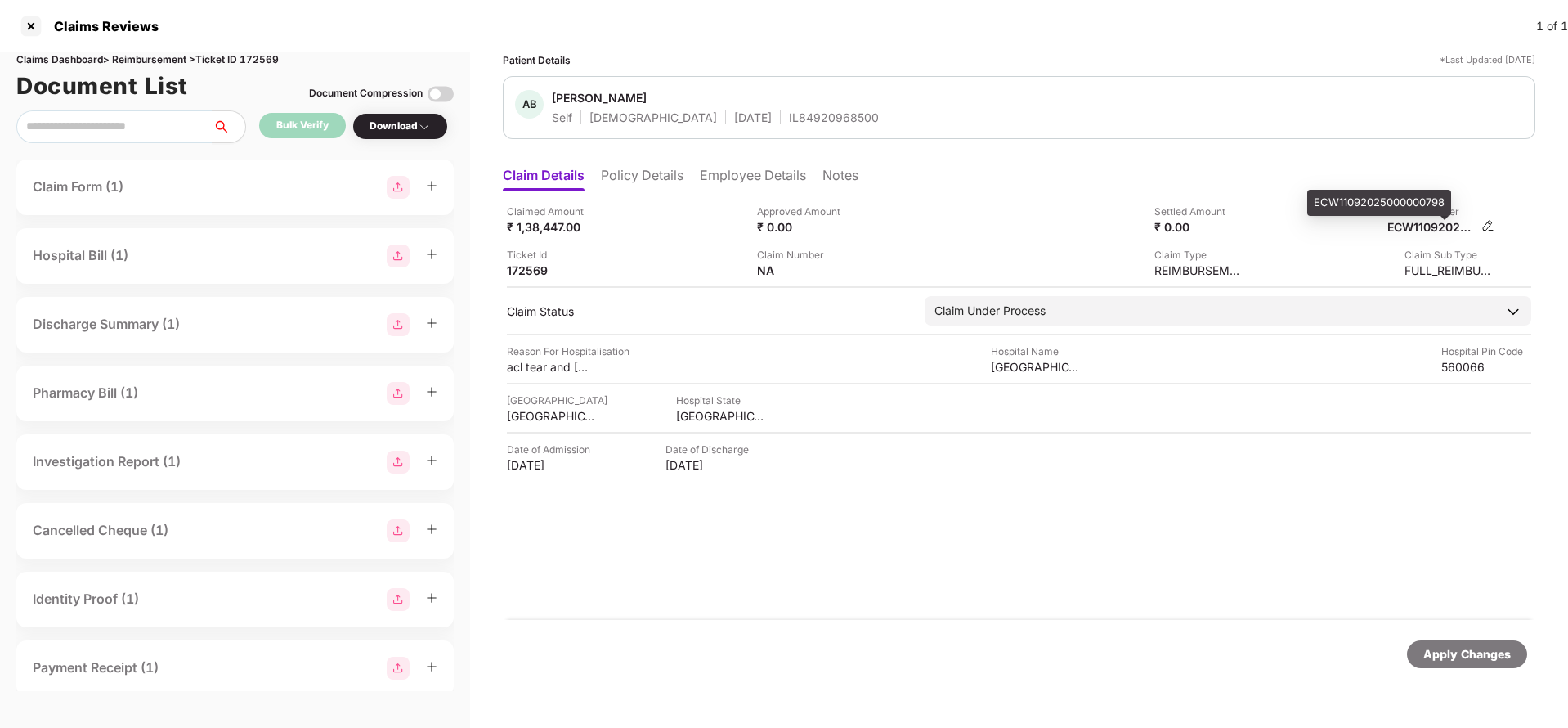
click at [1451, 226] on div "ECW11092025000000798" at bounding box center [1432, 227] width 90 height 16
copy div "ECW11092025000000798"
click at [790, 109] on div "IL84920968500" at bounding box center [834, 117] width 90 height 16
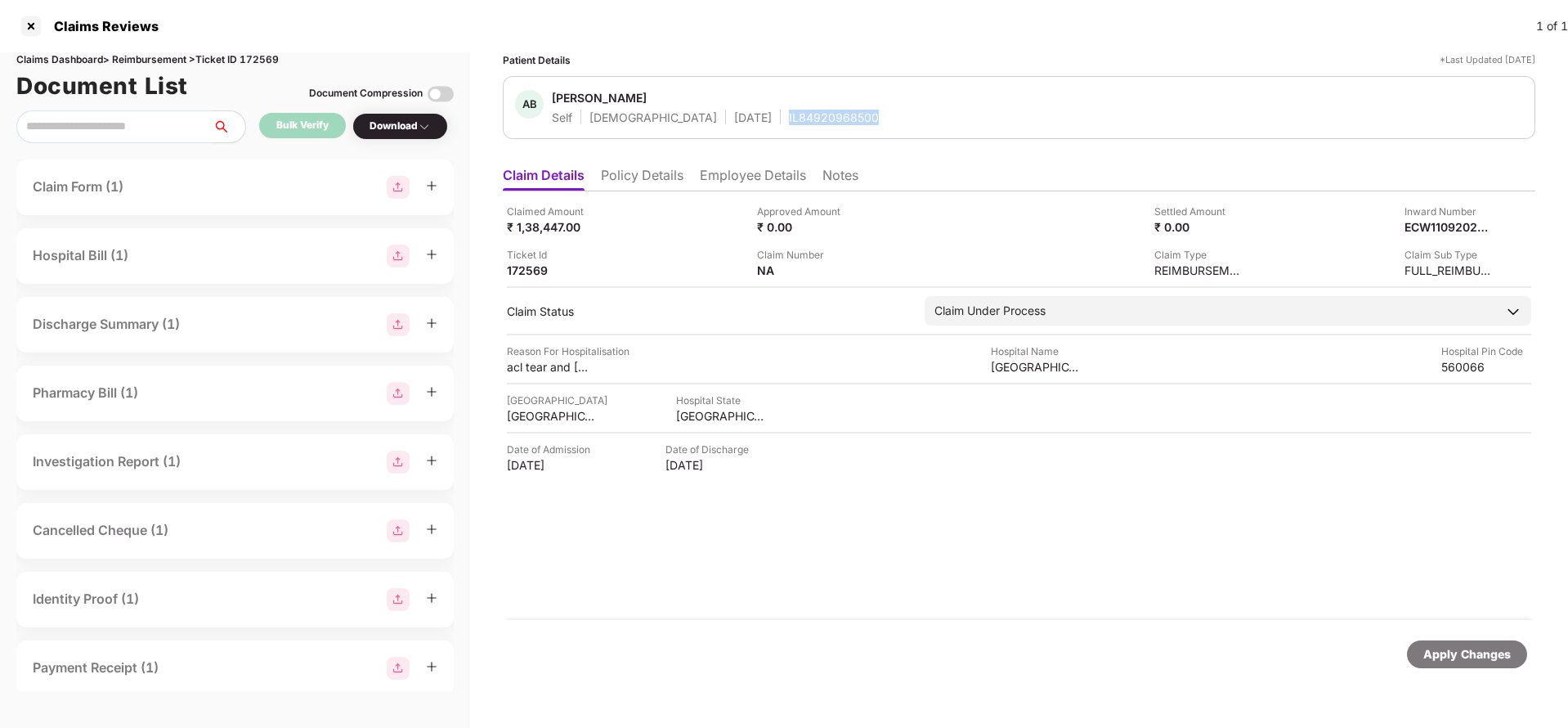
click at [790, 109] on div "IL84920968500" at bounding box center [834, 117] width 90 height 16
copy div "IL84920968500"
click at [1499, 657] on div "Apply Changes" at bounding box center [1467, 654] width 88 height 18
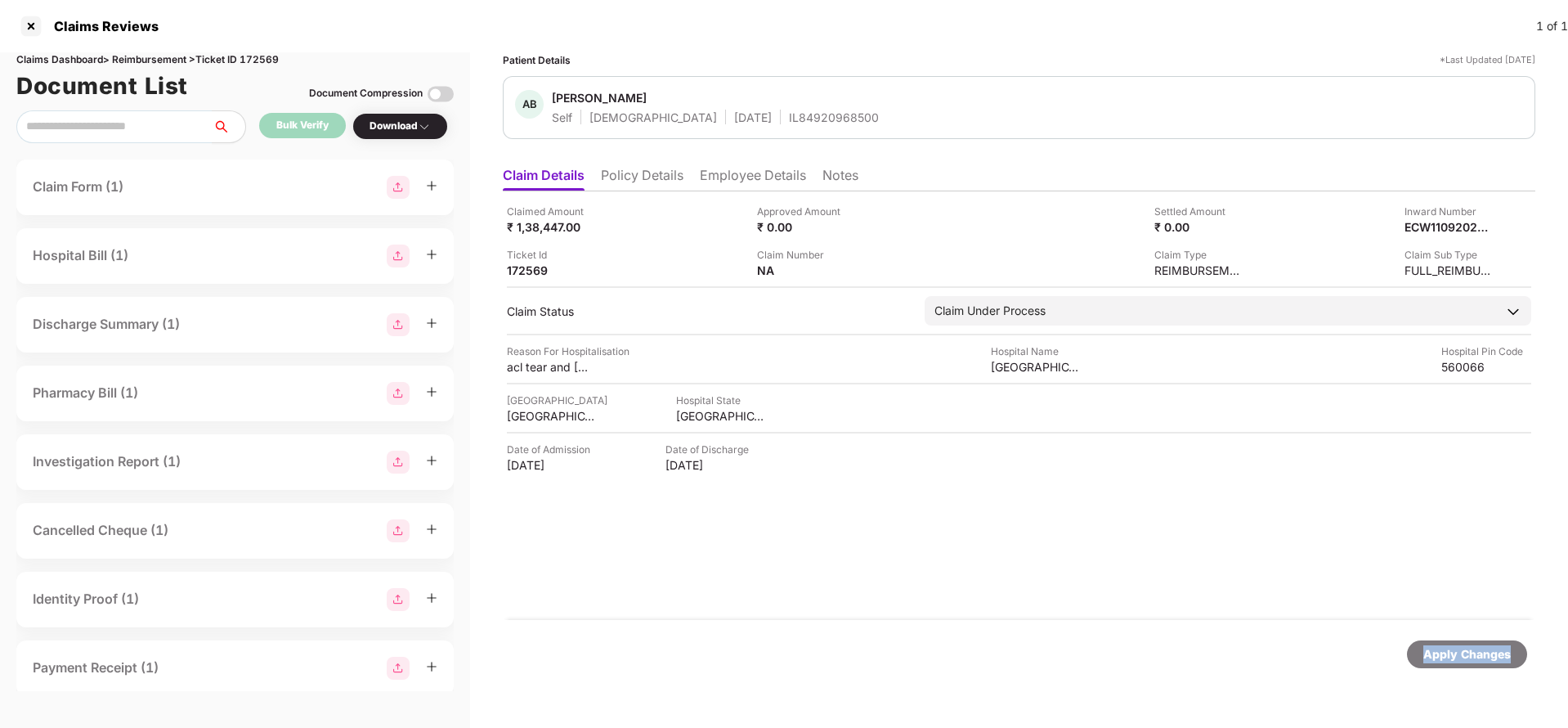
click at [1499, 657] on div "Apply Changes" at bounding box center [1467, 654] width 88 height 18
click at [263, 56] on div "Claims Dashboard > Reimbursement > Ticket ID 172569" at bounding box center [235, 60] width 438 height 16
copy div "172569"
click at [1467, 657] on div "Apply Changes" at bounding box center [1467, 654] width 88 height 18
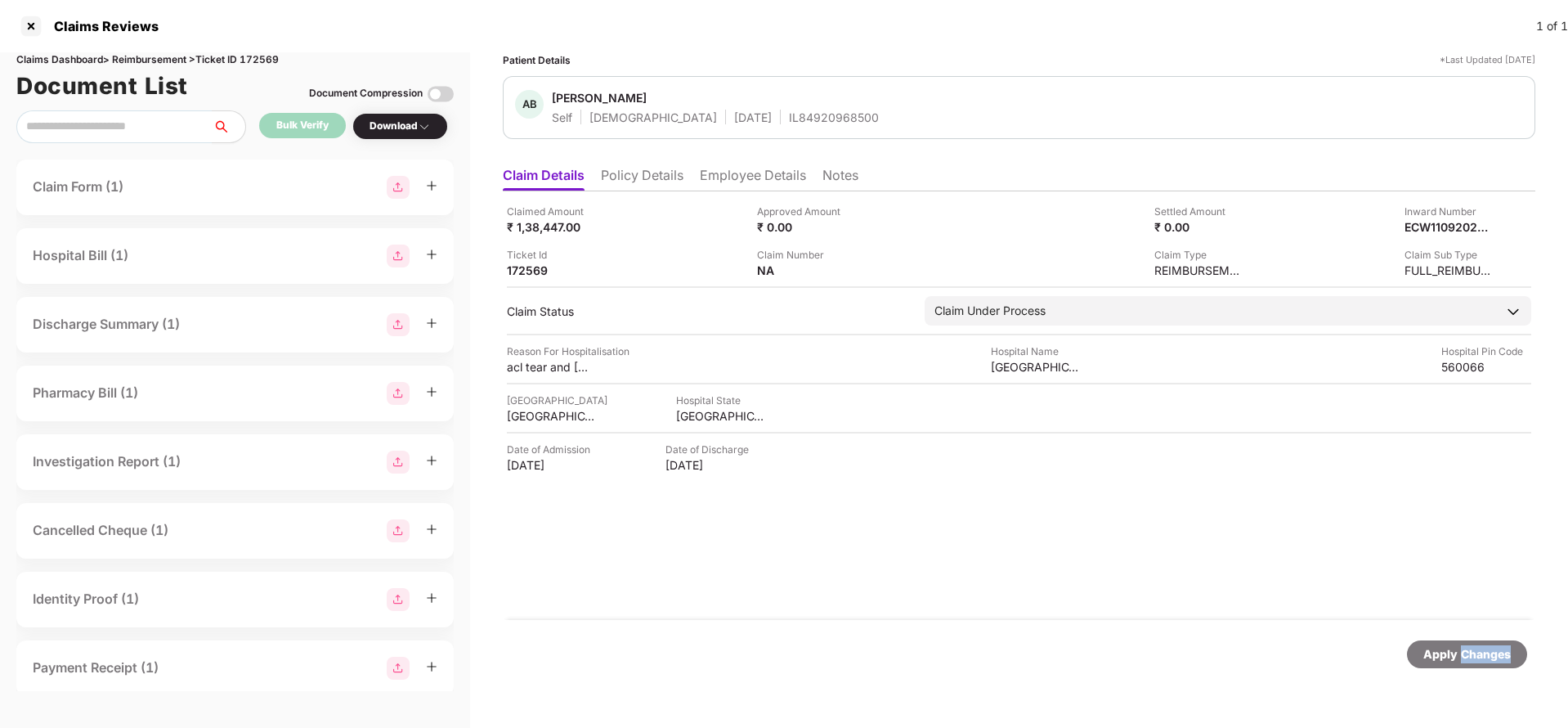
click at [1467, 657] on div "Apply Changes" at bounding box center [1467, 654] width 88 height 18
click at [860, 271] on img at bounding box center [858, 270] width 13 height 13
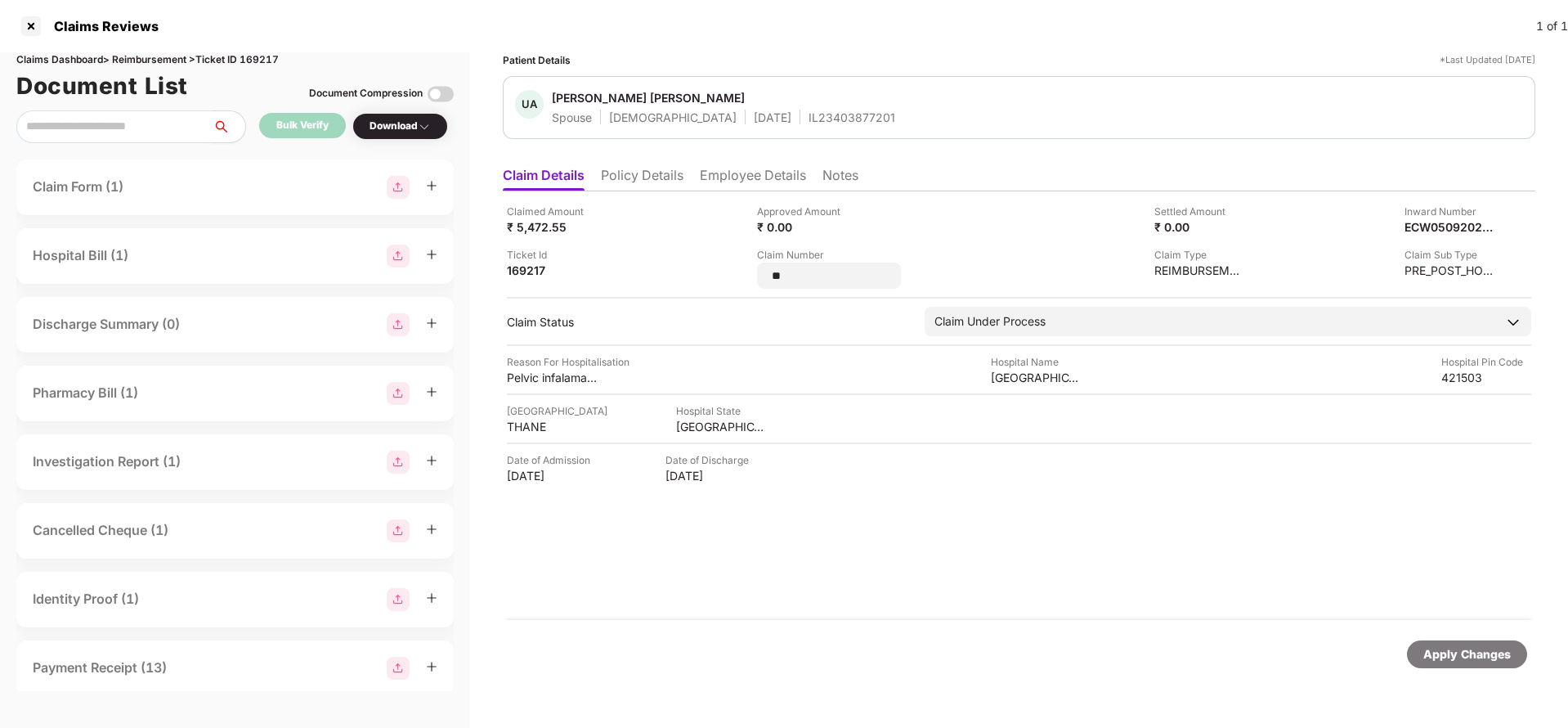
type input "*"
type input "**********"
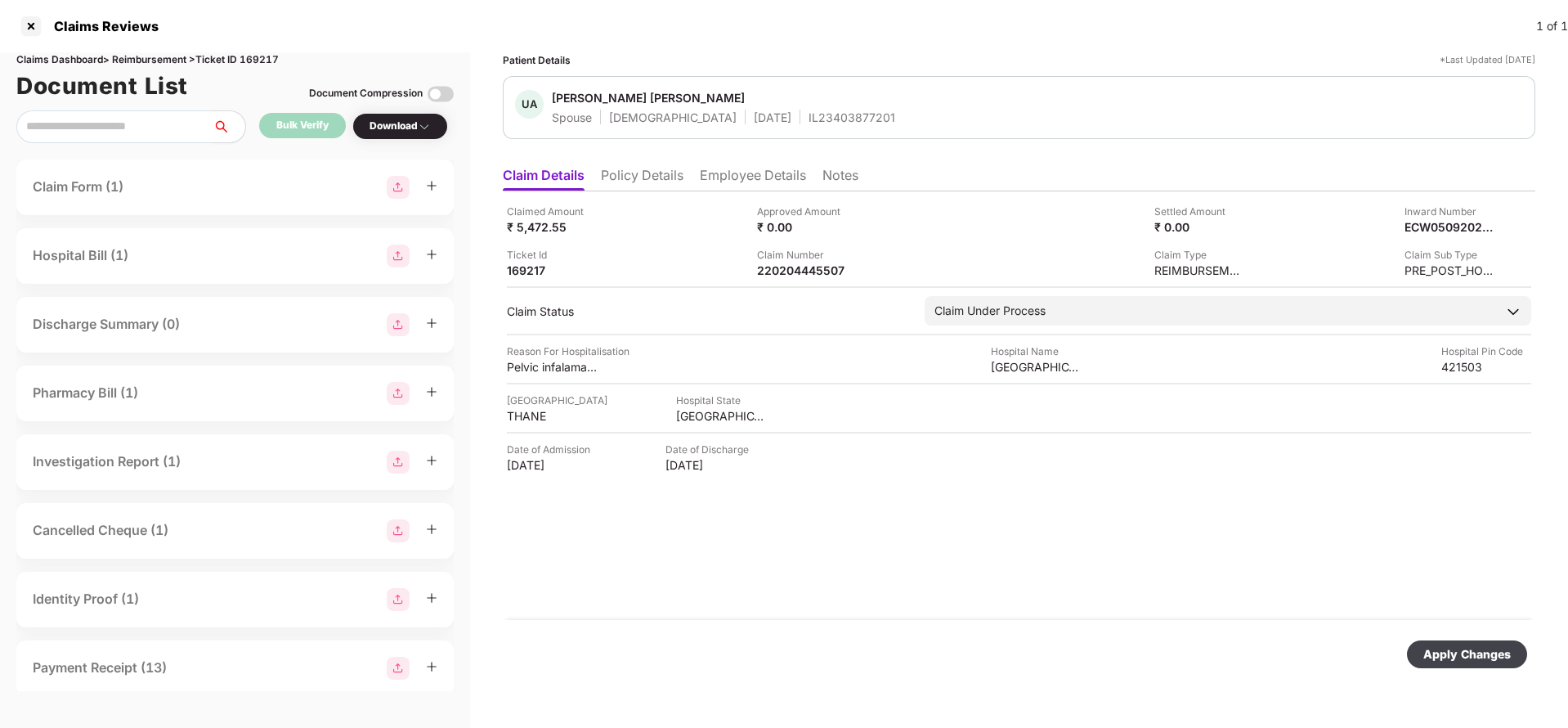
click at [1473, 657] on div "Apply Changes" at bounding box center [1467, 654] width 88 height 18
click at [1442, 663] on div "Apply Changes" at bounding box center [1467, 654] width 88 height 18
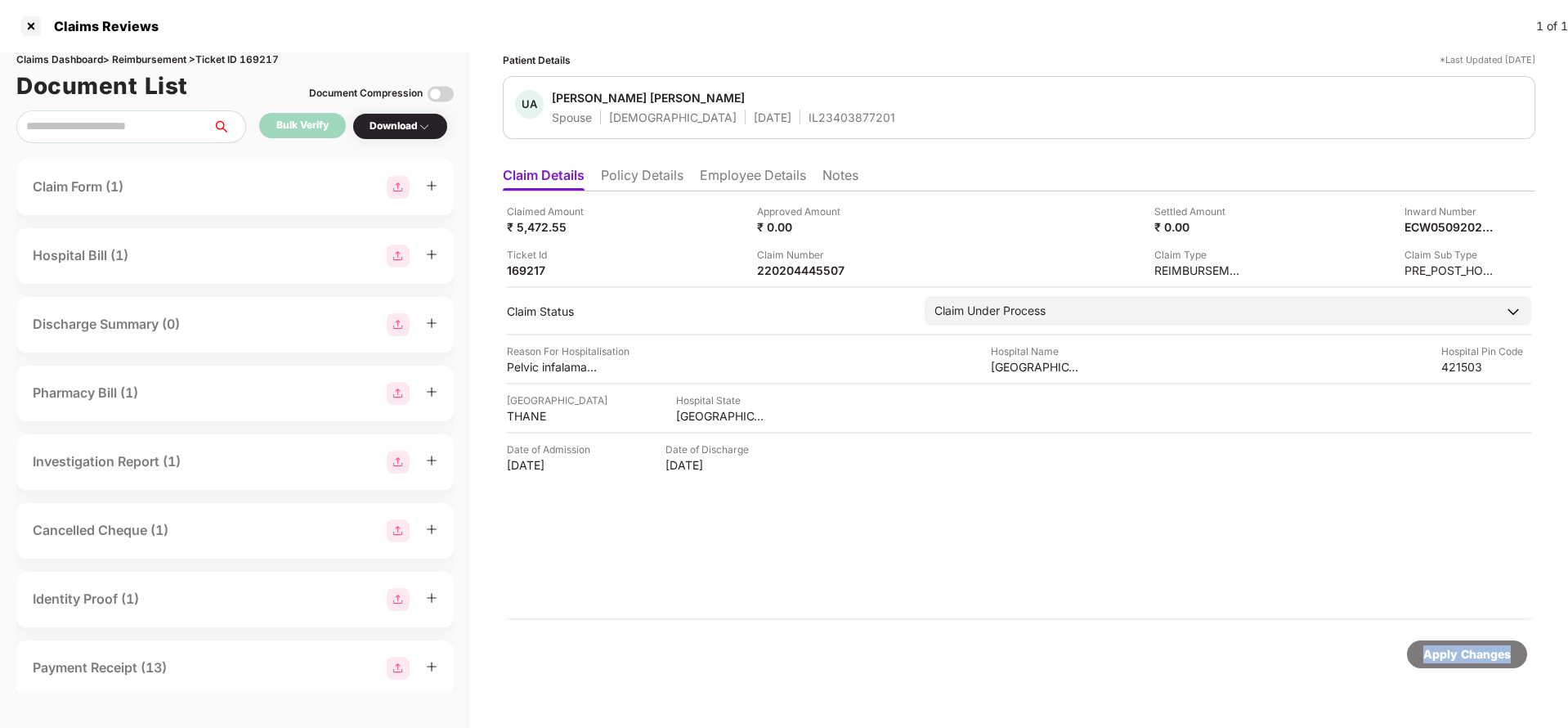
click at [1442, 663] on div "Apply Changes" at bounding box center [1467, 654] width 88 height 18
click at [1476, 649] on div "Apply Changes" at bounding box center [1467, 654] width 88 height 18
click at [671, 182] on li "Policy Details" at bounding box center [641, 179] width 82 height 24
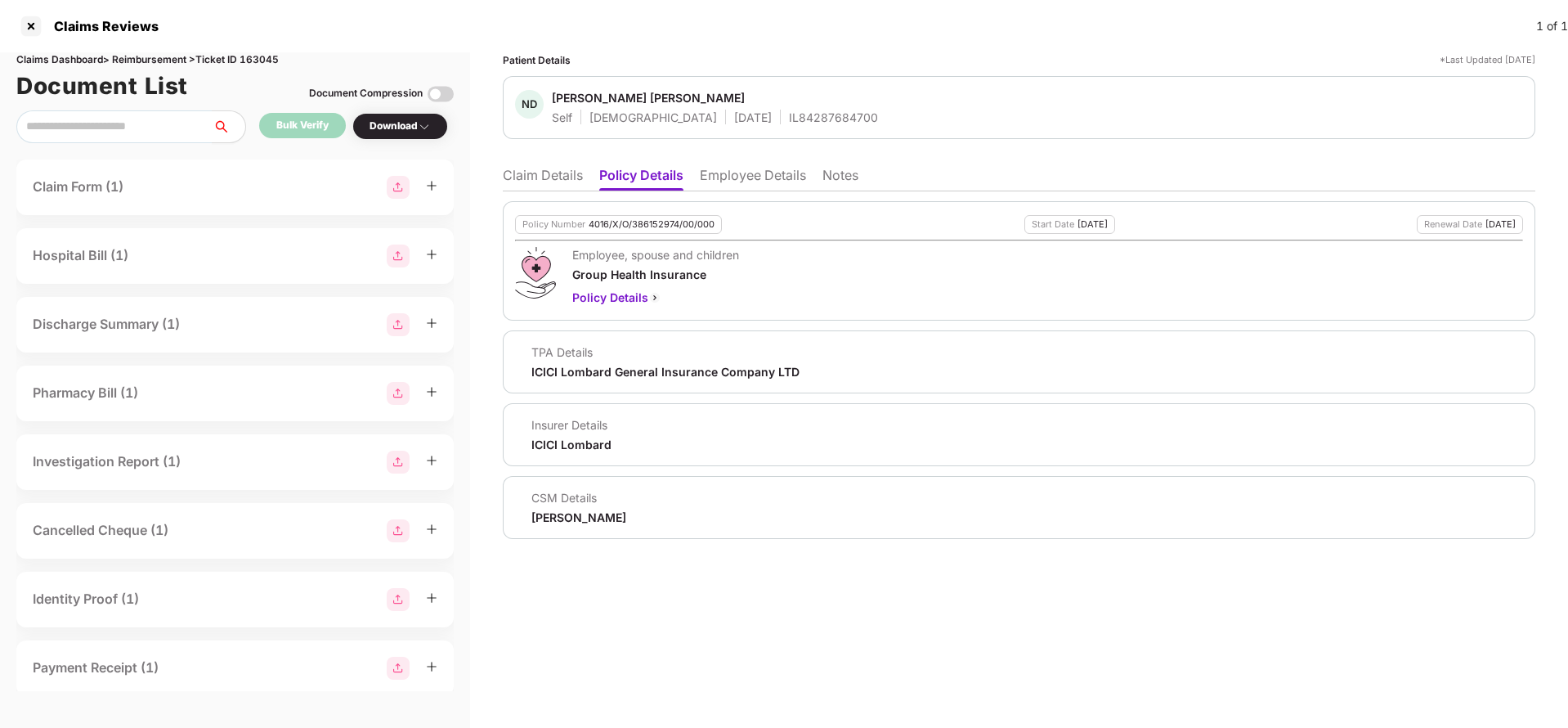
click at [651, 215] on div "Policy Number 4016/X/O/386152974/00/000" at bounding box center [619, 224] width 207 height 19
click at [538, 160] on ul "Claim Details Policy Details Employee Details Notes" at bounding box center [1019, 174] width 1033 height 32
click at [546, 174] on li "Claim Details" at bounding box center [542, 179] width 81 height 24
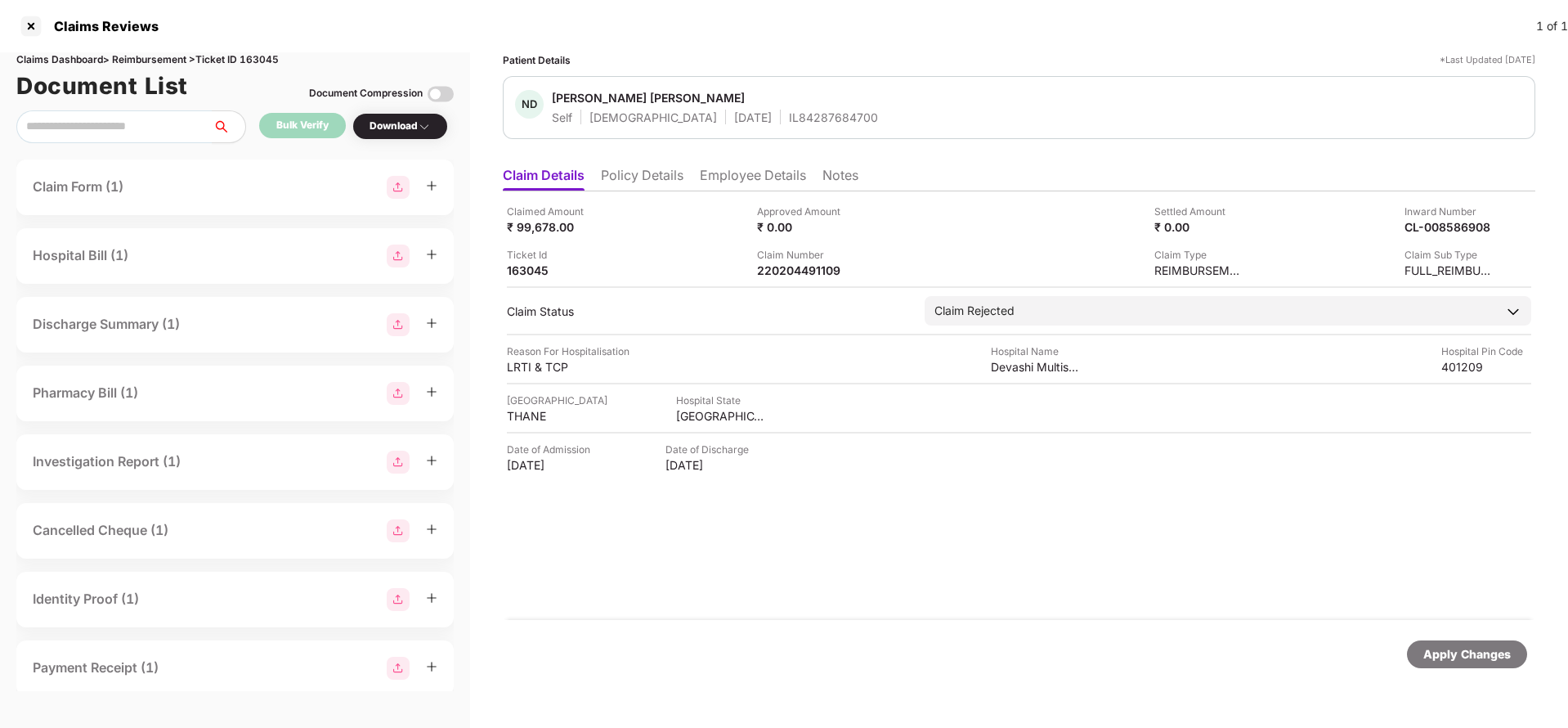
click at [1475, 646] on div "Apply Changes" at bounding box center [1467, 654] width 88 height 18
click at [280, 56] on div "Claims Dashboard > Reimbursement > Ticket ID 145346" at bounding box center [235, 60] width 438 height 16
click at [270, 56] on div "Claims Dashboard > Reimbursement > Ticket ID 145346" at bounding box center [235, 60] width 438 height 16
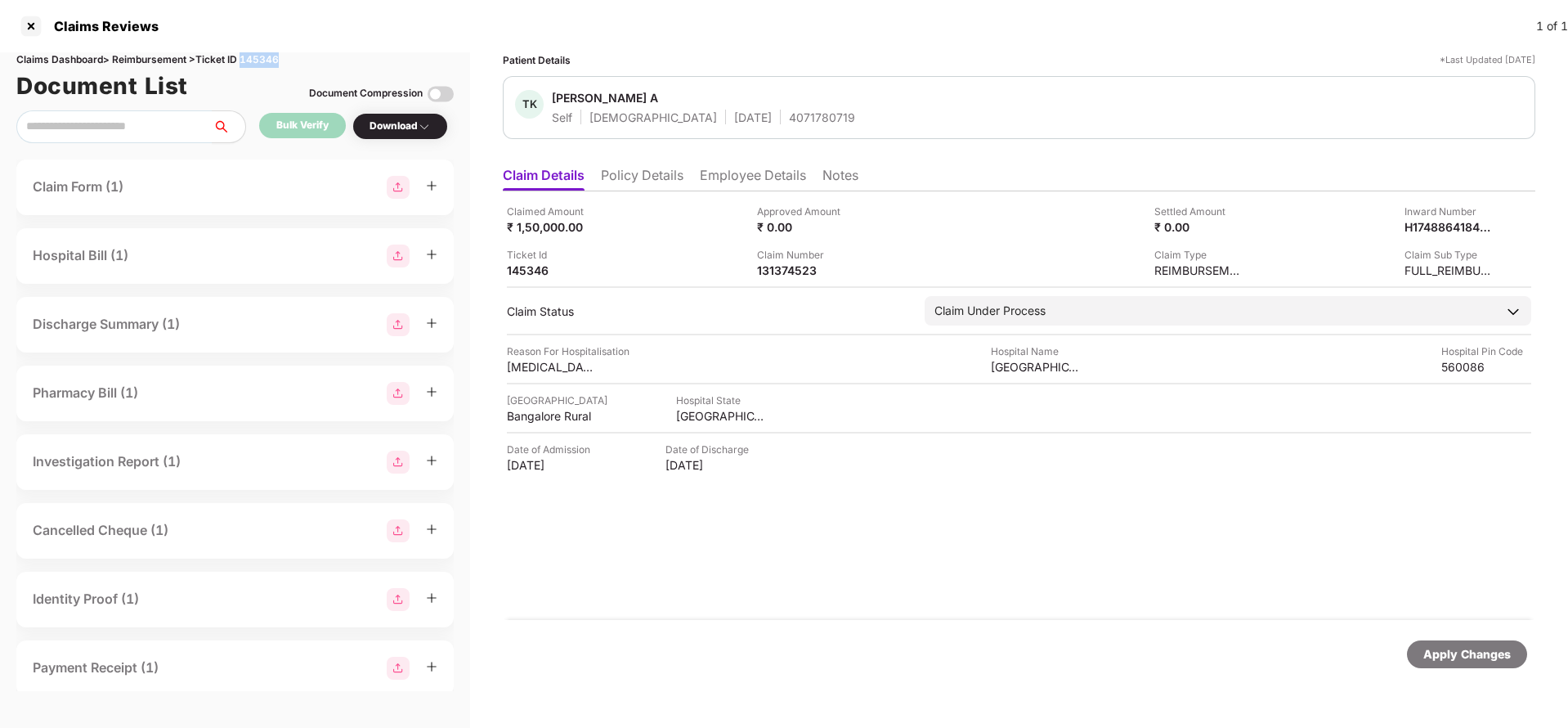
click at [270, 56] on div "Claims Dashboard > Reimbursement > Ticket ID 145346" at bounding box center [235, 60] width 438 height 16
copy div "145346"
click at [1488, 672] on div "Apply Changes" at bounding box center [1019, 655] width 1033 height 69
click at [1485, 653] on div "Apply Changes" at bounding box center [1467, 654] width 88 height 18
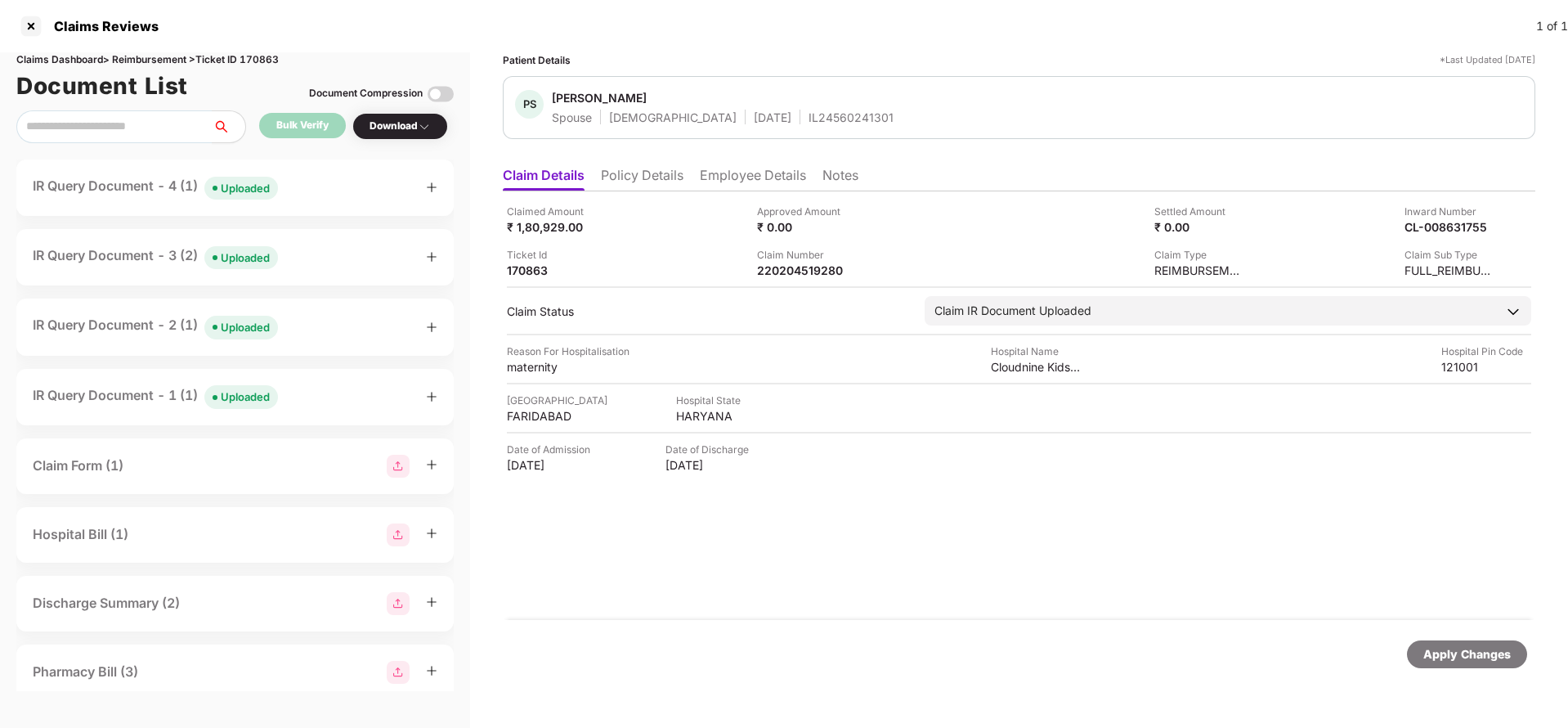
click at [660, 185] on li "Policy Details" at bounding box center [641, 179] width 82 height 24
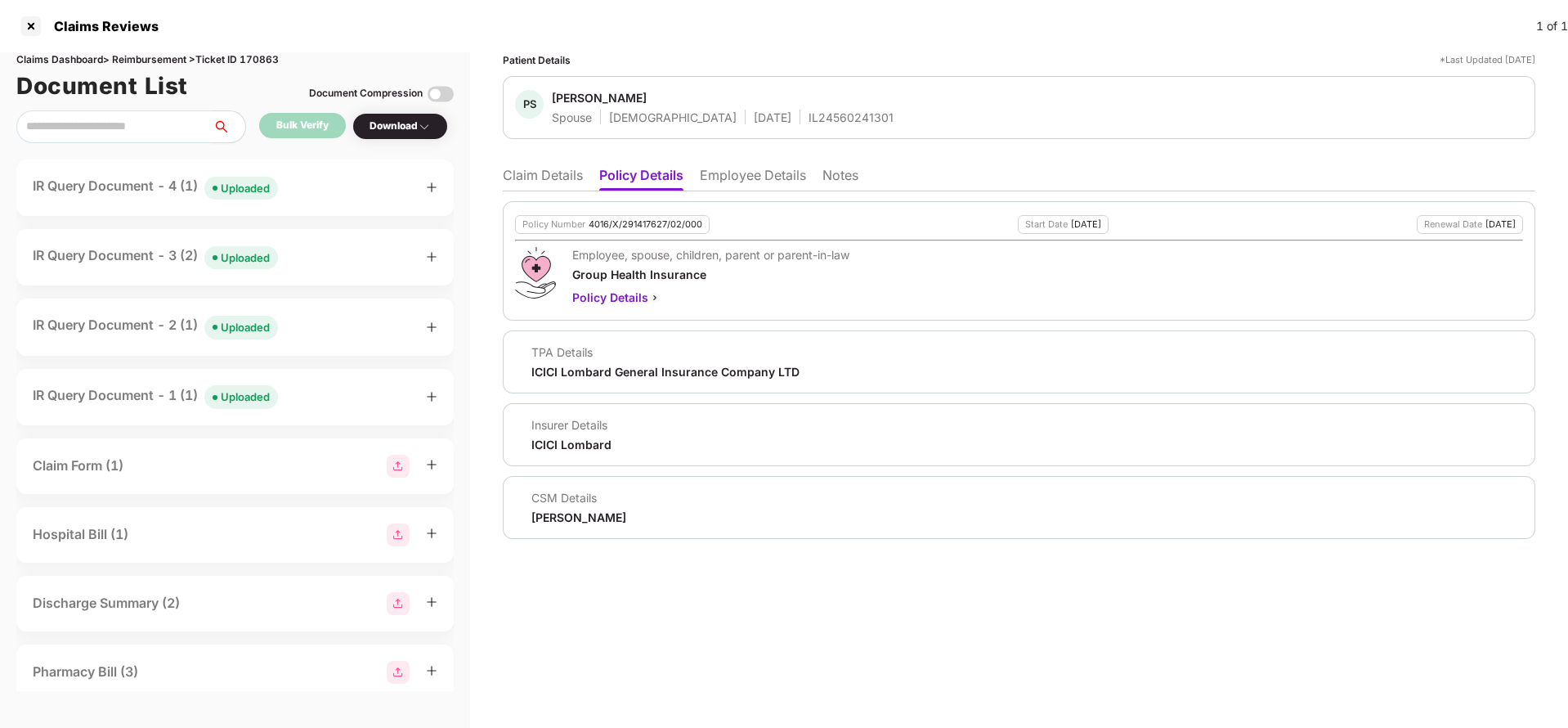
click at [635, 220] on div "4016/X/291417627/02/000" at bounding box center [645, 224] width 114 height 10
copy div "4016/X/291417627/02/000"
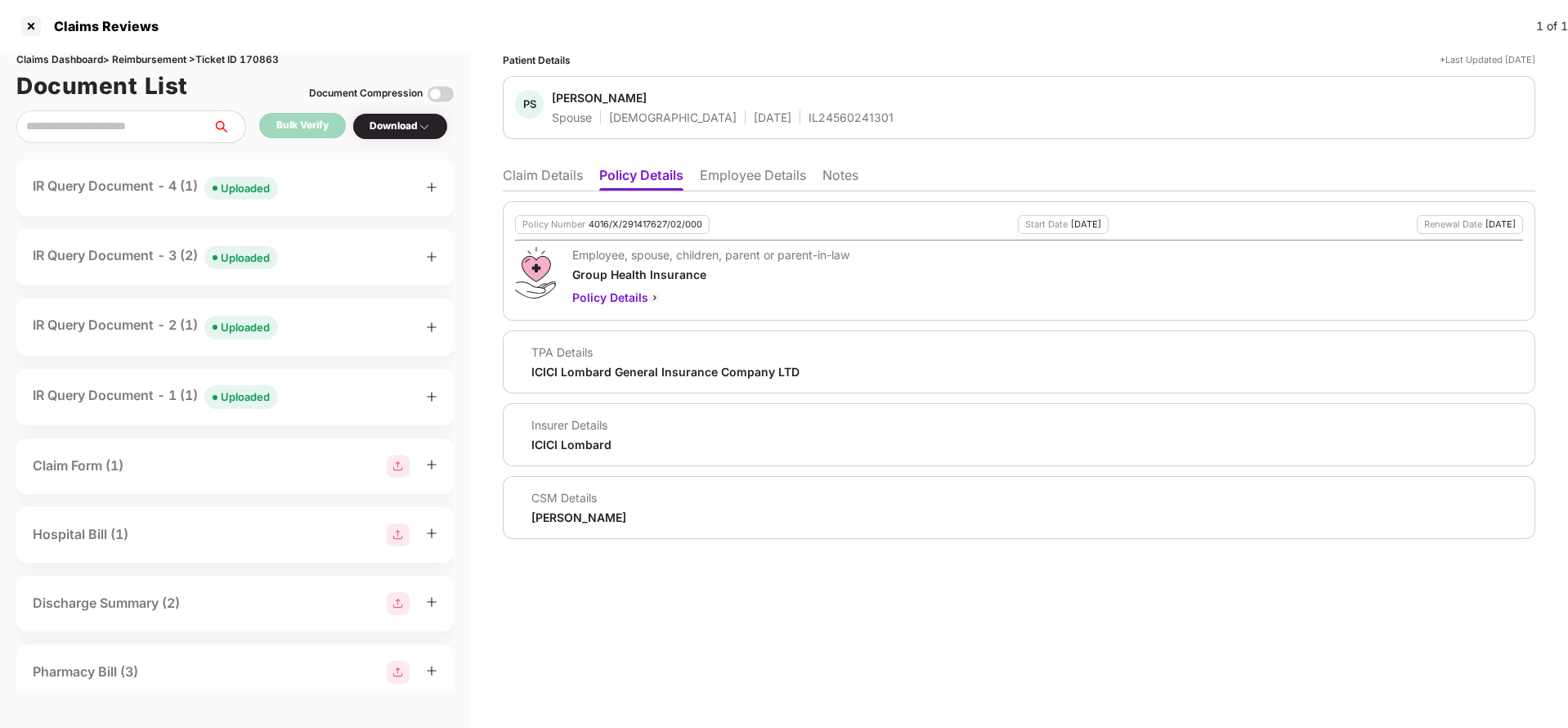
click at [809, 119] on div "IL24560241301" at bounding box center [852, 117] width 85 height 16
click at [529, 185] on li "Claim Details" at bounding box center [542, 179] width 81 height 24
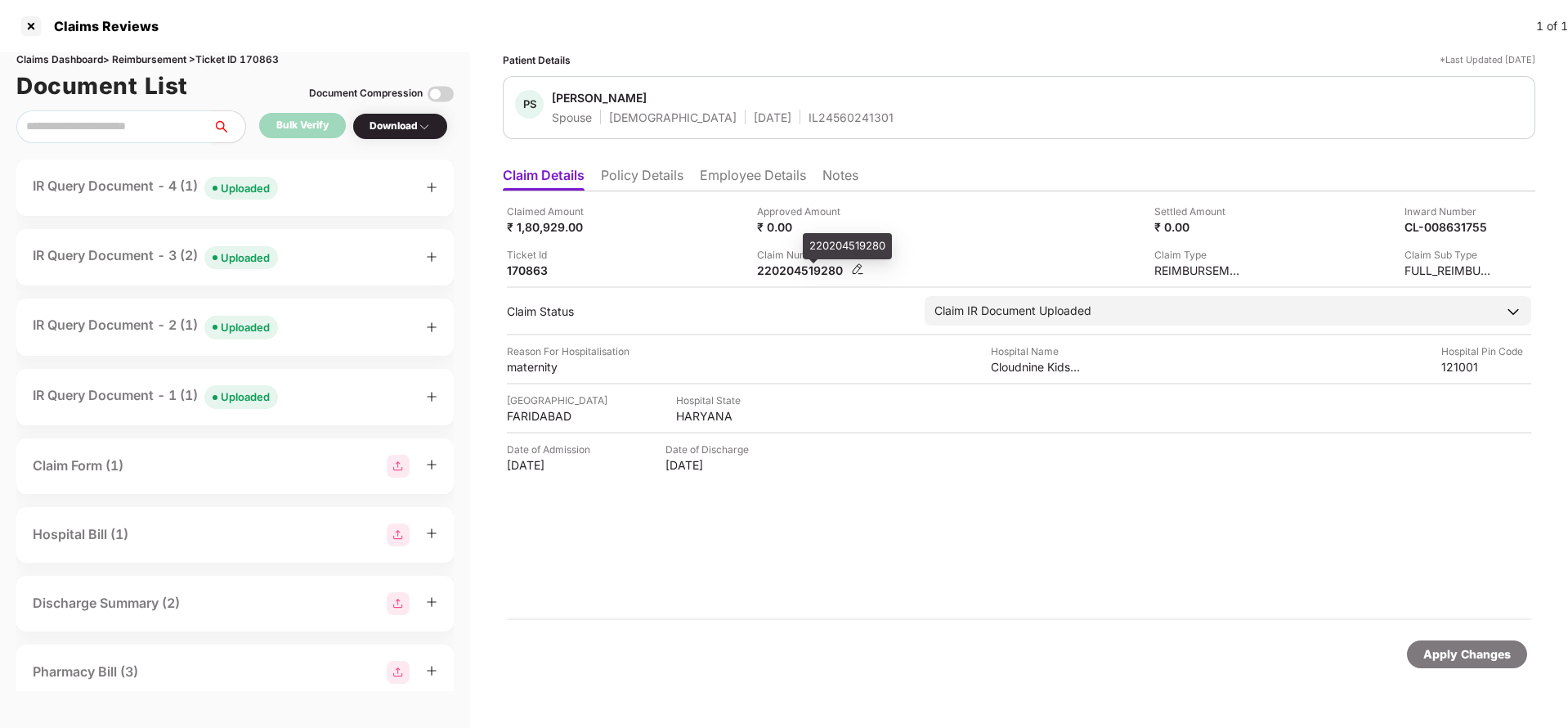
click at [806, 275] on div "220204519280" at bounding box center [802, 270] width 90 height 16
copy div "220204519280"
click at [256, 180] on div "Uploaded" at bounding box center [245, 188] width 49 height 17
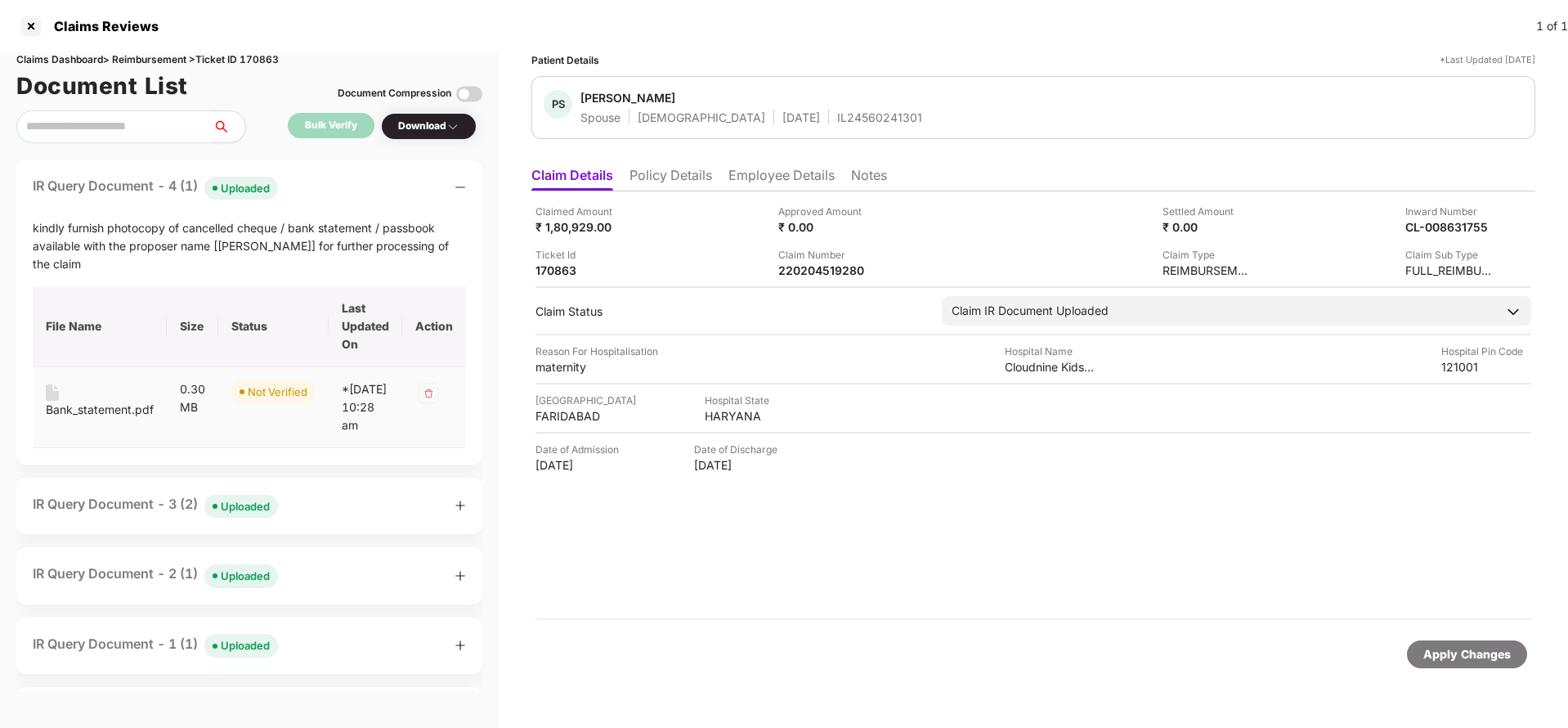
click at [85, 410] on div "Bank_statement.pdf" at bounding box center [99, 409] width 108 height 18
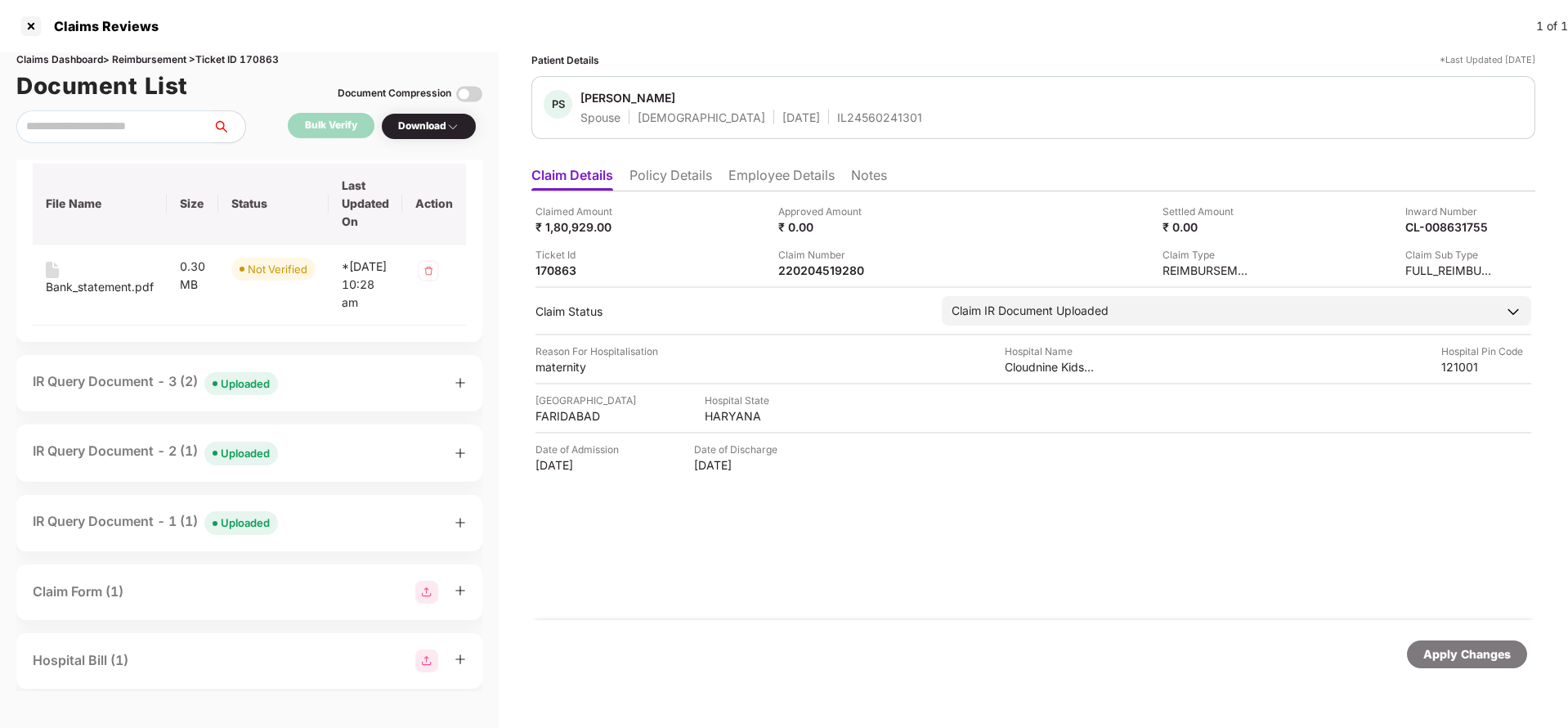
click at [256, 392] on div "Uploaded" at bounding box center [245, 384] width 49 height 17
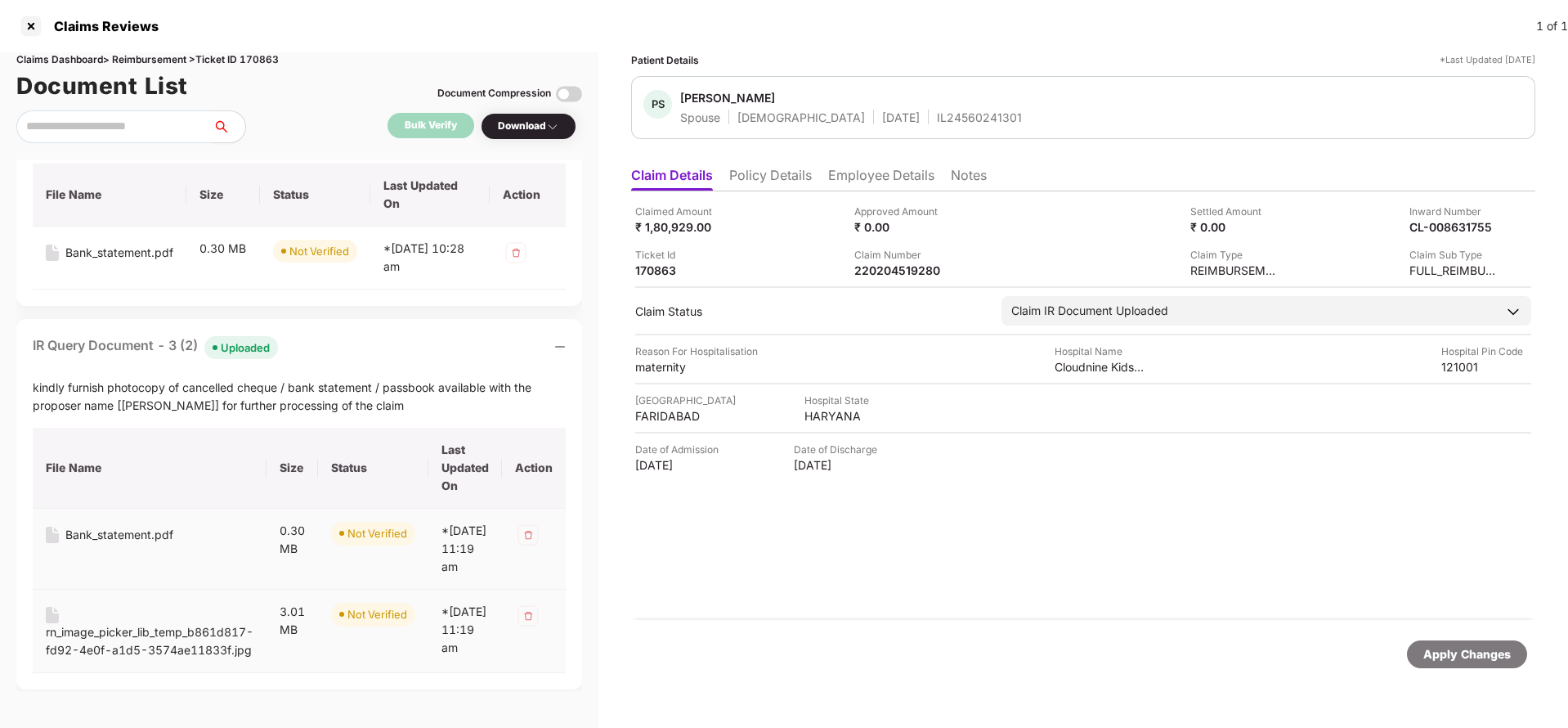
scroll to position [350, 0]
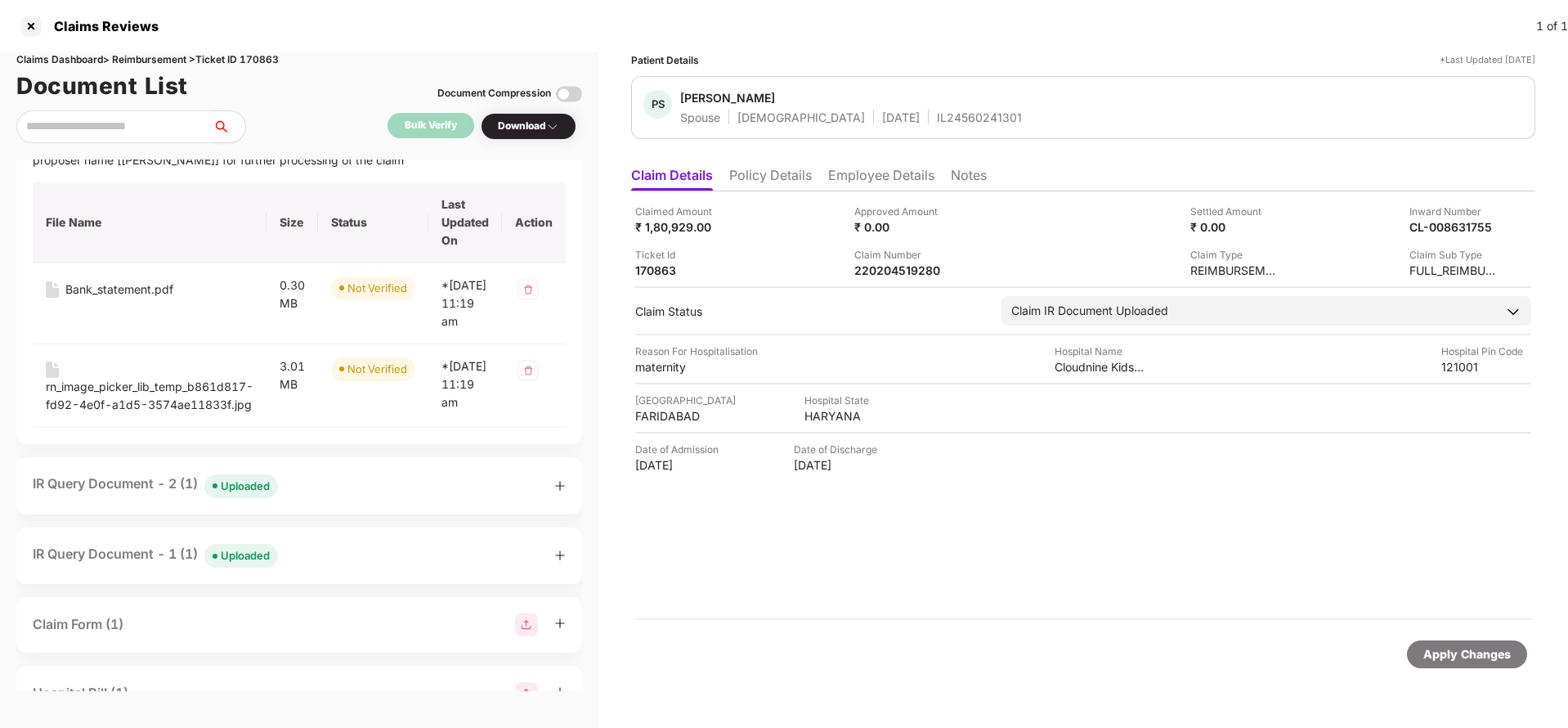
click at [252, 495] on div "Uploaded" at bounding box center [245, 486] width 49 height 17
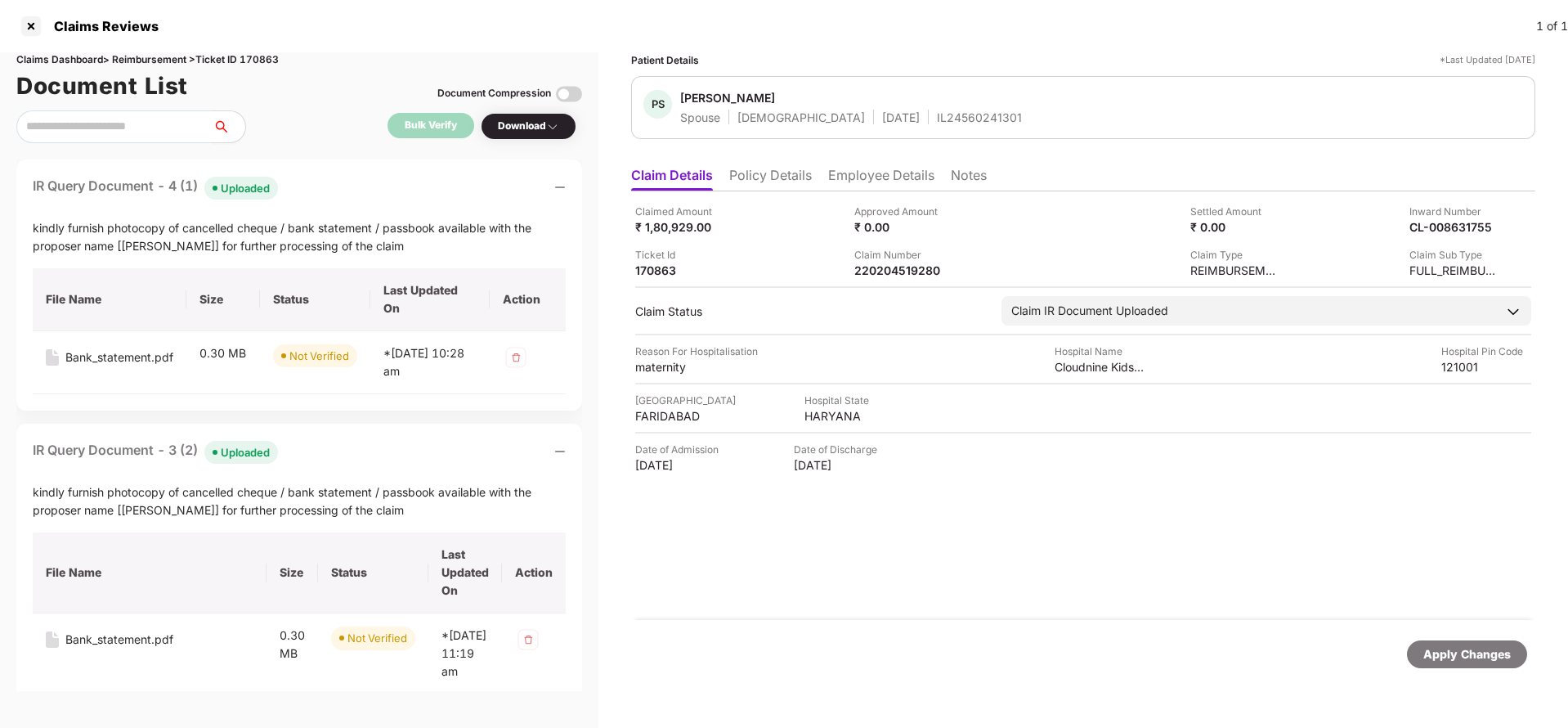
scroll to position [0, 0]
click at [935, 269] on div "220204519280" at bounding box center [899, 270] width 90 height 16
copy div "220204519280"
click at [946, 113] on div "IL24560241301" at bounding box center [979, 117] width 85 height 16
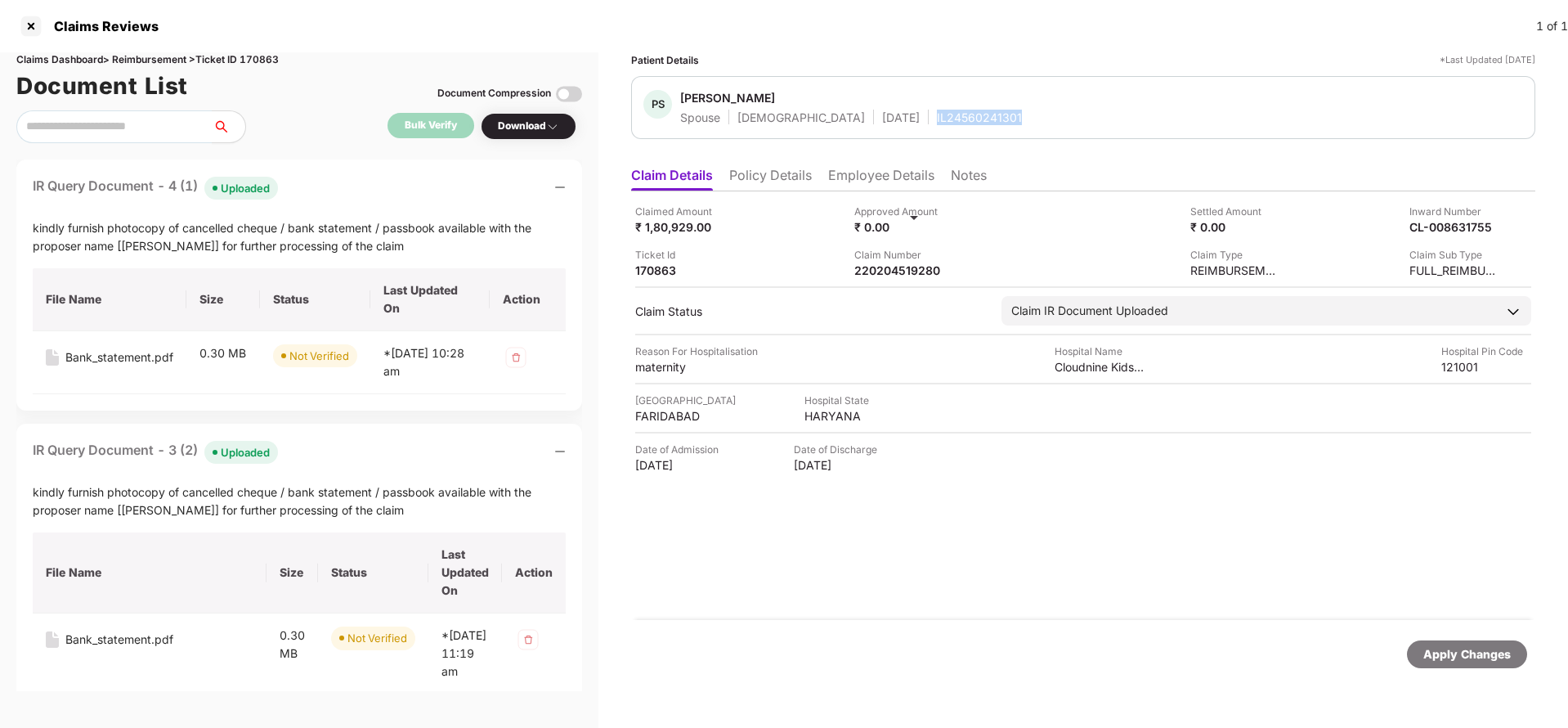
click at [946, 113] on div "IL24560241301" at bounding box center [979, 117] width 85 height 16
copy div "IL24560241301"
click at [902, 273] on div "220204519280" at bounding box center [899, 270] width 90 height 16
copy div "220204519280"
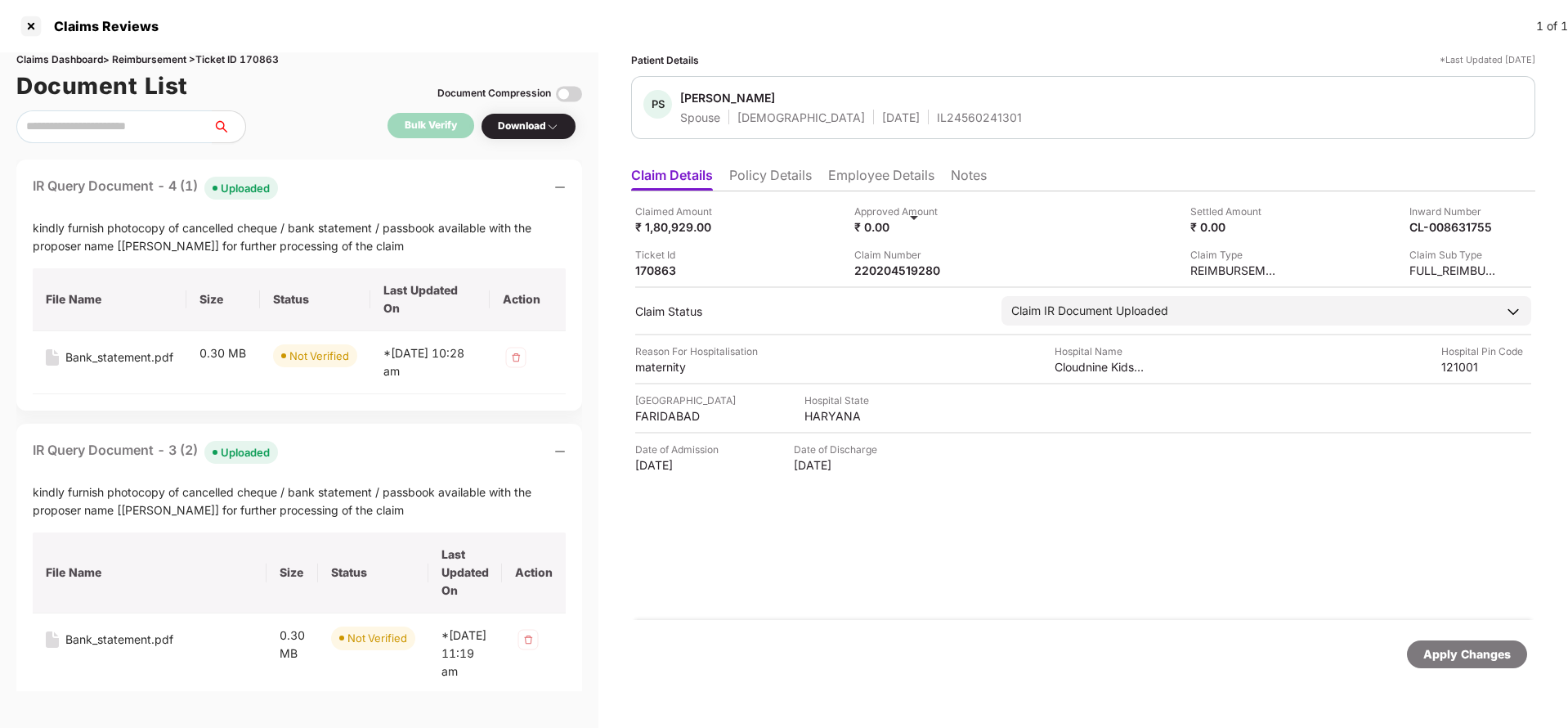
click at [937, 119] on div "IL24560241301" at bounding box center [979, 117] width 85 height 16
copy div "IL24560241301"
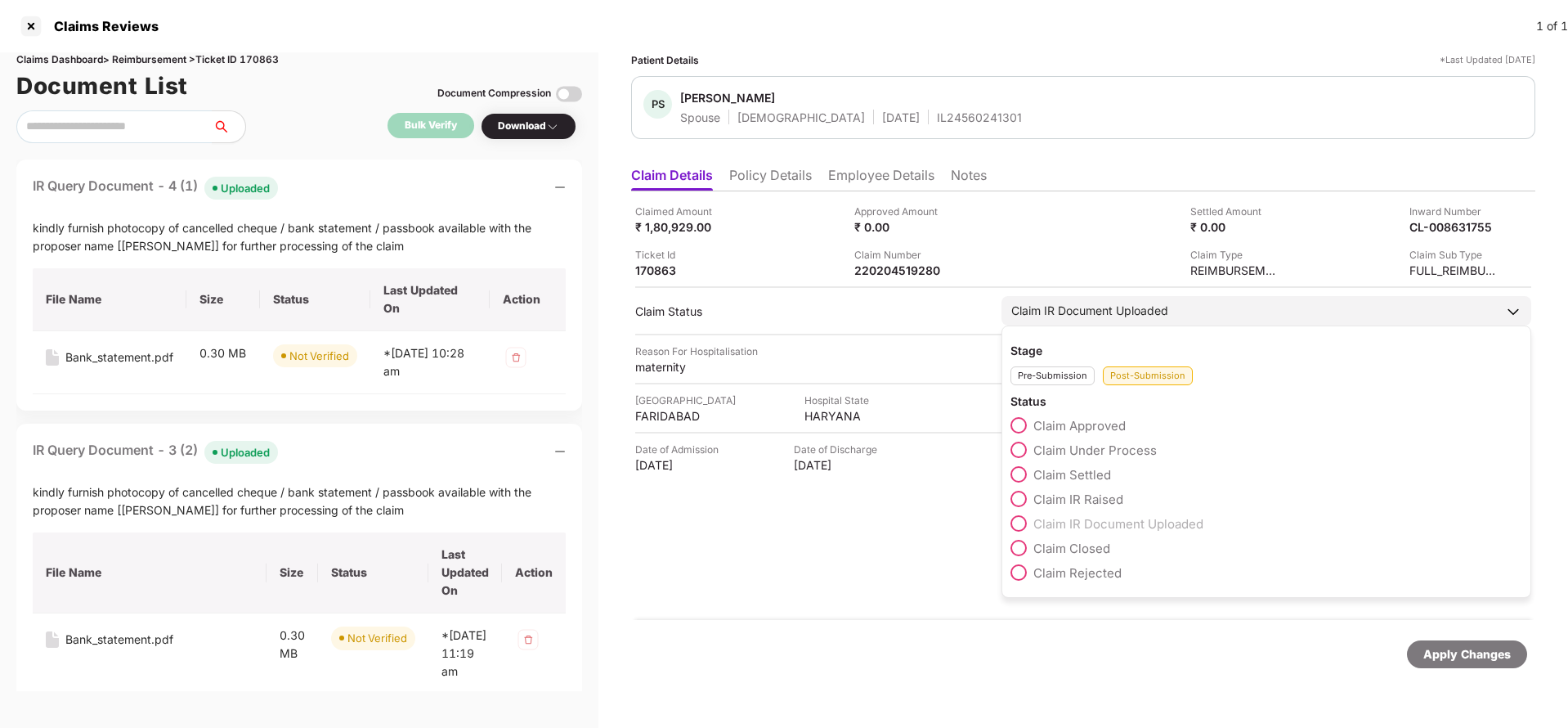
click at [1114, 453] on span "Claim Under Process" at bounding box center [1095, 450] width 123 height 16
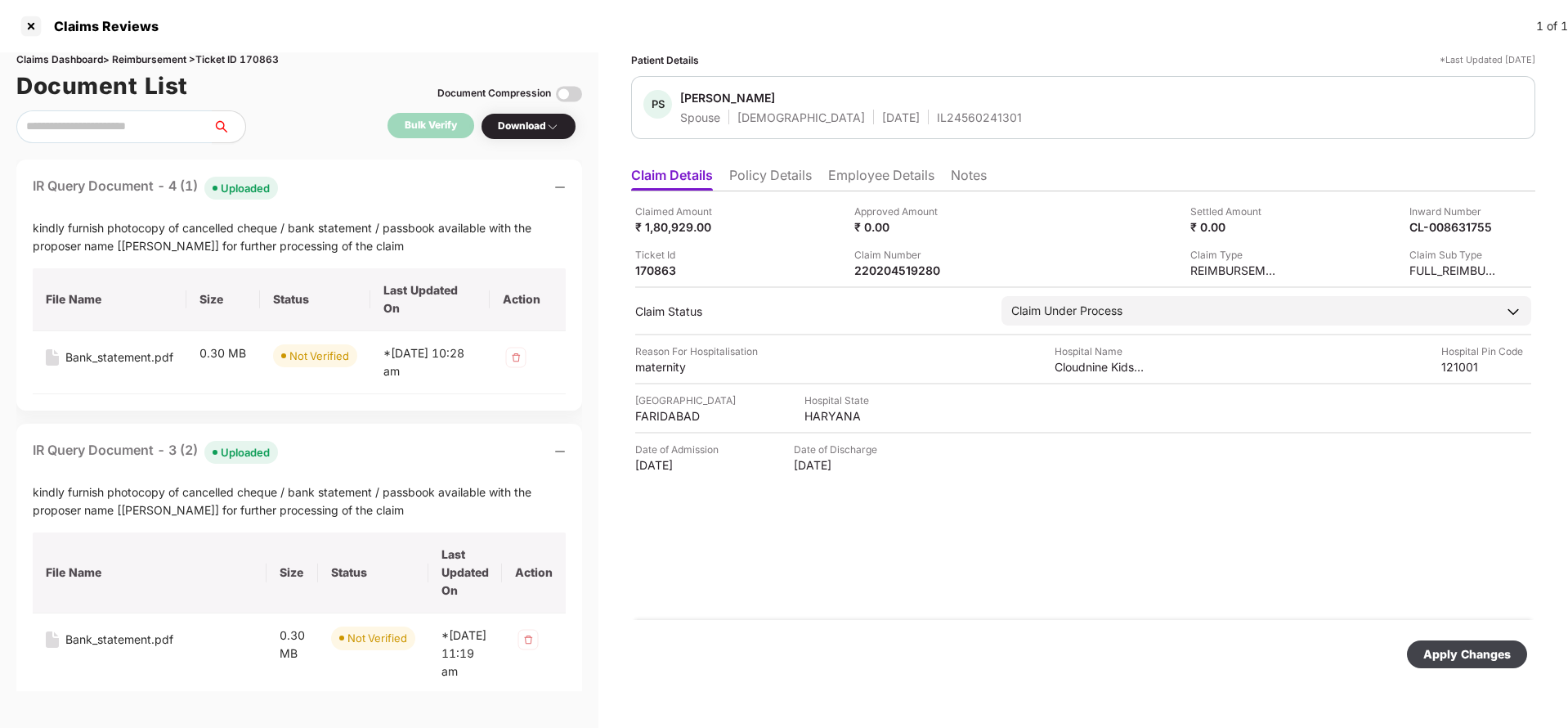
click at [1463, 659] on div "Apply Changes" at bounding box center [1467, 654] width 88 height 18
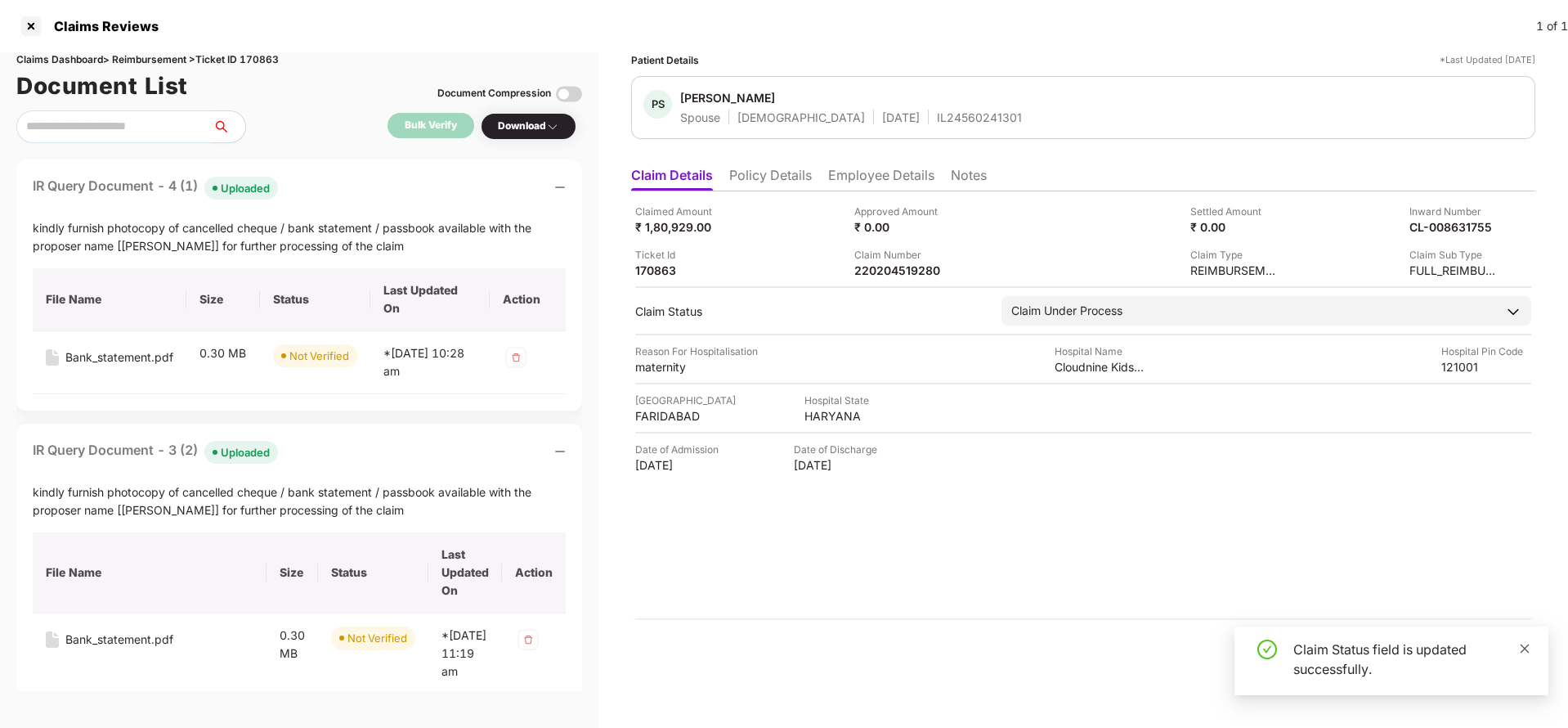
click at [1529, 653] on icon "close" at bounding box center [1524, 648] width 11 height 11
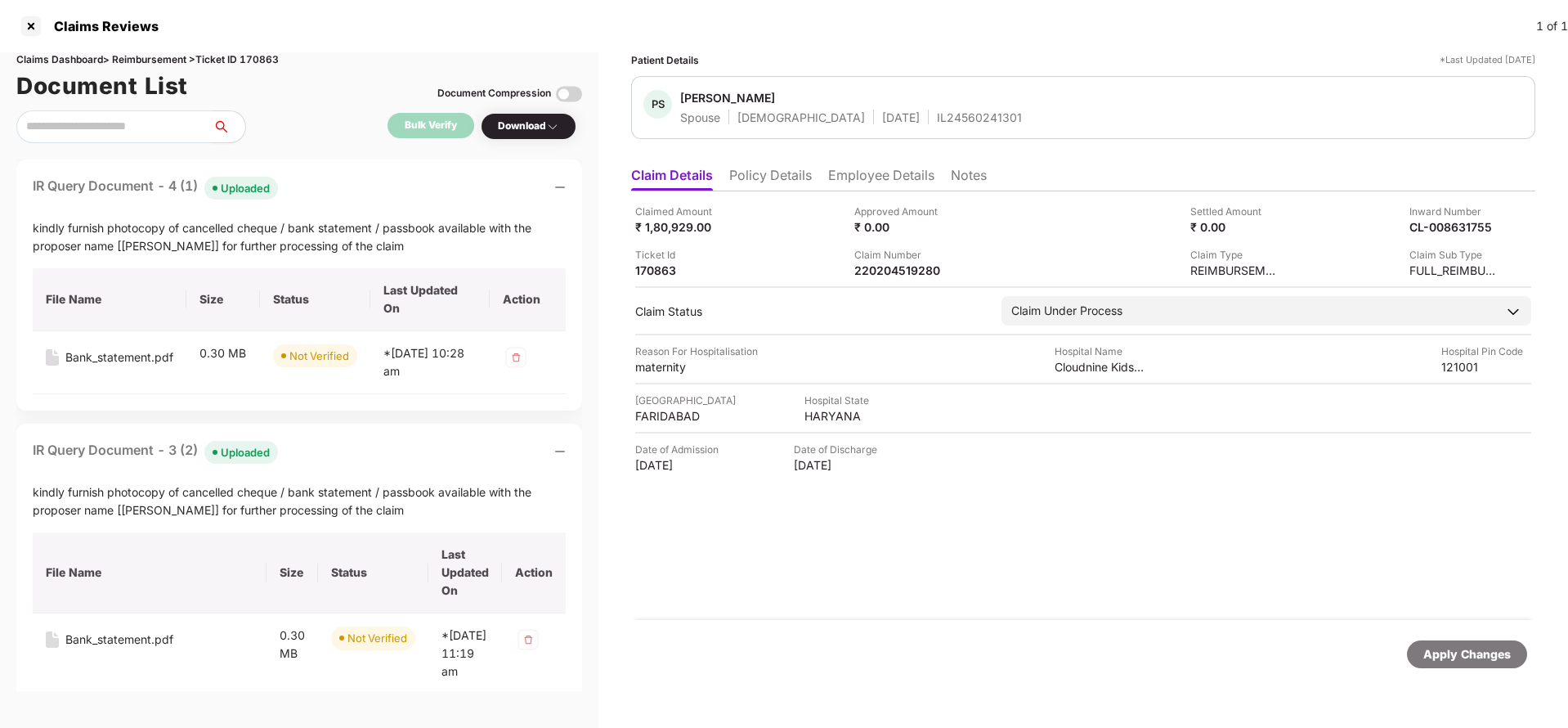
click at [1474, 663] on div "Apply Changes" at bounding box center [1467, 655] width 120 height 28
click at [1464, 646] on div "Apply Changes" at bounding box center [1467, 654] width 88 height 18
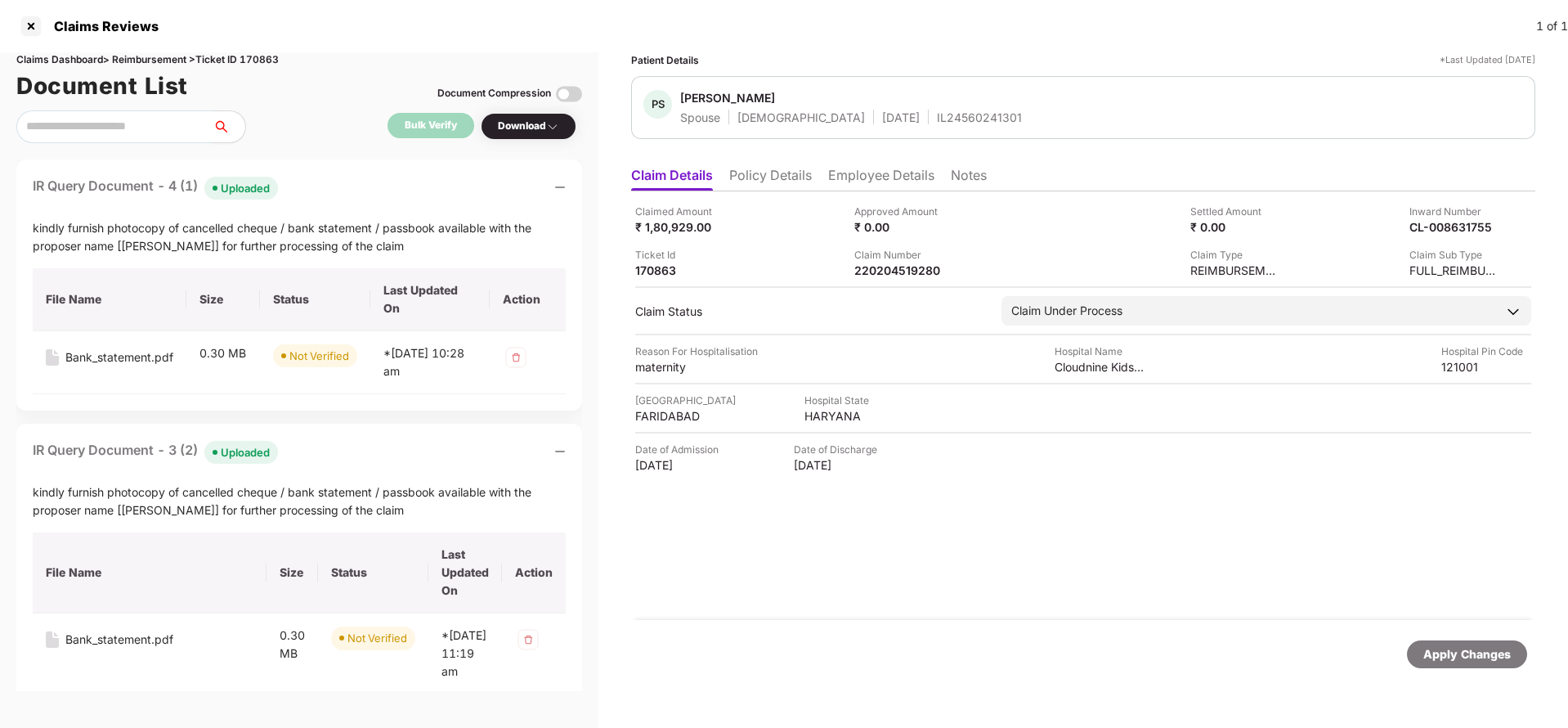
click at [261, 54] on div "Claims Dashboard > Reimbursement > Ticket ID 170863" at bounding box center [299, 60] width 566 height 16
copy div "170863"
click at [1455, 650] on div "Apply Changes" at bounding box center [1467, 654] width 88 height 18
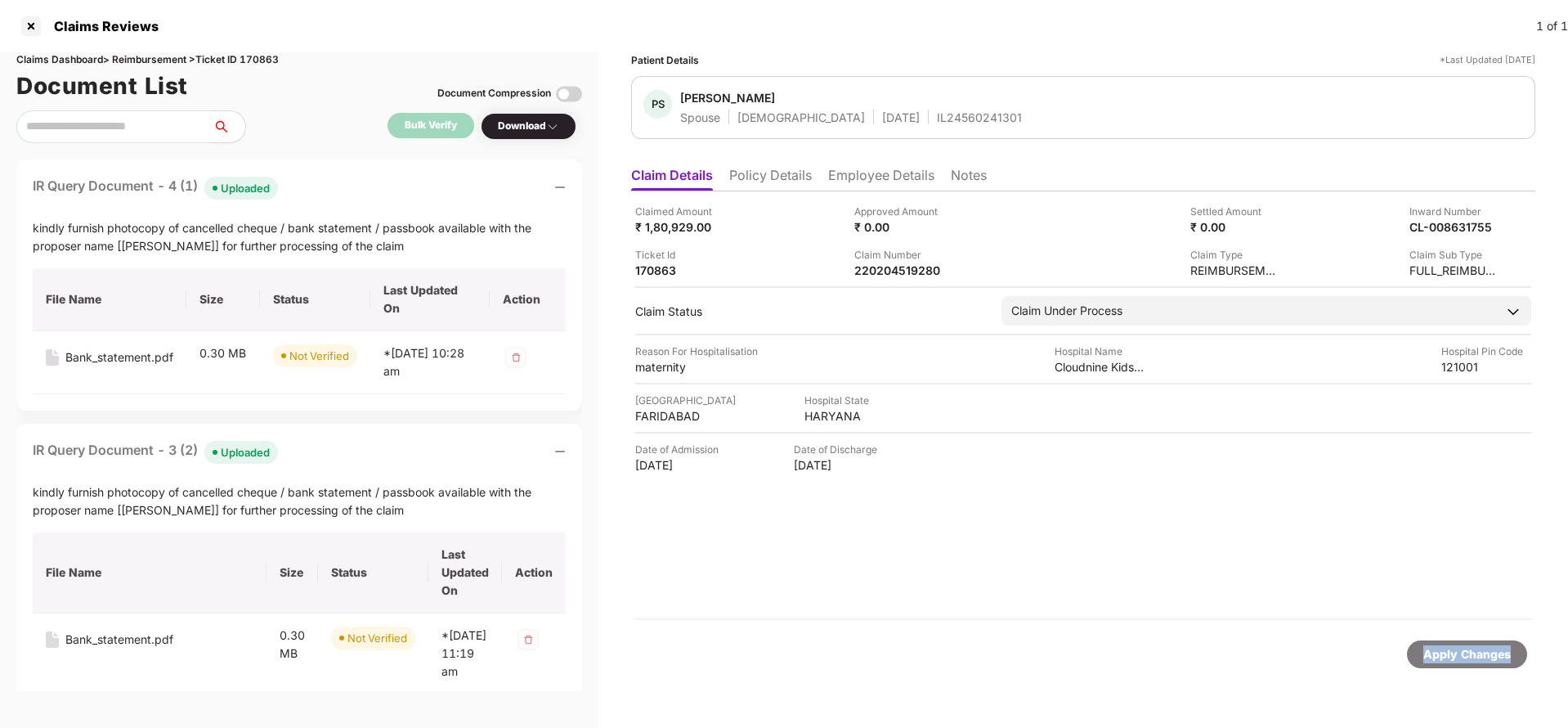
click at [1455, 650] on div "Apply Changes" at bounding box center [1467, 654] width 88 height 18
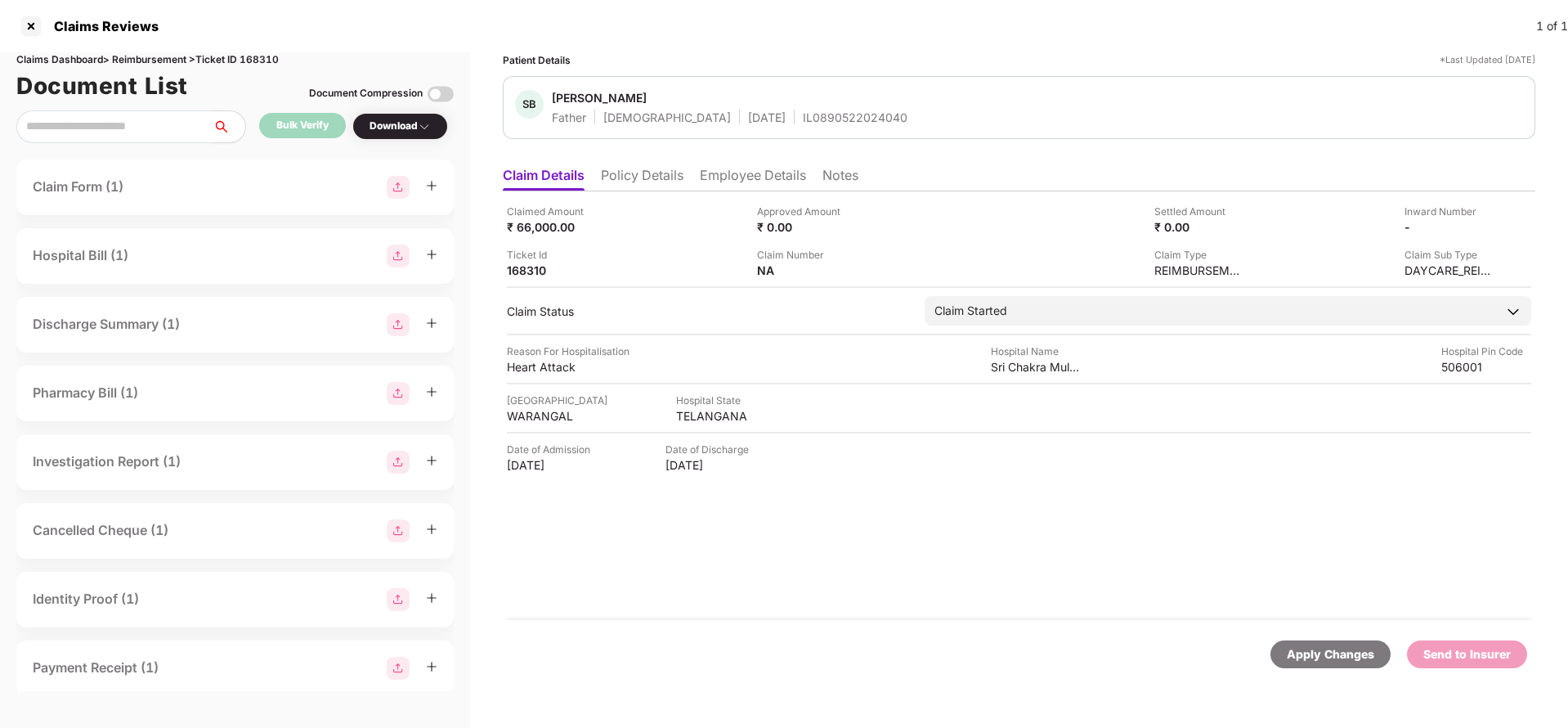
click at [642, 182] on li "Policy Details" at bounding box center [641, 179] width 82 height 24
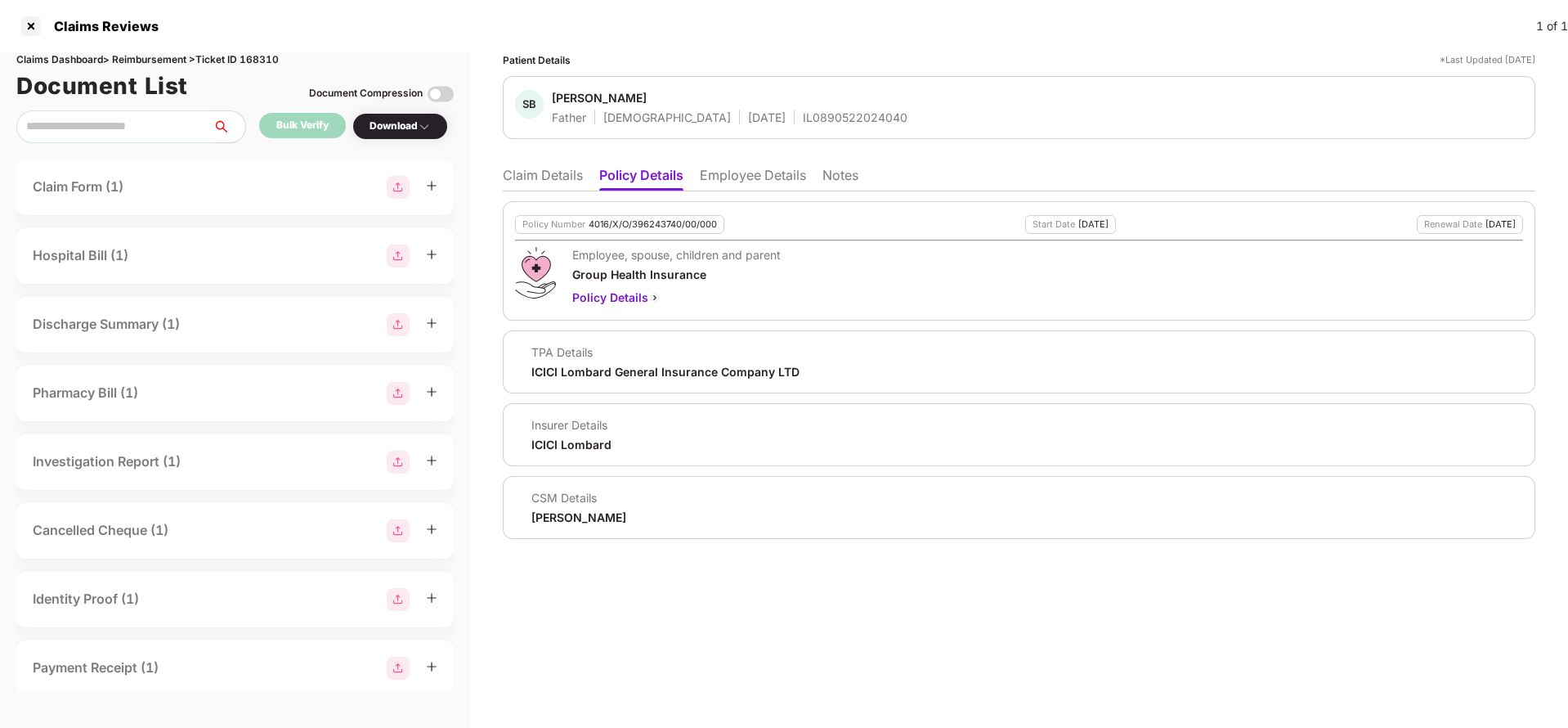
click at [719, 182] on li "Employee Details" at bounding box center [753, 179] width 106 height 24
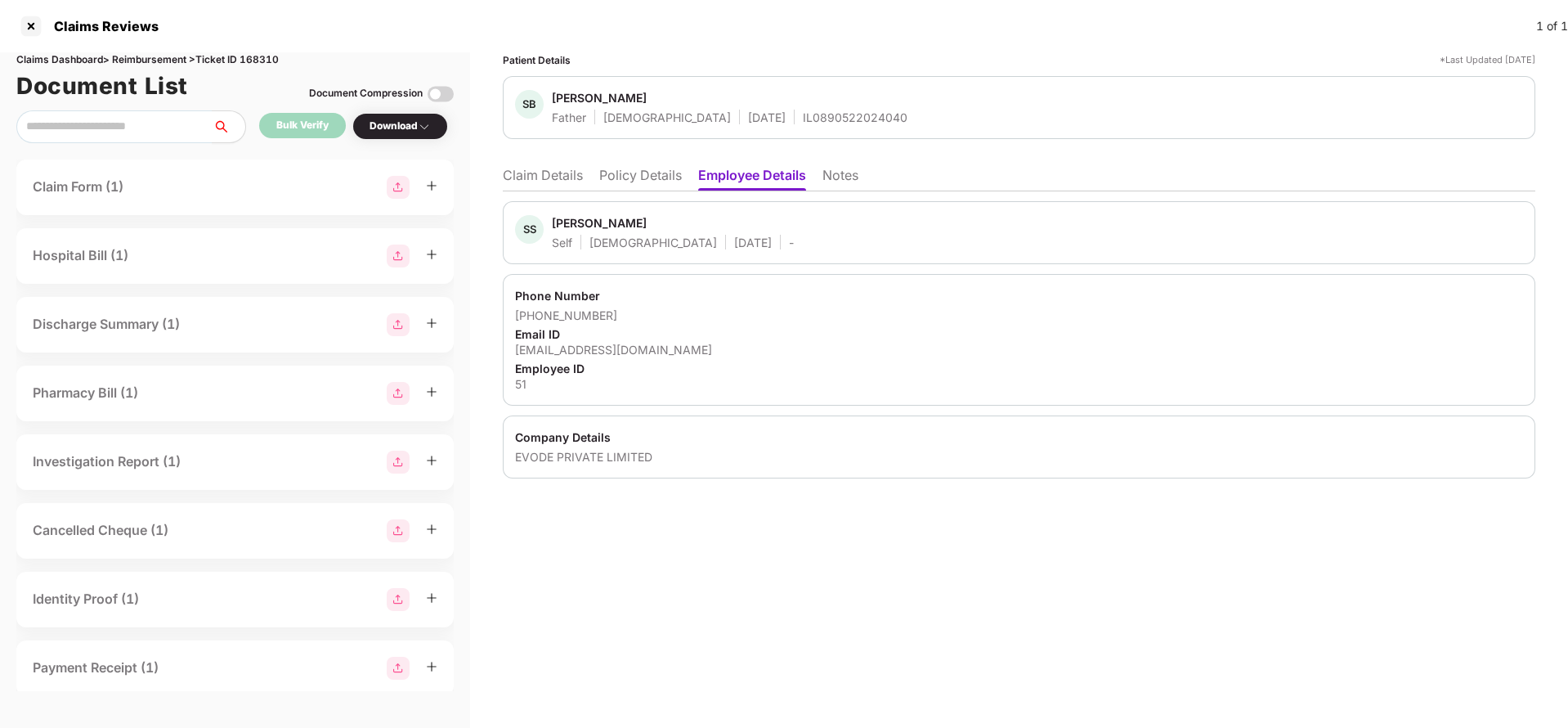
click at [559, 175] on li "Claim Details" at bounding box center [542, 179] width 81 height 24
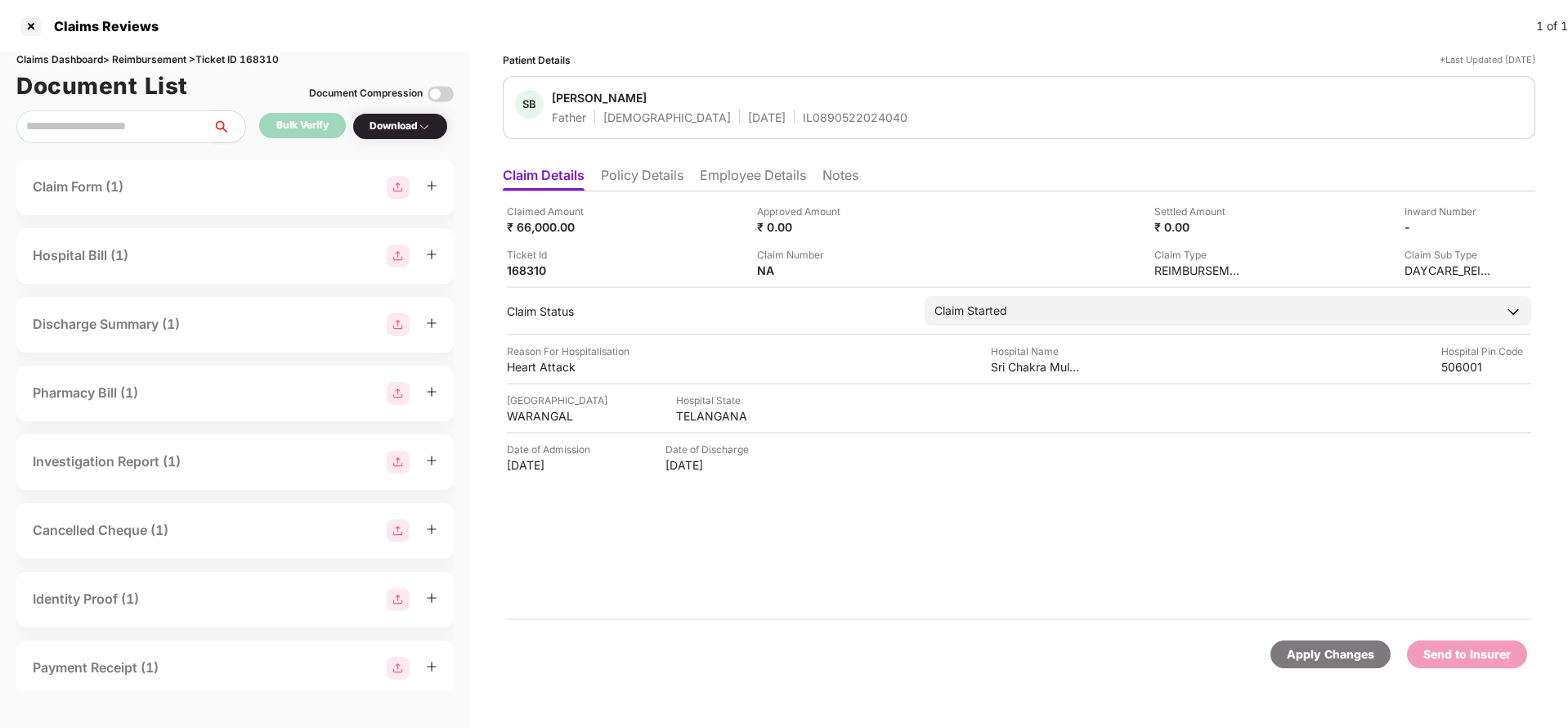
click at [637, 179] on li "Policy Details" at bounding box center [641, 179] width 82 height 24
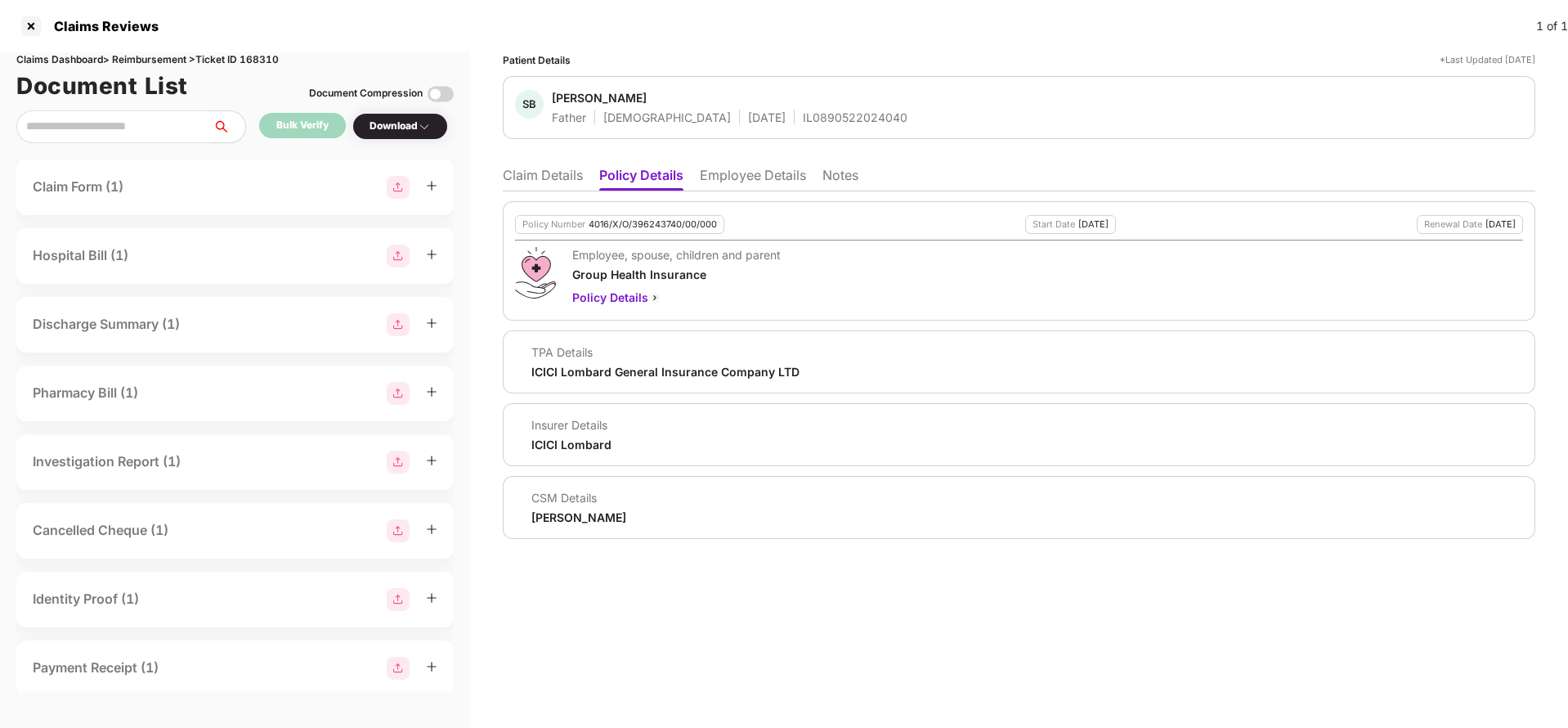
click at [642, 220] on div "4016/X/O/396243740/00/000" at bounding box center [653, 224] width 129 height 10
click at [771, 177] on li "Employee Details" at bounding box center [753, 179] width 106 height 24
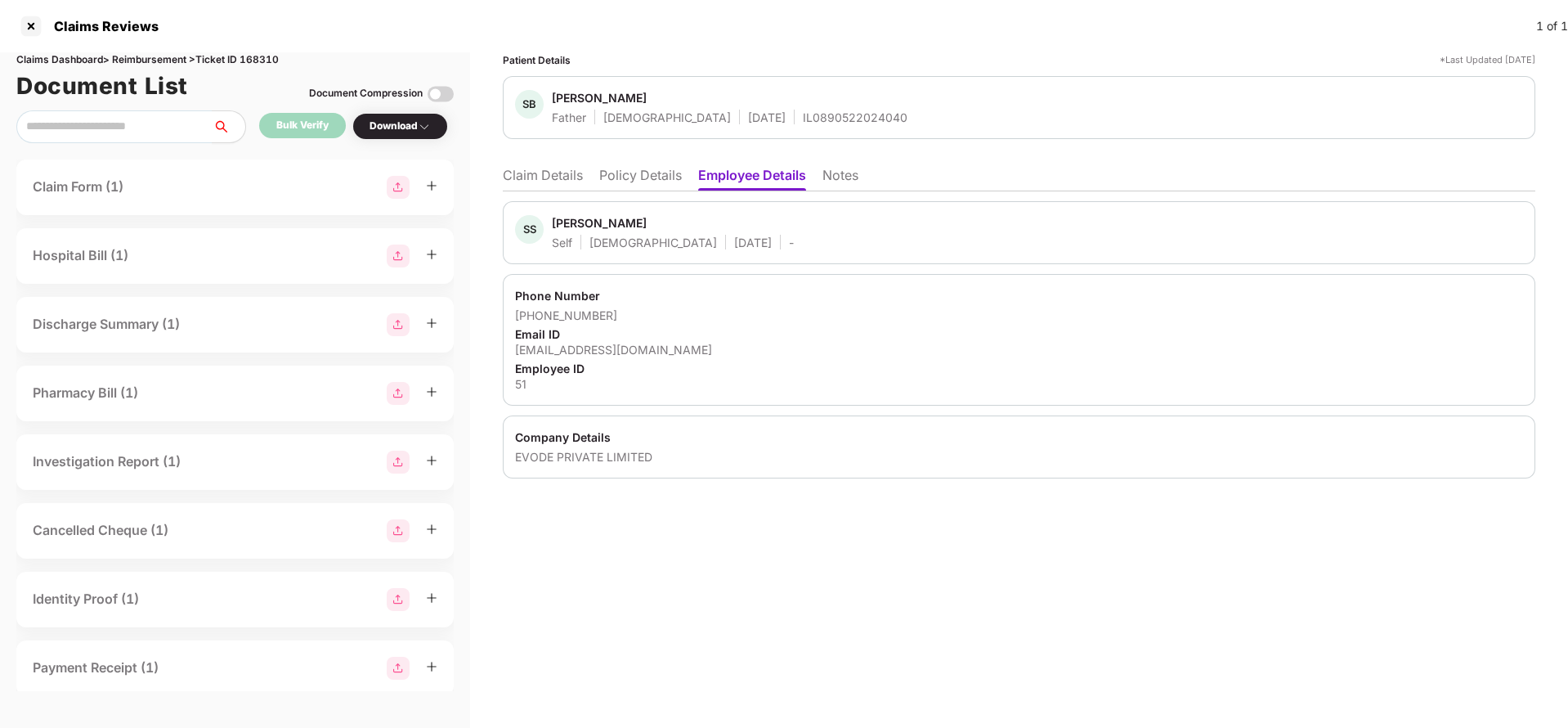
click at [643, 186] on li "Policy Details" at bounding box center [641, 179] width 82 height 24
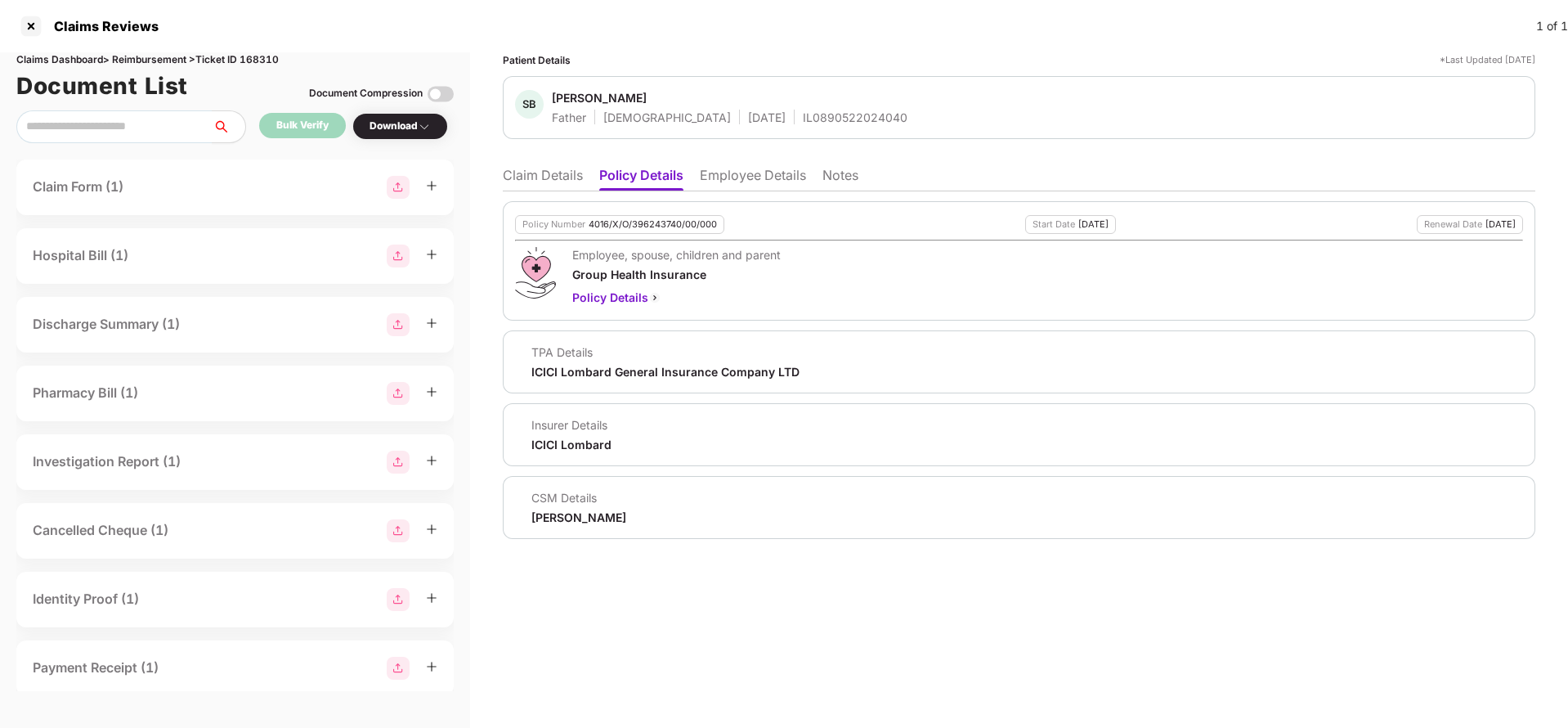
click at [729, 167] on li "Employee Details" at bounding box center [753, 179] width 106 height 24
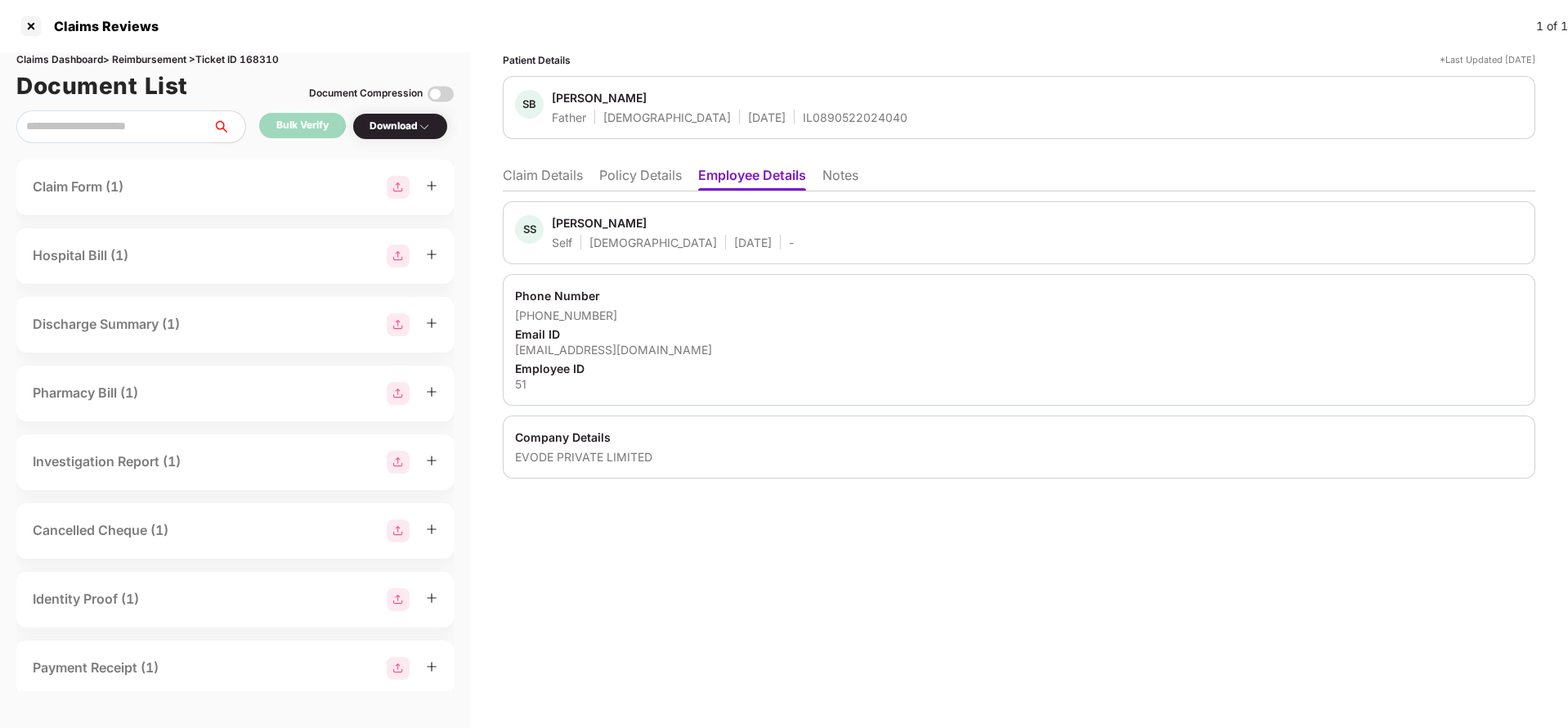
click at [642, 178] on li "Policy Details" at bounding box center [641, 179] width 82 height 24
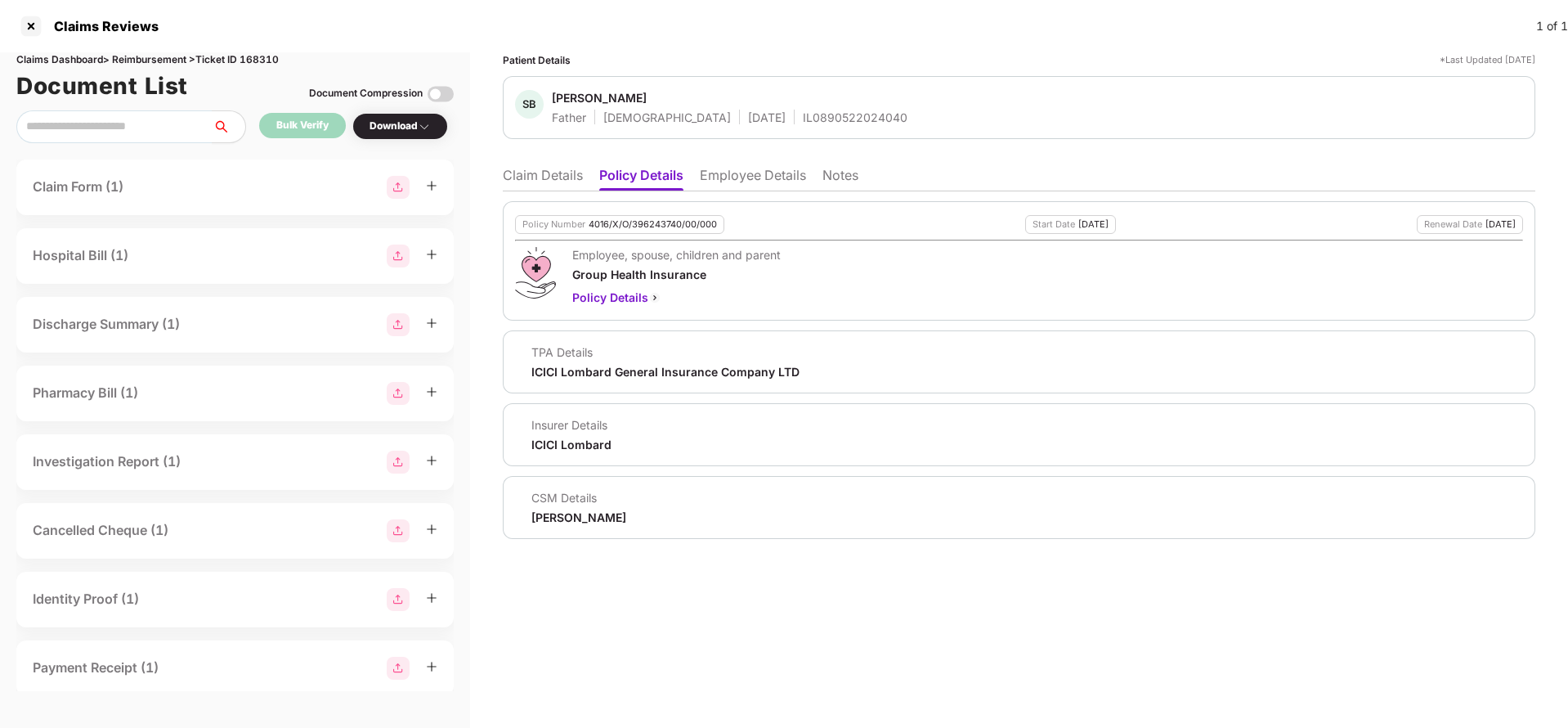
click at [648, 234] on div "Policy Number 4016/X/O/396243740/00/000 Start Date 05 Jun 2025 Renewal Date 04 …" at bounding box center [1019, 260] width 1033 height 119
click at [652, 227] on div "4016/X/O/396243740/00/000" at bounding box center [653, 224] width 129 height 10
copy div "4016/X/O/396243740/00/000"
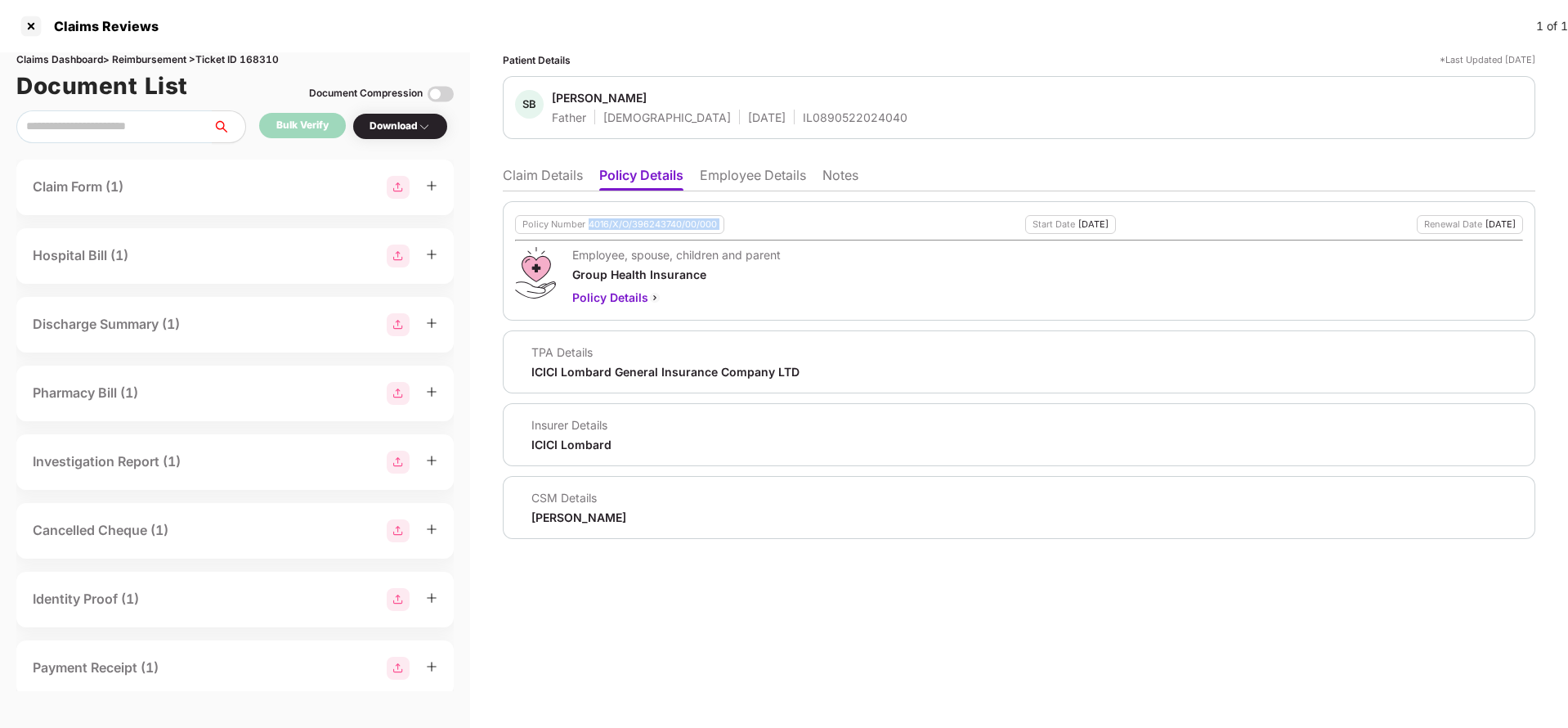
copy div "4016/X/O/396243740/00/000"
click at [803, 116] on div "IL0890522024040" at bounding box center [855, 117] width 105 height 16
copy div "IL0890522024040"
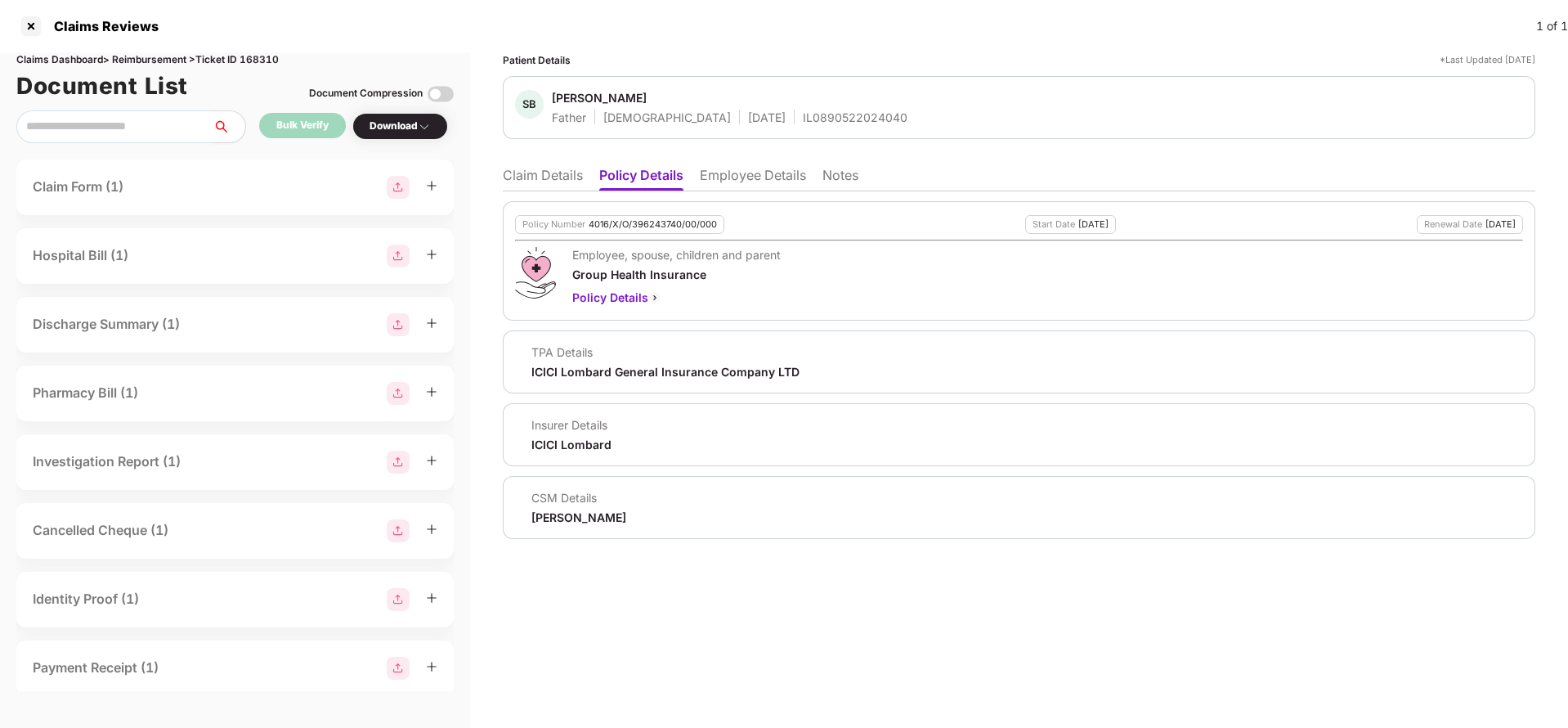
click at [736, 172] on li "Employee Details" at bounding box center [753, 179] width 106 height 24
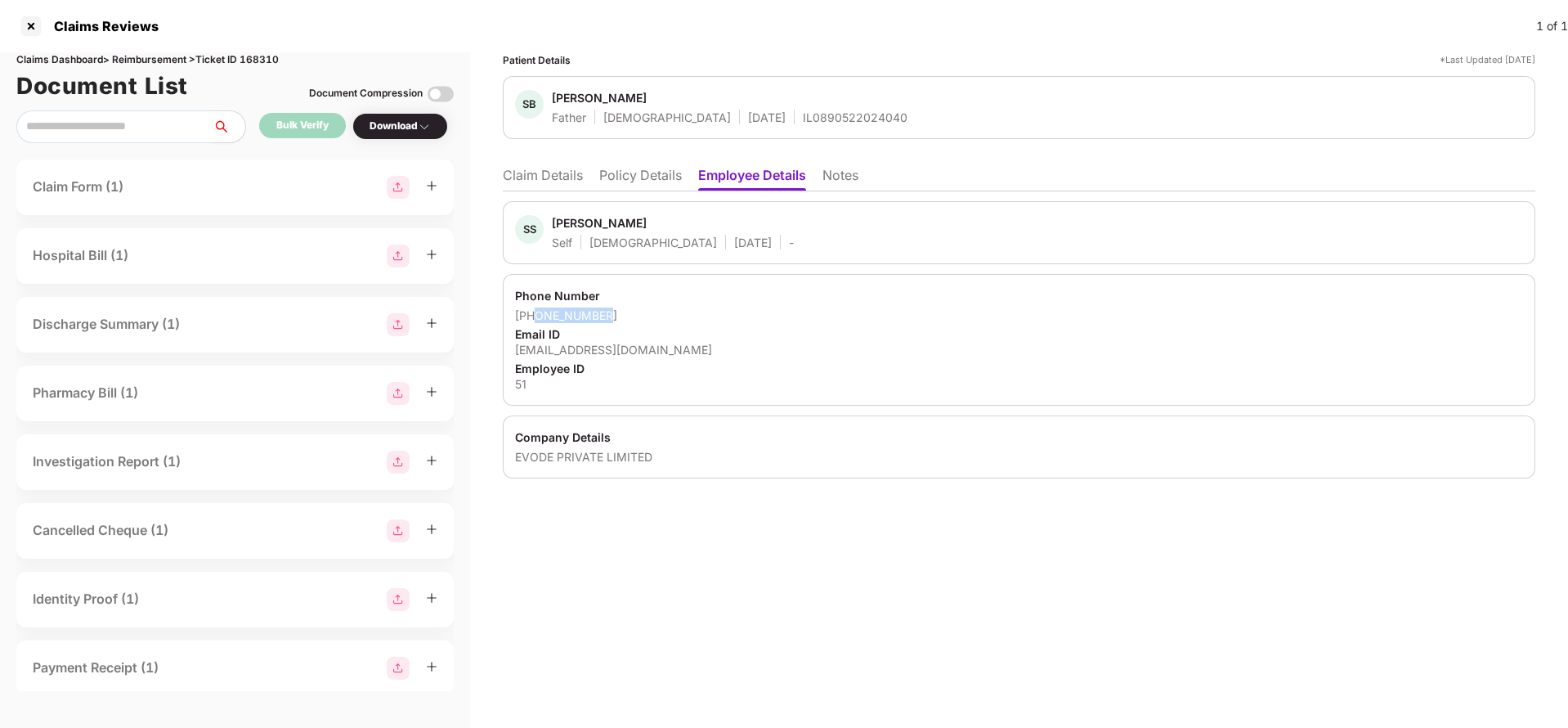
drag, startPoint x: 537, startPoint y: 317, endPoint x: 635, endPoint y: 314, distance: 98.0
click at [635, 314] on div "+916304506650" at bounding box center [1019, 315] width 1008 height 16
copy div "6304506650"
click at [607, 355] on div "swapnilseelam@gmail.com" at bounding box center [1019, 349] width 1008 height 16
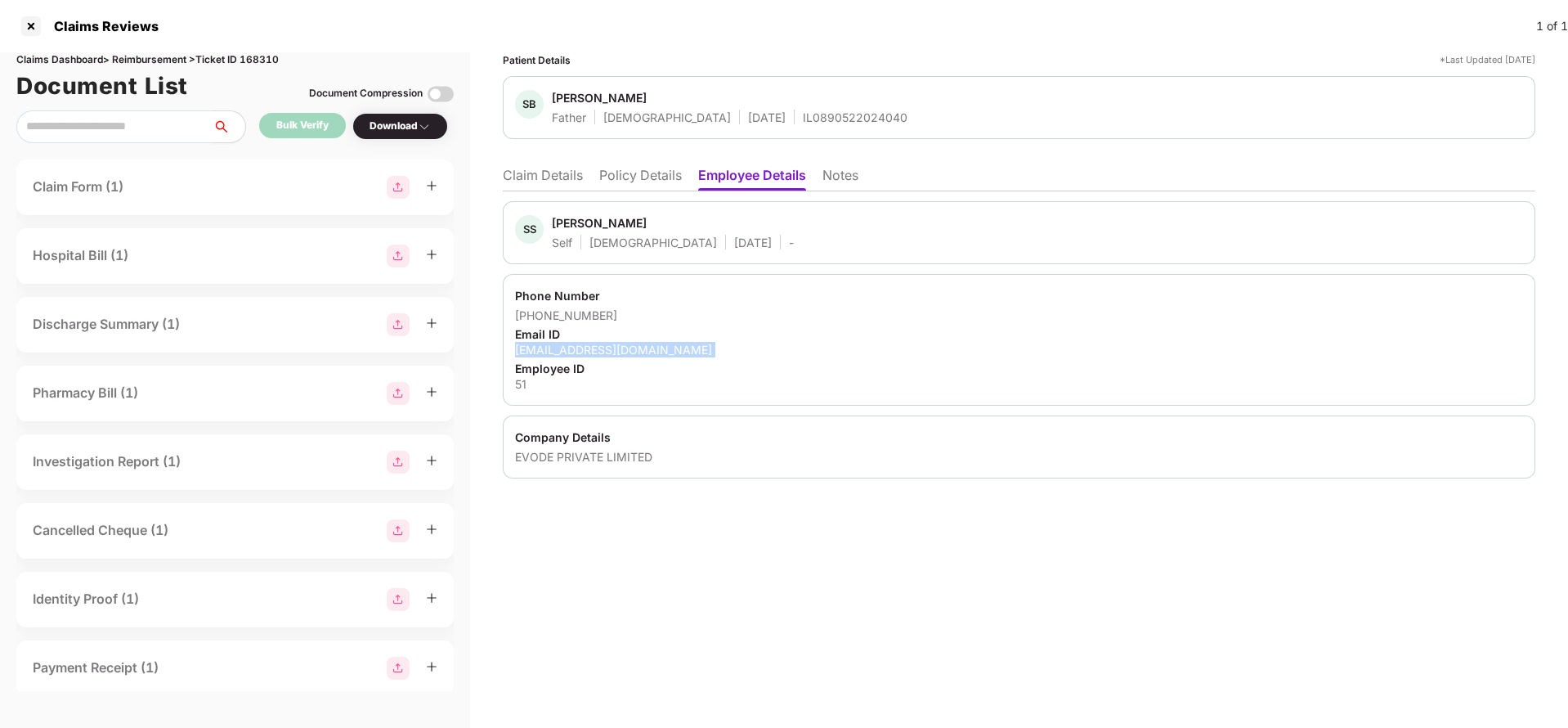
click at [607, 355] on div "swapnilseelam@gmail.com" at bounding box center [1019, 349] width 1008 height 16
copy div "swapnilseelam@gmail.com"
click at [531, 181] on li "Claim Details" at bounding box center [542, 179] width 81 height 24
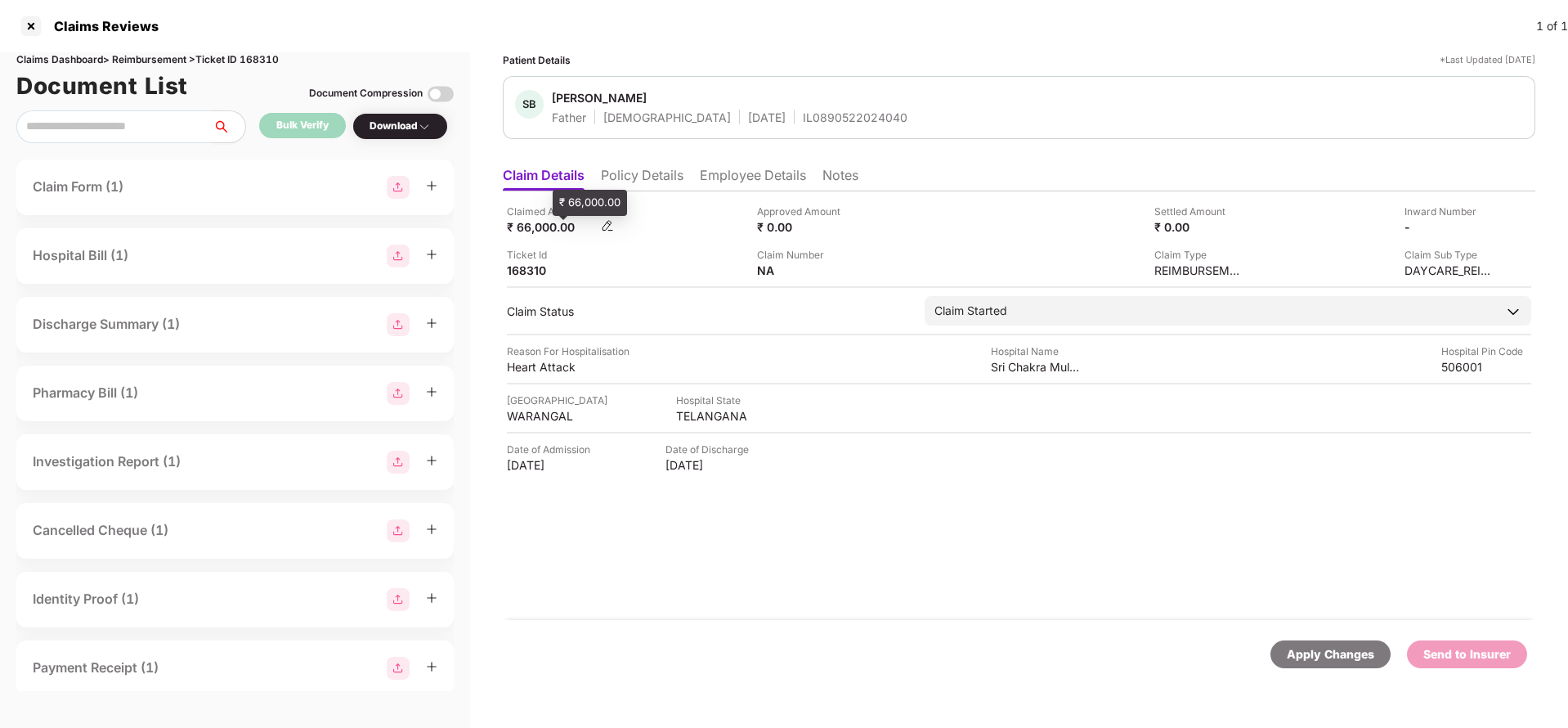
click at [531, 233] on div "₹ 66,000.00" at bounding box center [552, 227] width 90 height 16
copy div "66,000"
click at [1043, 370] on div "Sri Chakra Multi Speciality Hospital" at bounding box center [1036, 367] width 90 height 16
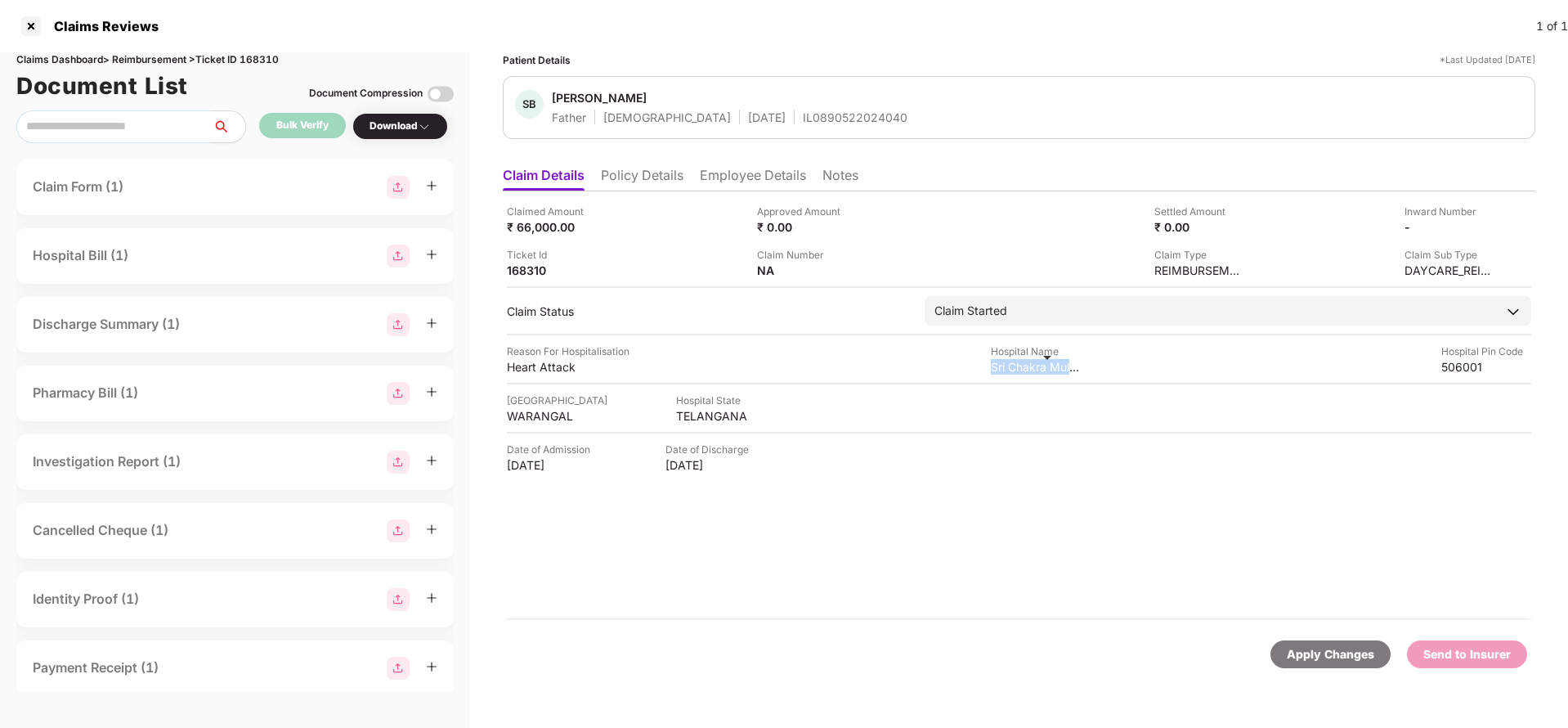
click at [1043, 370] on div "Sri Chakra Multi Speciality Hospital" at bounding box center [1036, 367] width 90 height 16
copy div "Sri Chakra Multi Speciality Hospital"
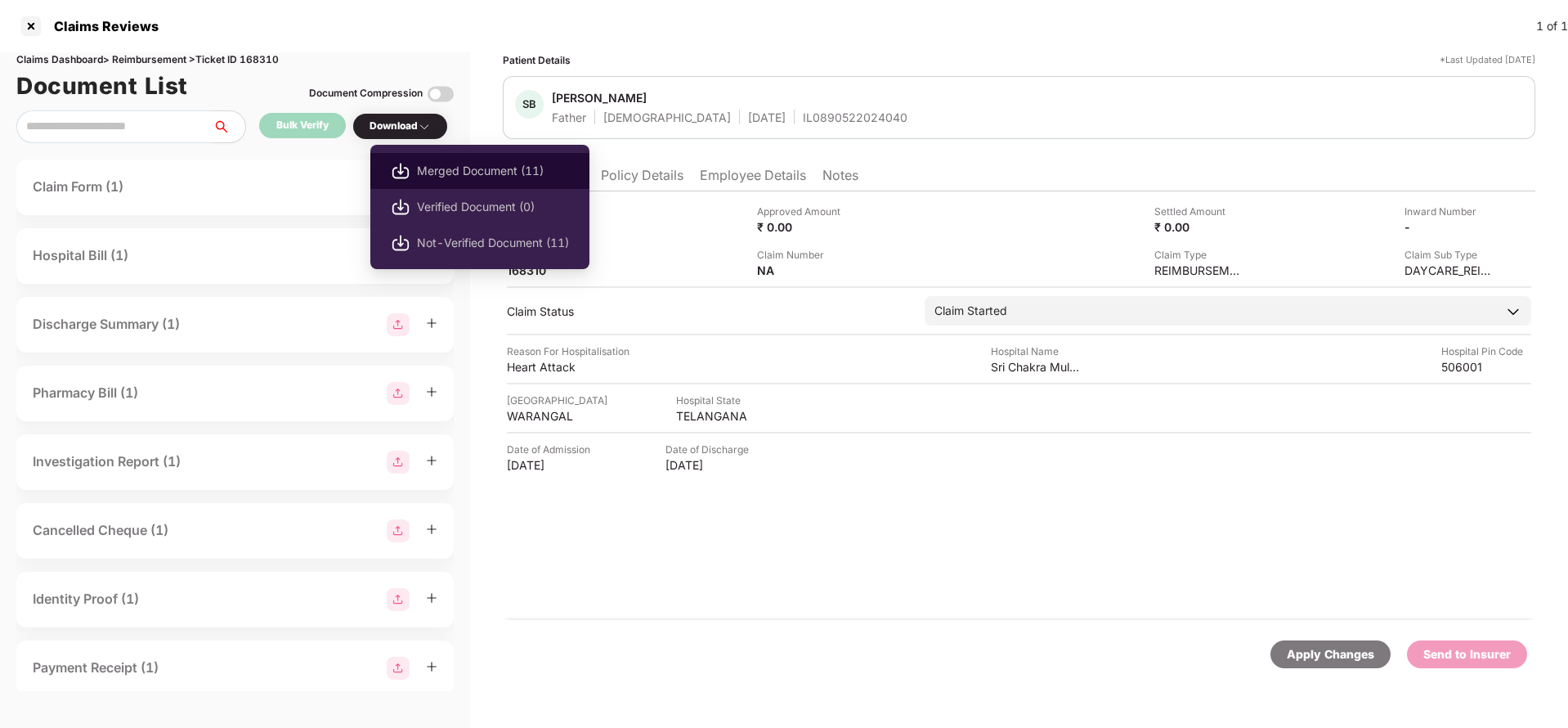
click at [484, 167] on span "Merged Document (11)" at bounding box center [493, 170] width 152 height 18
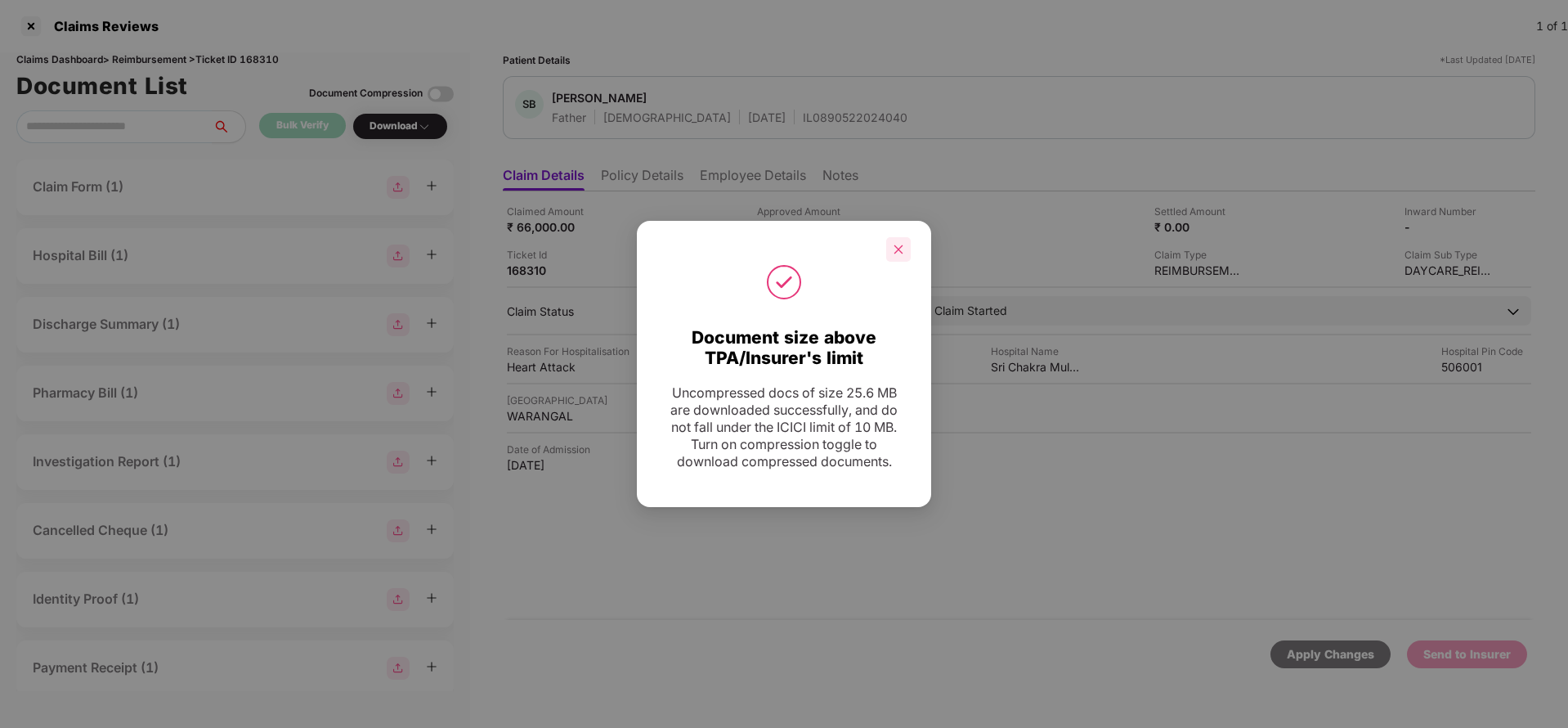
click at [904, 240] on div at bounding box center [899, 249] width 25 height 25
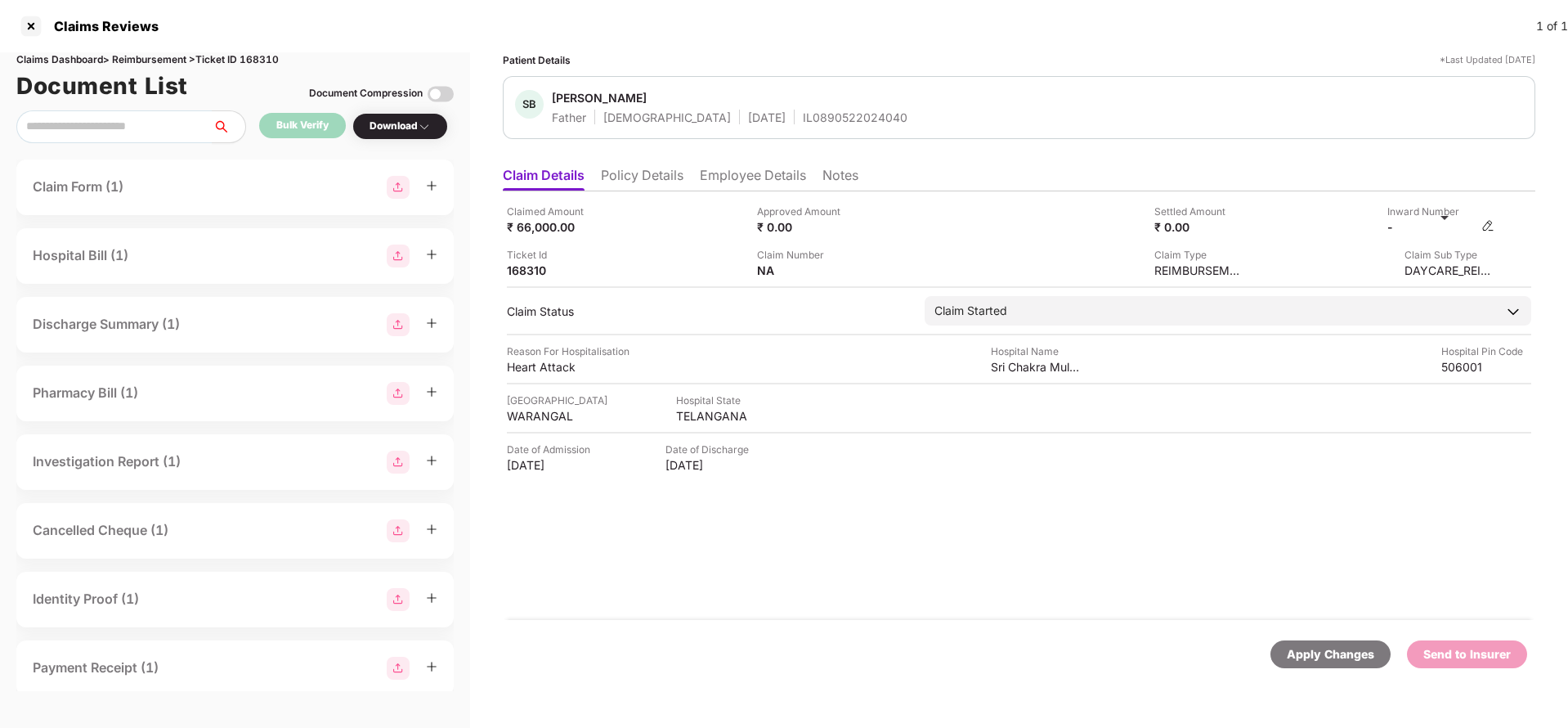
click at [1487, 228] on img at bounding box center [1488, 226] width 13 height 13
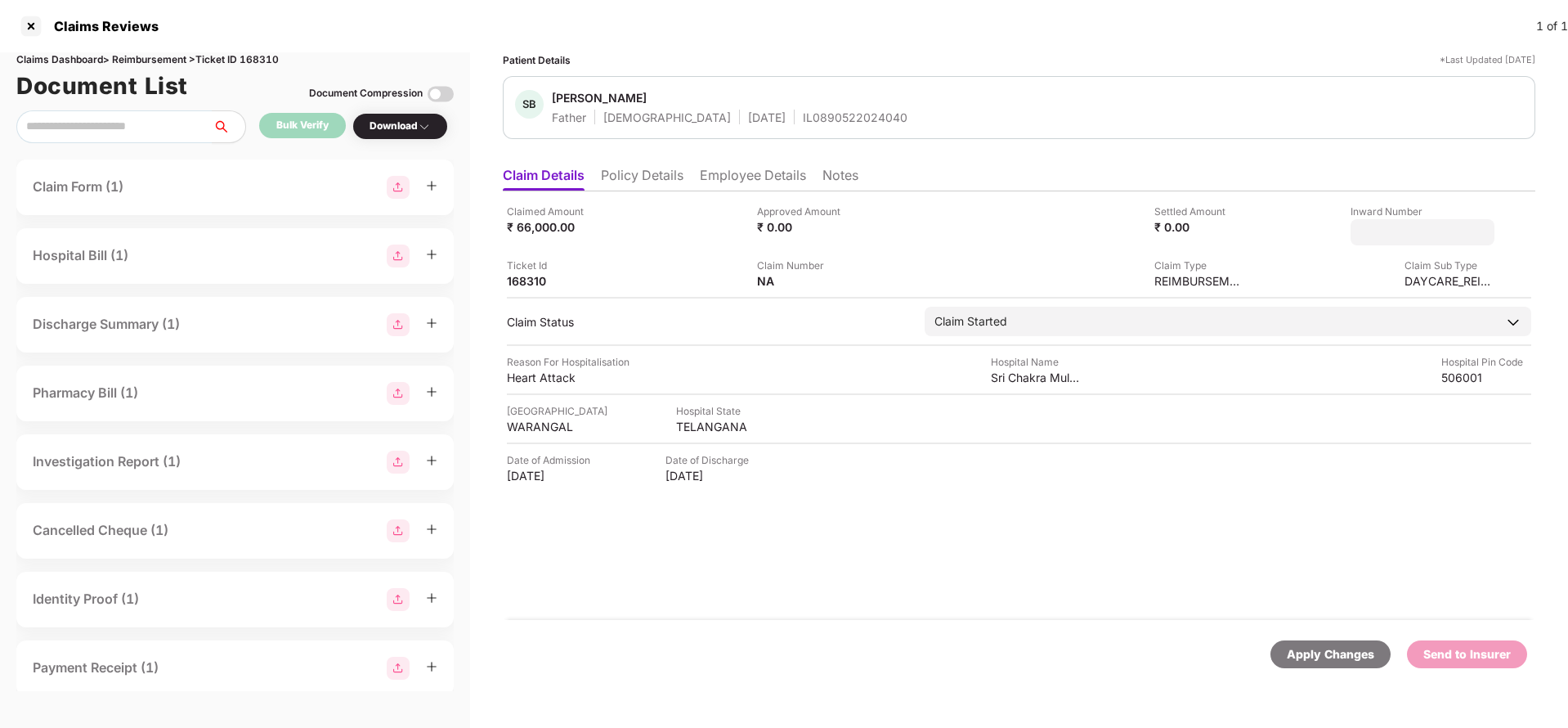
type input "**********"
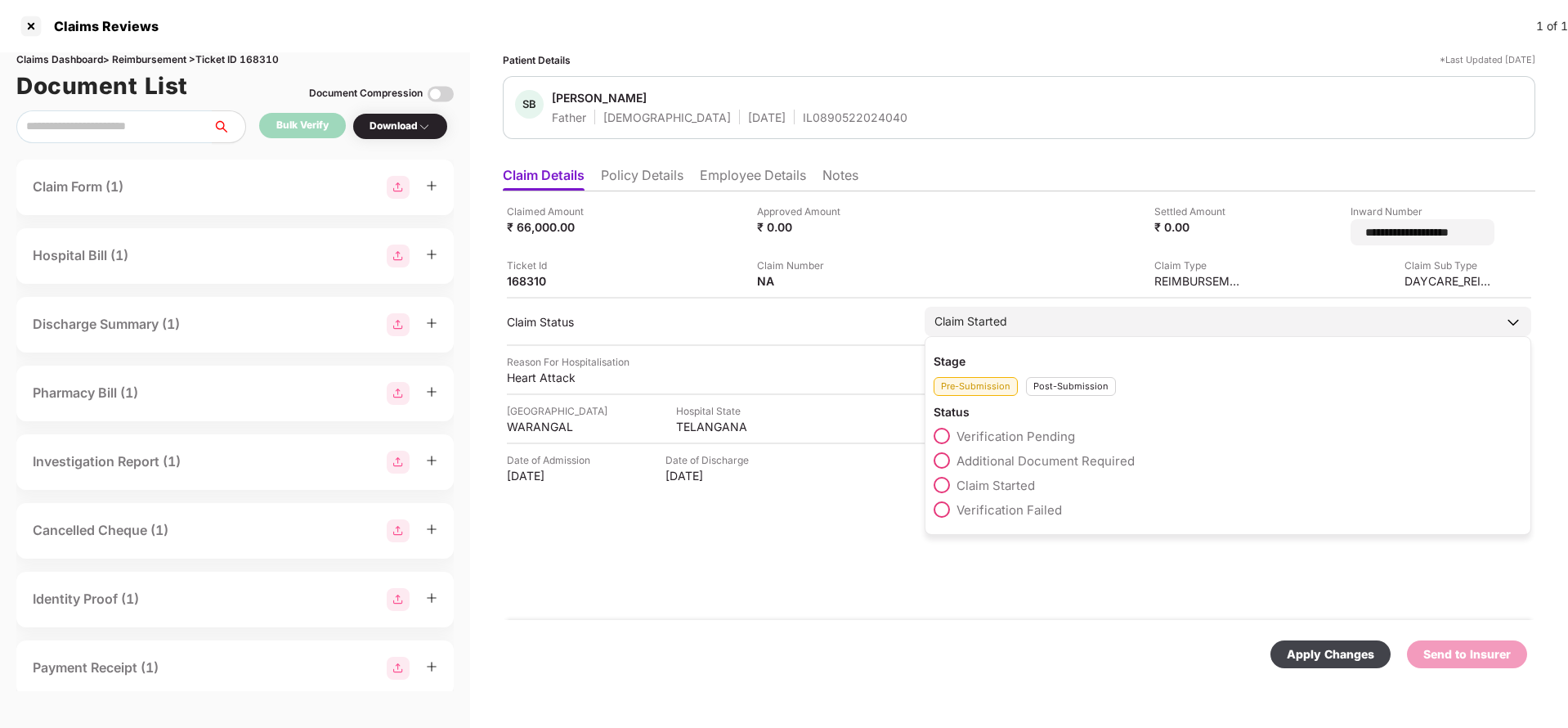
click at [1000, 321] on div "Claim Started" at bounding box center [1228, 321] width 607 height 30
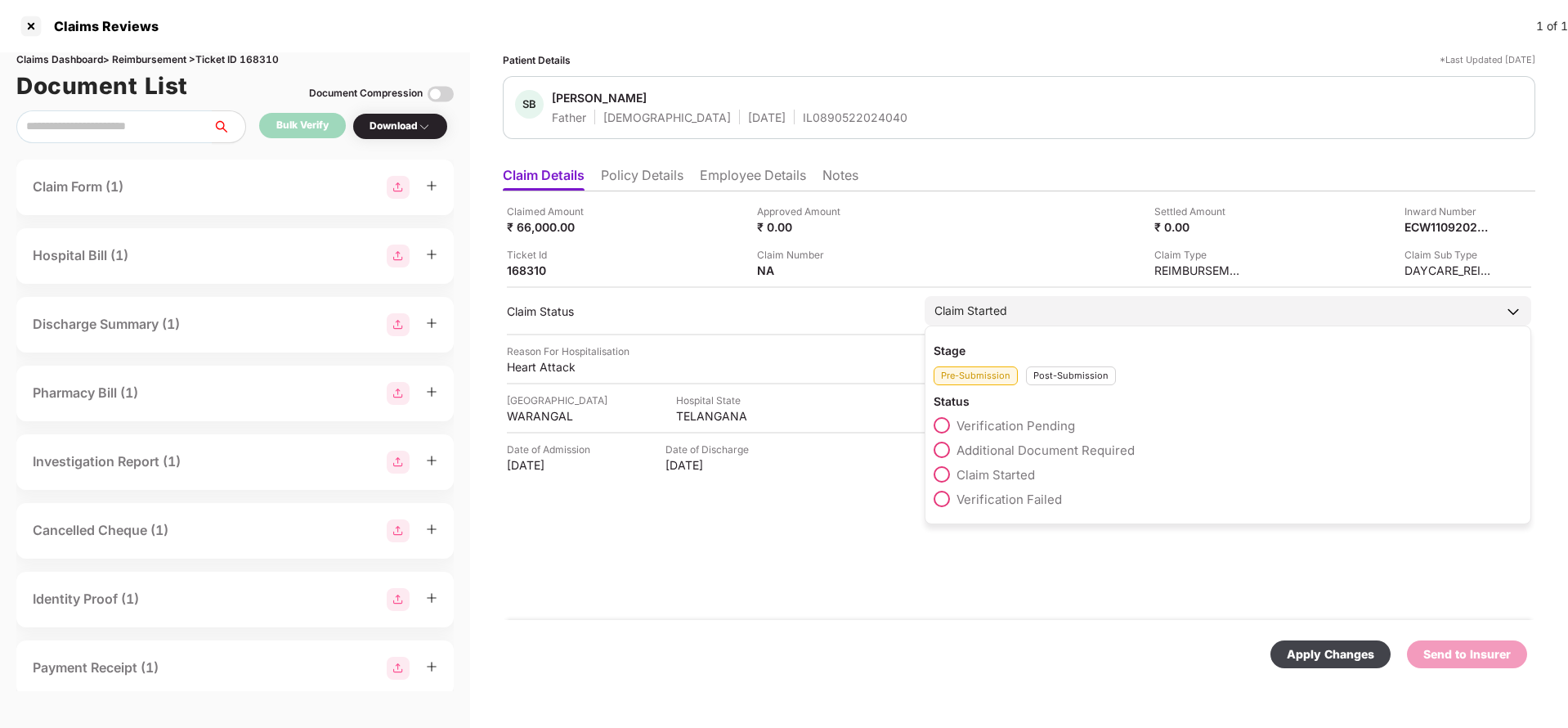
click at [1072, 374] on div "Post-Submission" at bounding box center [1071, 376] width 90 height 19
click at [1039, 448] on span "Claim Under Process" at bounding box center [1018, 450] width 123 height 16
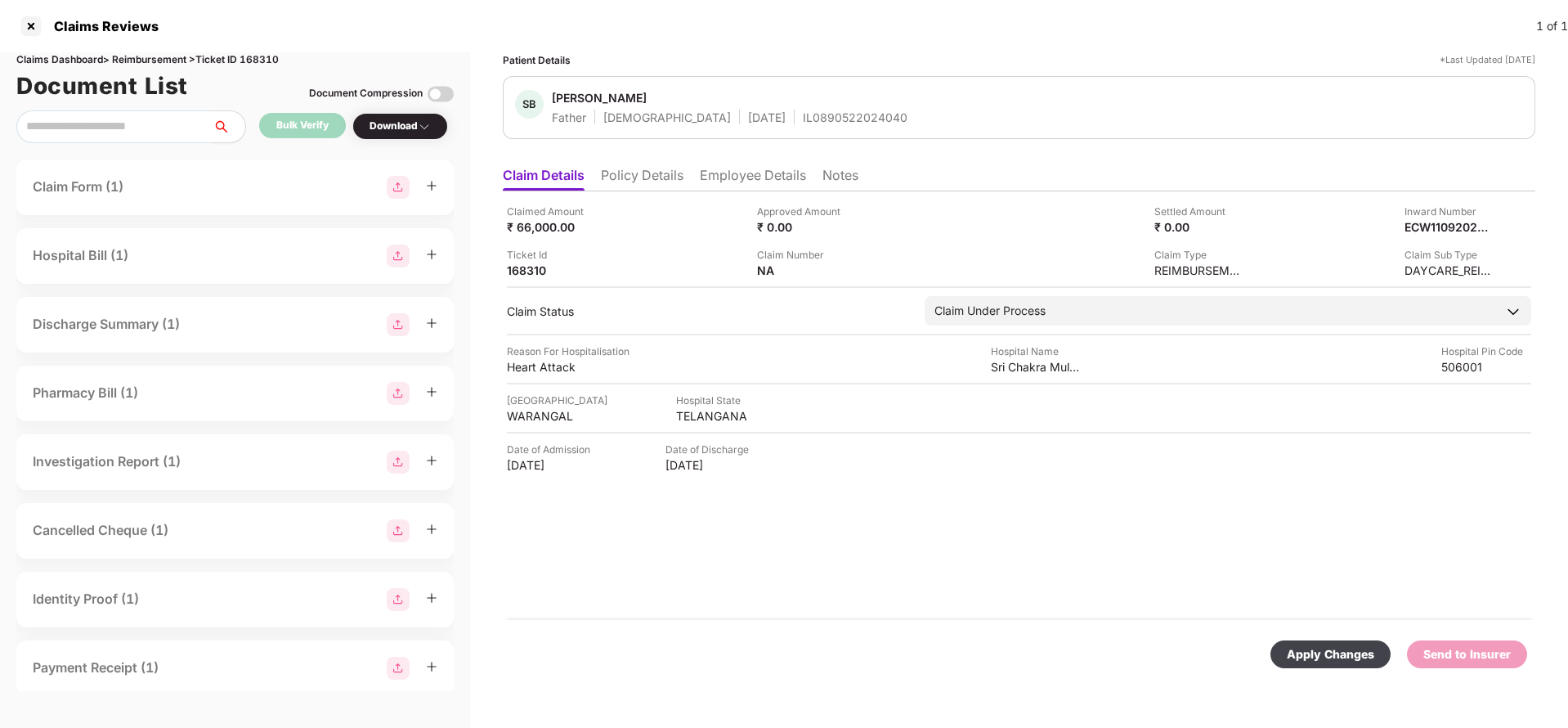
click at [1293, 643] on div "Apply Changes" at bounding box center [1331, 655] width 120 height 28
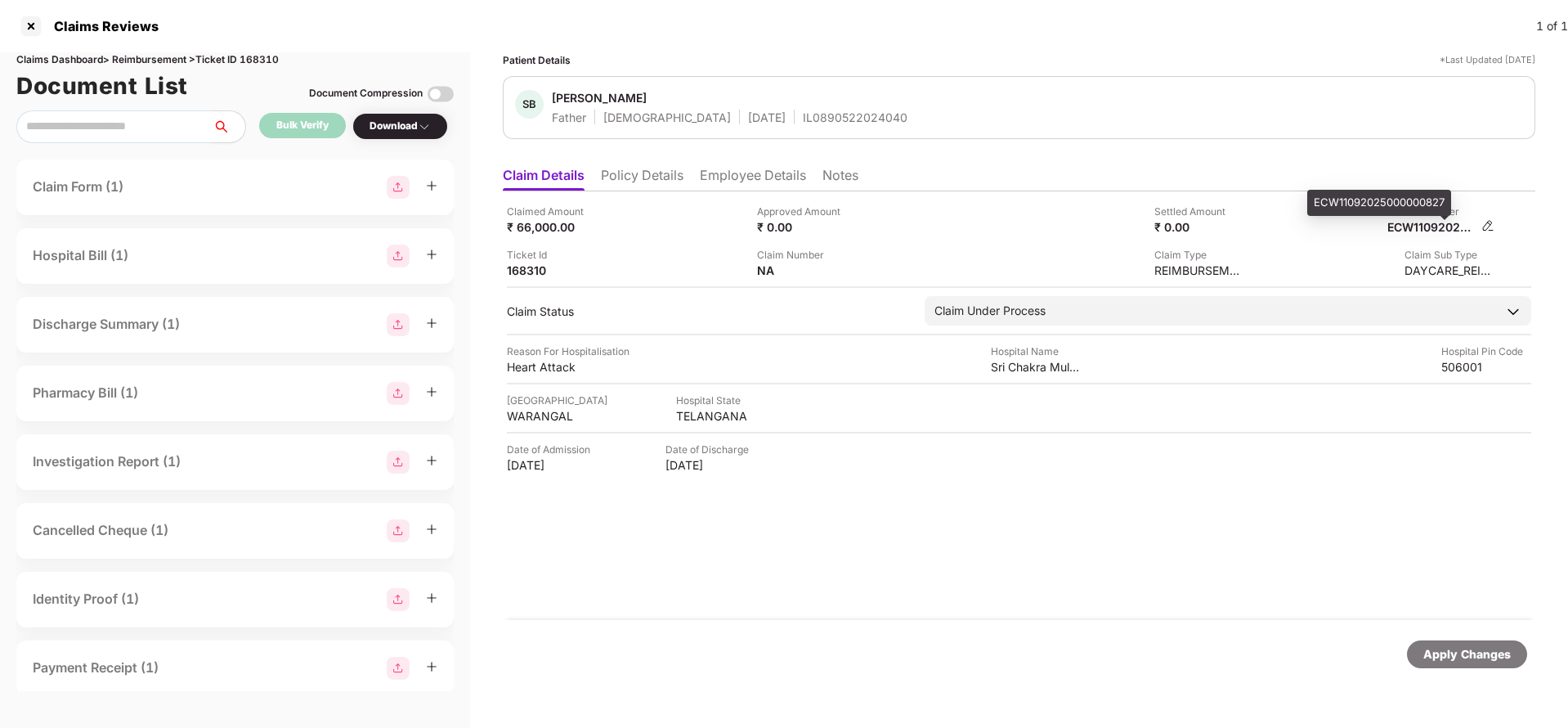
click at [1425, 227] on div "ECW11092025000000827" at bounding box center [1432, 227] width 90 height 16
copy div "ECW11092025000000827"
click at [803, 124] on div "IL0890522024040" at bounding box center [855, 117] width 105 height 16
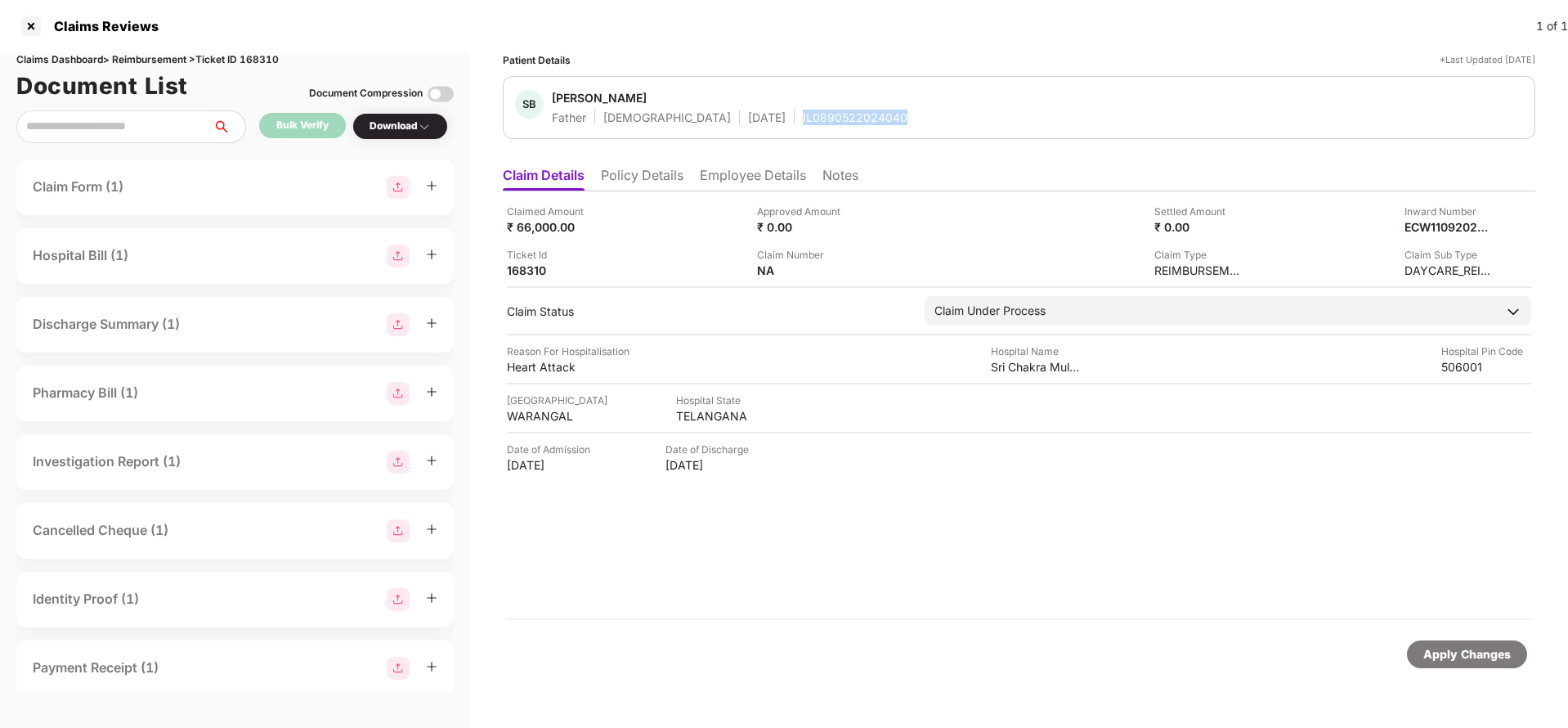
click at [803, 124] on div "IL0890522024040" at bounding box center [855, 117] width 105 height 16
click at [1465, 660] on div "Apply Changes" at bounding box center [1467, 654] width 88 height 18
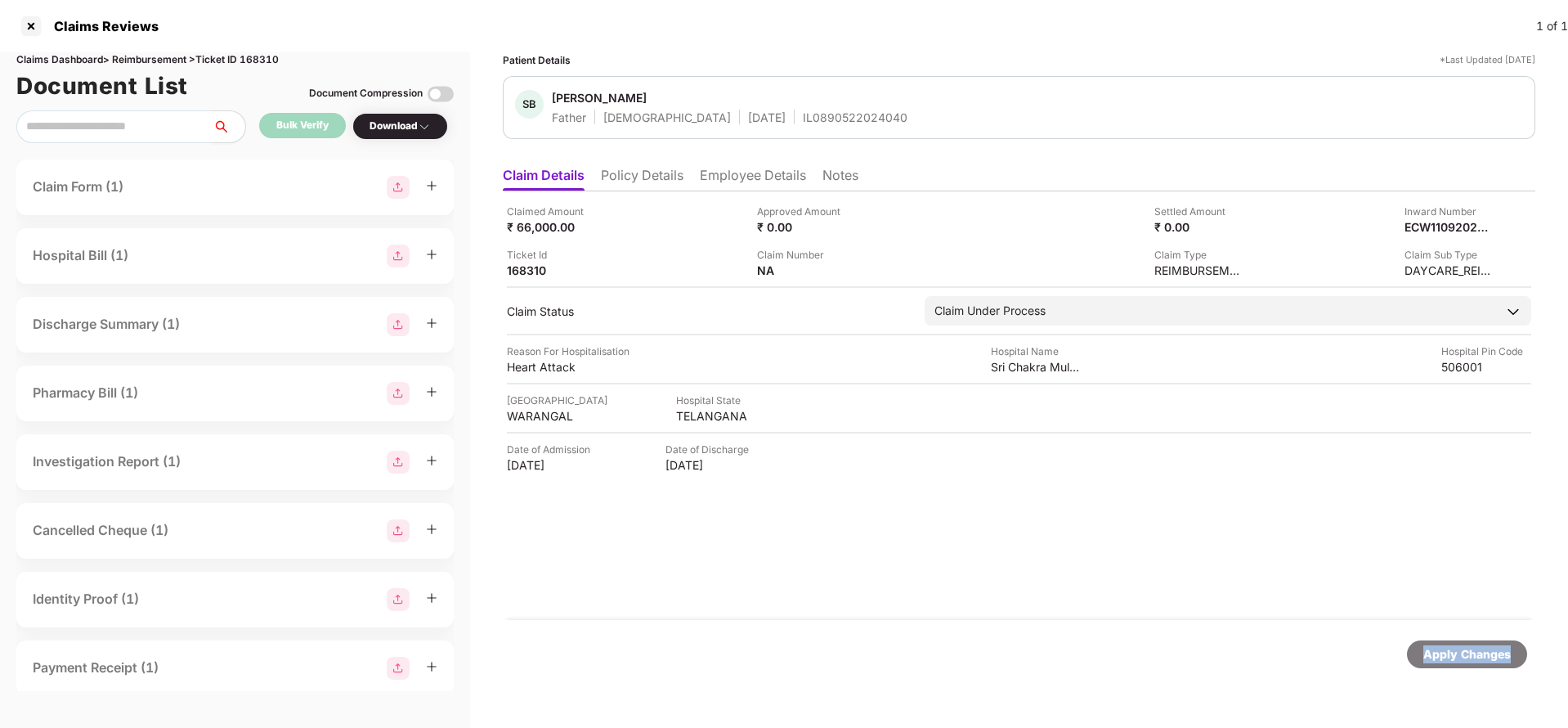
click at [1465, 660] on div "Apply Changes" at bounding box center [1467, 654] width 88 height 18
click at [270, 54] on div "Claims Dashboard > Reimbursement > Ticket ID 168310" at bounding box center [235, 60] width 438 height 16
click at [1499, 657] on div "Apply Changes" at bounding box center [1467, 654] width 88 height 18
click at [621, 172] on li "Policy Details" at bounding box center [641, 179] width 82 height 24
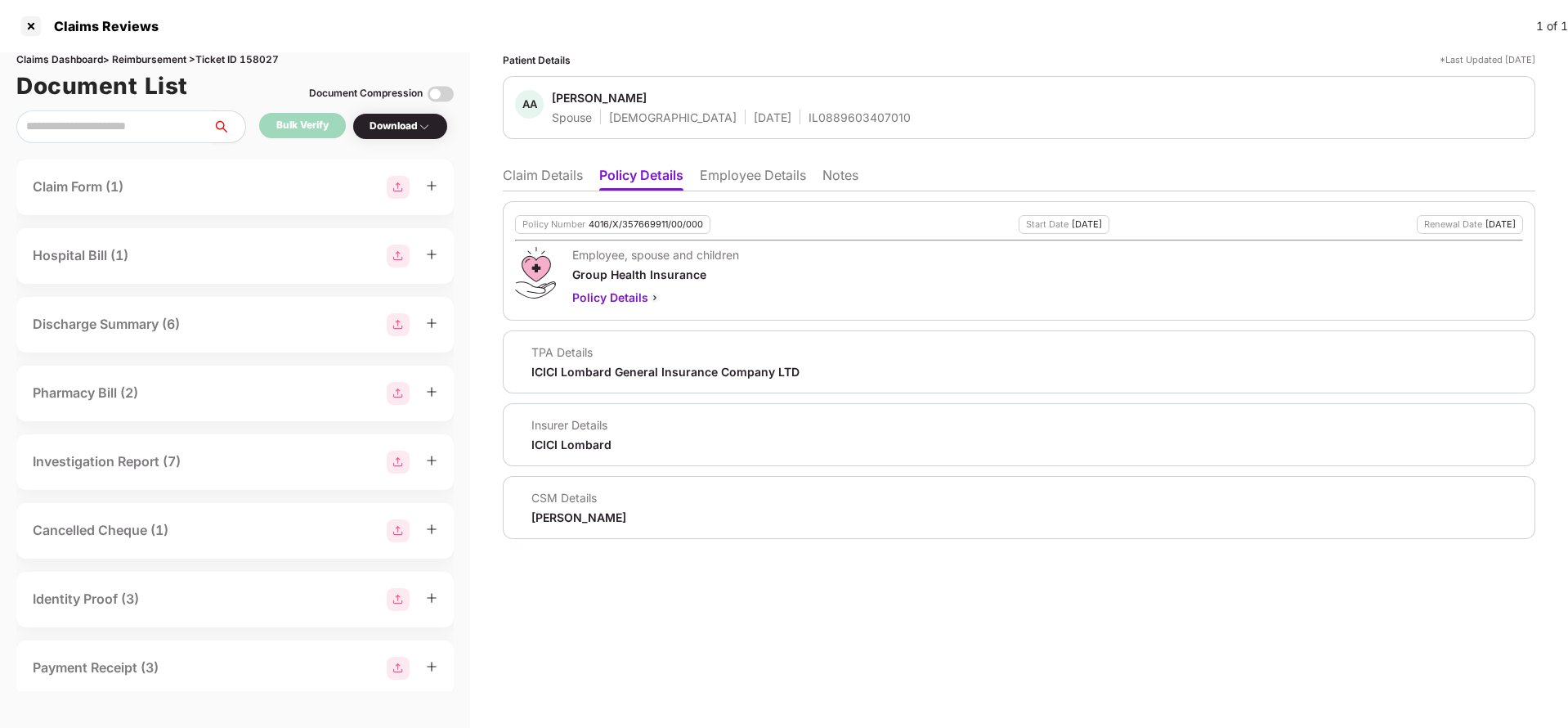
click at [641, 222] on div "4016/X/357669911/00/000" at bounding box center [646, 224] width 115 height 10
copy div "4016/X/357669911/00/000"
click at [523, 171] on li "Claim Details" at bounding box center [542, 179] width 81 height 24
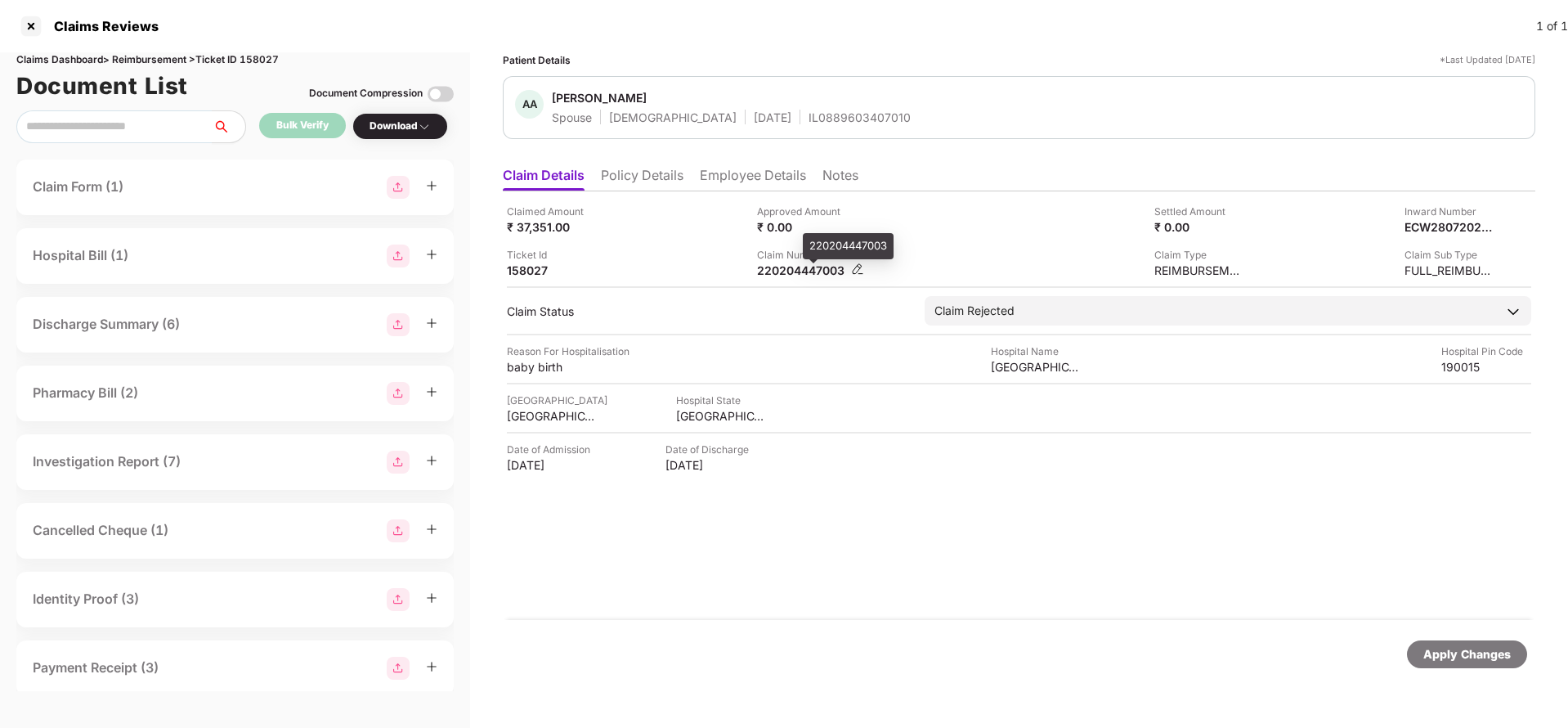
click at [809, 268] on div "220204447003" at bounding box center [802, 270] width 90 height 16
copy div "220204447003"
click at [809, 119] on div "IL0889603407010" at bounding box center [860, 117] width 102 height 16
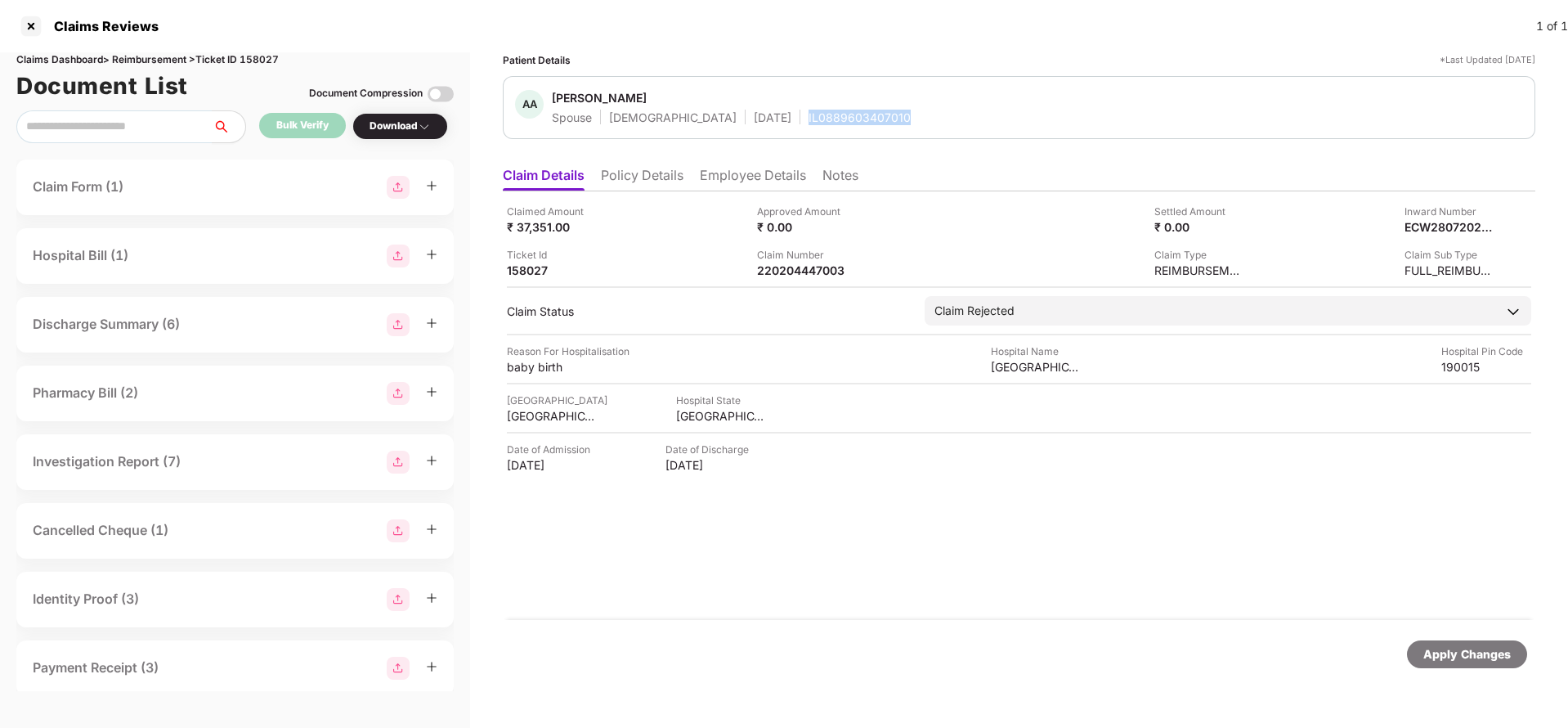
click at [809, 119] on div "IL0889603407010" at bounding box center [860, 117] width 102 height 16
copy div "IL0889603407010"
click at [1477, 661] on div "Apply Changes" at bounding box center [1467, 654] width 88 height 18
click at [249, 65] on div "Claims Dashboard > Reimbursement > Ticket ID 158027" at bounding box center [235, 60] width 438 height 16
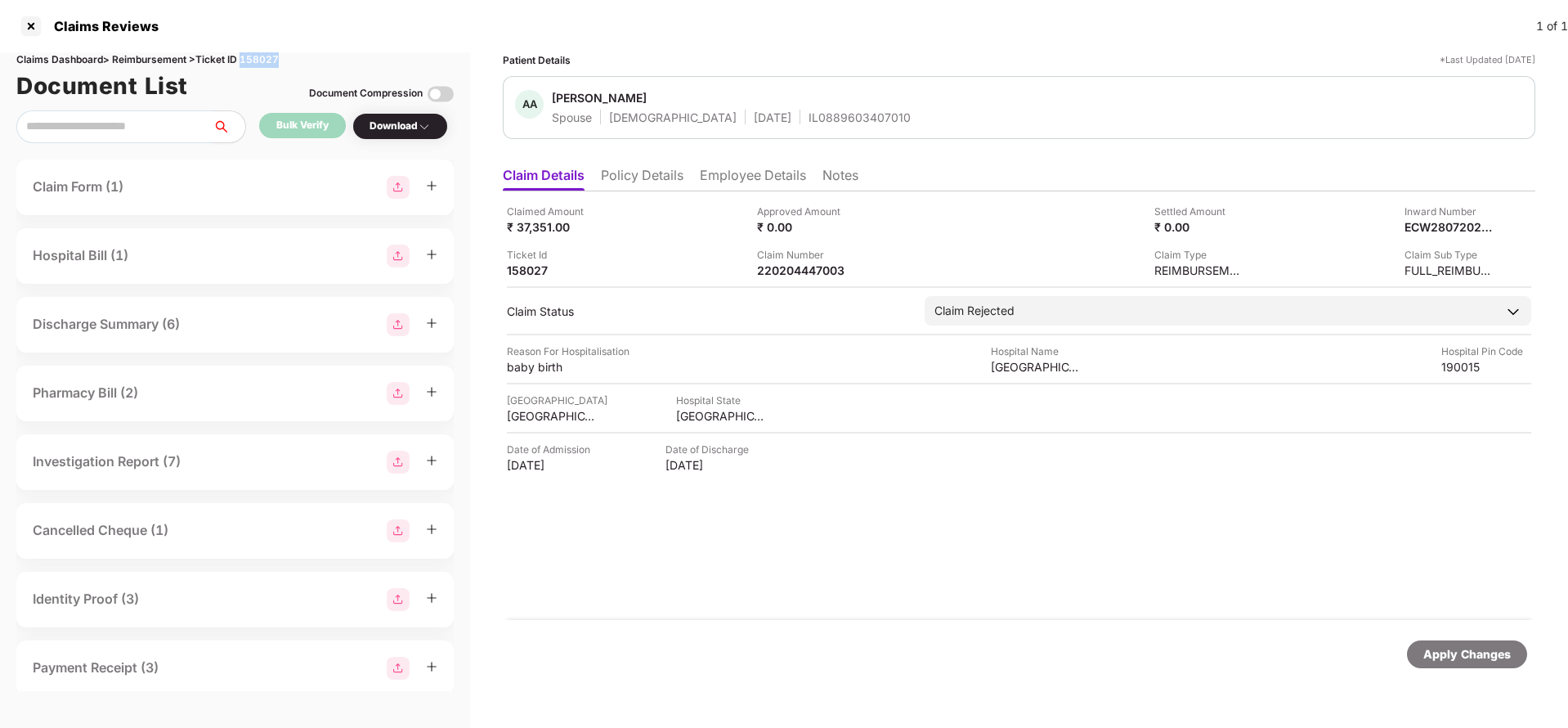
copy div "158027"
click at [1453, 652] on div "Apply Changes" at bounding box center [1467, 654] width 88 height 18
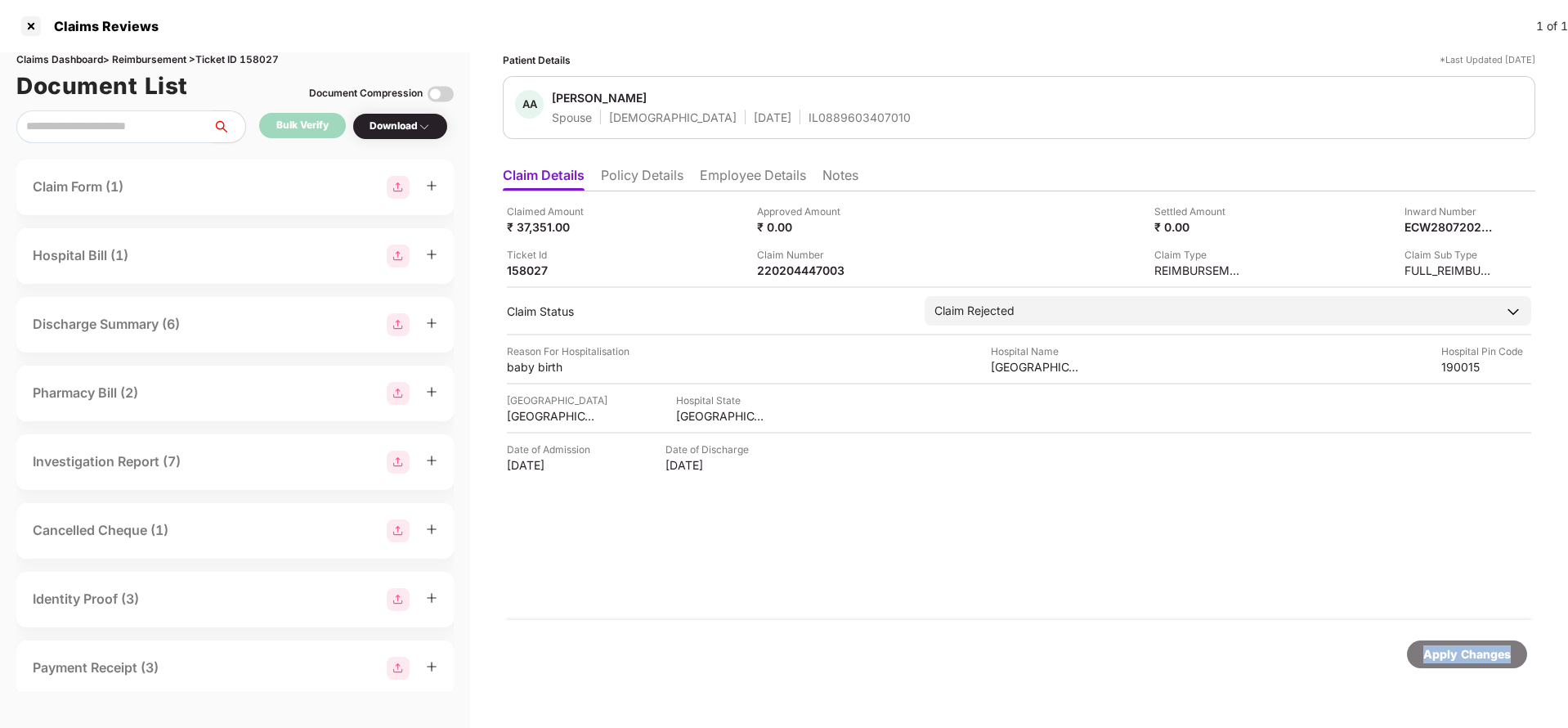
click at [1453, 652] on div "Apply Changes" at bounding box center [1467, 654] width 88 height 18
click at [1470, 663] on div "Apply Changes" at bounding box center [1467, 654] width 88 height 18
click at [254, 54] on div "Claims Dashboard > Reimbursement > Ticket ID 155418" at bounding box center [235, 60] width 438 height 16
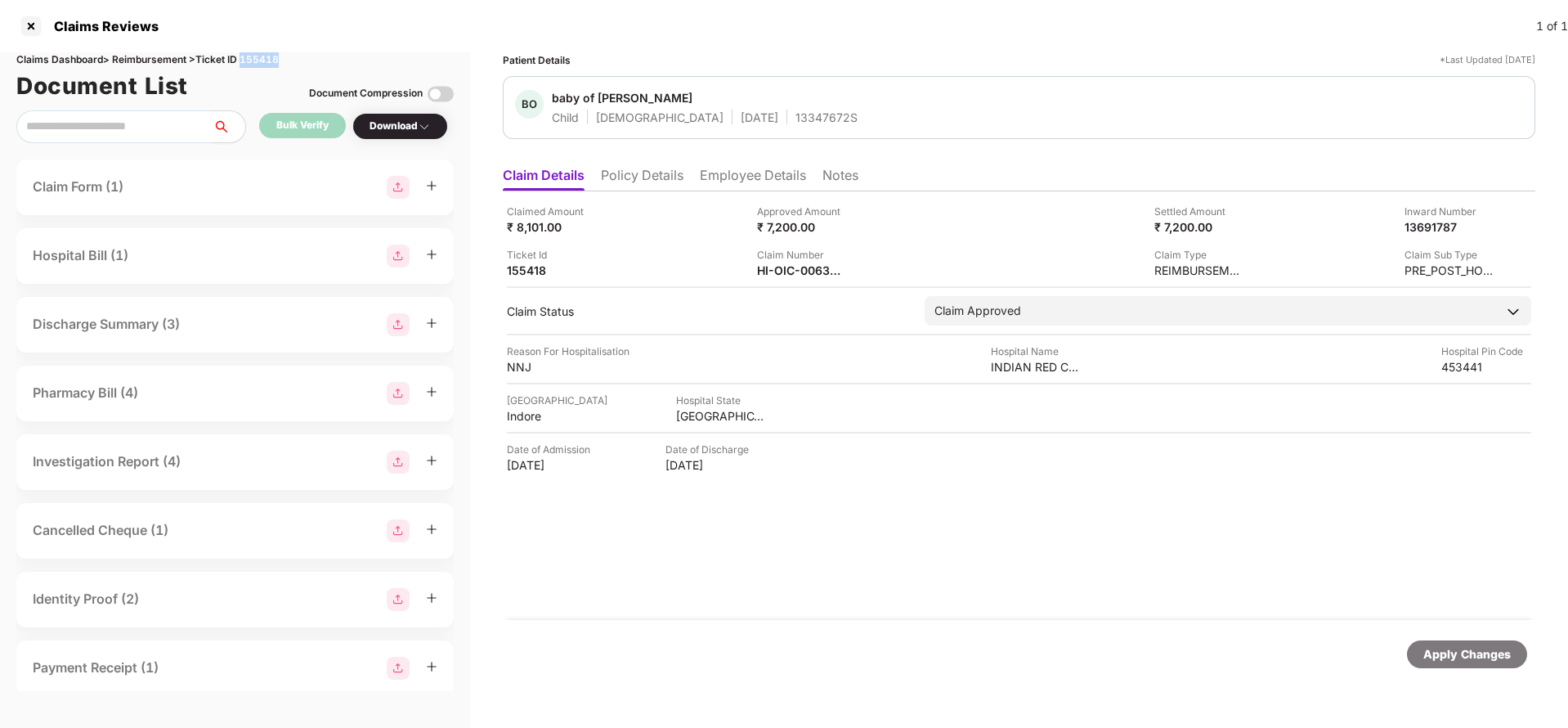
copy div "155418"
click at [1498, 662] on div "Apply Changes" at bounding box center [1467, 654] width 88 height 18
